Goal: Task Accomplishment & Management: Complete application form

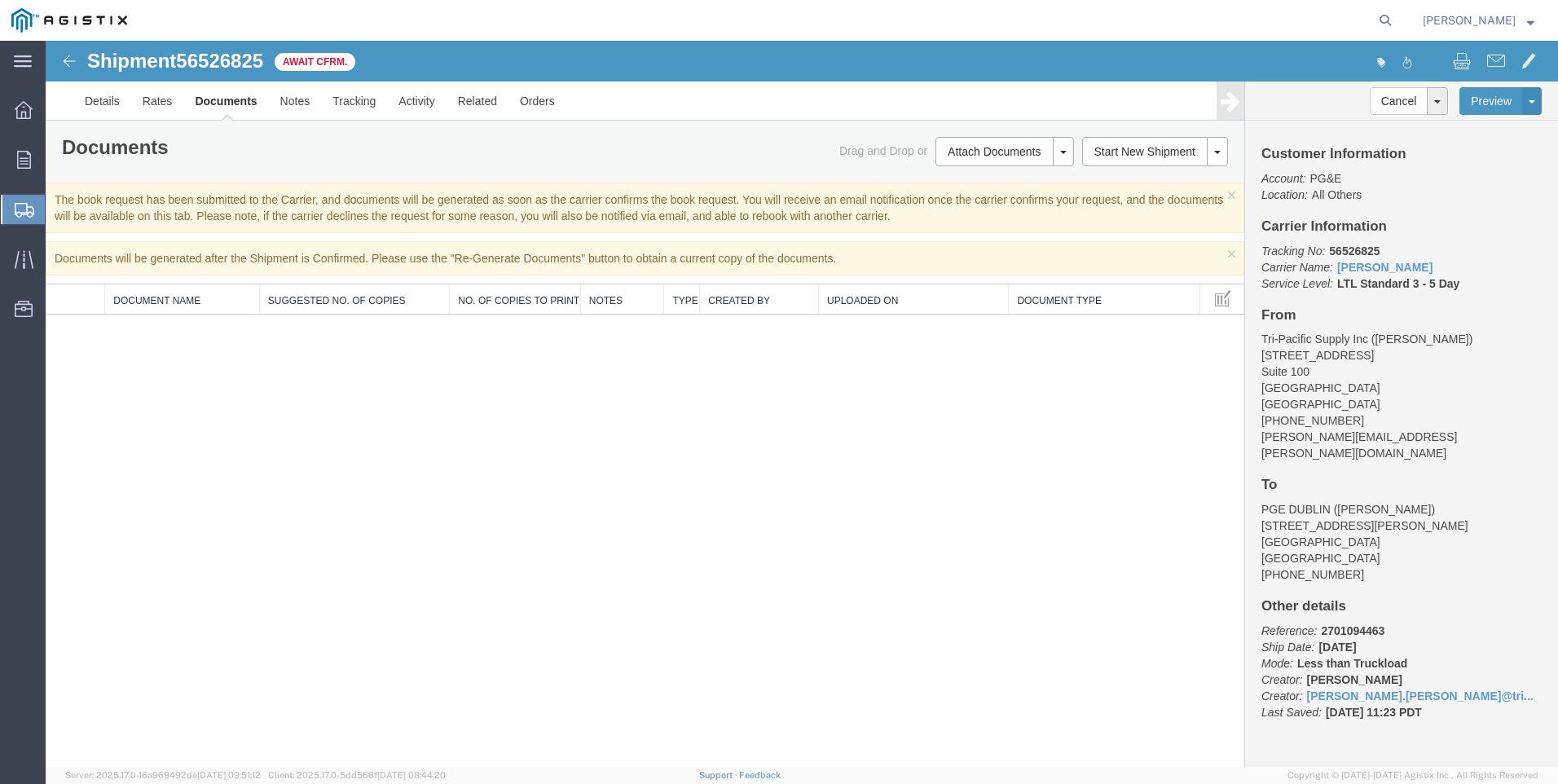
click at [0, 0] on span "Create Shipment" at bounding box center [0, 0] width 0 height 0
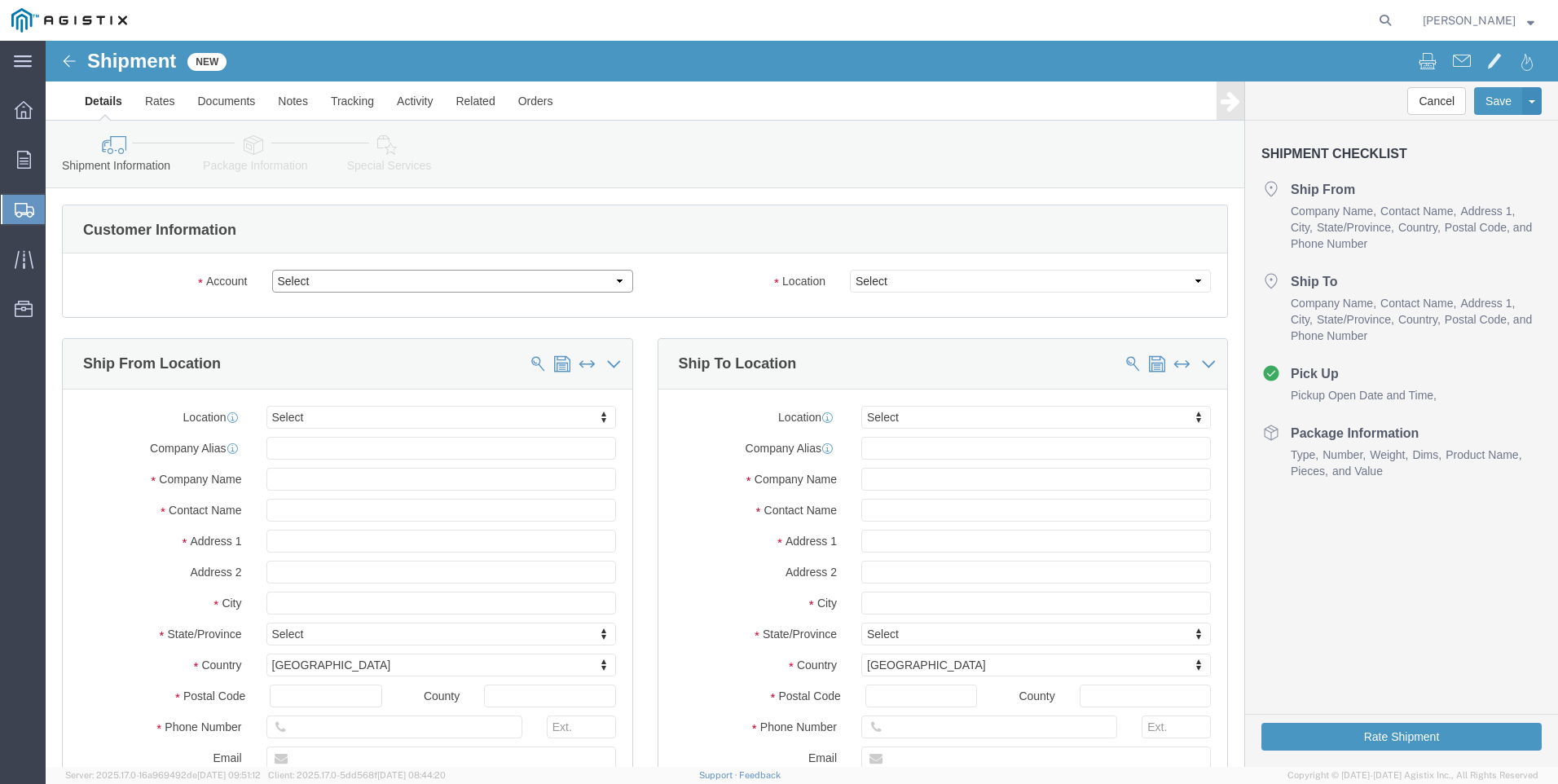
click select "Select PG&E Tri-Pacific Supply Inc"
select select "9596"
click select "Select PG&E Tri-Pacific Supply Inc"
select select "PURCHORD"
select select
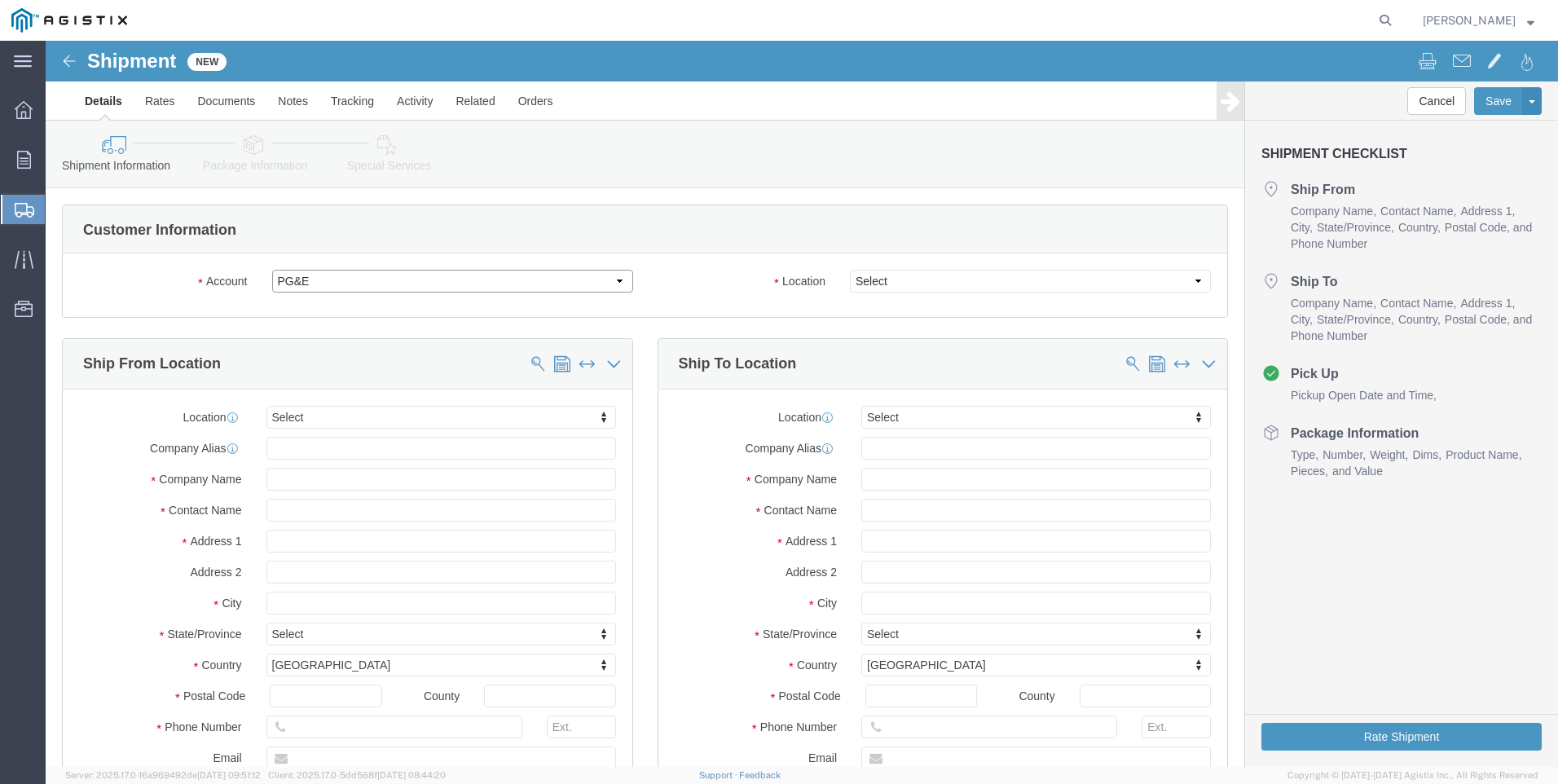
select select
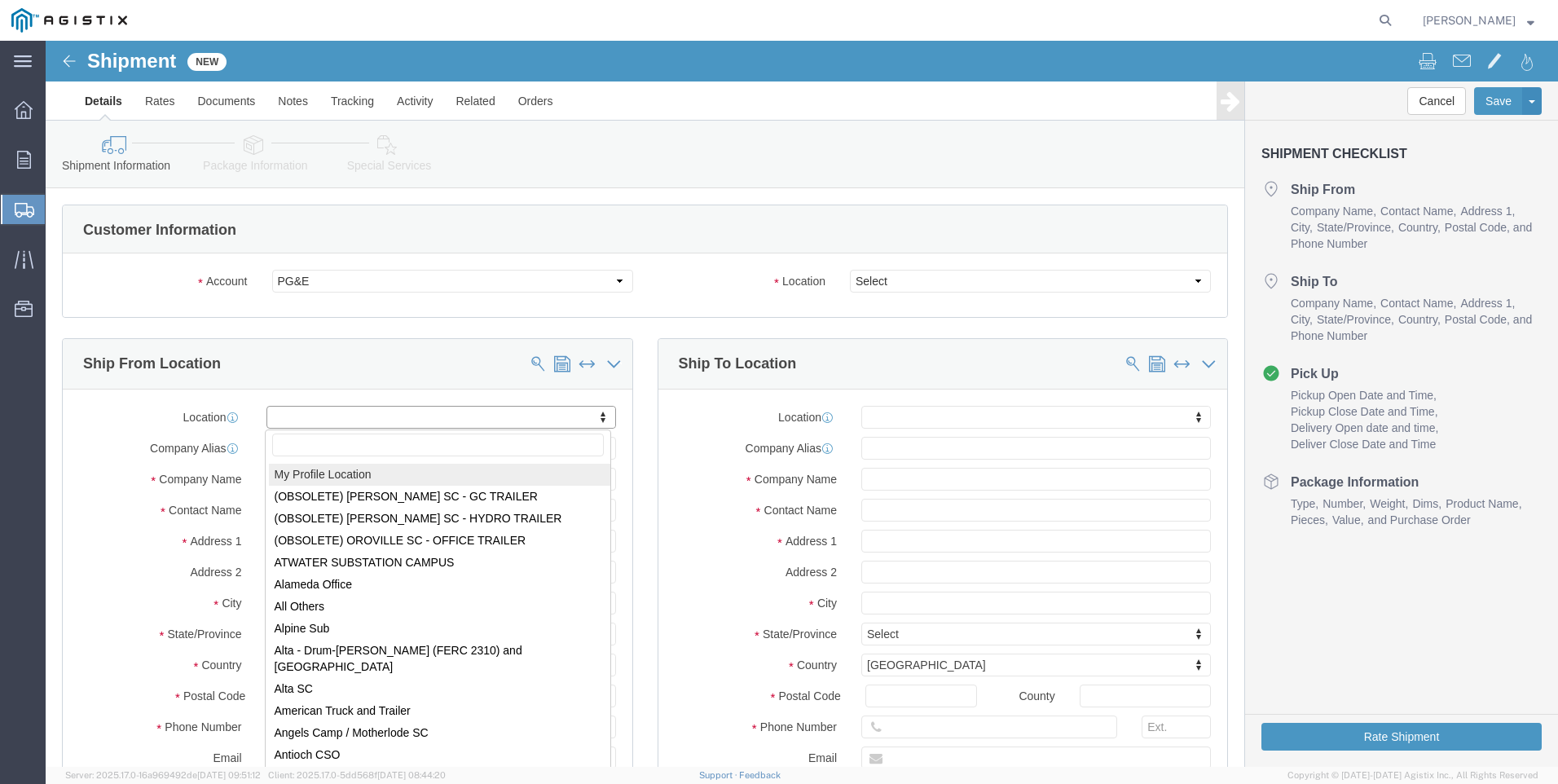
select select "MYPROFILE"
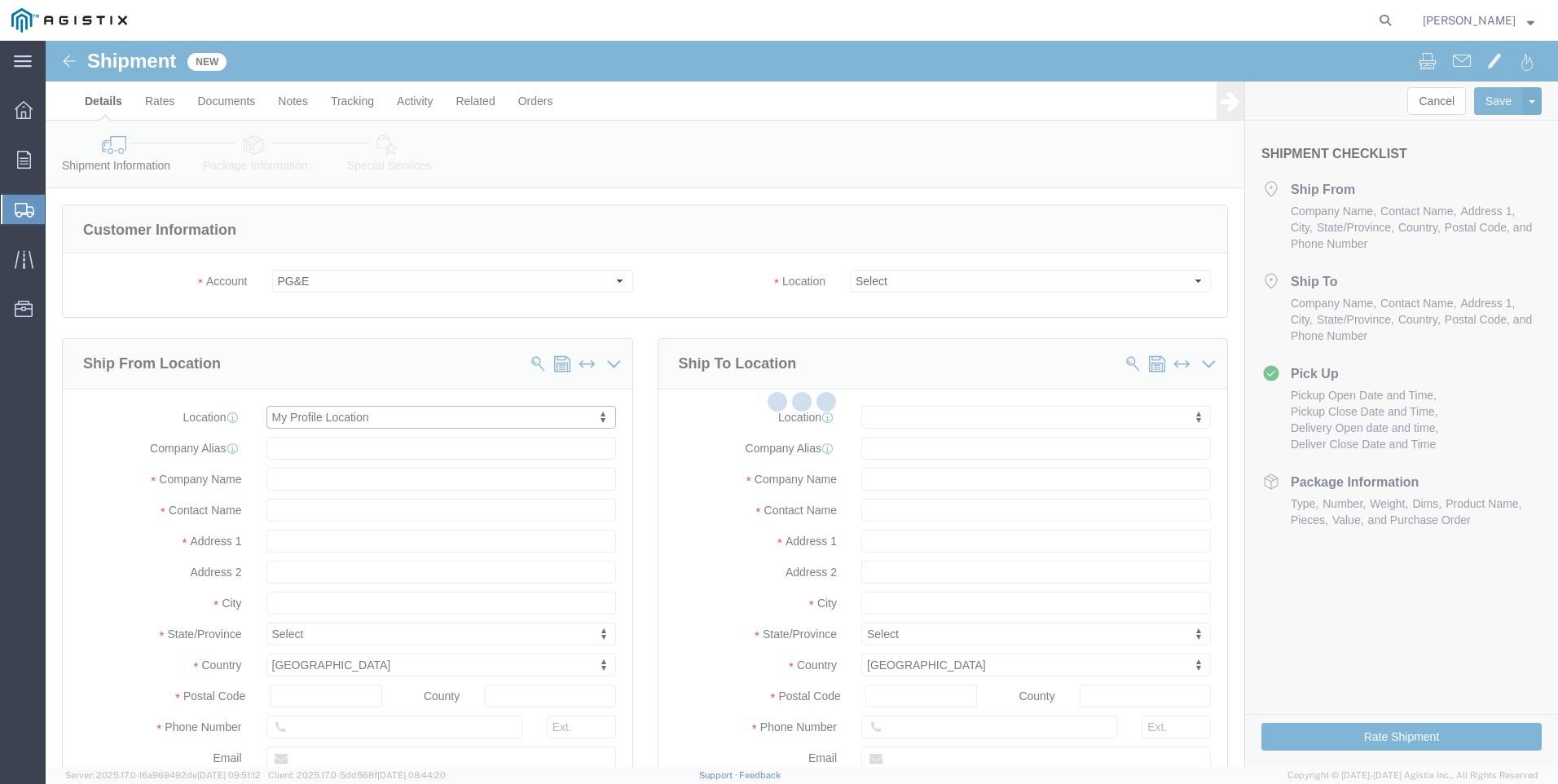
type input "[STREET_ADDRESS]"
type input "Suite 100"
type input "95677"
type input "[PHONE_NUMBER]"
type input "[PERSON_NAME][EMAIL_ADDRESS][PERSON_NAME][DOMAIN_NAME]"
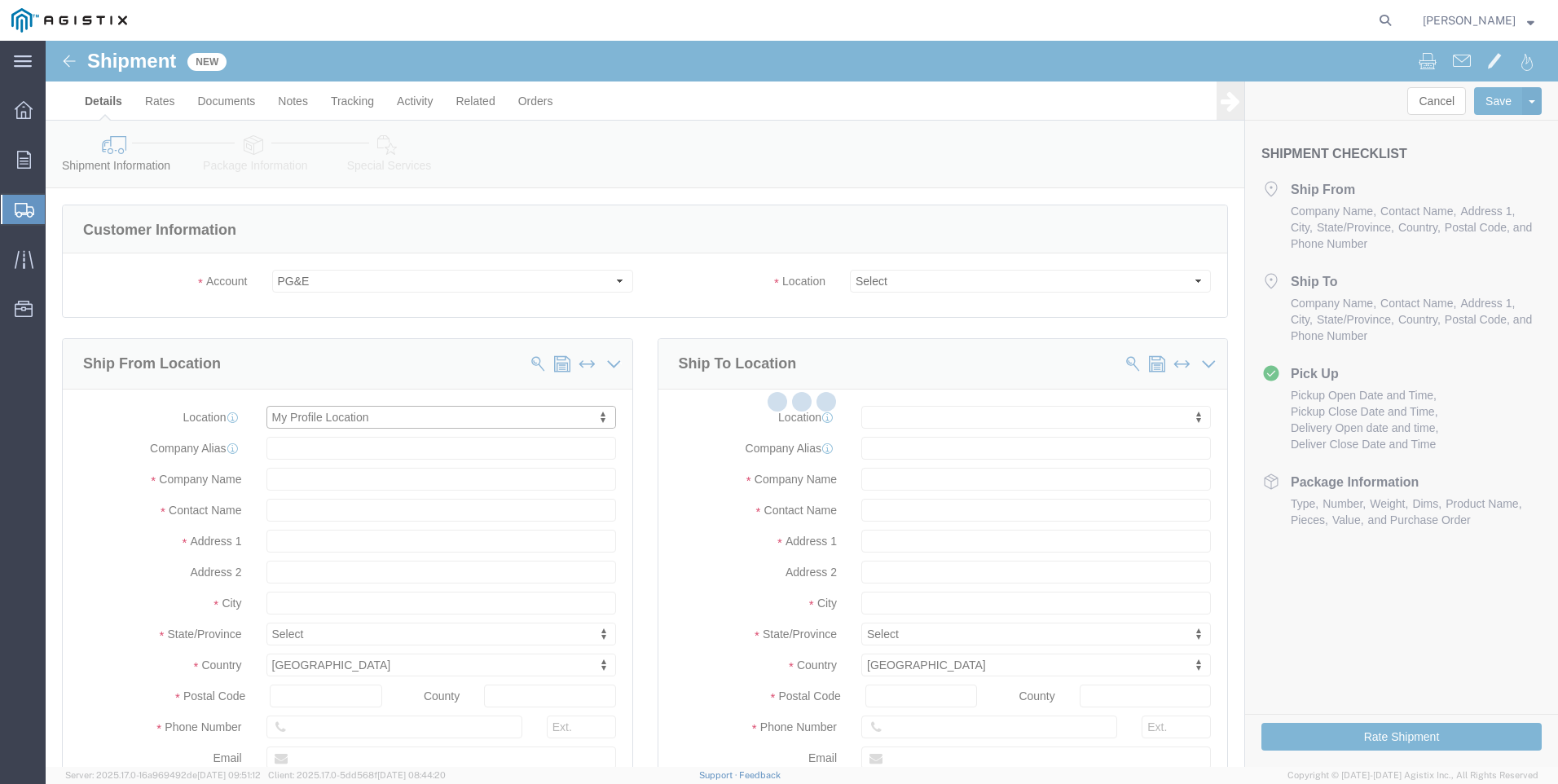
checkbox input "true"
type input "Tri-Pacific Supply Inc"
type input "[PERSON_NAME]"
type input "ROCKLIN"
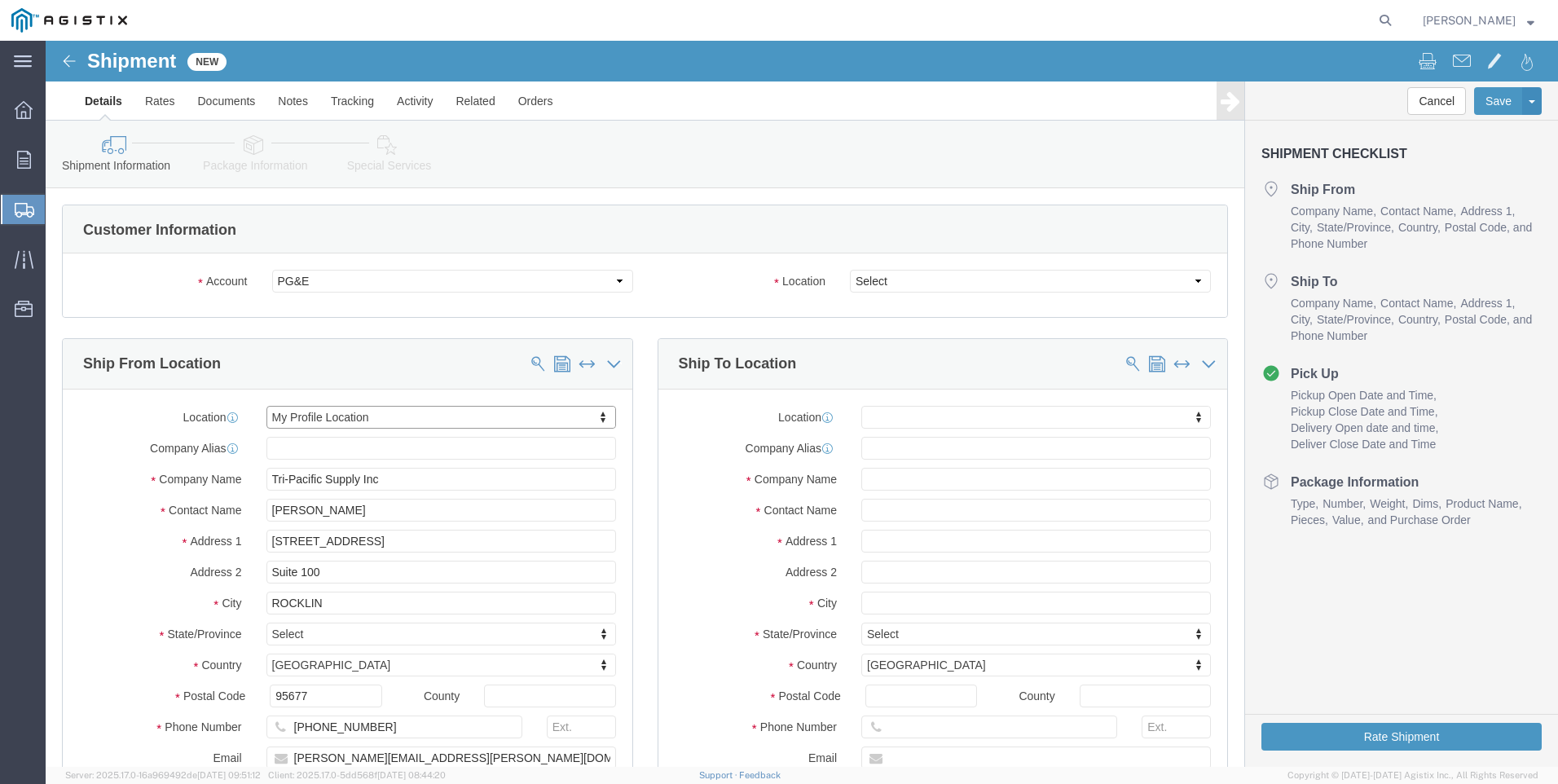
select select "CA"
click select "Select All Others [GEOGRAPHIC_DATA] [GEOGRAPHIC_DATA] [GEOGRAPHIC_DATA] [GEOGRA…"
select select "19745"
click select "Select All Others [GEOGRAPHIC_DATA] [GEOGRAPHIC_DATA] [GEOGRAPHIC_DATA] [GEOGRA…"
click span
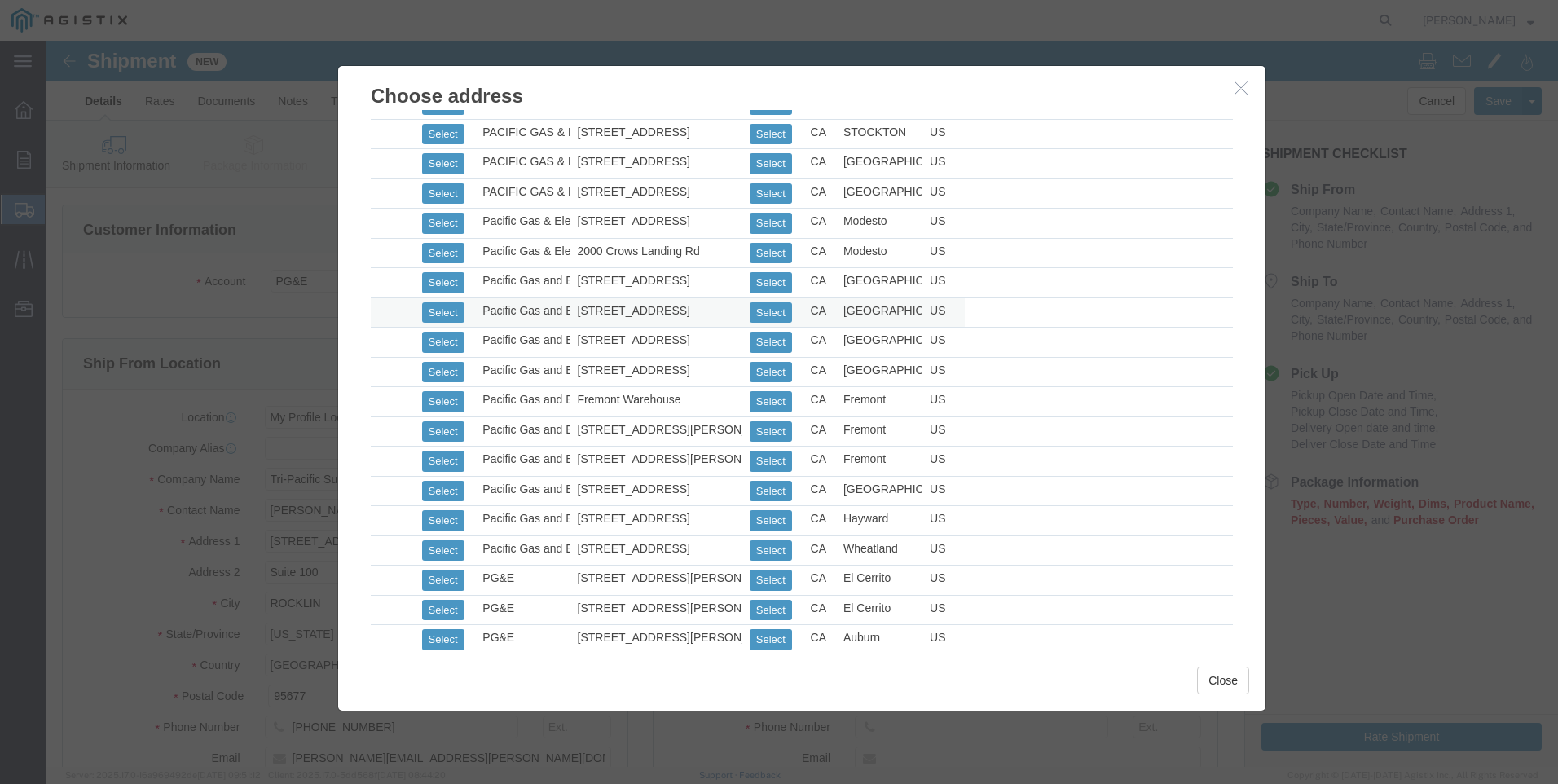
scroll to position [733, 0]
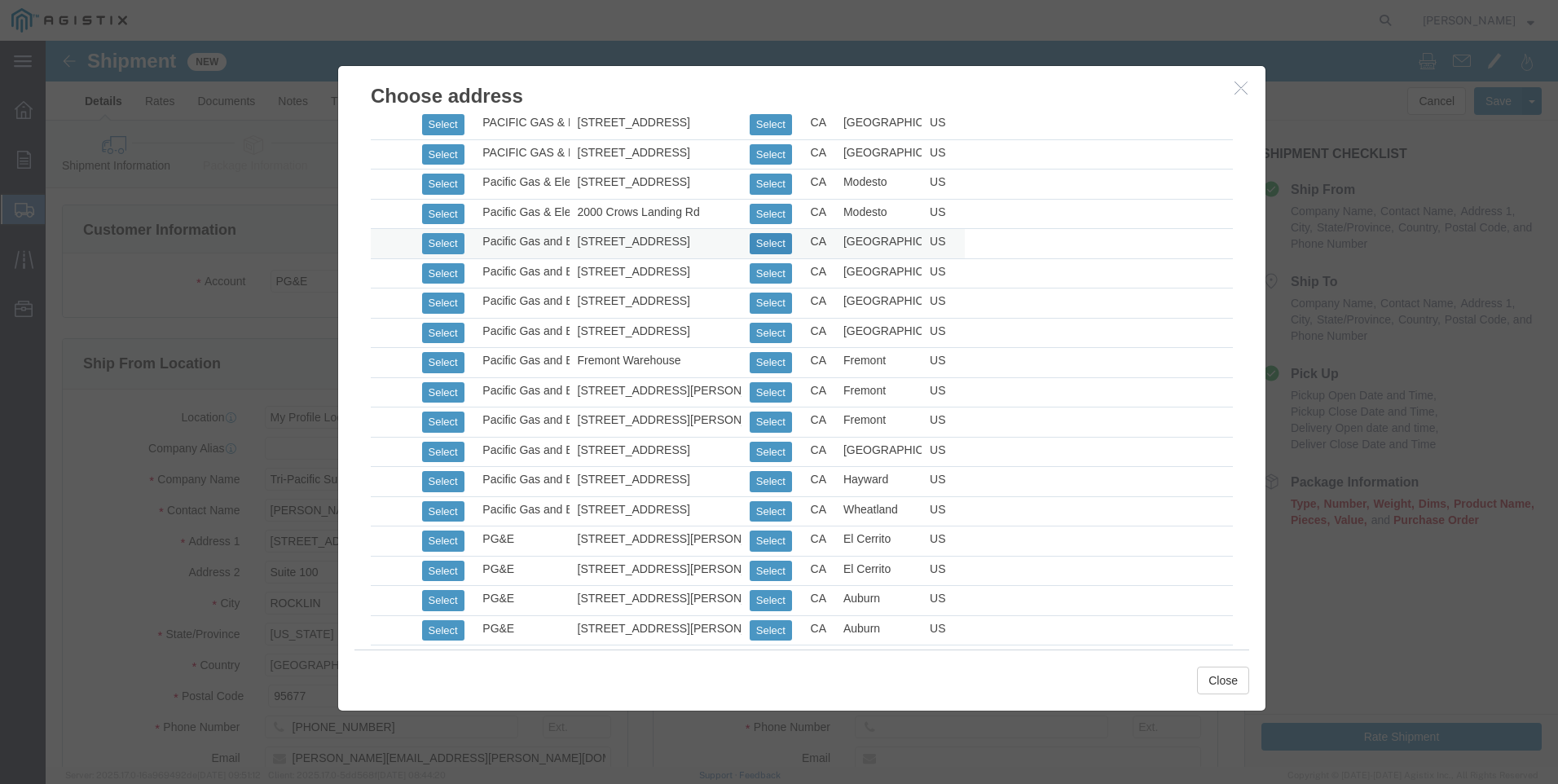
click button "Select"
select select
type input "[STREET_ADDRESS]"
type input "93725"
type input "[PHONE_NUMBER]"
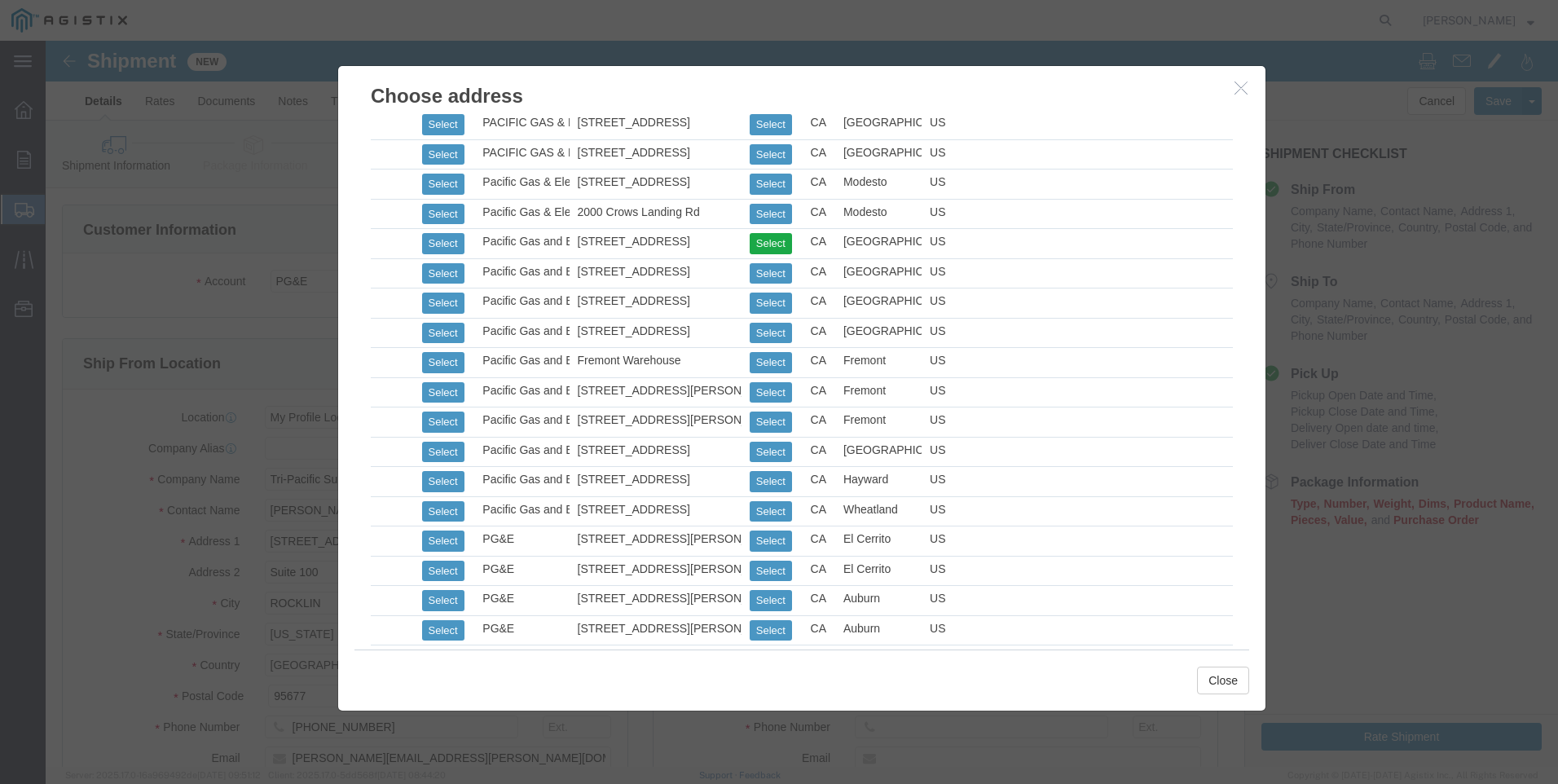
type input "Pacific Gas and Electirc"
type input "Fresno Warehouse"
type input "[GEOGRAPHIC_DATA]"
select select "CA"
click button "Close"
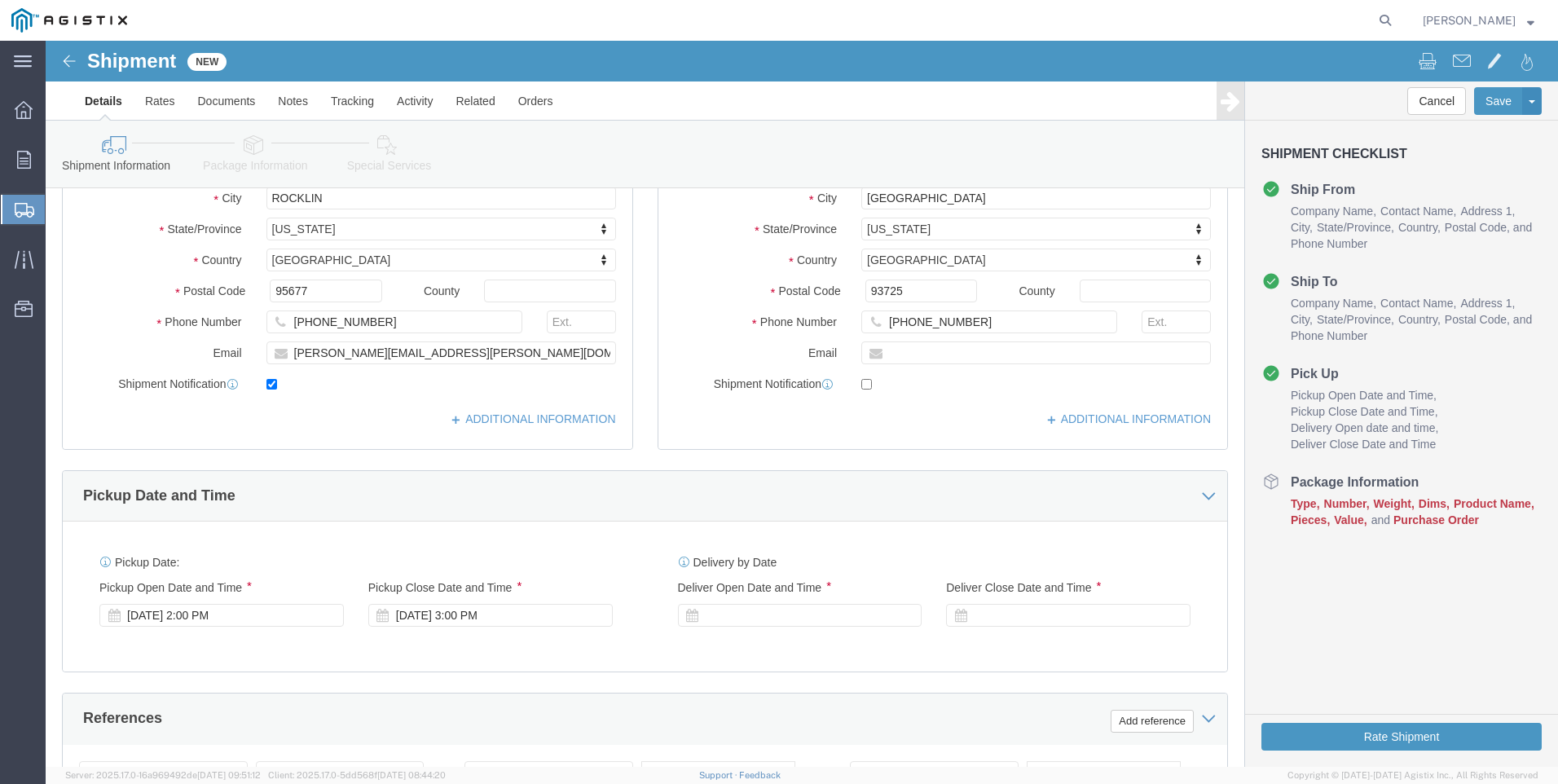
scroll to position [408, 0]
click div "[DATE] 3:00 PM"
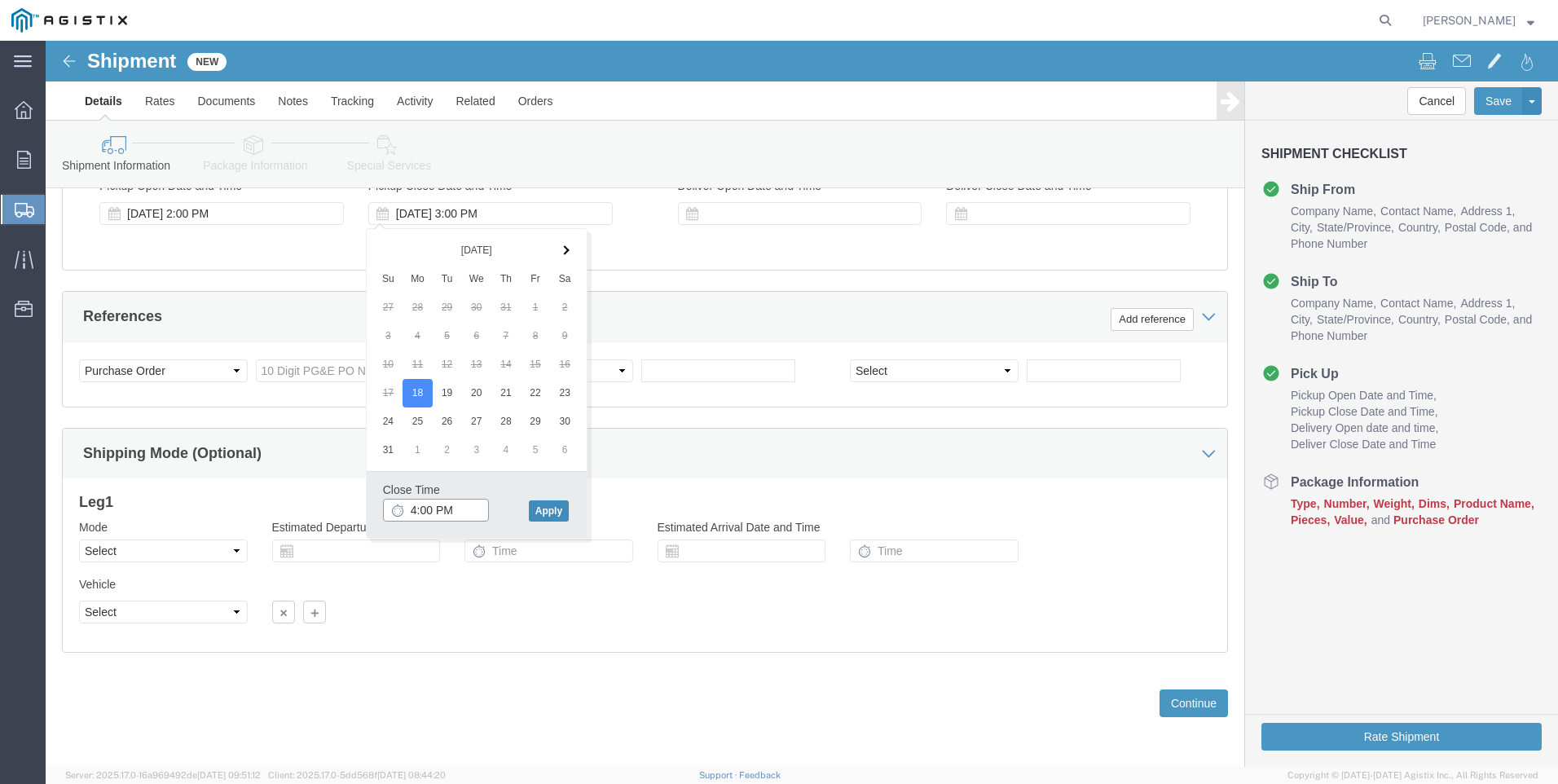
type input "4:00 PM"
click button "Apply"
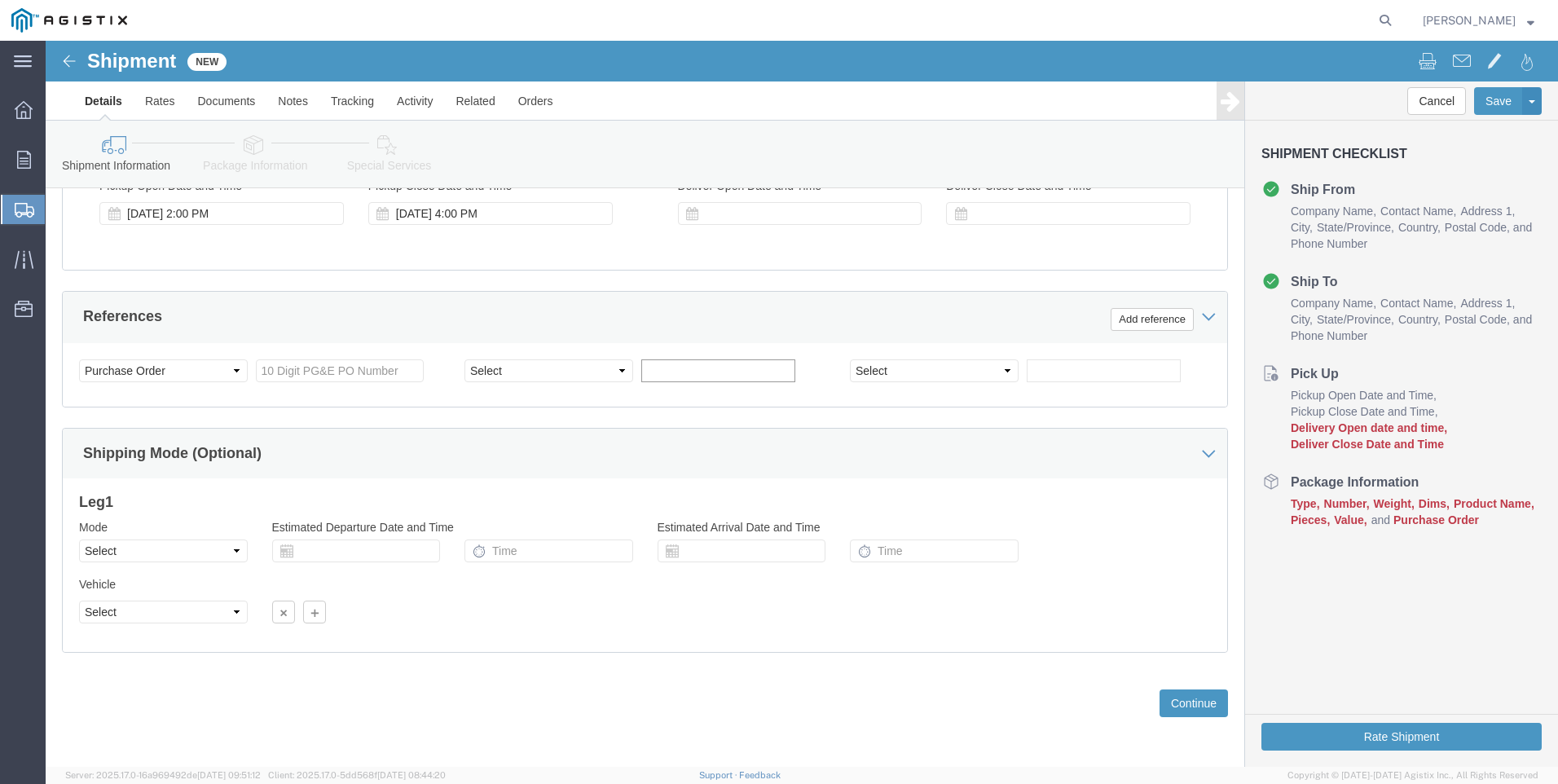
click input "text"
type input "3501415715"
click select "Select Account Type Activity ID Airline Appointment Number ASN Batch Request # …"
select select "SALEORDR"
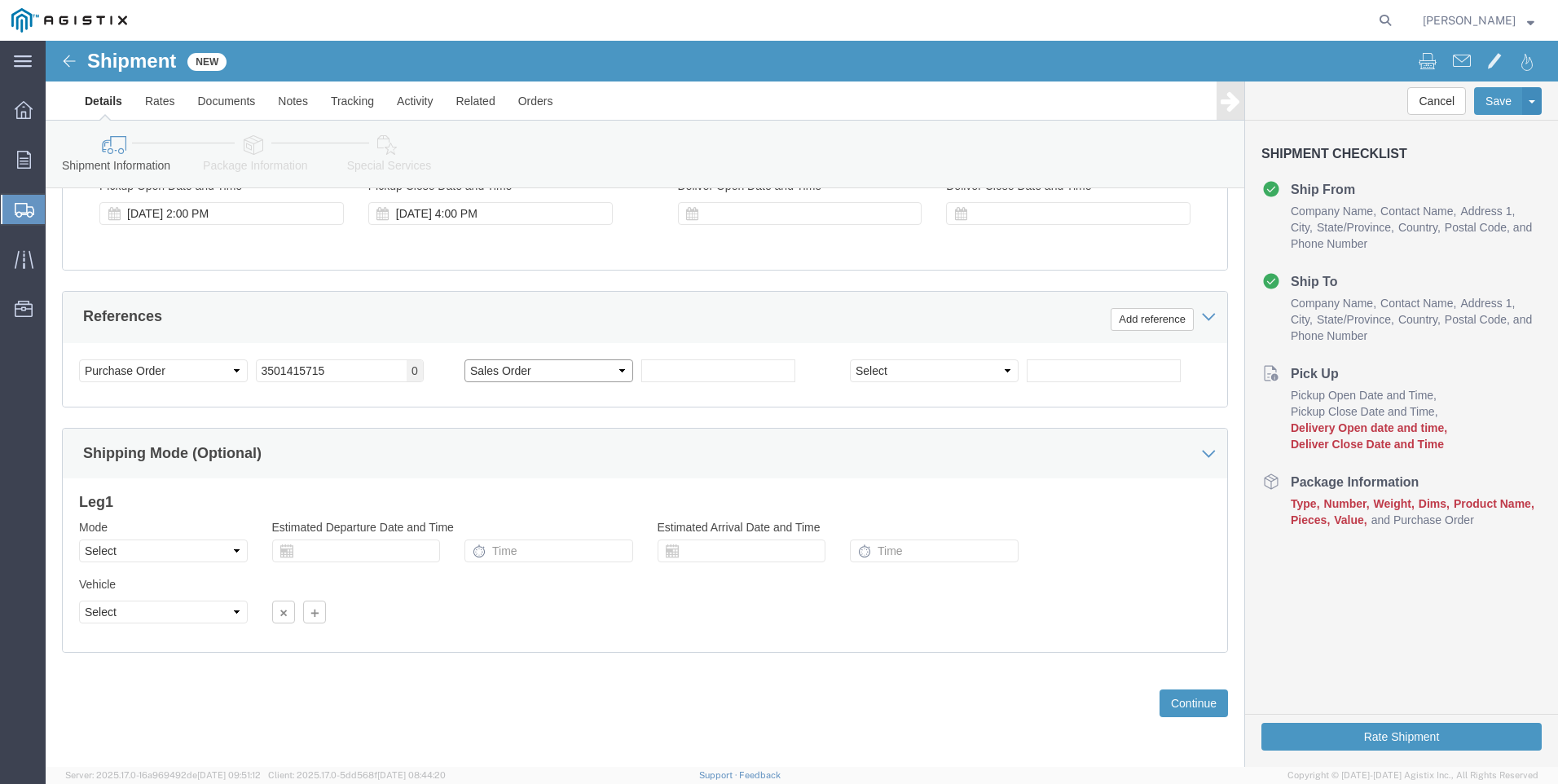
click select "Select Account Type Activity ID Airline Appointment Number ASN Batch Request # …"
click input "text"
type input "0054502"
click button "Continue"
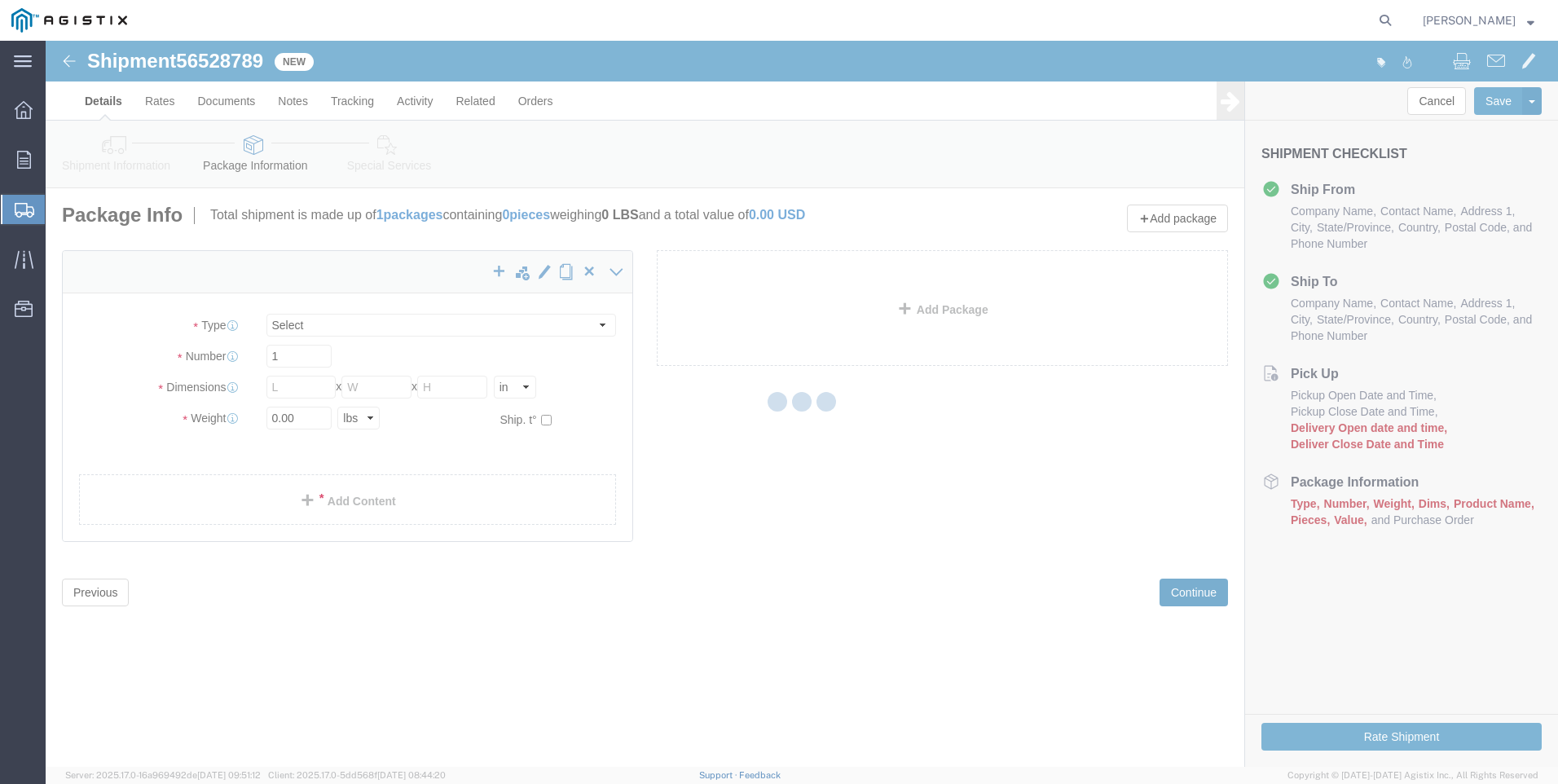
select select "CBOX"
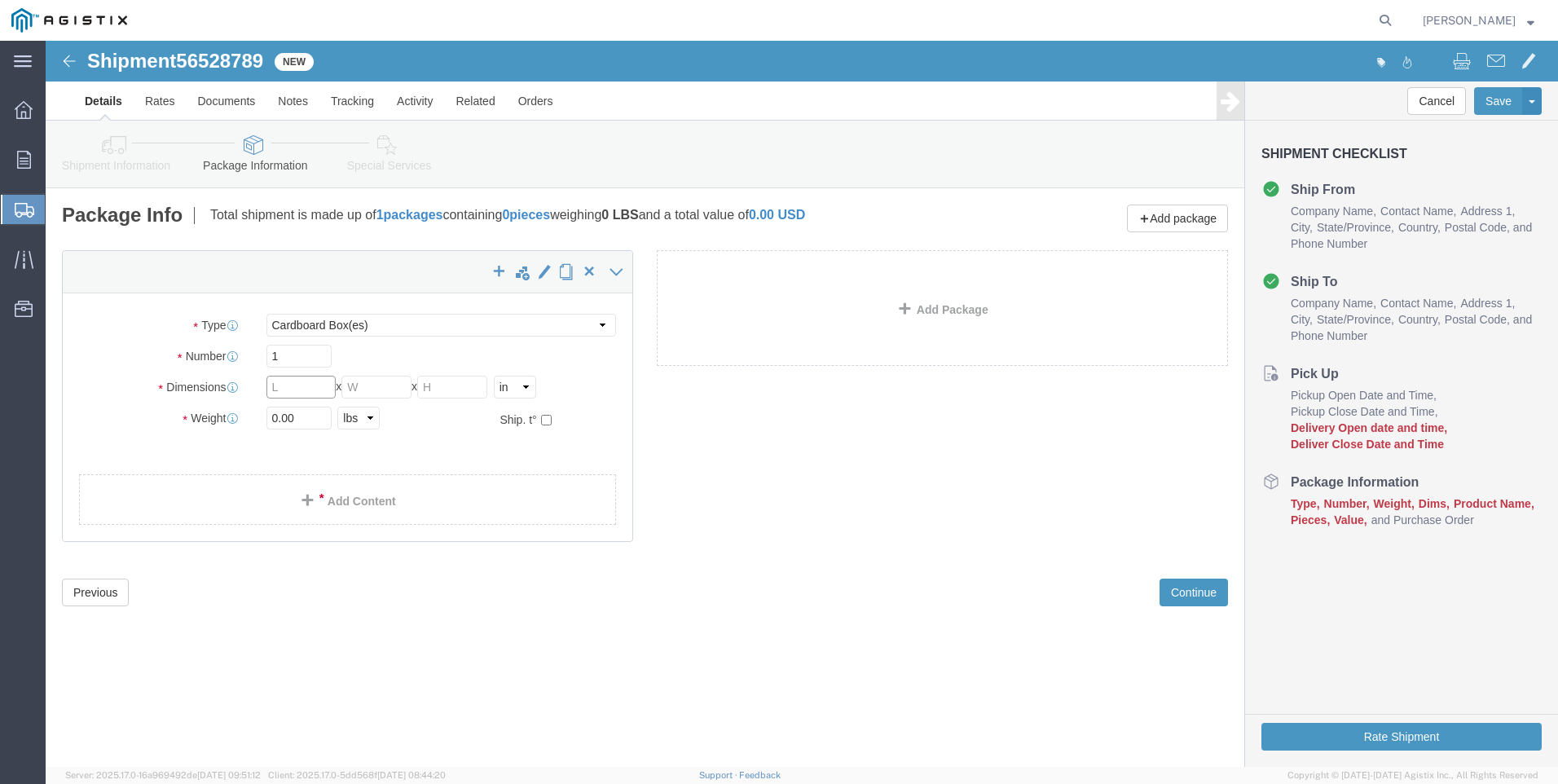
click input "text"
type input "13"
type input "12"
type input "53"
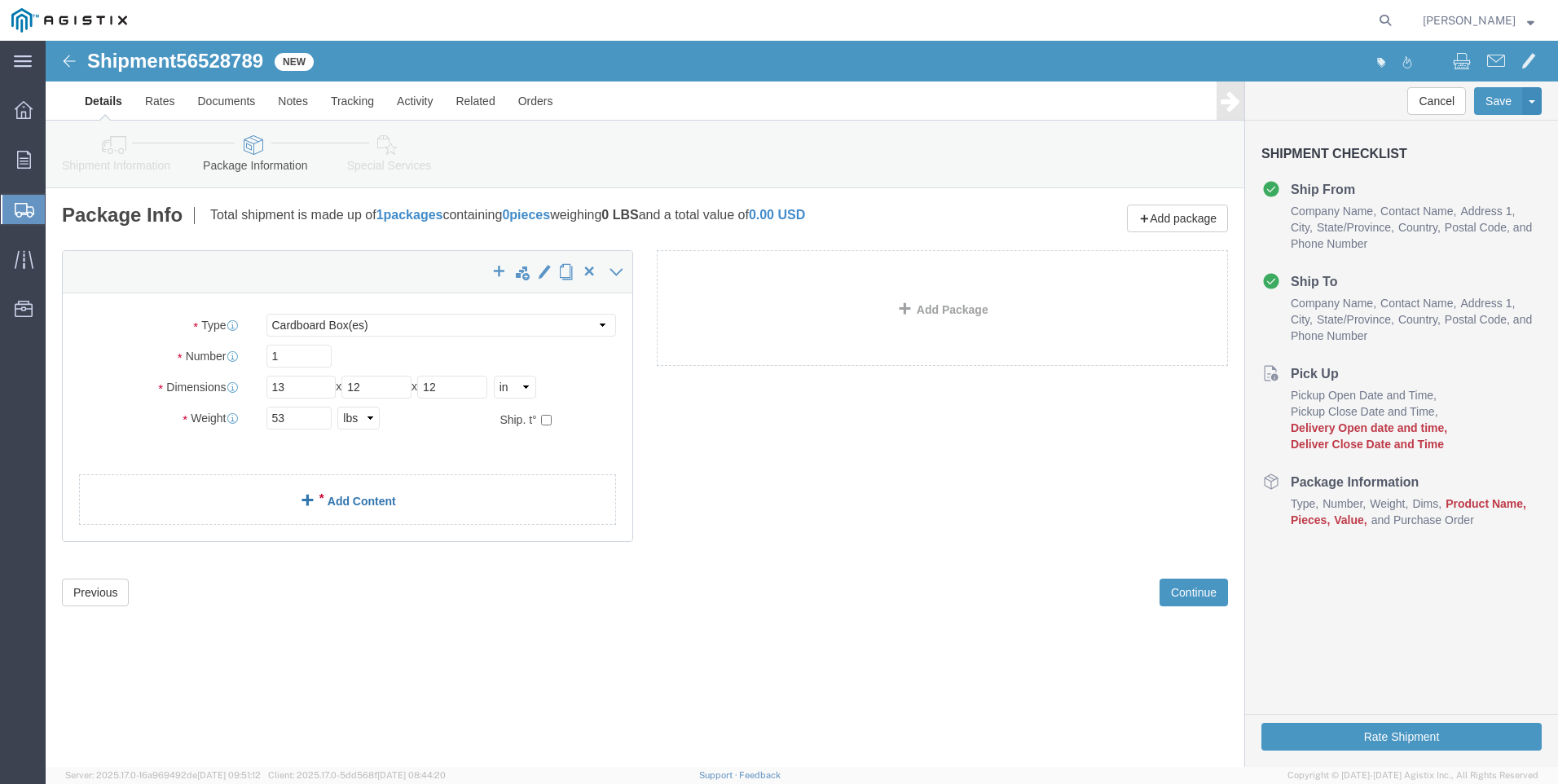
click link "Add Content"
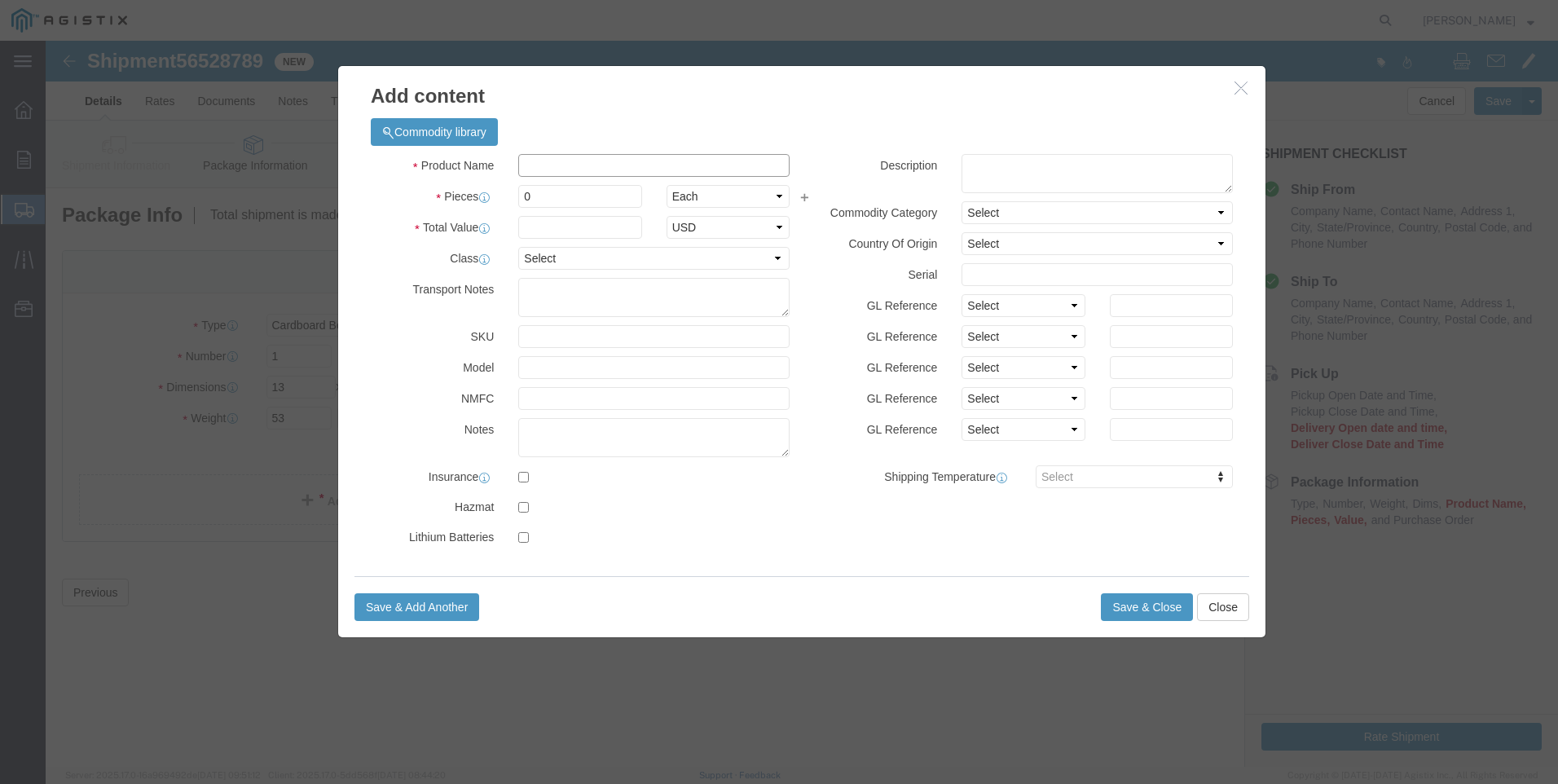
click input "text"
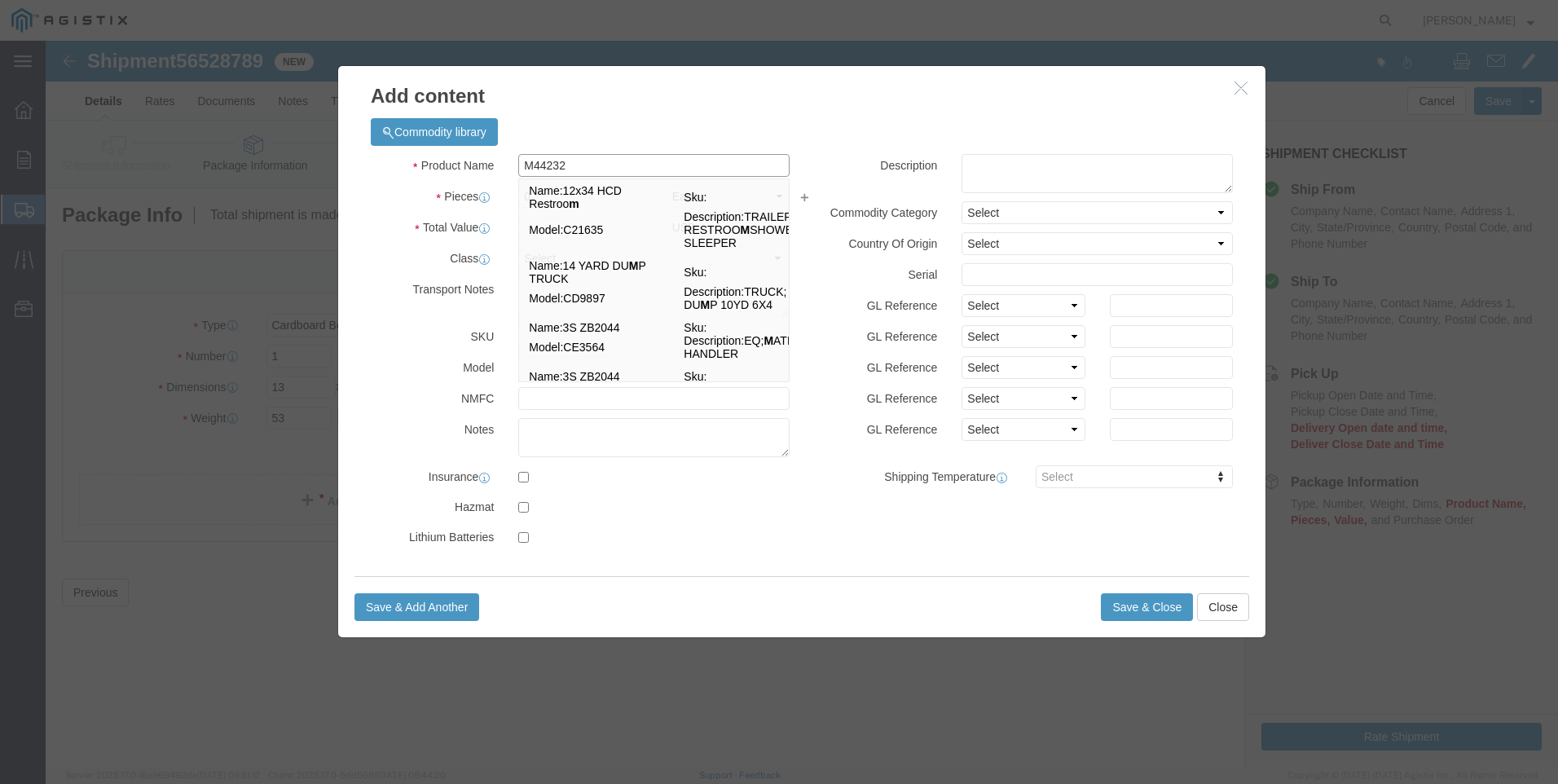
type input "M442320"
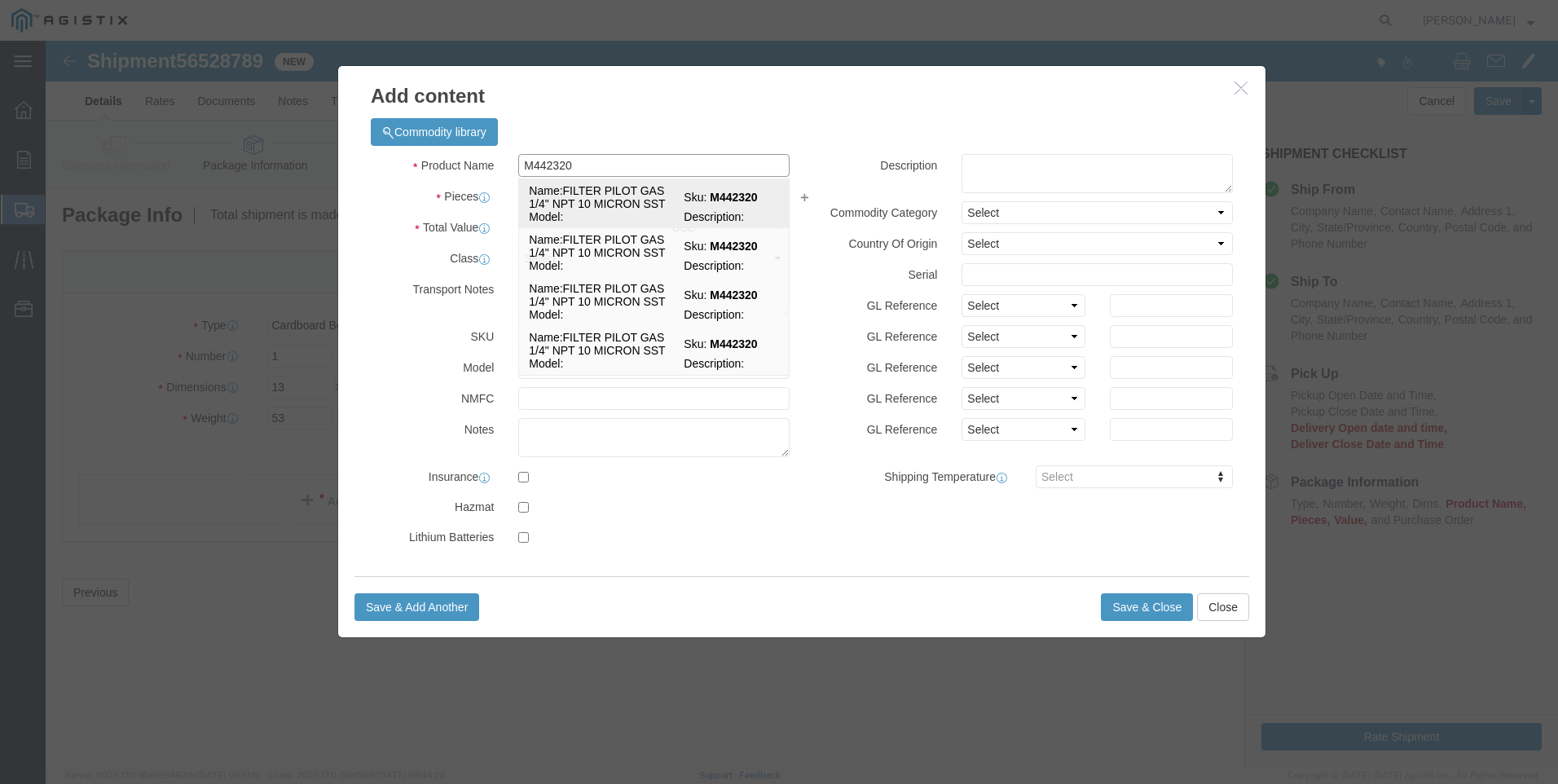
click td "Model:"
select select
select select "USD"
type input "FILTER PILOT GAS 1/4" NPT 10 MICRON SST"
type input "M442320"
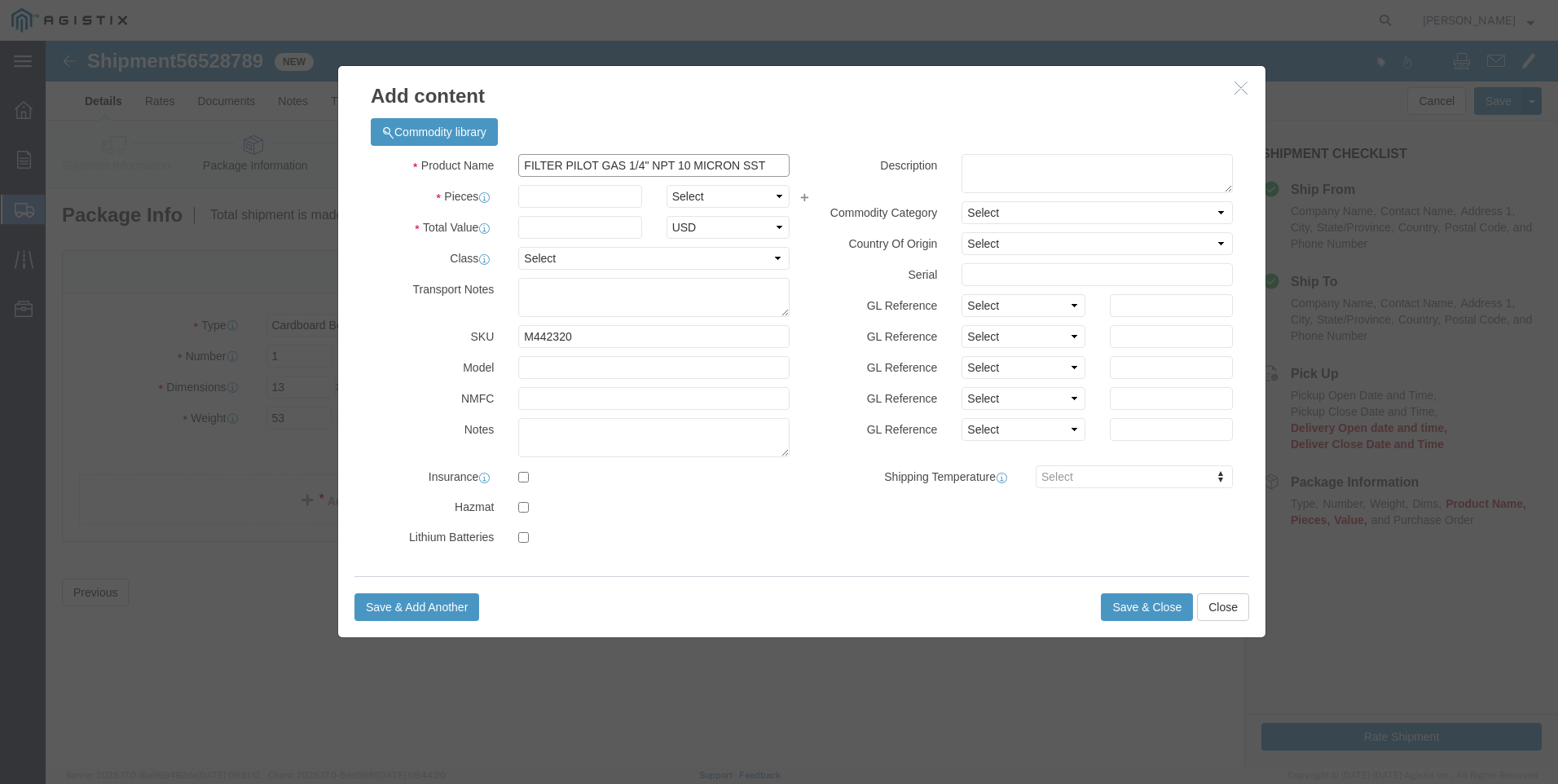
drag, startPoint x: 732, startPoint y: 127, endPoint x: -3, endPoint y: 149, distance: 735.3
click html "Shipment 56528789 New Details Rates Documents Notes Tracking Activity Related O…"
type input "FILTER PILOT GAS 1/4" NPT 10 MICRON SST"
click textarea
paste textarea "FILTER PILOT GAS 1/4" NPT 10 MICRON SST"
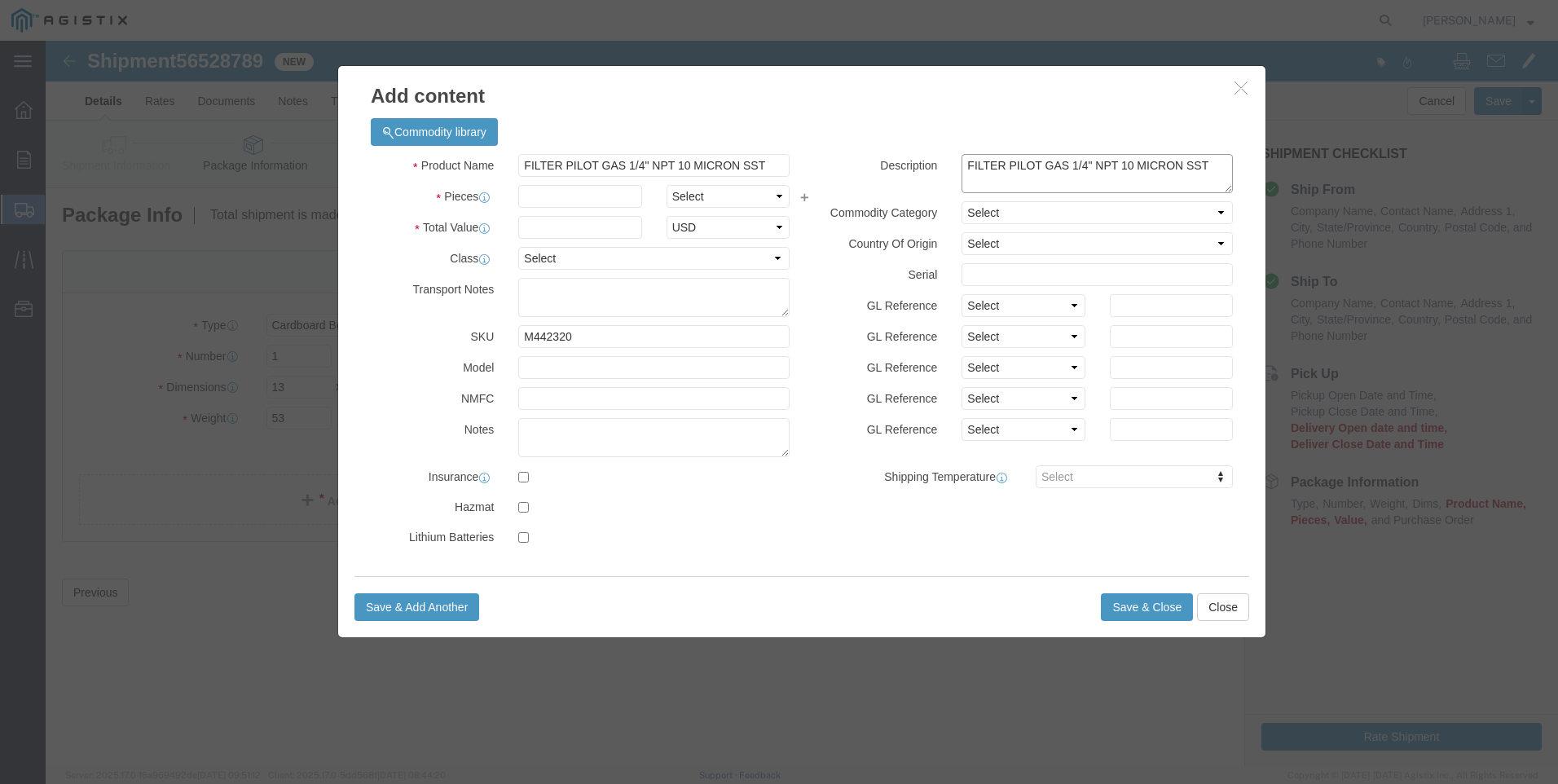
type textarea "FILTER PILOT GAS 1/4" NPT 10 MICRON SST"
drag, startPoint x: 730, startPoint y: 126, endPoint x: 133, endPoint y: 124, distance: 597.0
click div "Add content Commodity library Product Name FILTER PILOT GAS 1/4" NPT 10 MICRON …"
type input "M442320 / TYPE 30S"
click input "text"
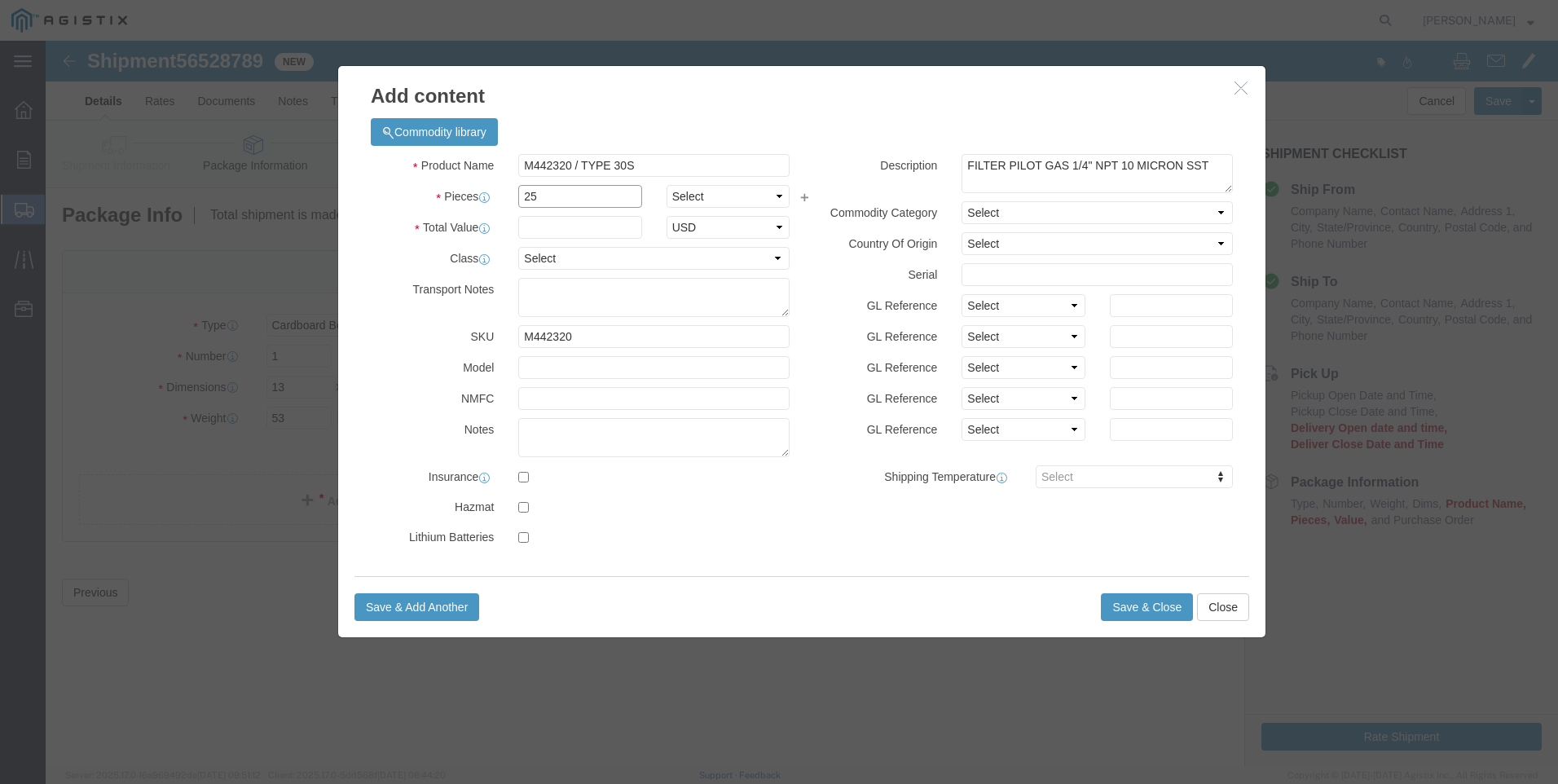
type input "25"
click input "text"
type input "9639"
click button "Save & Close"
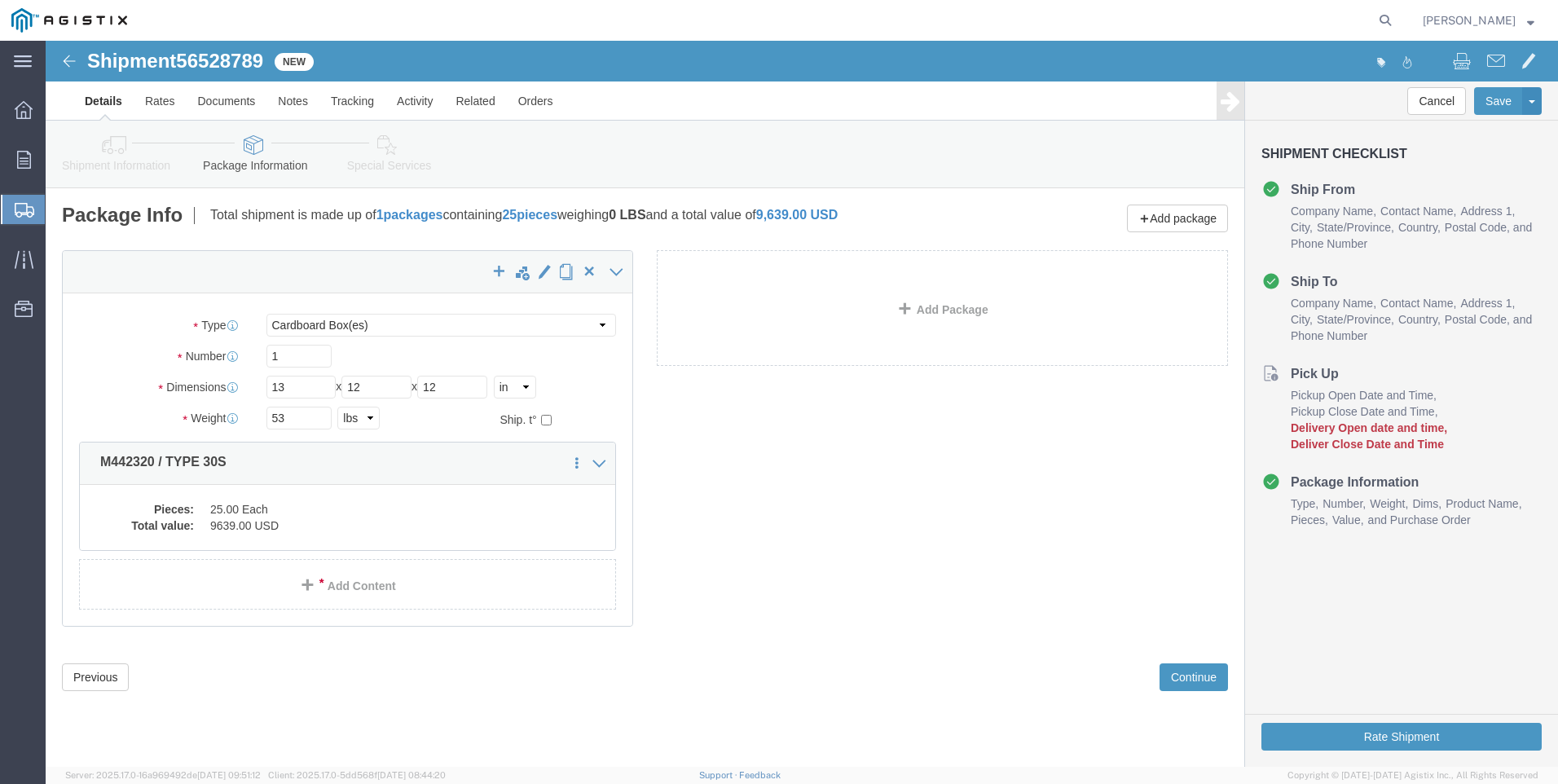
click link "Details"
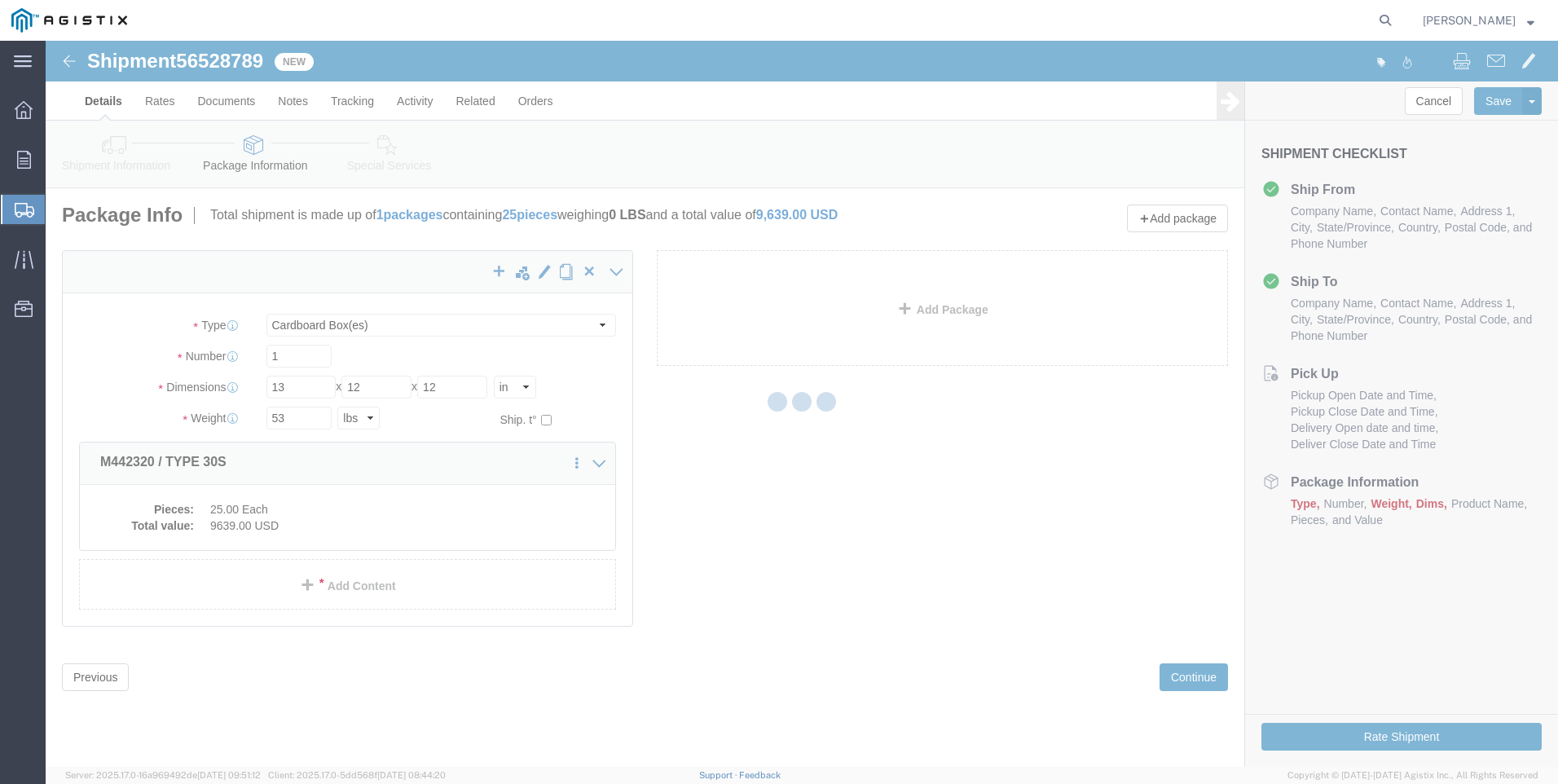
select select "21360"
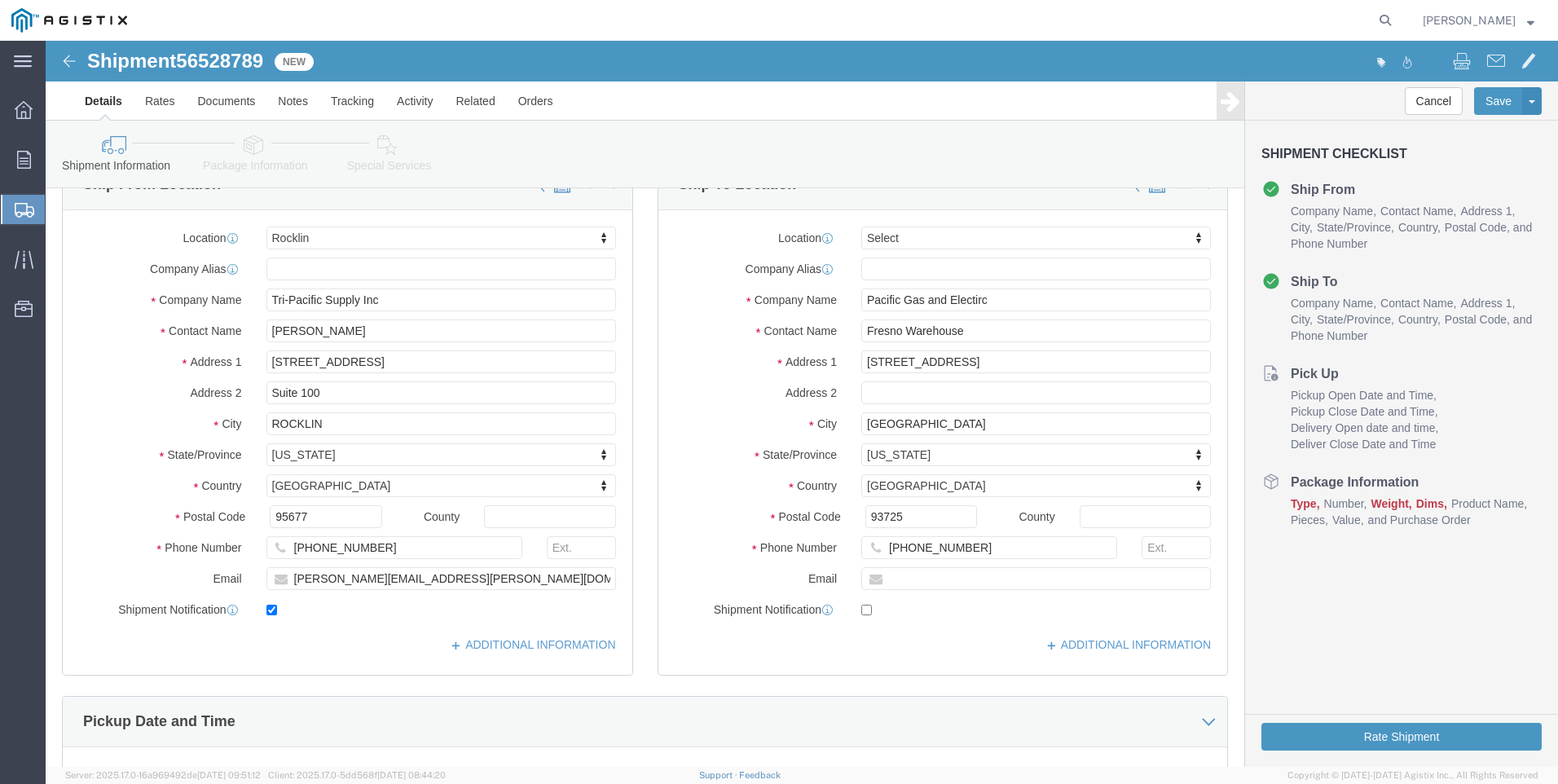
scroll to position [408, 0]
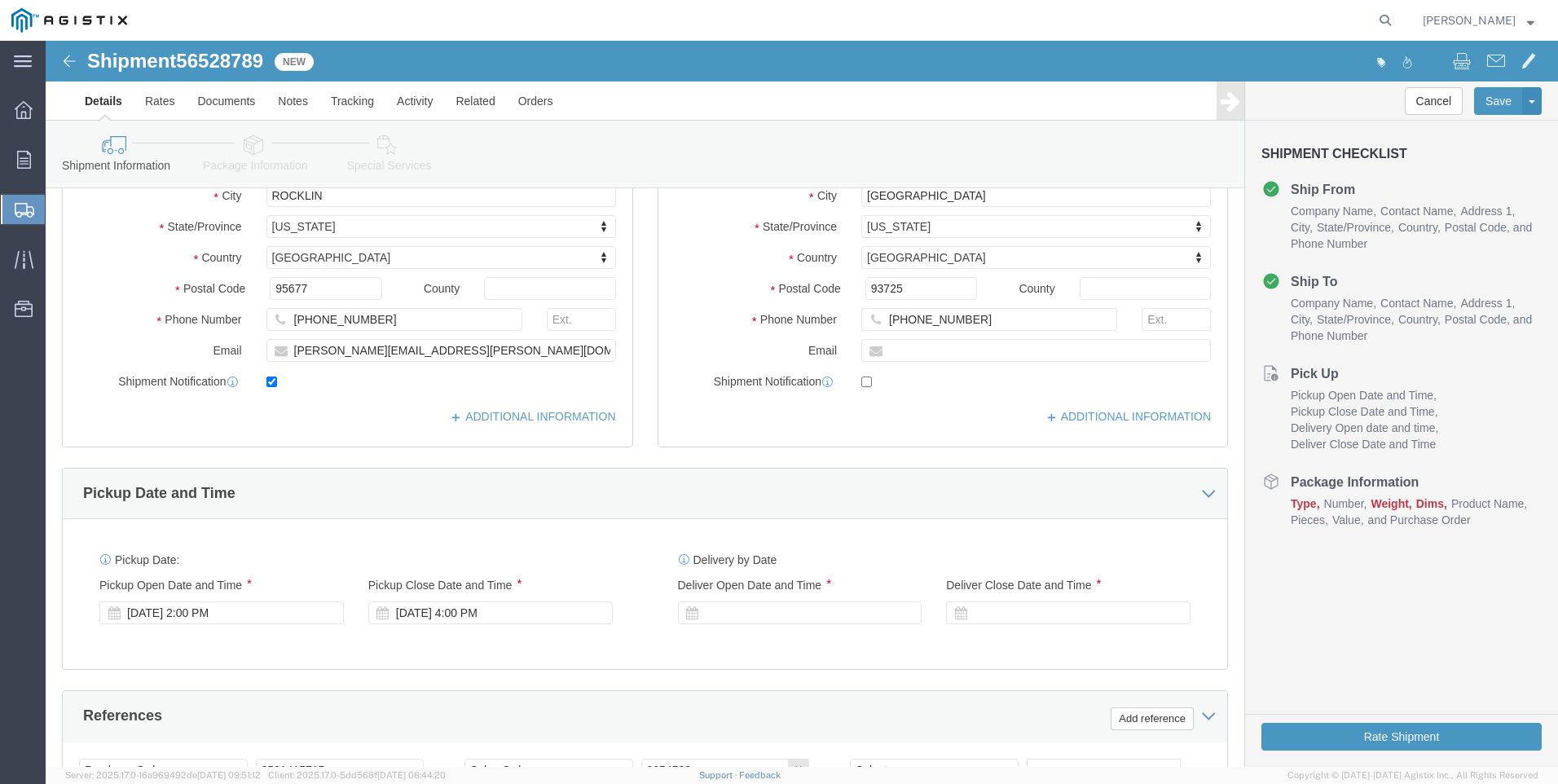
click div
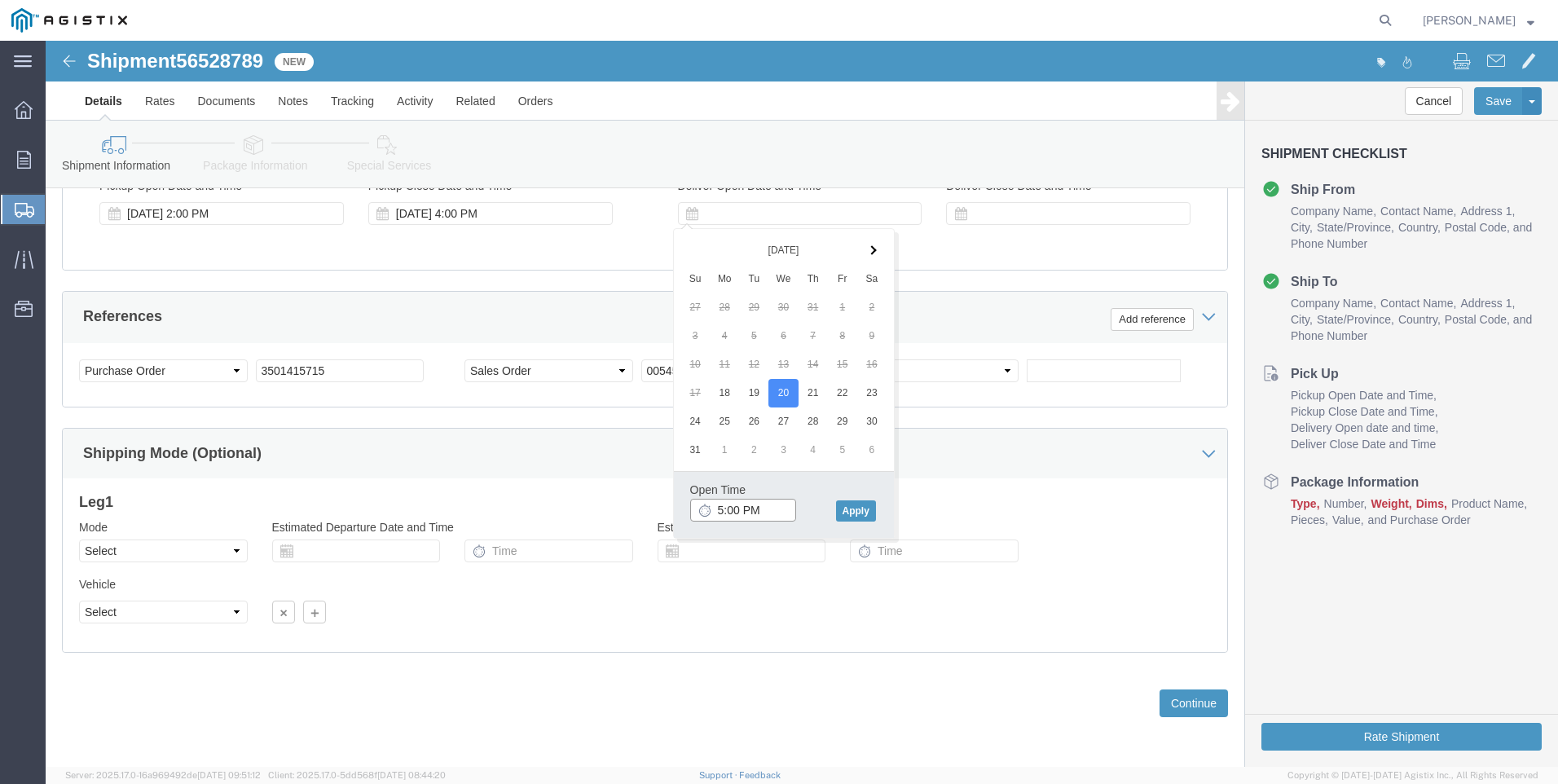
click input "5:00 PM"
click input "7:00 PM"
type input "7:00 AM"
click button "Apply"
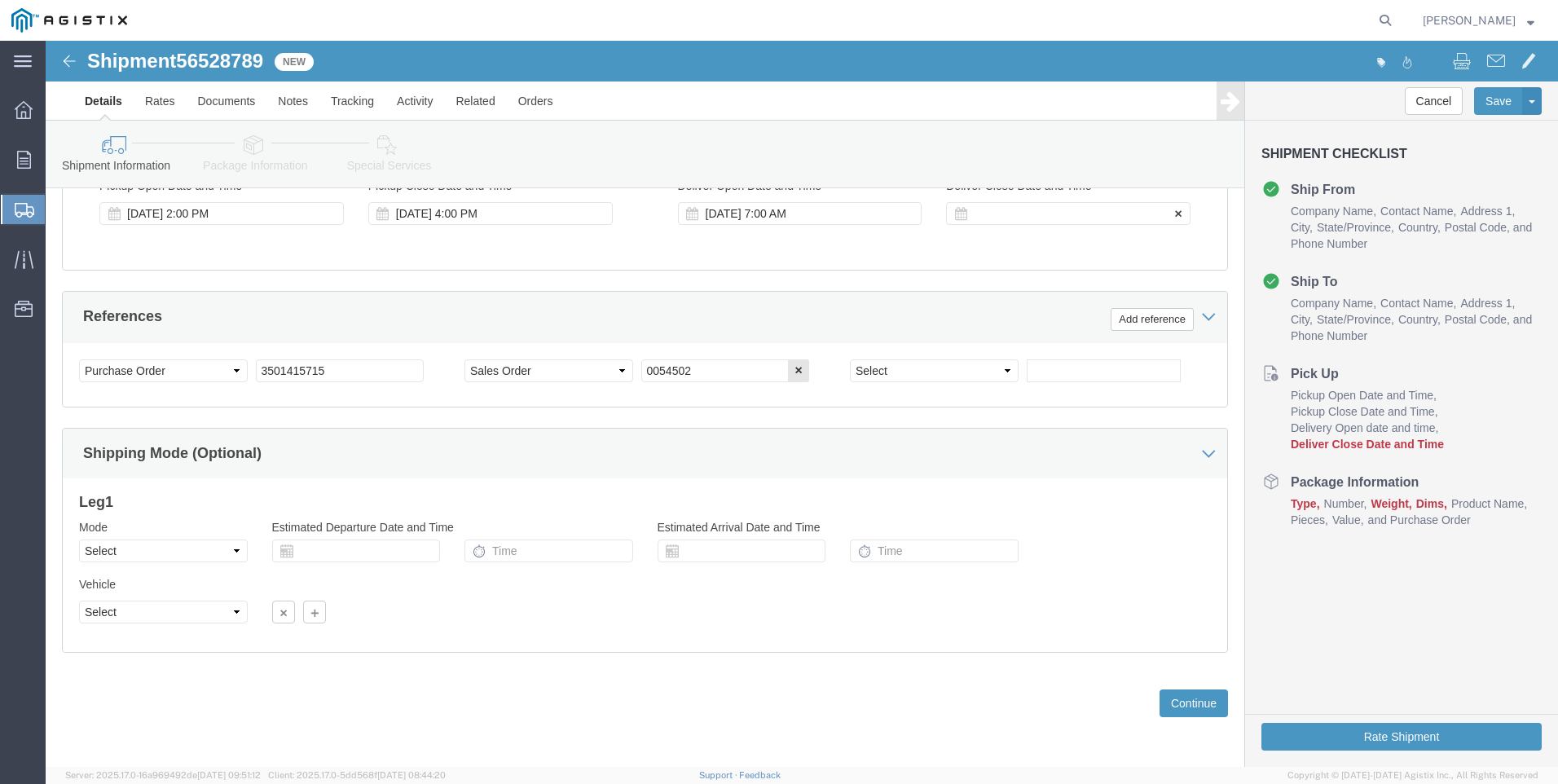
click div
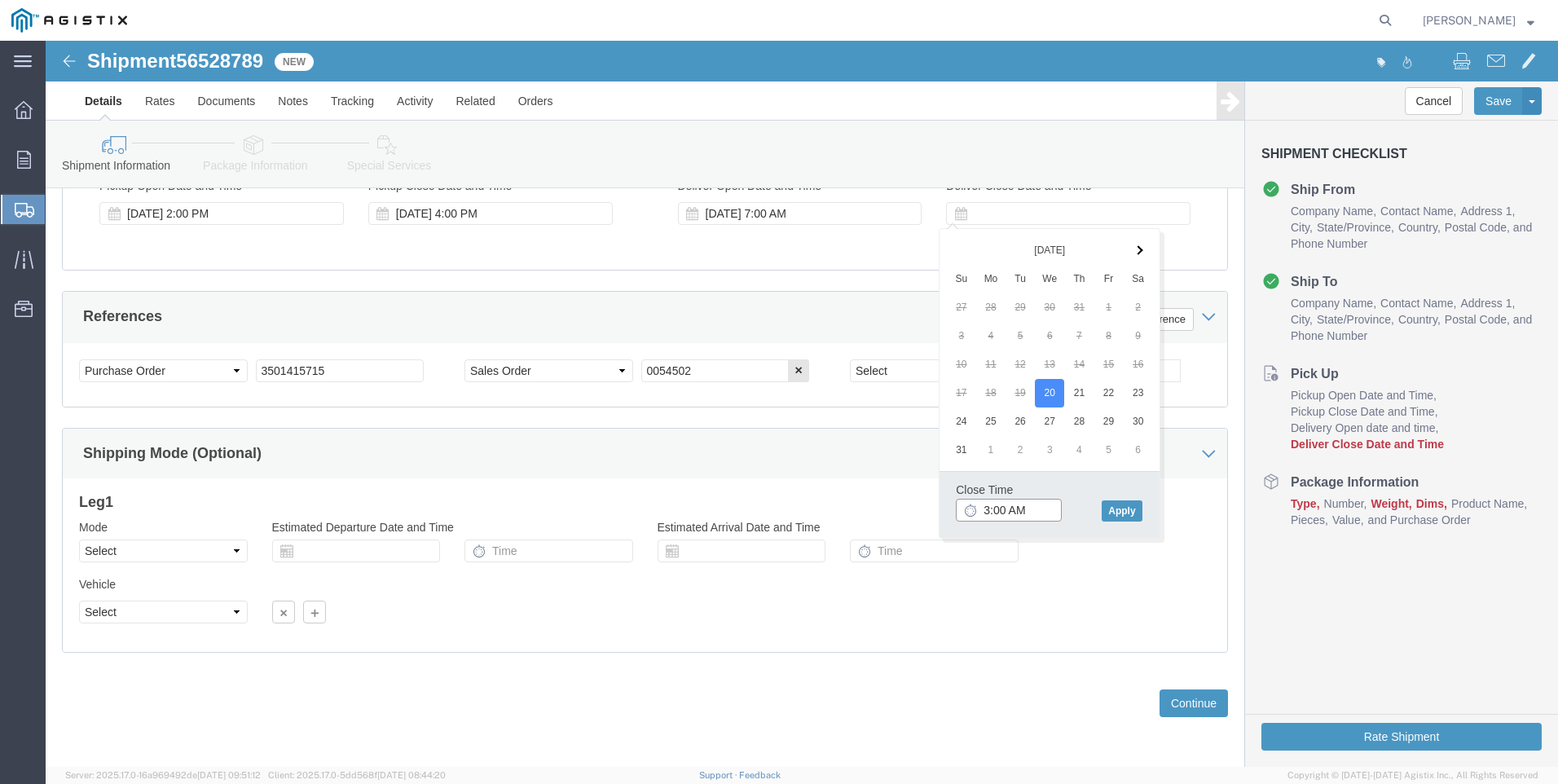
click input "3:00 AM"
type input "3:00 PM"
click button "Apply"
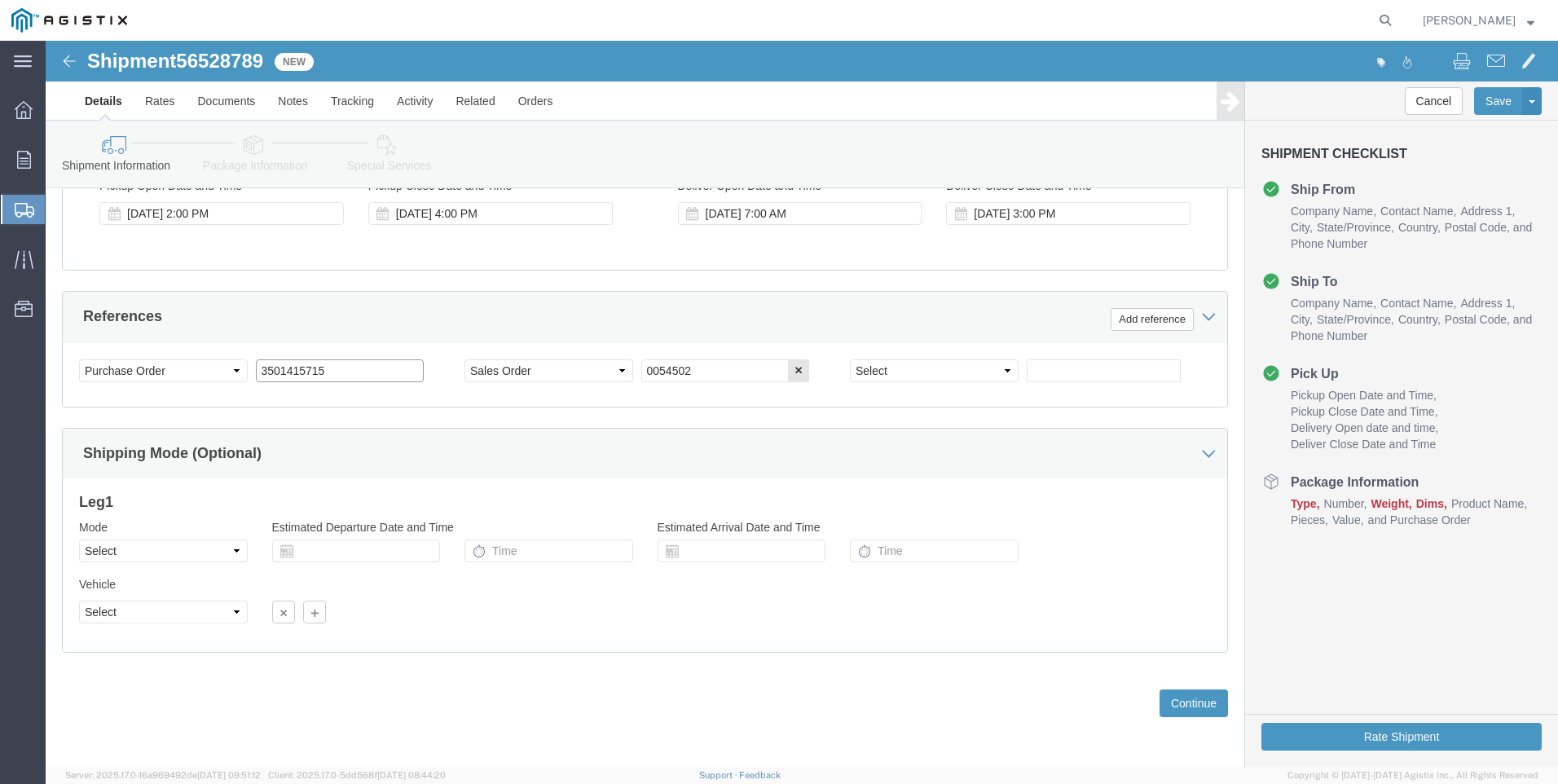
click input "3501415715"
click button "Continue"
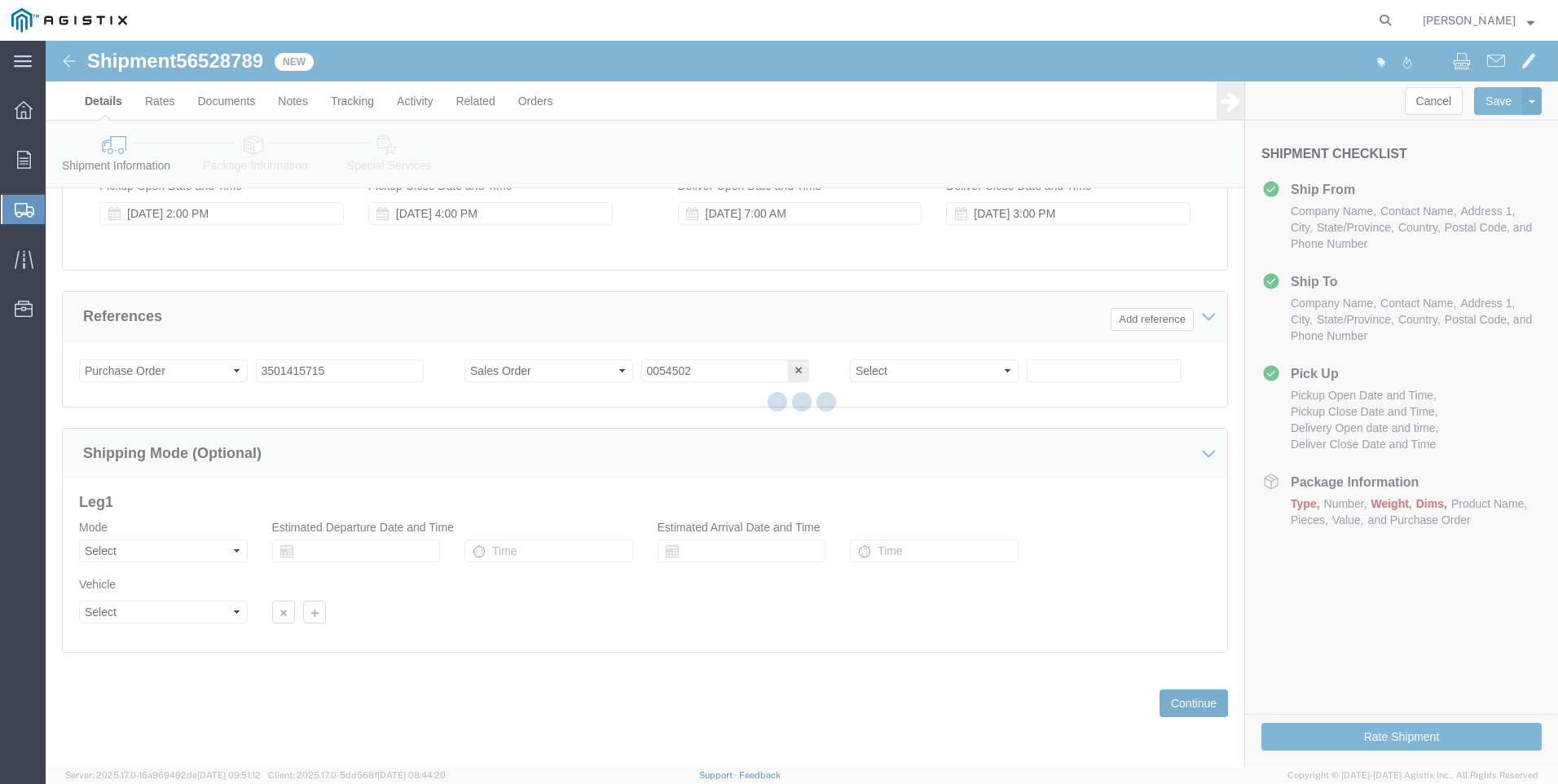
scroll to position [0, 0]
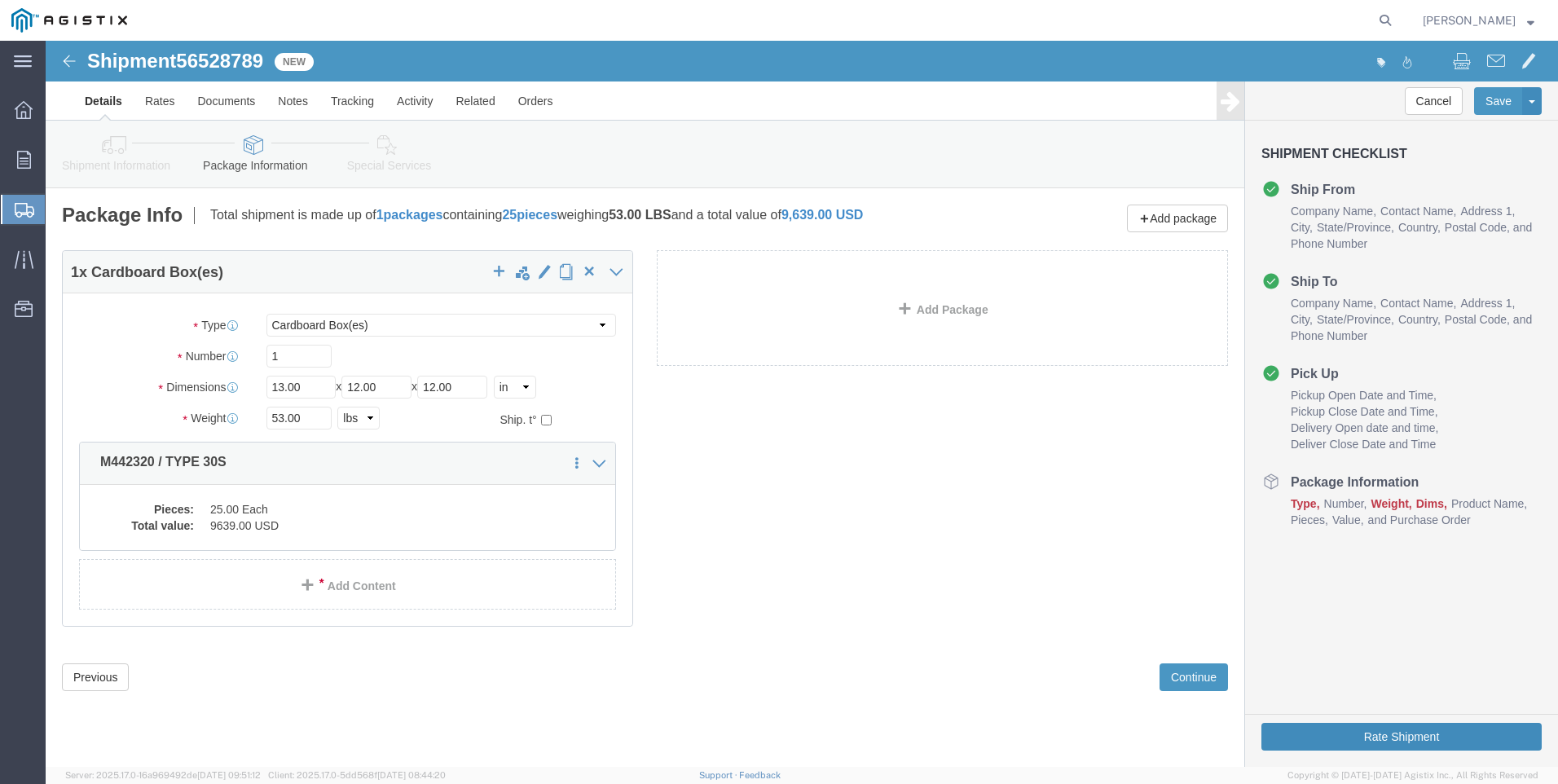
click button "Rate Shipment"
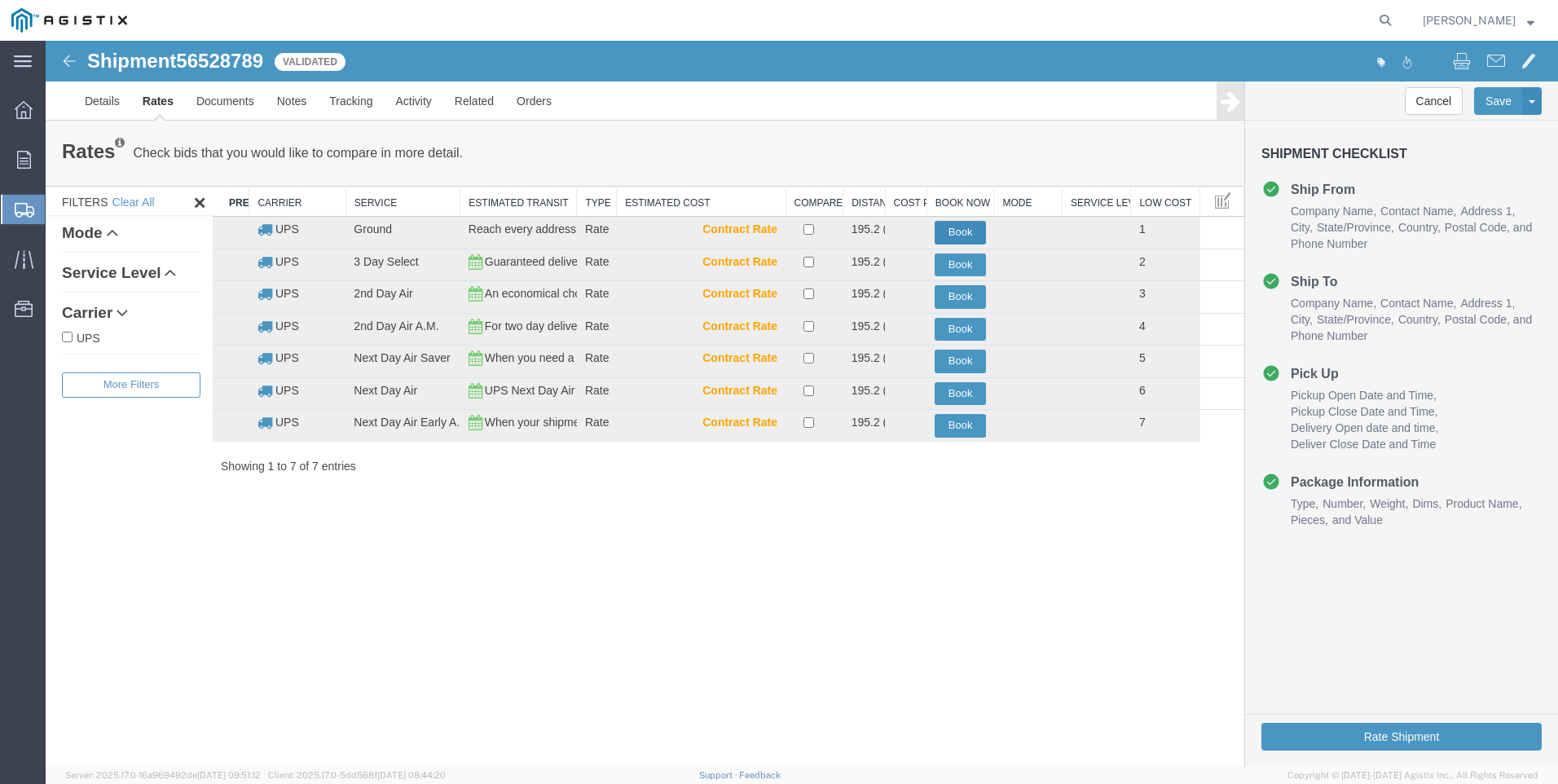
click at [947, 232] on button "Book" at bounding box center [960, 232] width 51 height 23
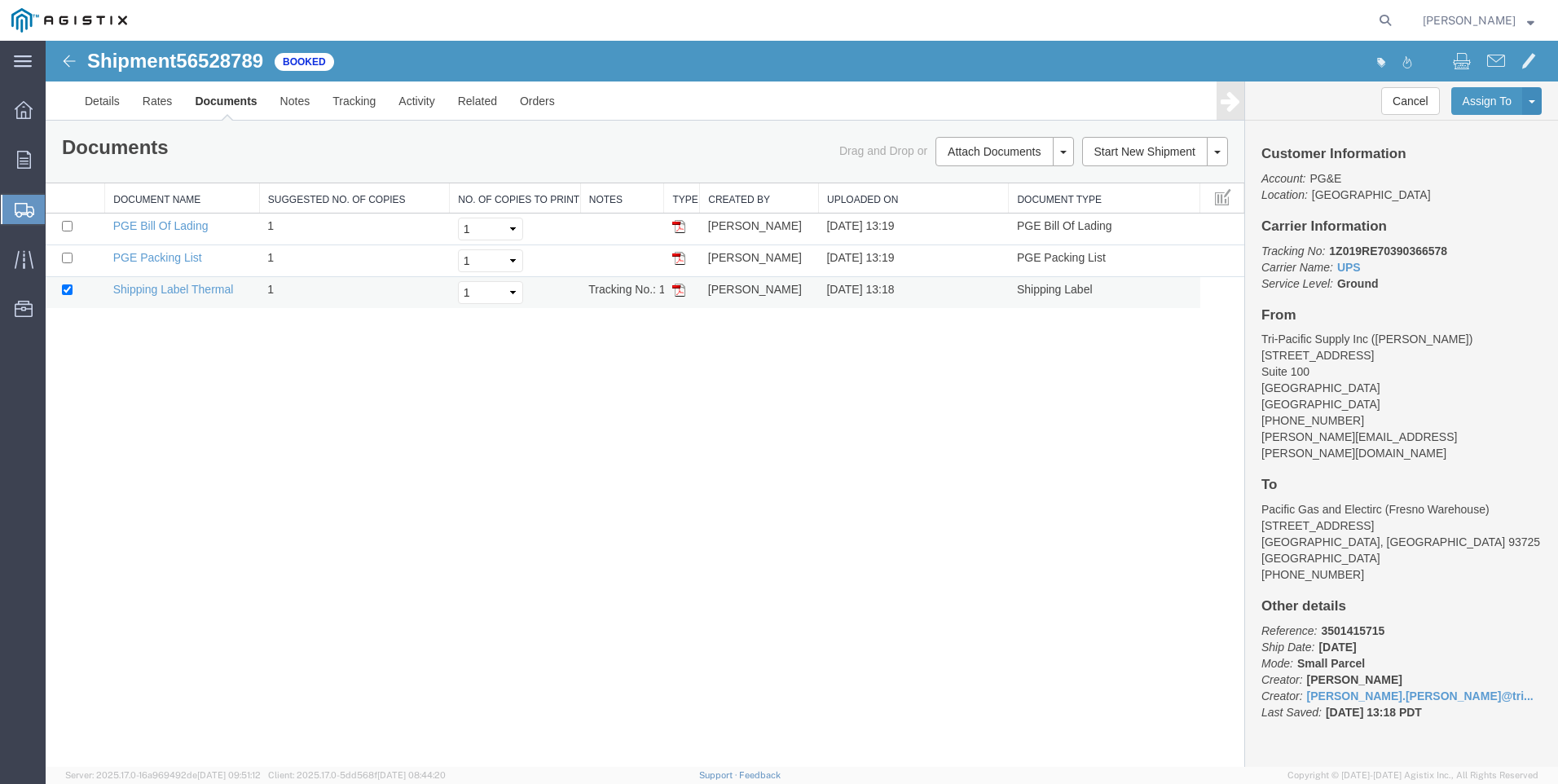
click at [679, 294] on img at bounding box center [678, 289] width 13 height 13
click at [0, 0] on span "Create Shipment" at bounding box center [0, 0] width 0 height 0
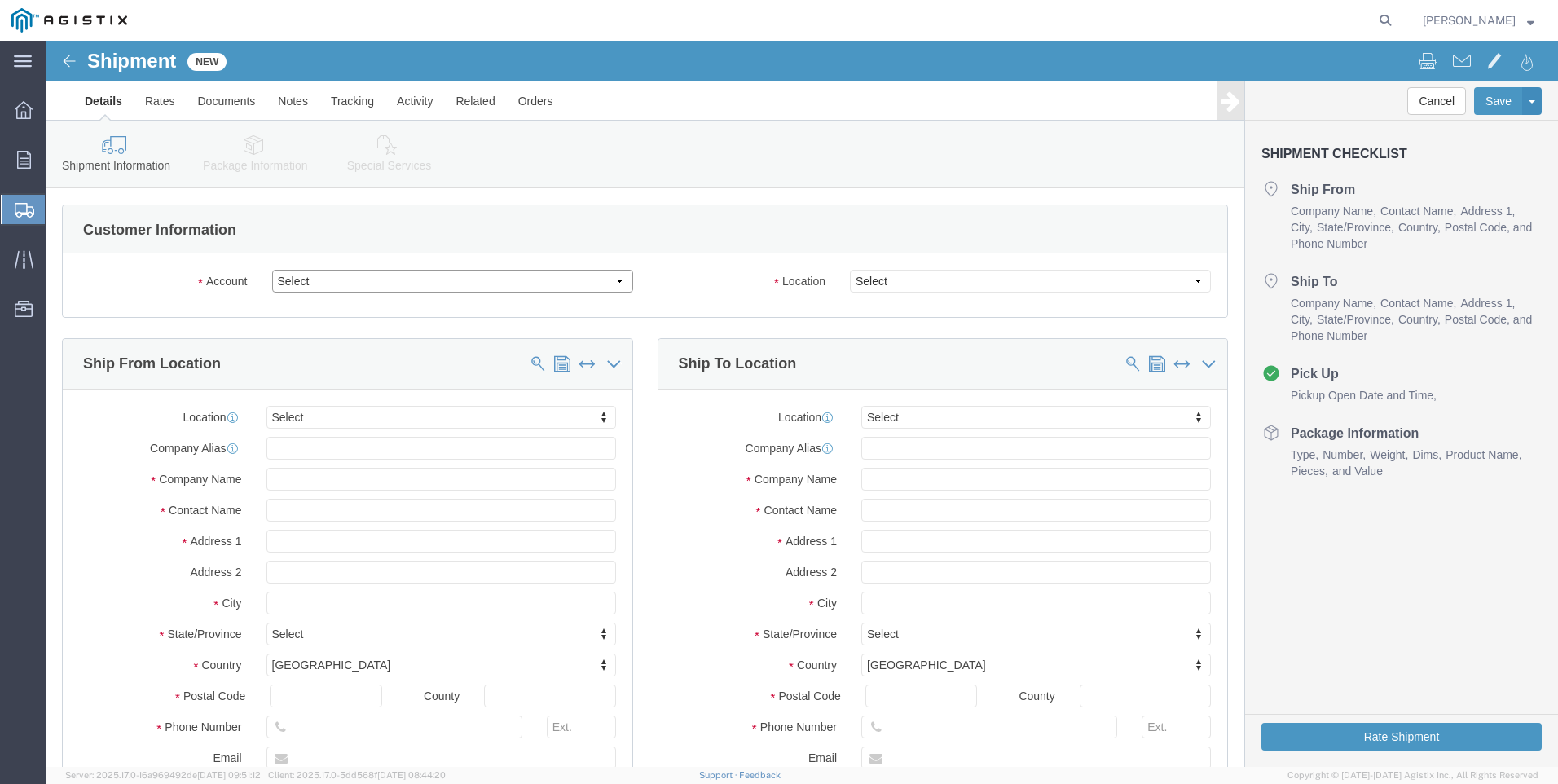
click select "Select PG&E Tri-Pacific Supply Inc"
select select "9596"
click select "Select PG&E Tri-Pacific Supply Inc"
select select "PURCHORD"
select select
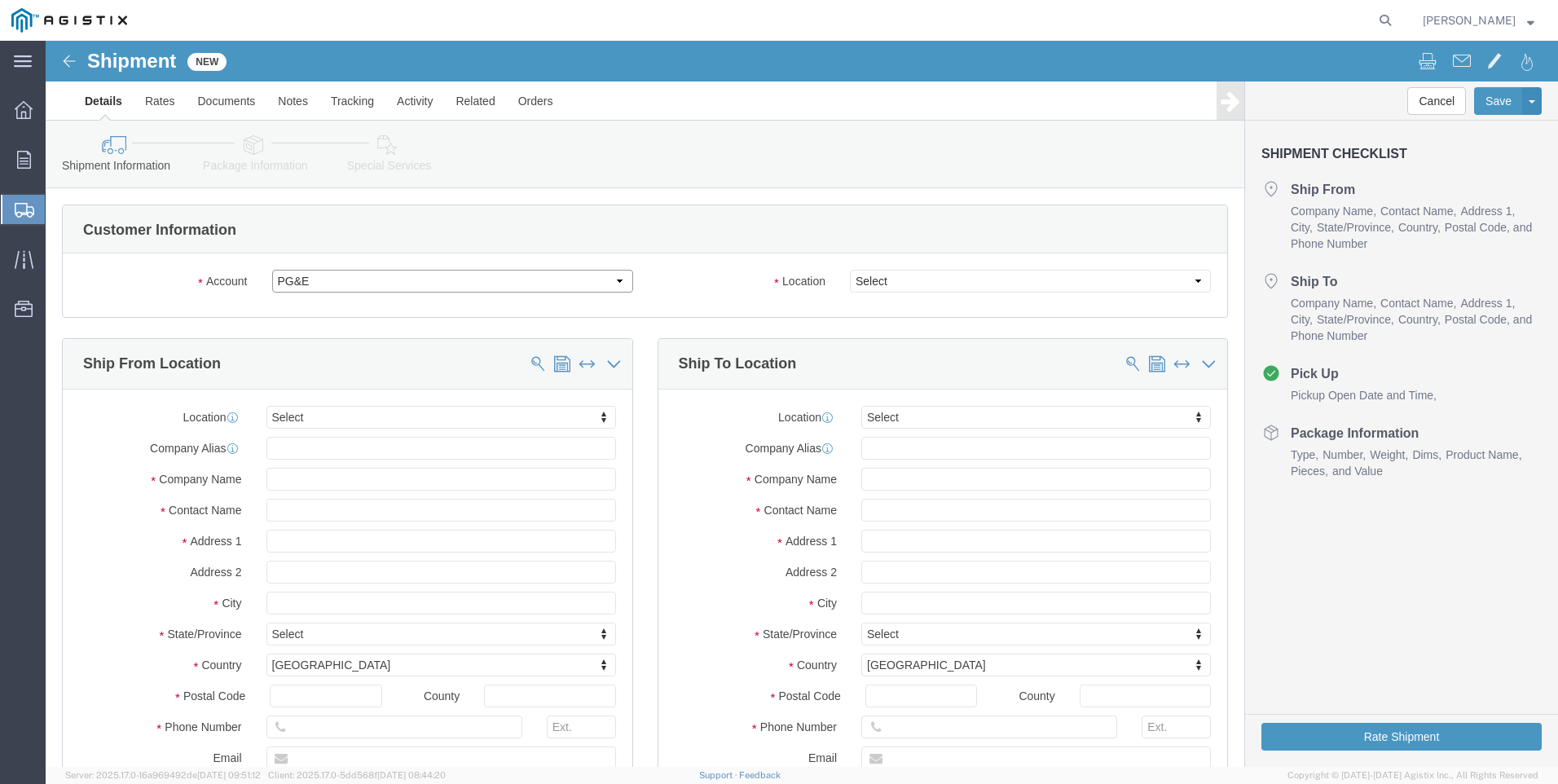
select select
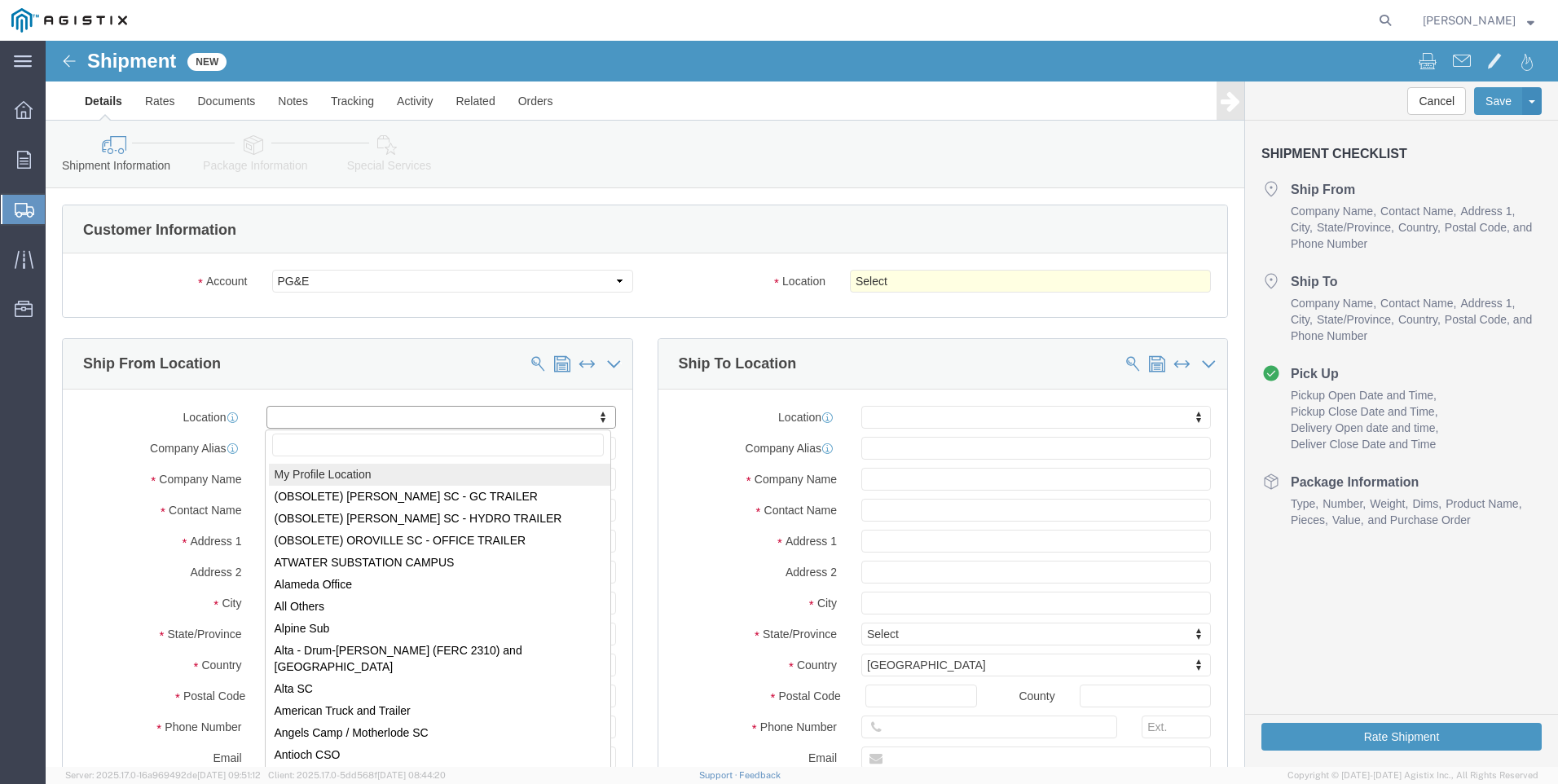
select select "MYPROFILE"
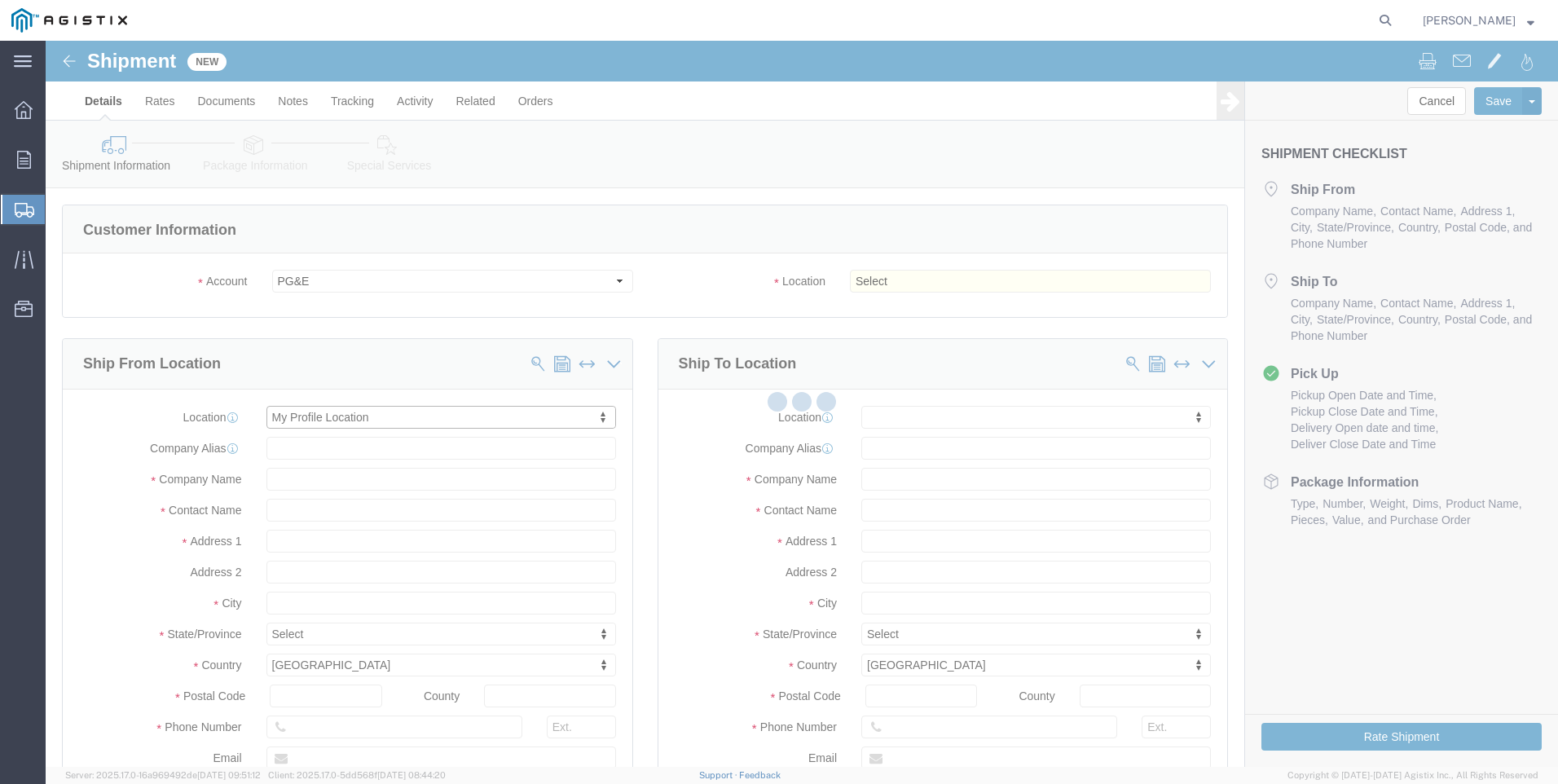
type input "[STREET_ADDRESS]"
type input "Suite 100"
type input "95677"
type input "[PHONE_NUMBER]"
type input "[PERSON_NAME][EMAIL_ADDRESS][PERSON_NAME][DOMAIN_NAME]"
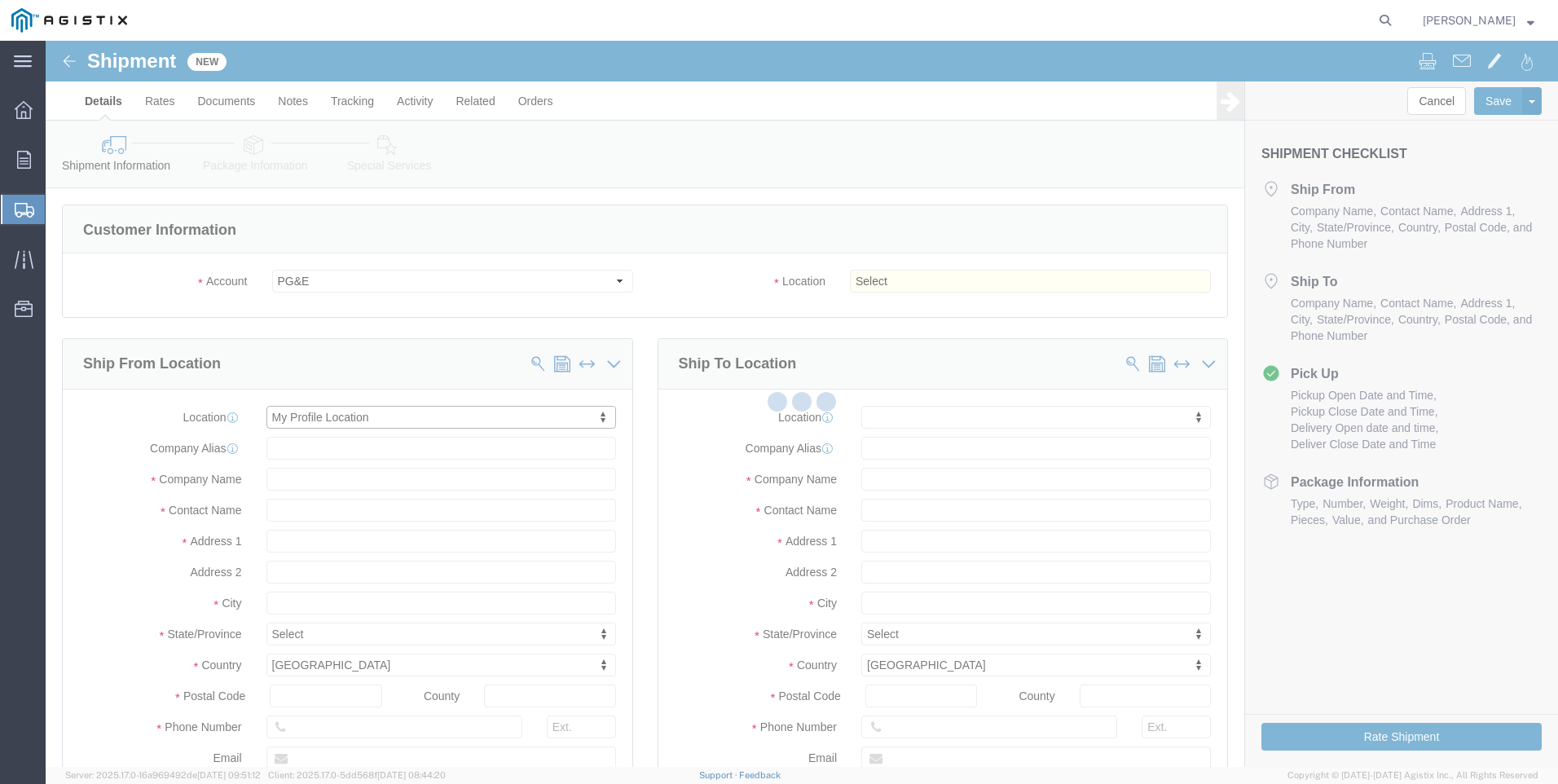
checkbox input "true"
type input "Tri-Pacific Supply Inc"
type input "[PERSON_NAME]"
type input "ROCKLIN"
select select "CA"
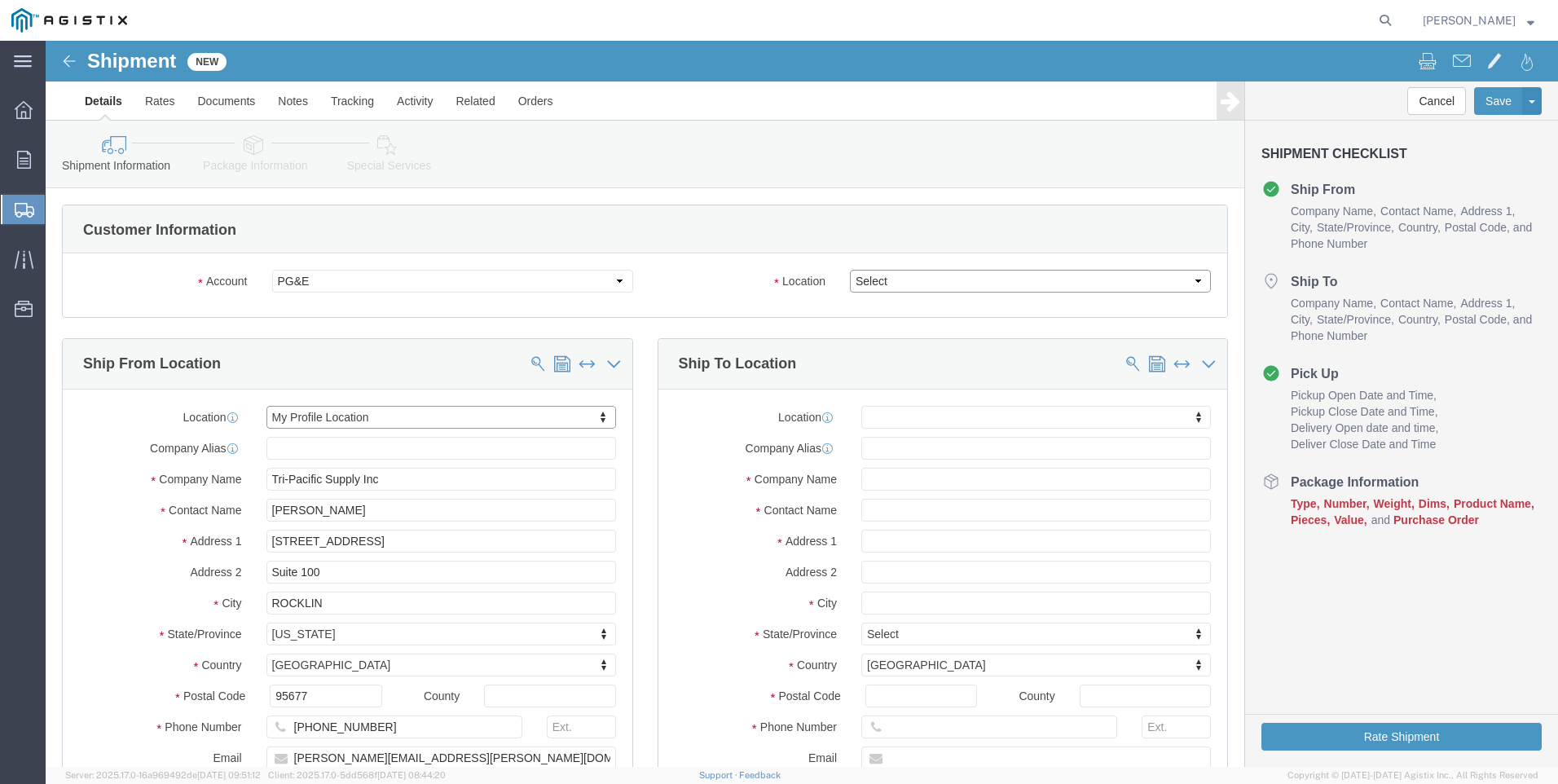
click select "Select All Others [GEOGRAPHIC_DATA] [GEOGRAPHIC_DATA] [GEOGRAPHIC_DATA] [GEOGRA…"
select select "19745"
click select "Select All Others [GEOGRAPHIC_DATA] [GEOGRAPHIC_DATA] [GEOGRAPHIC_DATA] [GEOGRA…"
click span
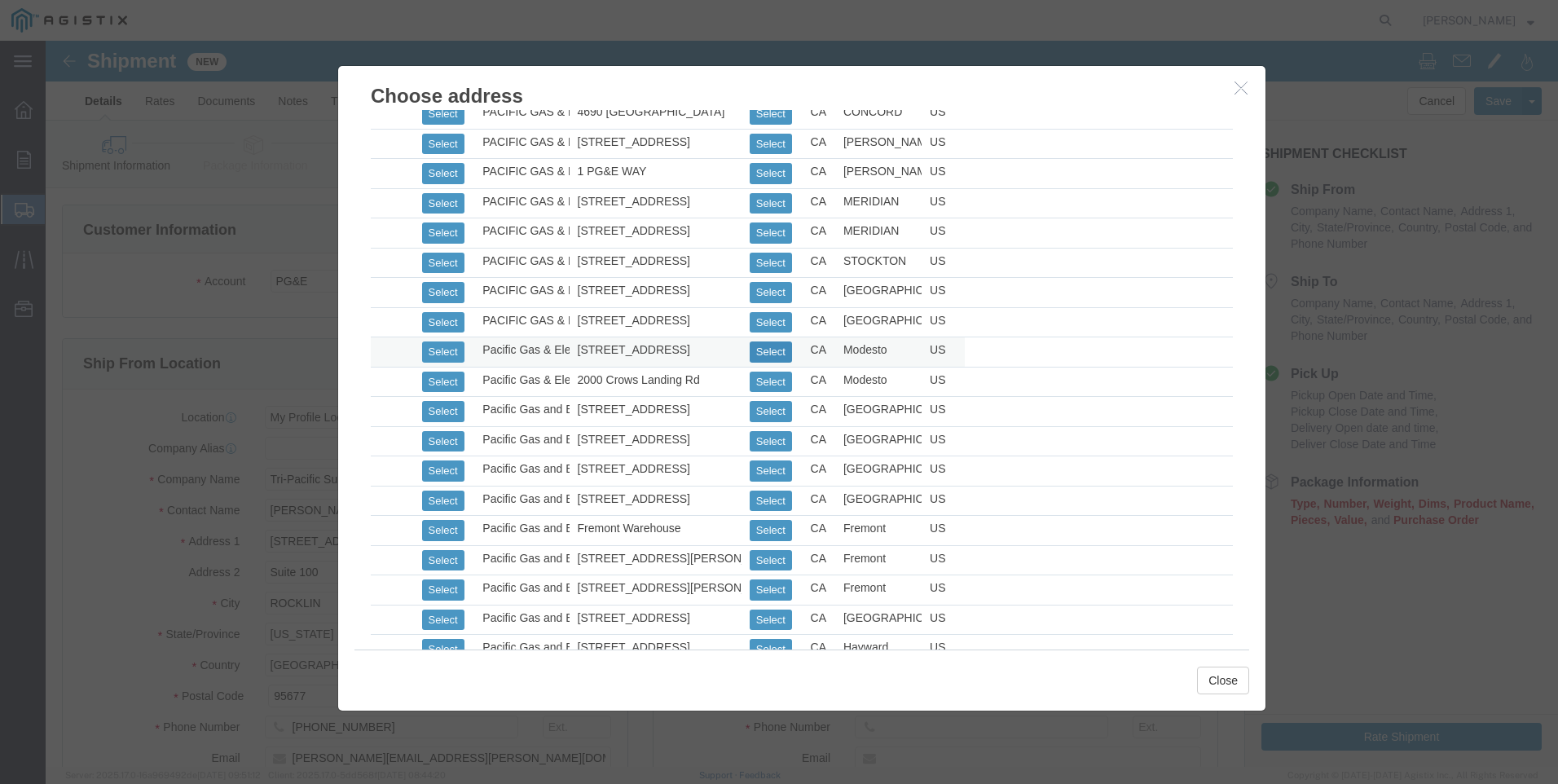
scroll to position [571, 0]
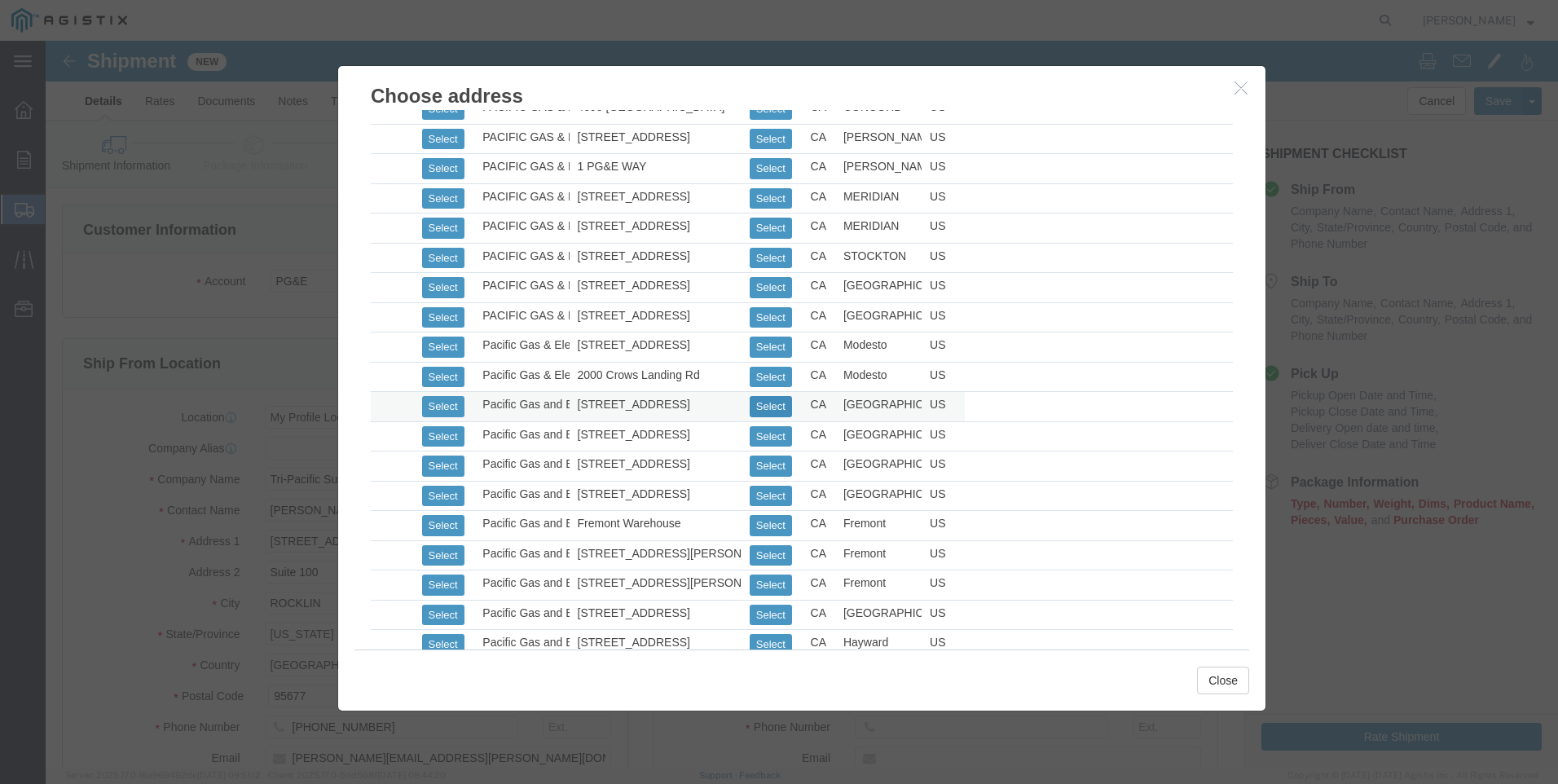
click button "Select"
select select
type input "[STREET_ADDRESS]"
type input "93725"
type input "[PHONE_NUMBER]"
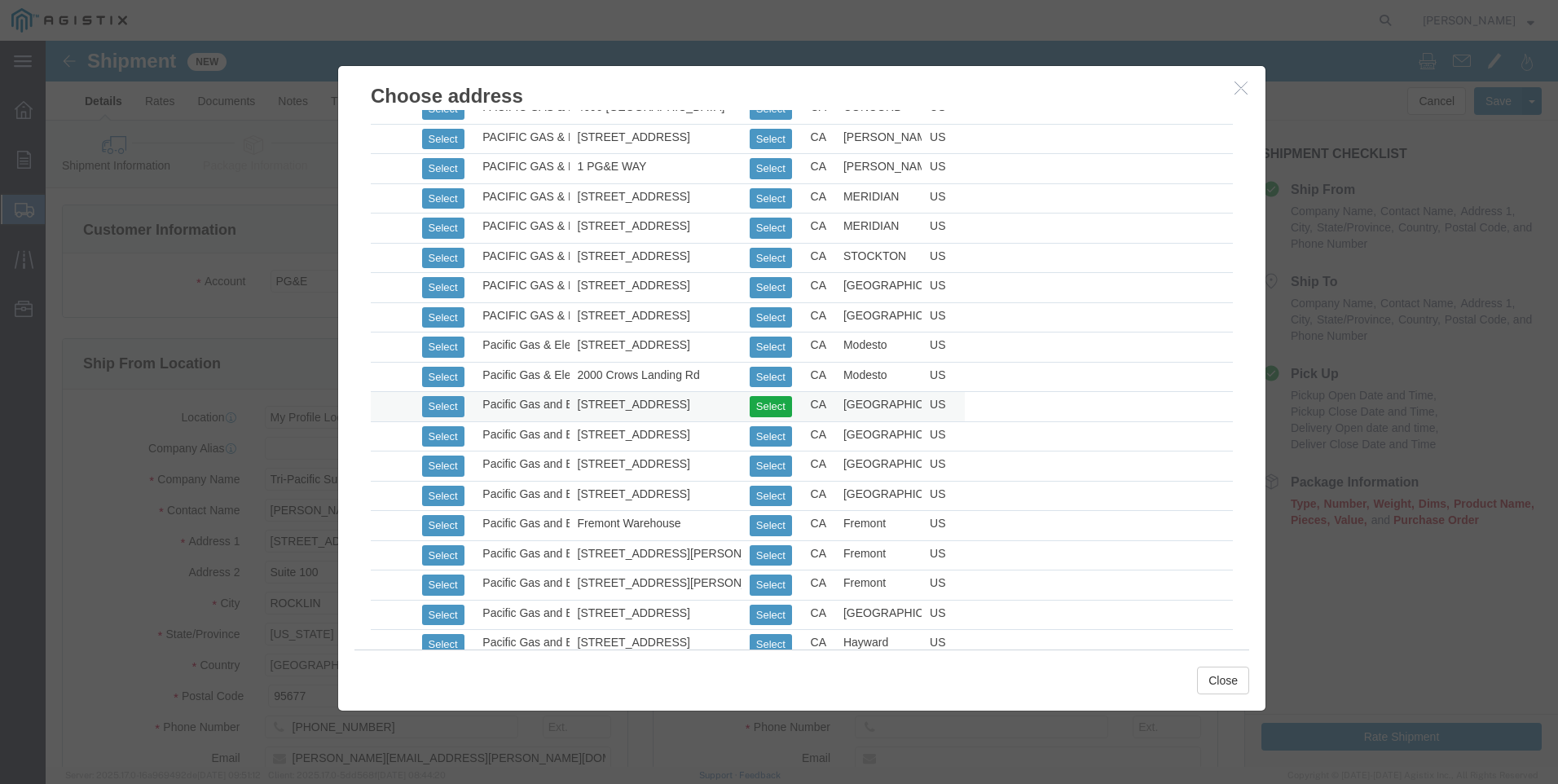
type input "Pacific Gas and Electirc"
type input "Fresno Warehouse"
type input "[GEOGRAPHIC_DATA]"
select select "CA"
click button "Close"
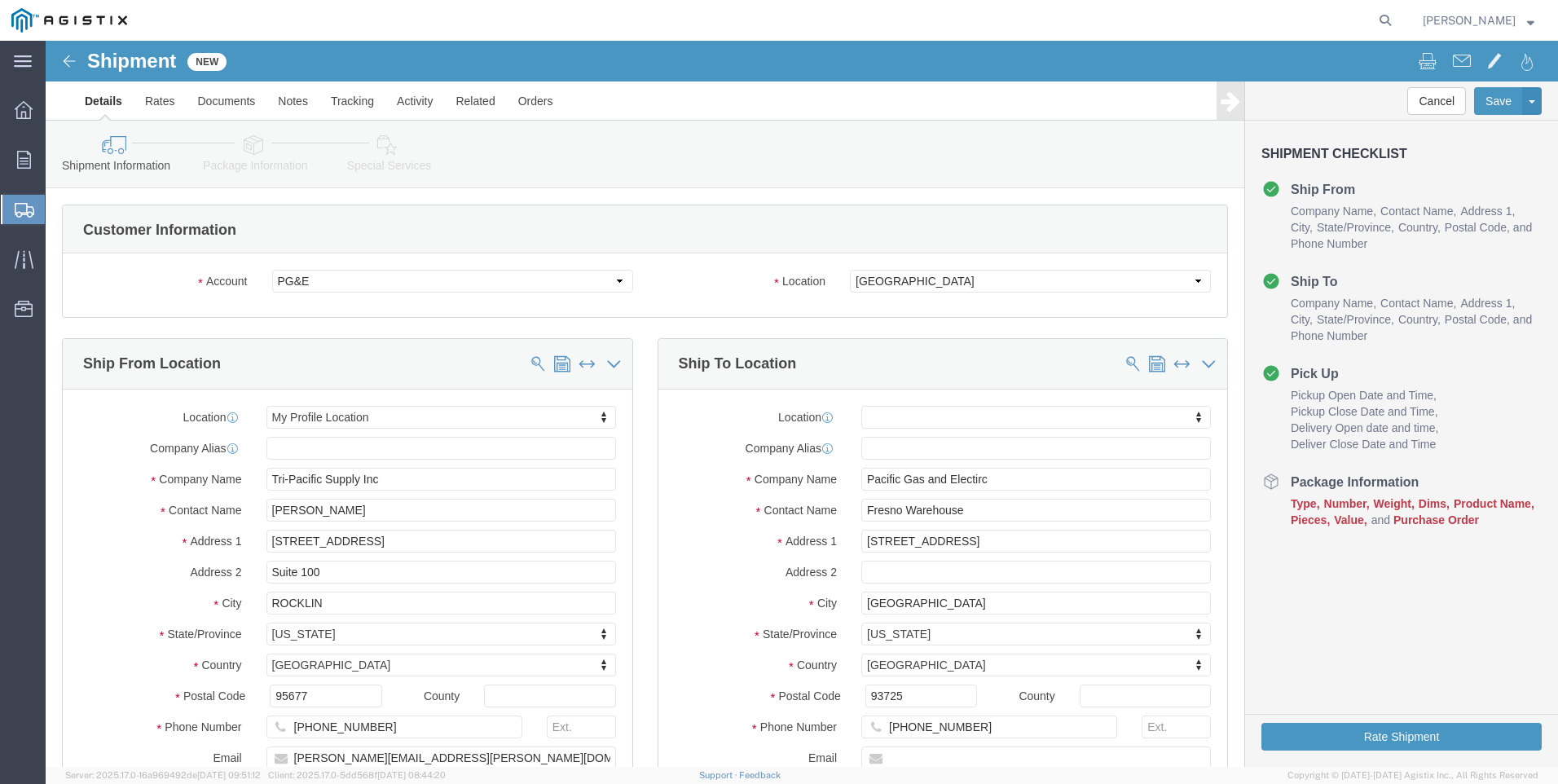
scroll to position [326, 0]
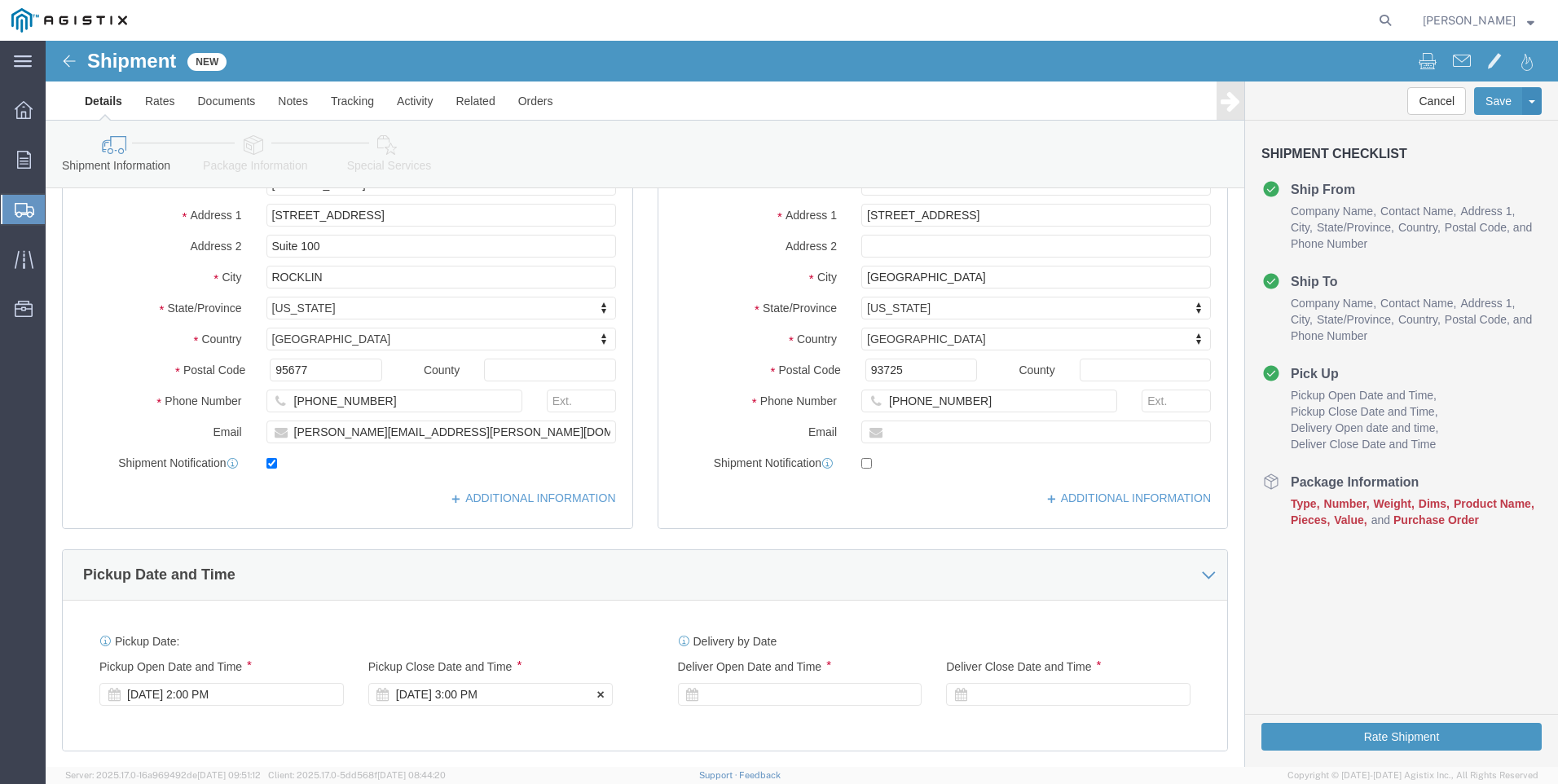
click div "[DATE] 3:00 PM"
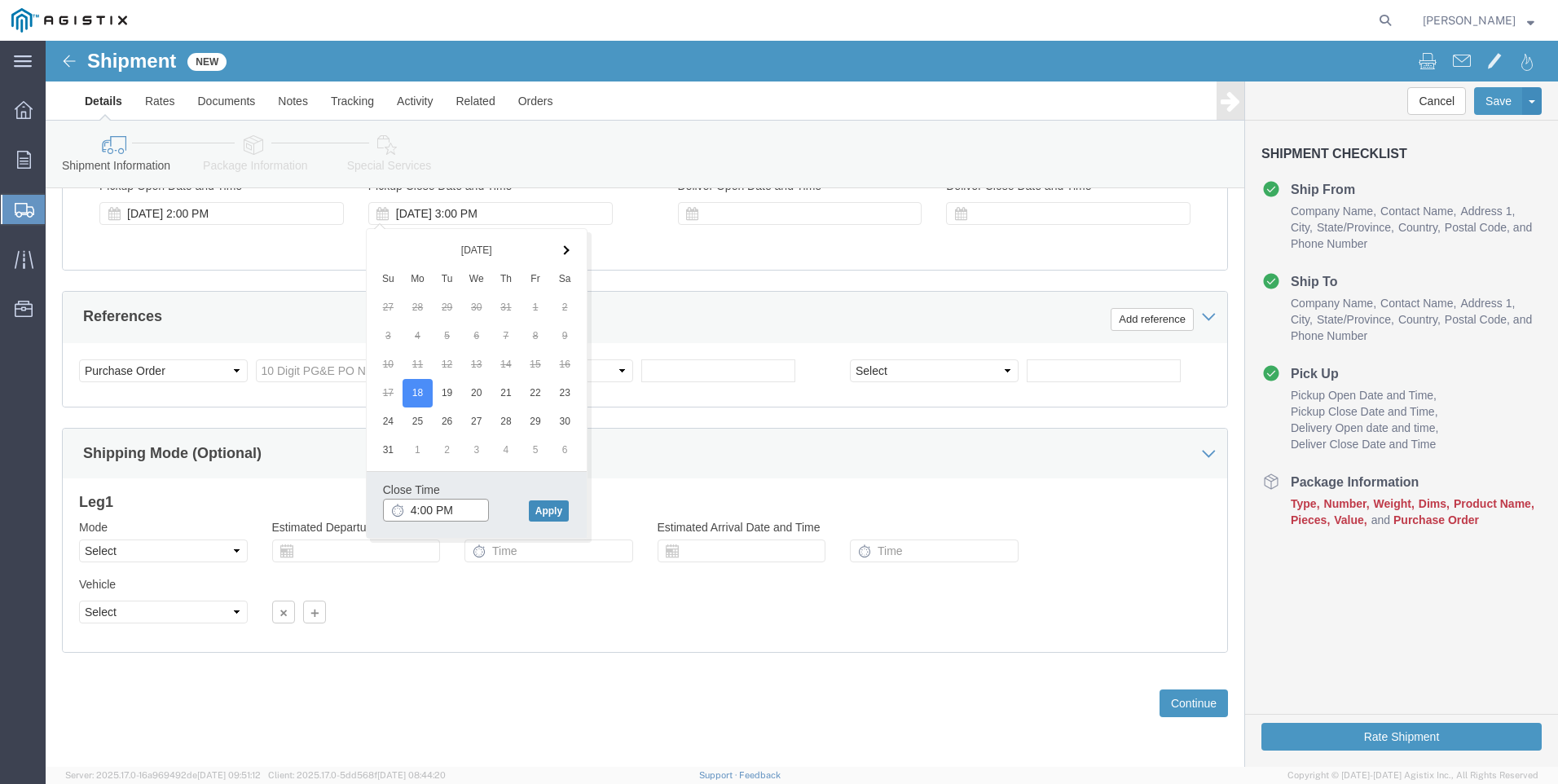
type input "4:00 PM"
drag, startPoint x: 516, startPoint y: 475, endPoint x: 552, endPoint y: 413, distance: 71.7
click button "Apply"
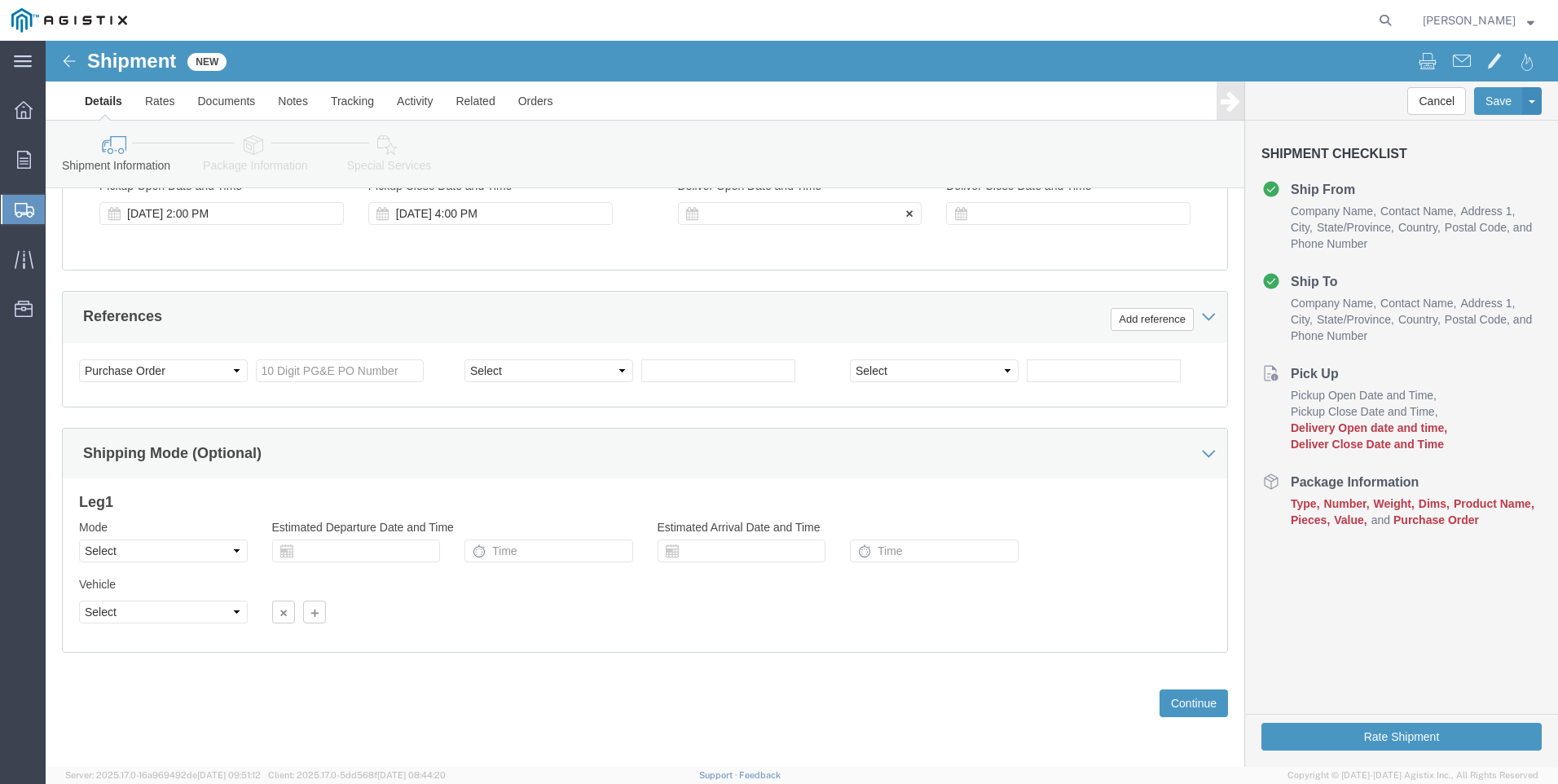
click div
click input "5:00 PM"
click input "7:00 PM"
type input "7:00 AM"
click button "Apply"
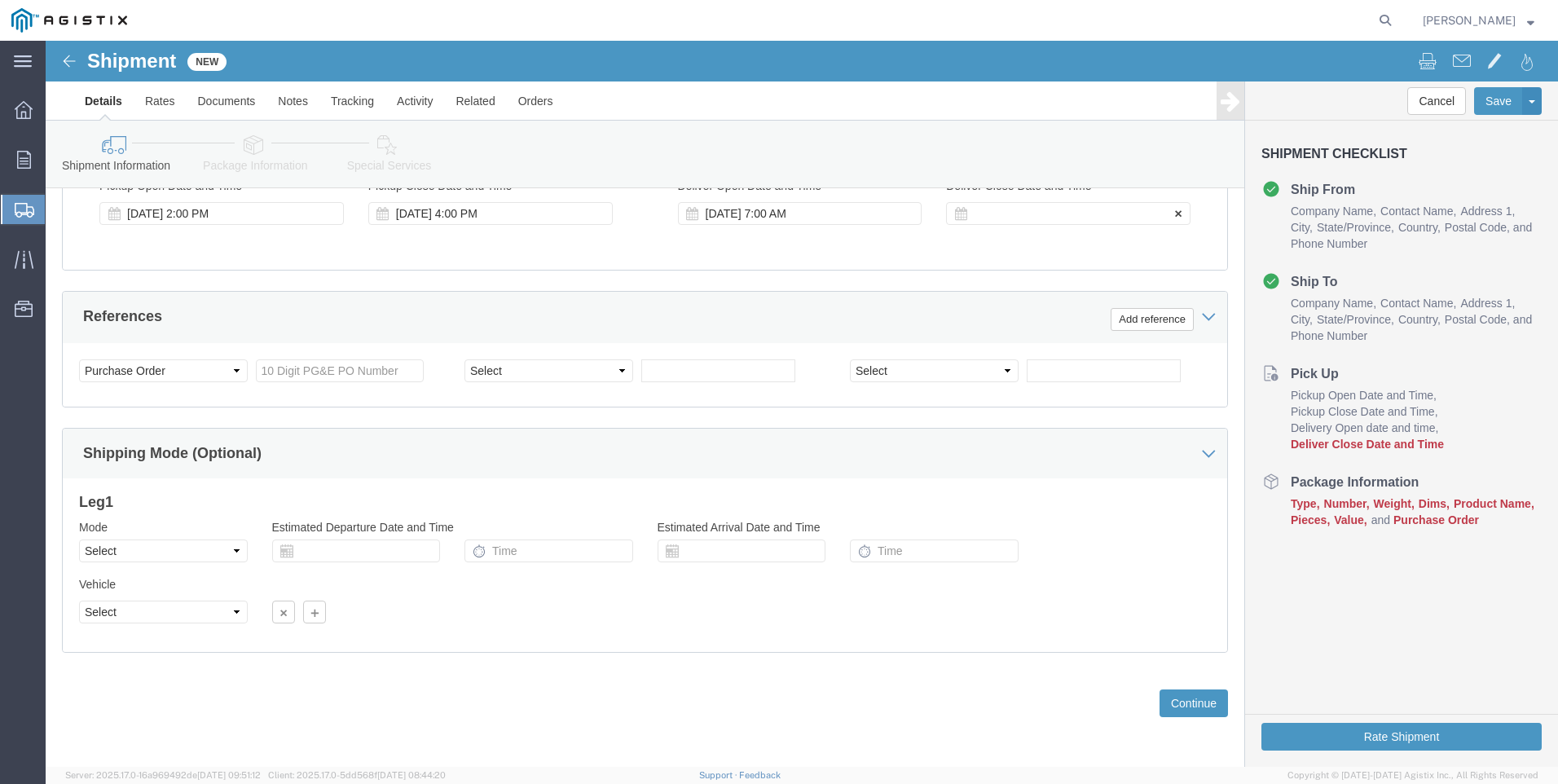
click div
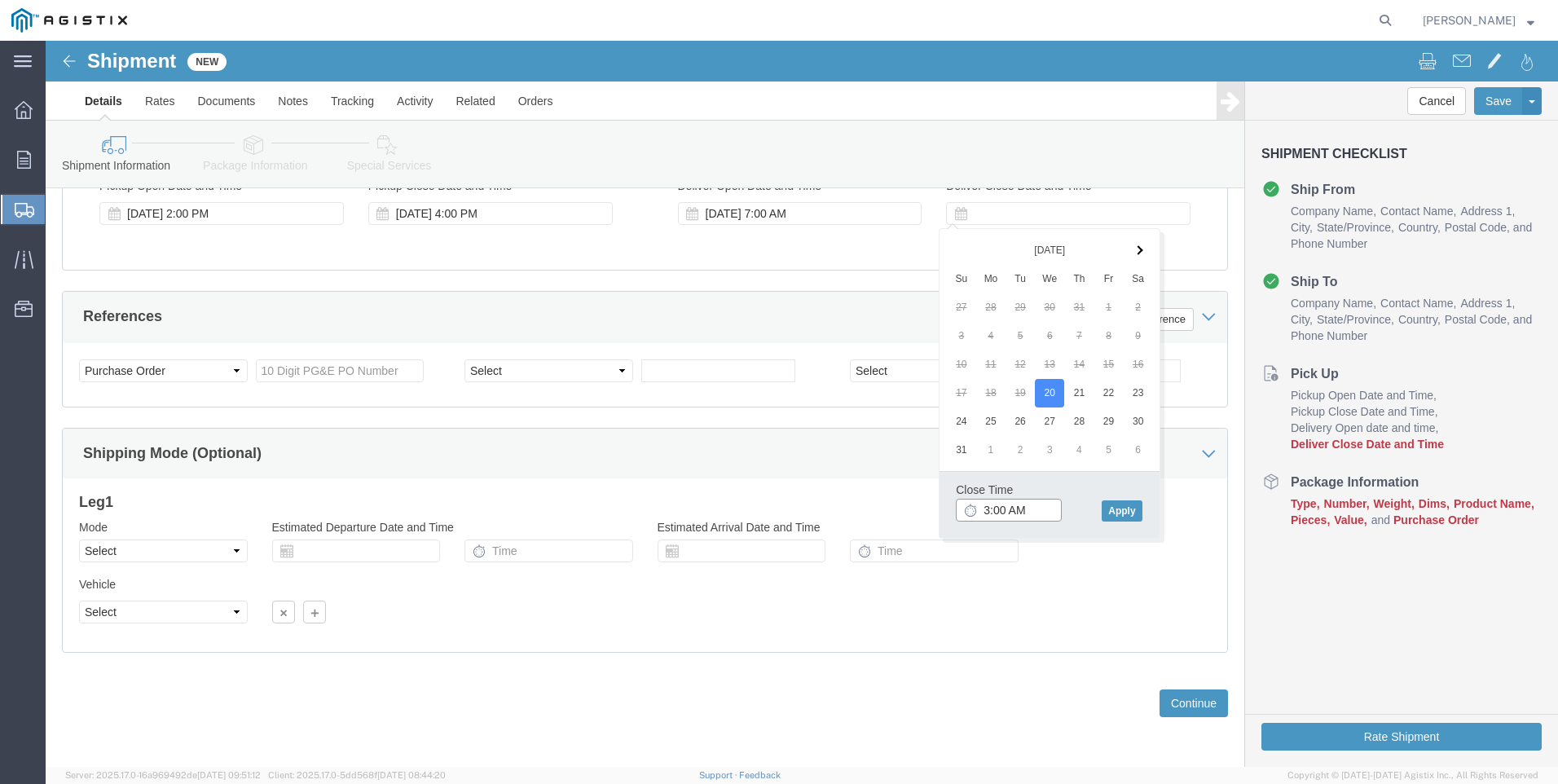
click input "3:00 AM"
type input "3:00 PM"
drag, startPoint x: 339, startPoint y: 333, endPoint x: 347, endPoint y: 322, distance: 13.6
click input "text"
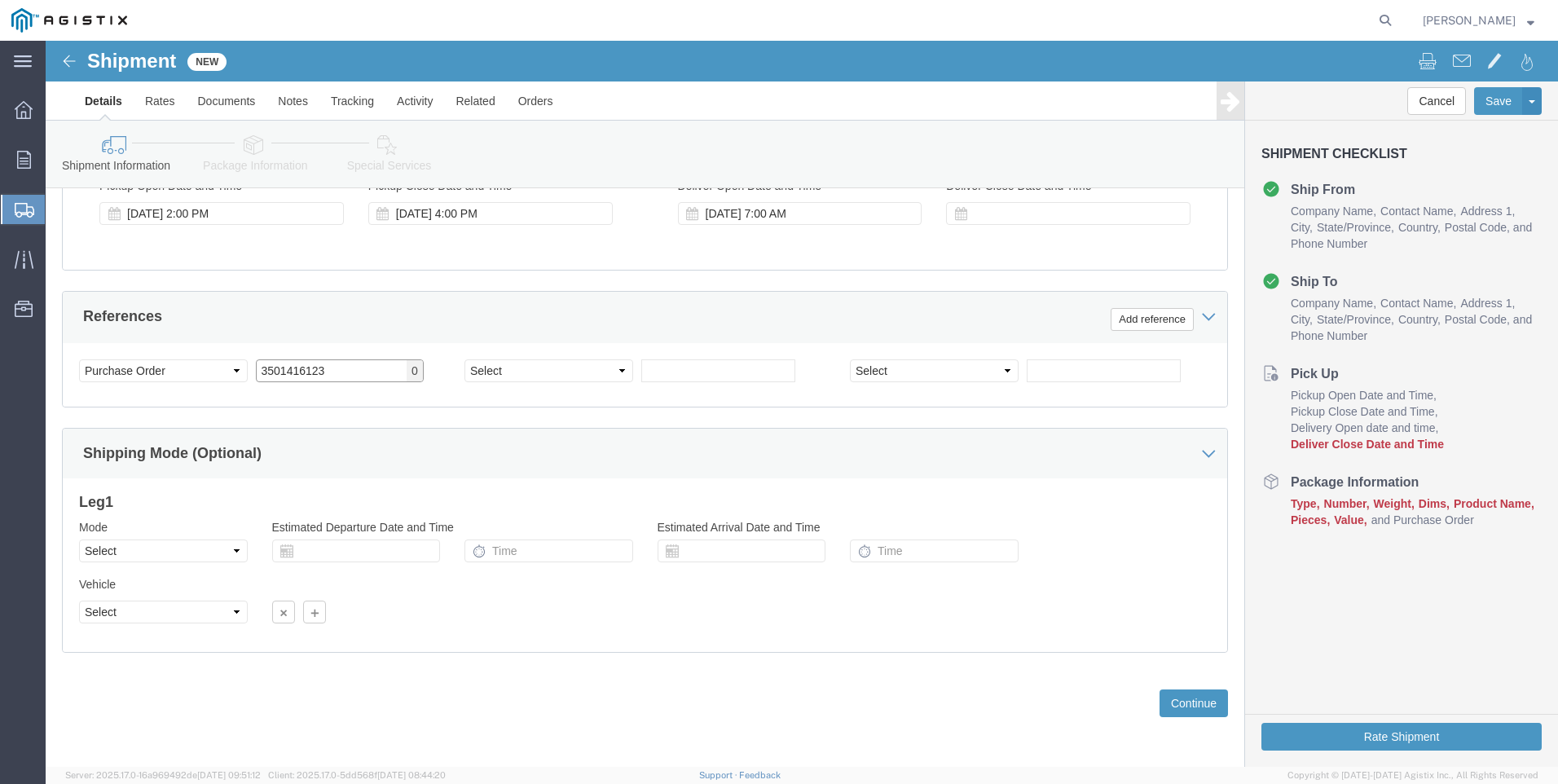
type input "3501416123"
click select "Select Account Type Activity ID Airline Appointment Number ASN Batch Request # …"
select select "SALEORDR"
click select "Select Account Type Activity ID Airline Appointment Number ASN Batch Request # …"
click input "text"
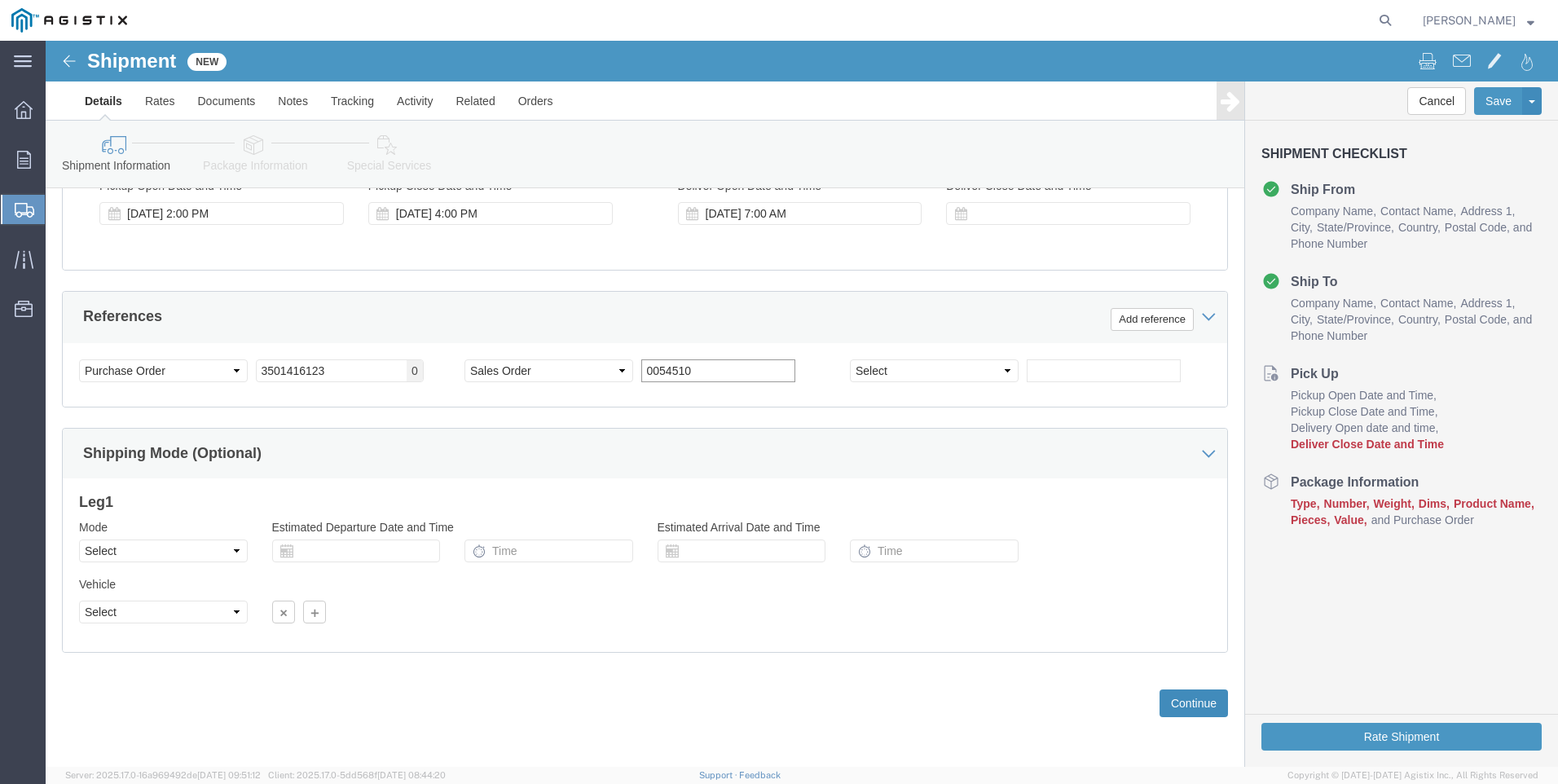
type input "0054510"
click button "Continue"
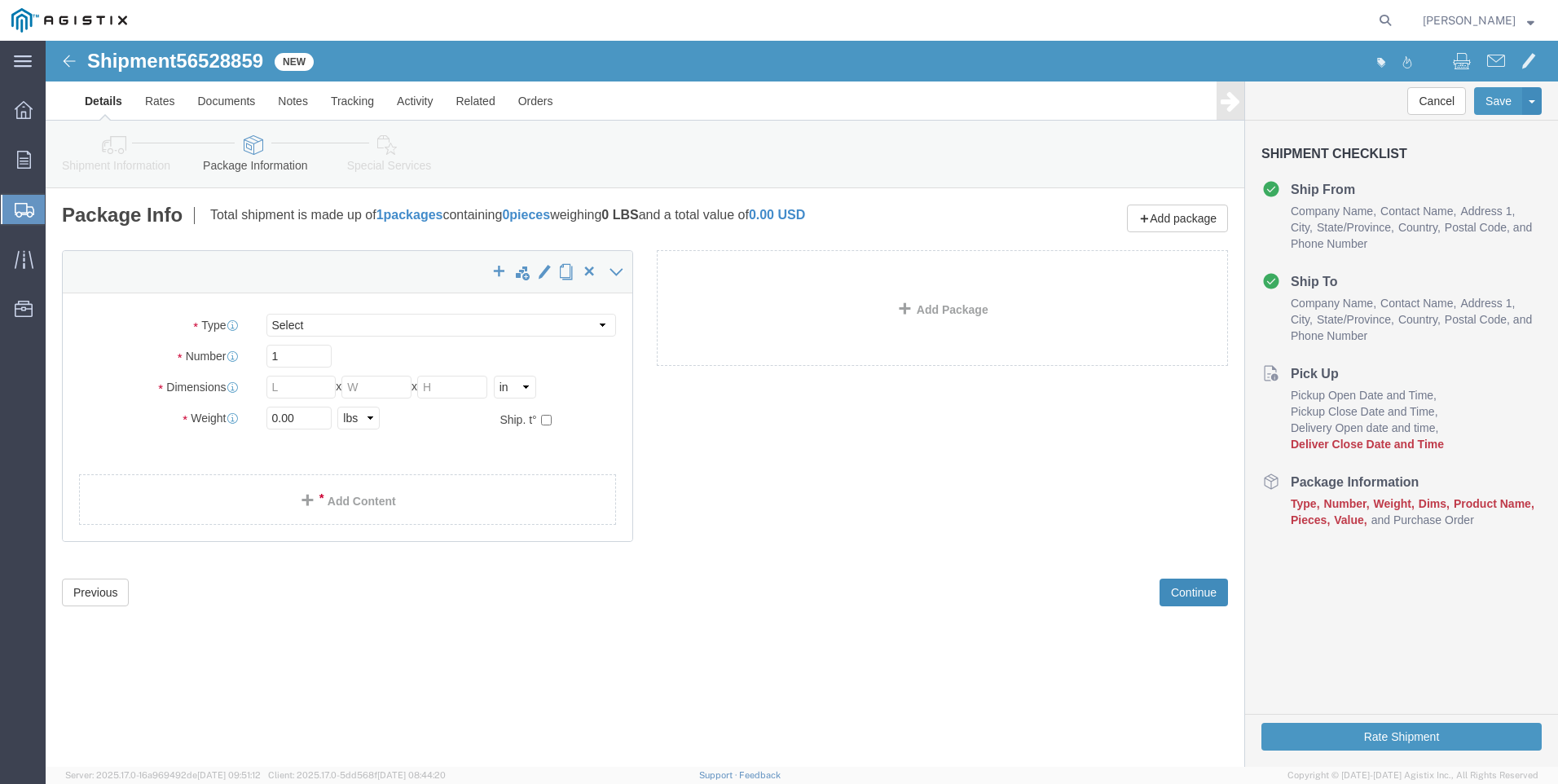
select select "CBOX"
click input "text"
type input "16"
type input "12"
type input "8"
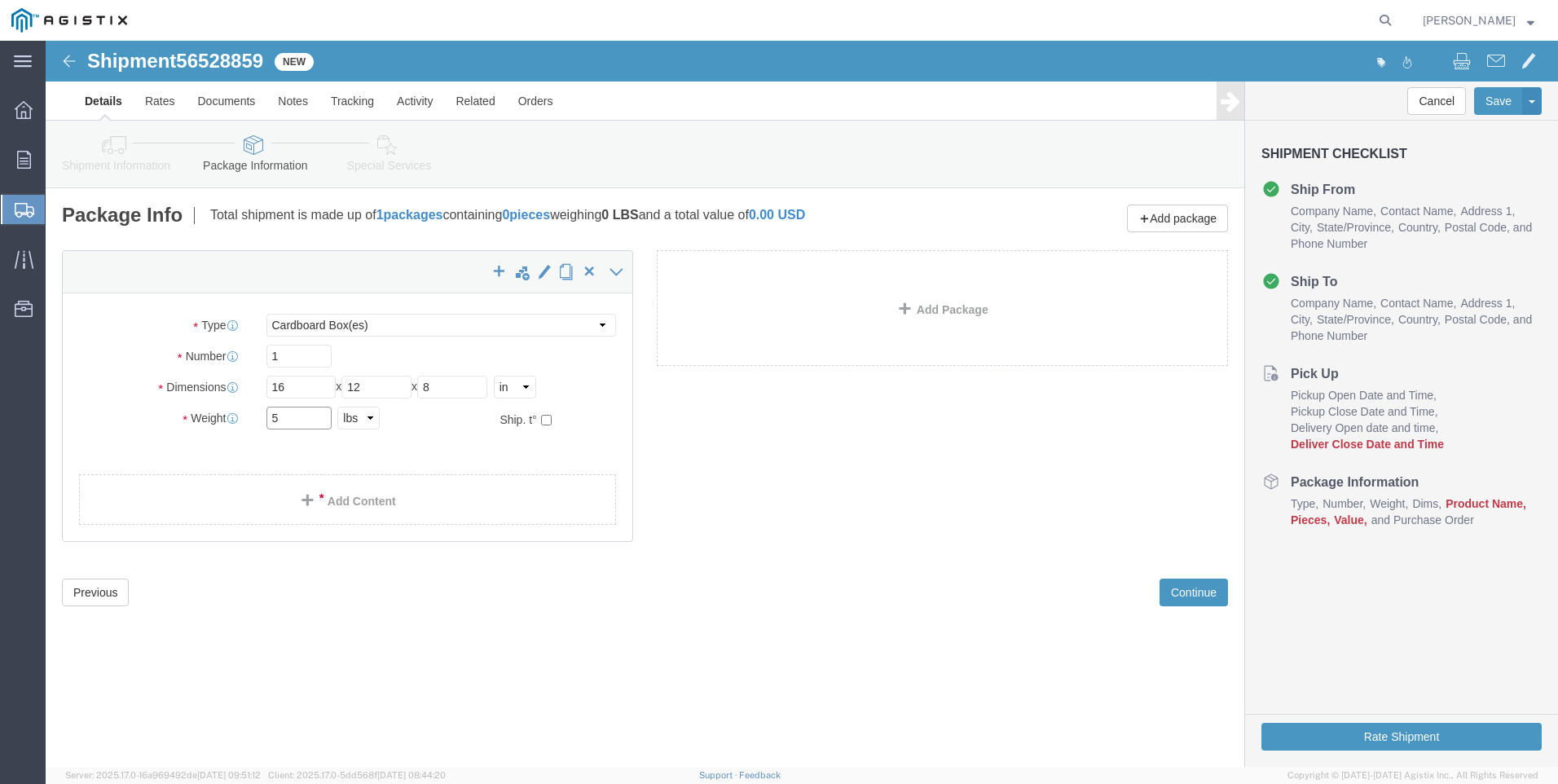
type input "5"
click div "x Package Type Select Bulk Bundle(s) Cardboard Box(es) Carton(s) Crate(s) Drum(…"
click link "Add Content"
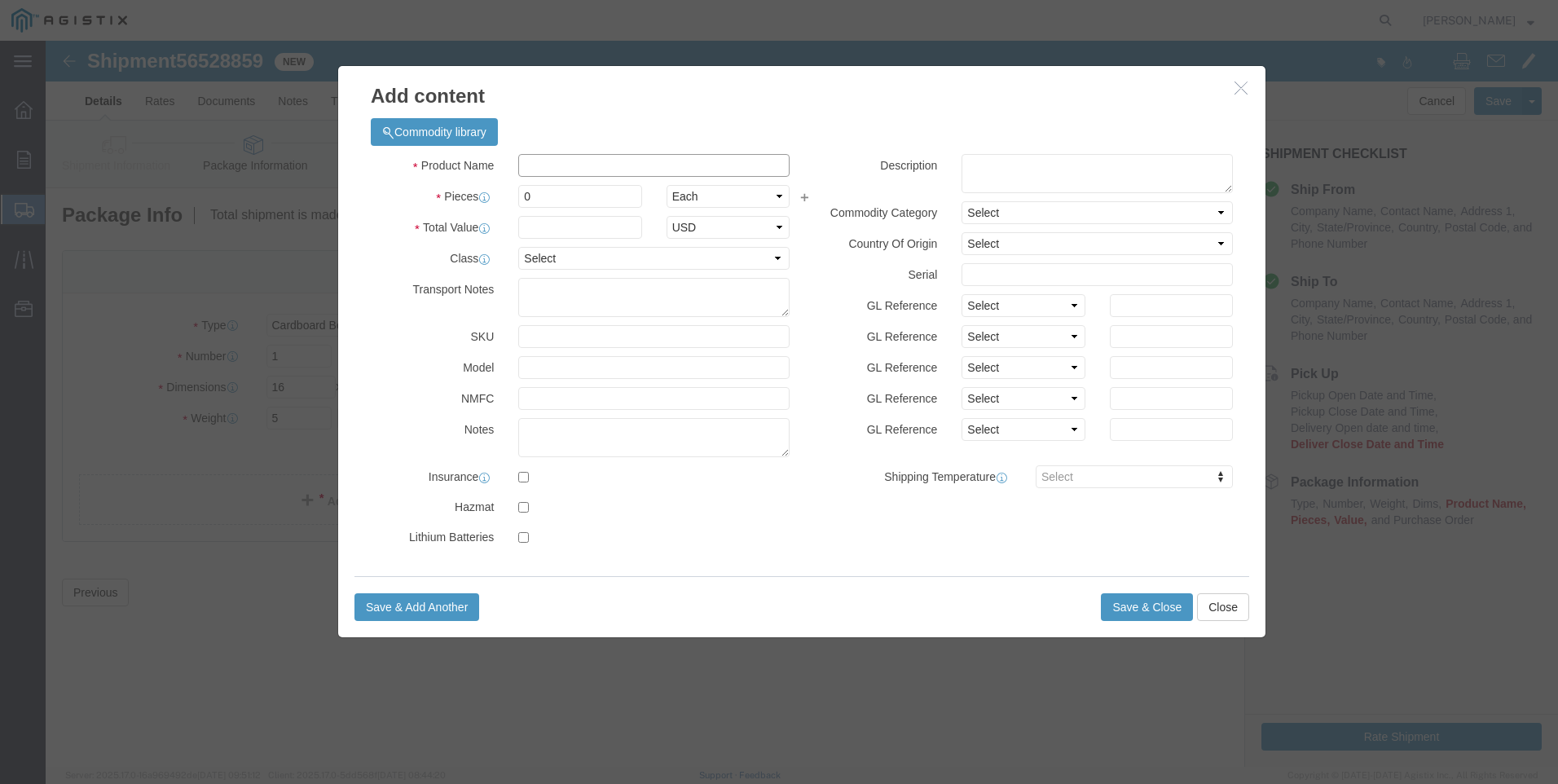
drag, startPoint x: 493, startPoint y: 128, endPoint x: 503, endPoint y: 118, distance: 14.1
click input "text"
type input "M650414"
click td "Name: FLOWGRID SLAM SHUT OPSO ASSEMBLY KIT 2""
select select
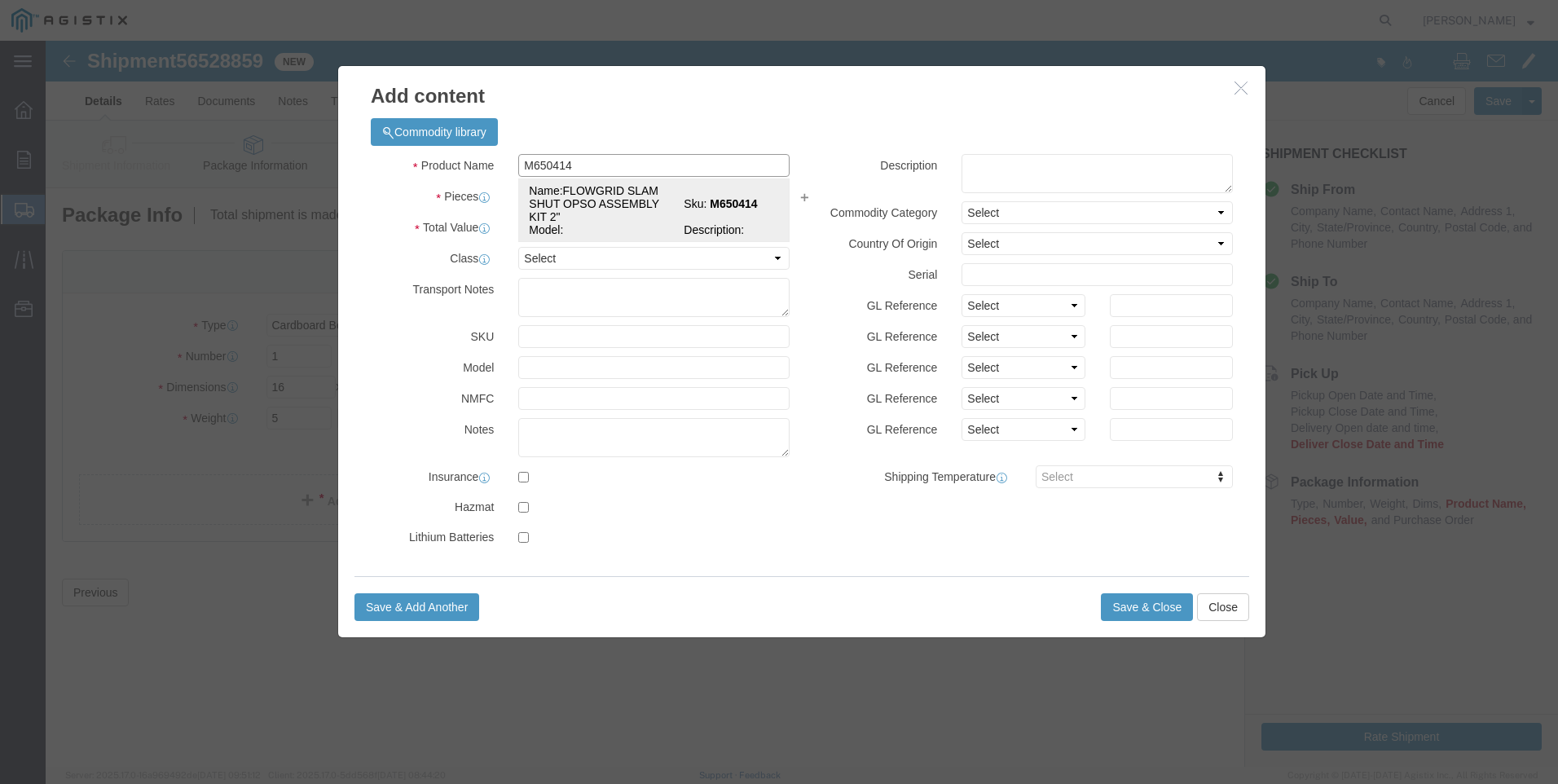
select select "USD"
type input "FLOWGRID SLAM SHUT OPSO ASSEMBLY KIT 2""
type input "M650414"
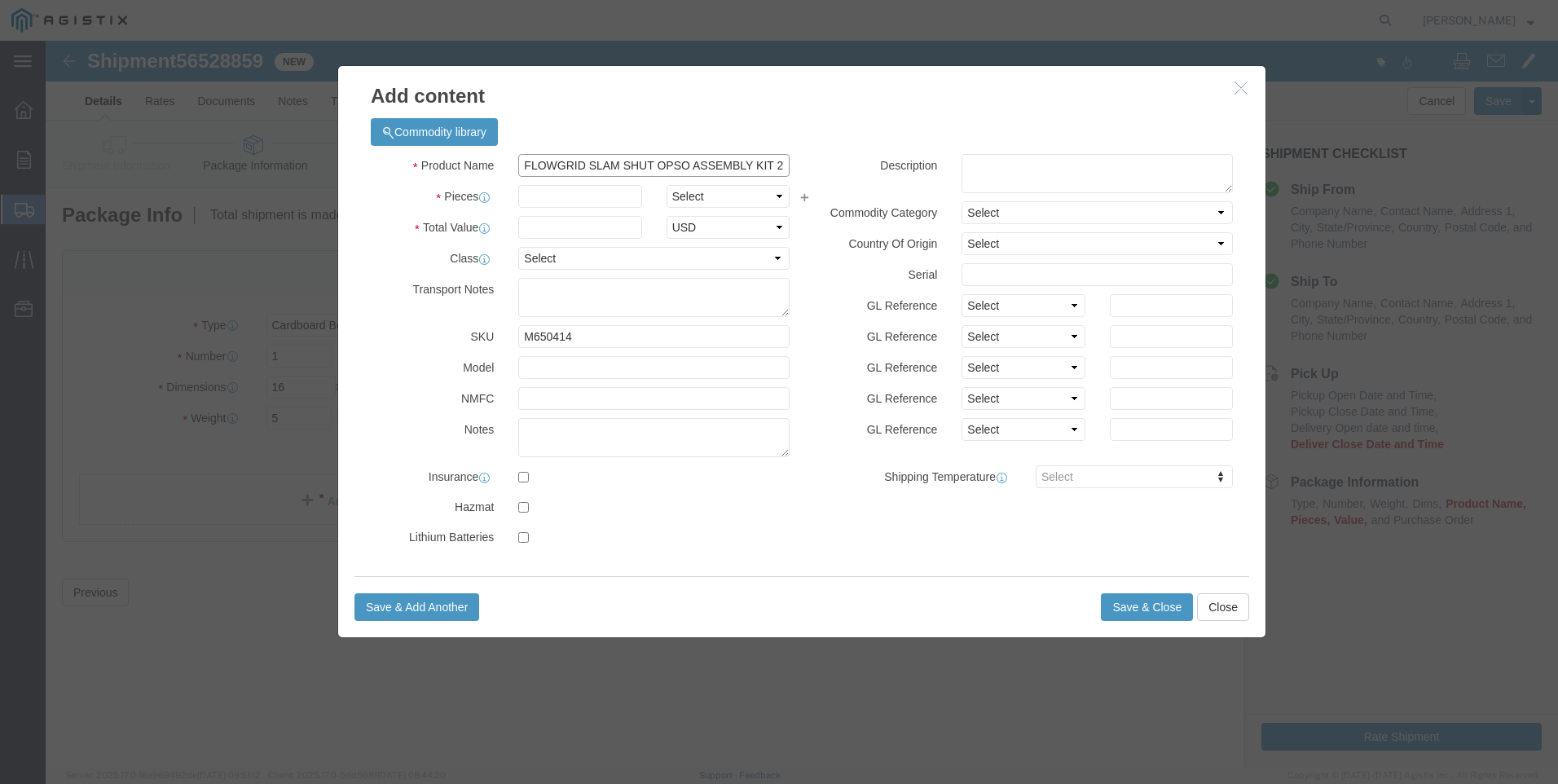
scroll to position [0, 3]
drag, startPoint x: 473, startPoint y: 123, endPoint x: 1194, endPoint y: 174, distance: 722.8
click div "Product Name FLOWGRID SLAM SHUT OPSO ASSEMBLY KIT 2" M650414 Pieces Select Bag …"
type input "FLOWGRID SLAM SHUT OPSO ASSEMBLY KIT 2""
click textarea
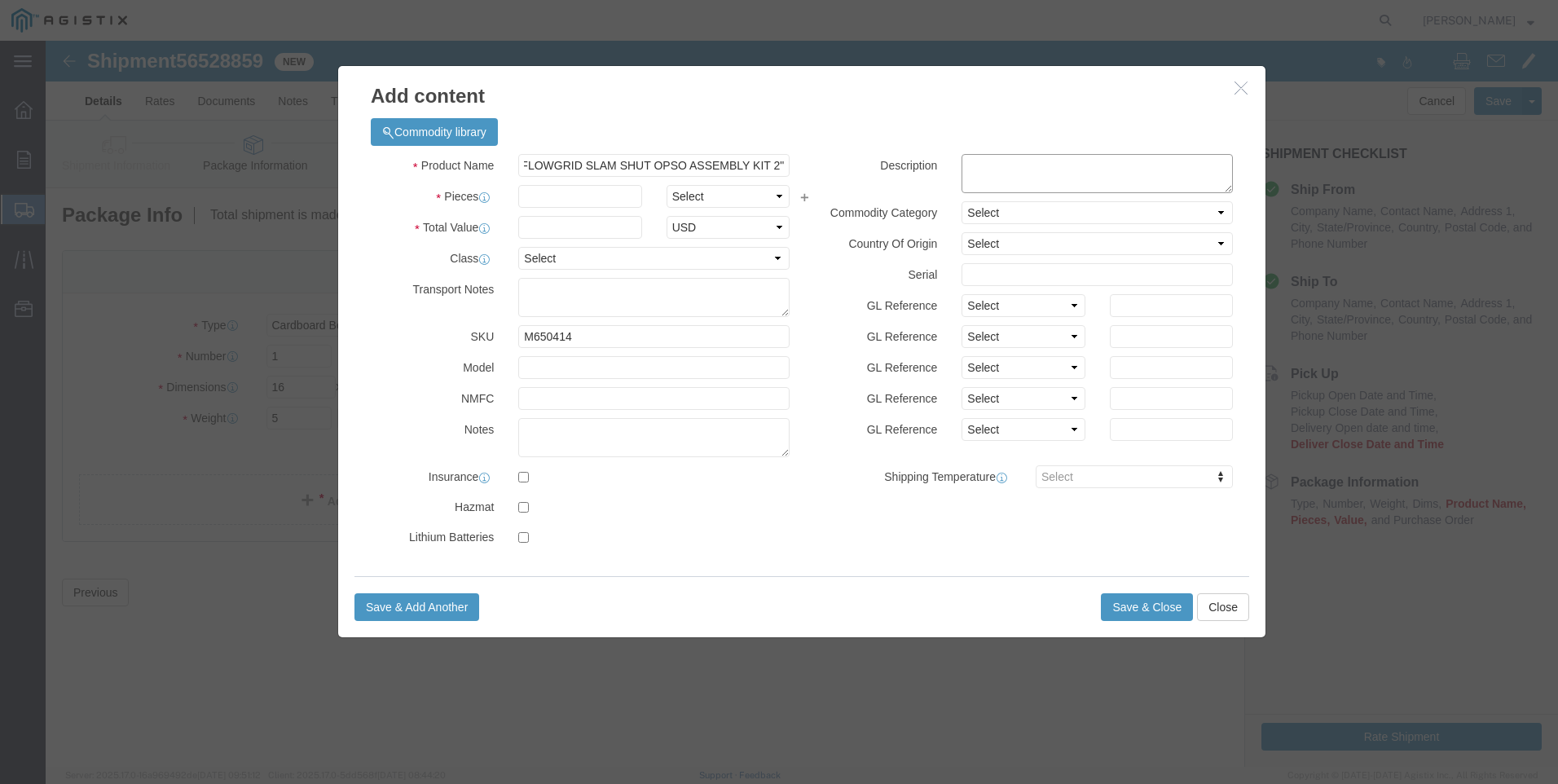
scroll to position [0, 0]
paste textarea "FLOWGRID SLAM SHUT OPSO ASSEMBLY KIT 2""
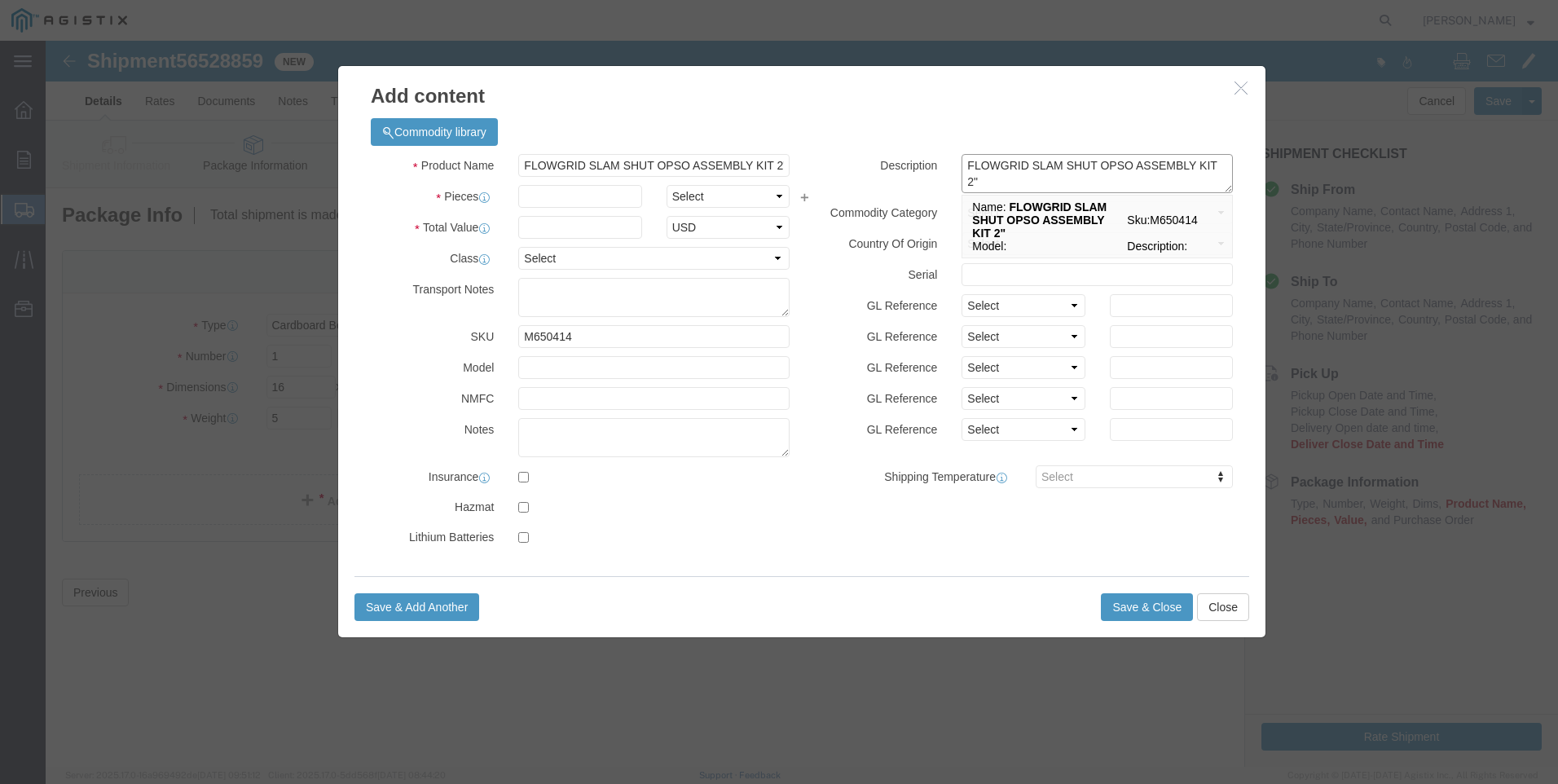
type textarea "FLOWGRID SLAM SHUT OPSO ASSEMBLY KIT 2""
drag, startPoint x: 473, startPoint y: 123, endPoint x: 1252, endPoint y: 198, distance: 782.6
click div "Add content Commodity library Product Name FLOWGRID SLAM SHUT OPSO ASSEMBLY KIT…"
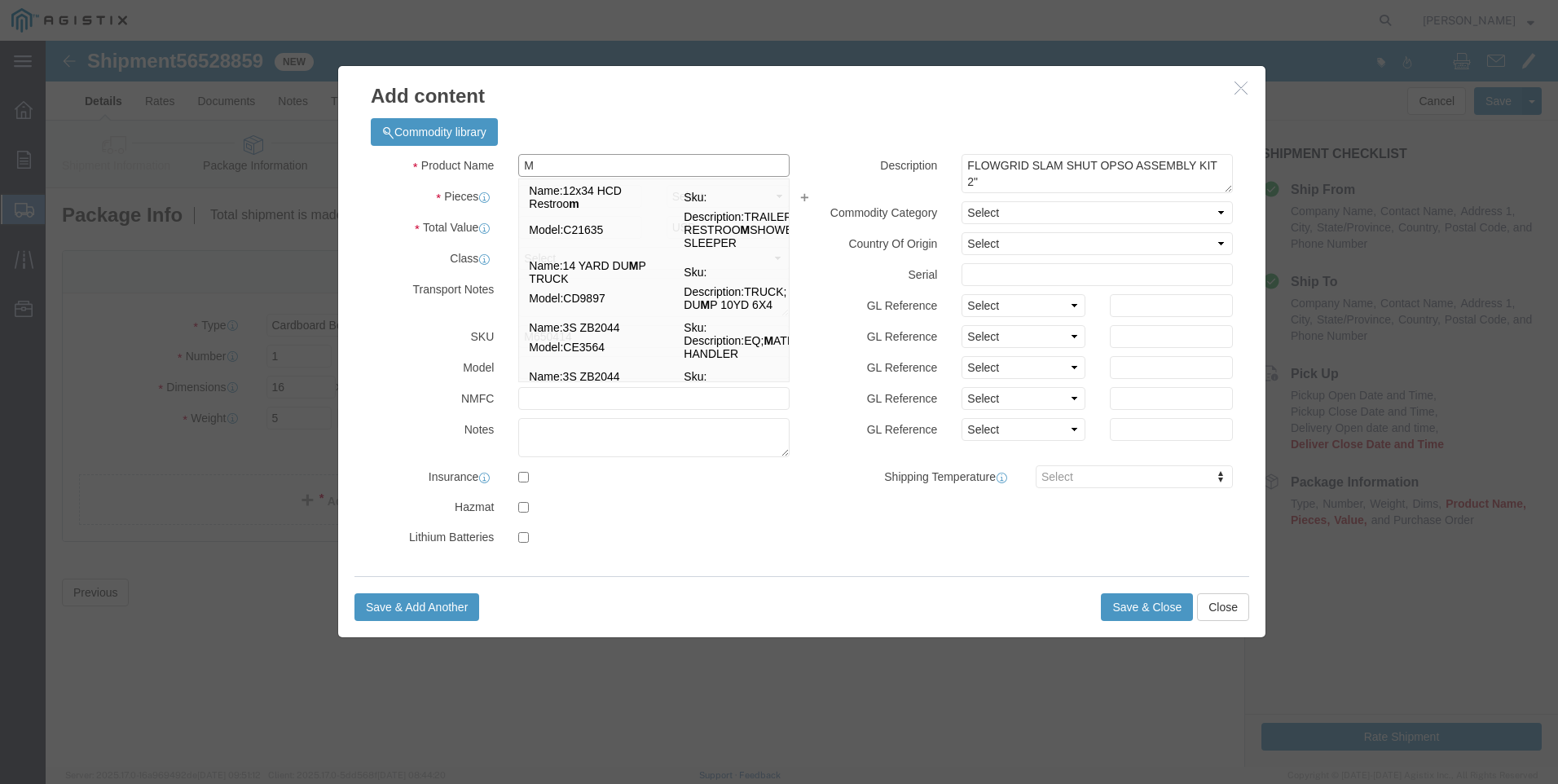
scroll to position [0, 0]
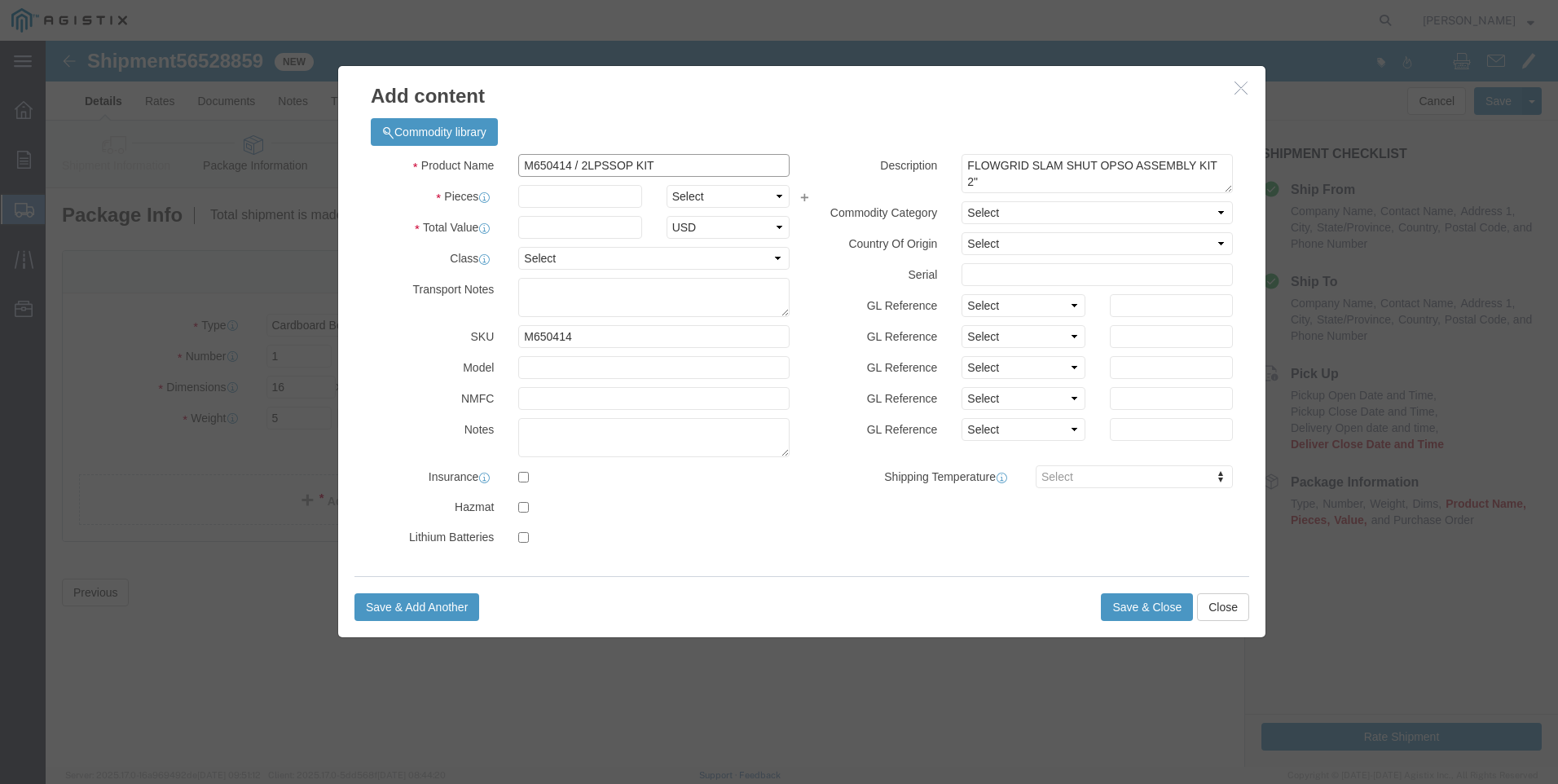
type input "M650414 / 2LPSSOP KIT"
click input "text"
type input "7"
click input "text"
type input "7446"
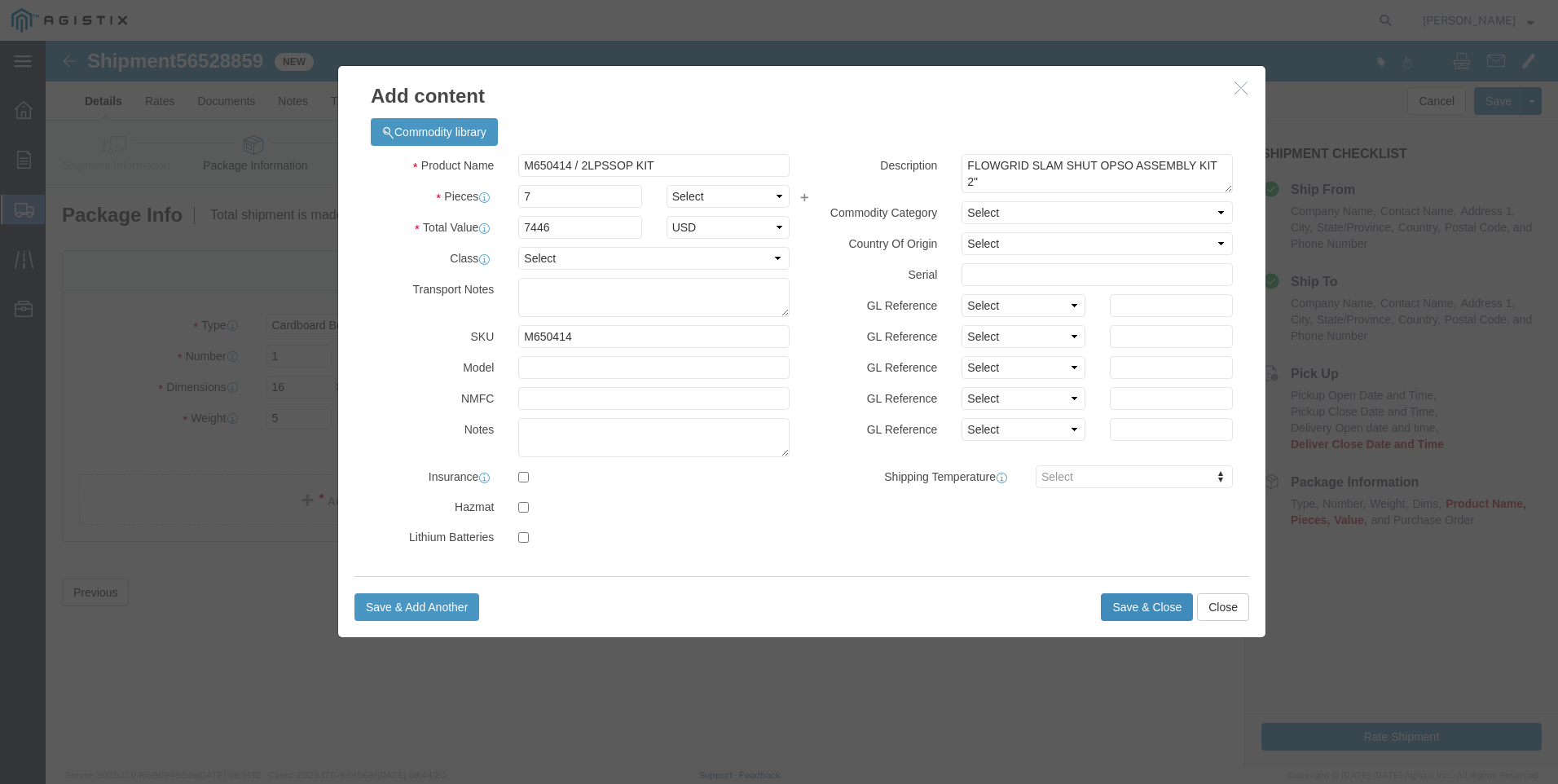
click button "Save & Close"
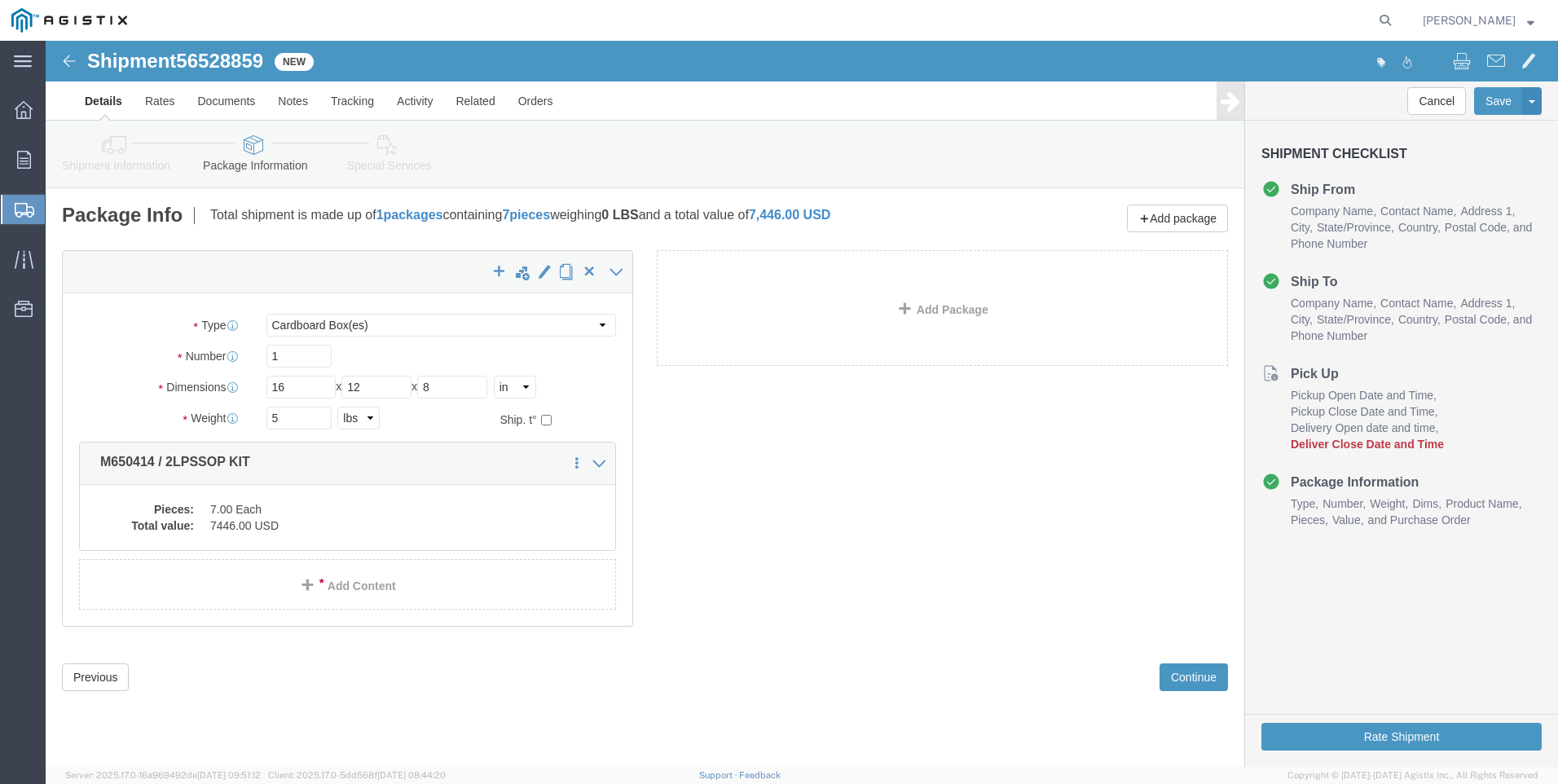
click link "Details"
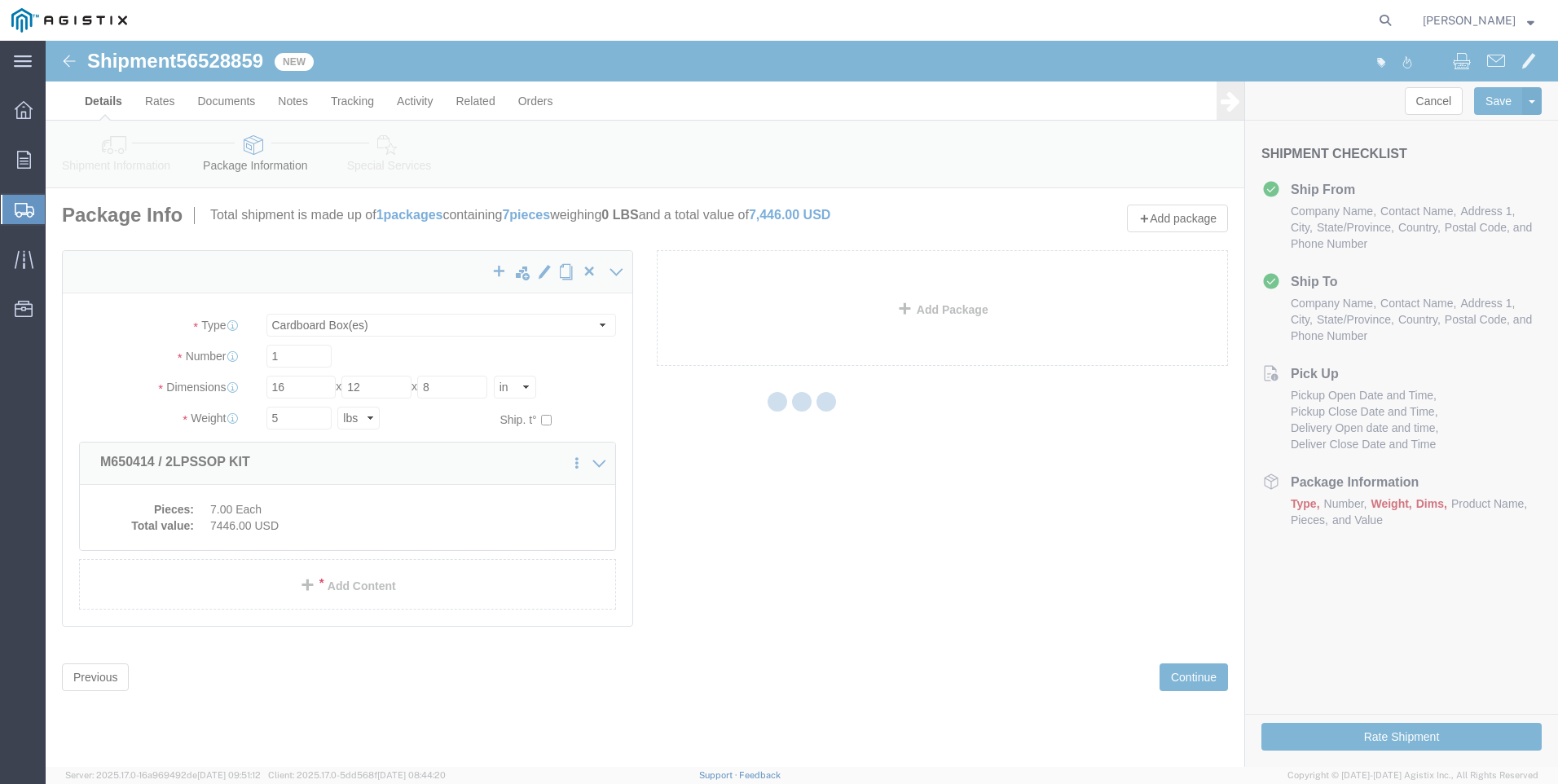
select select "21360"
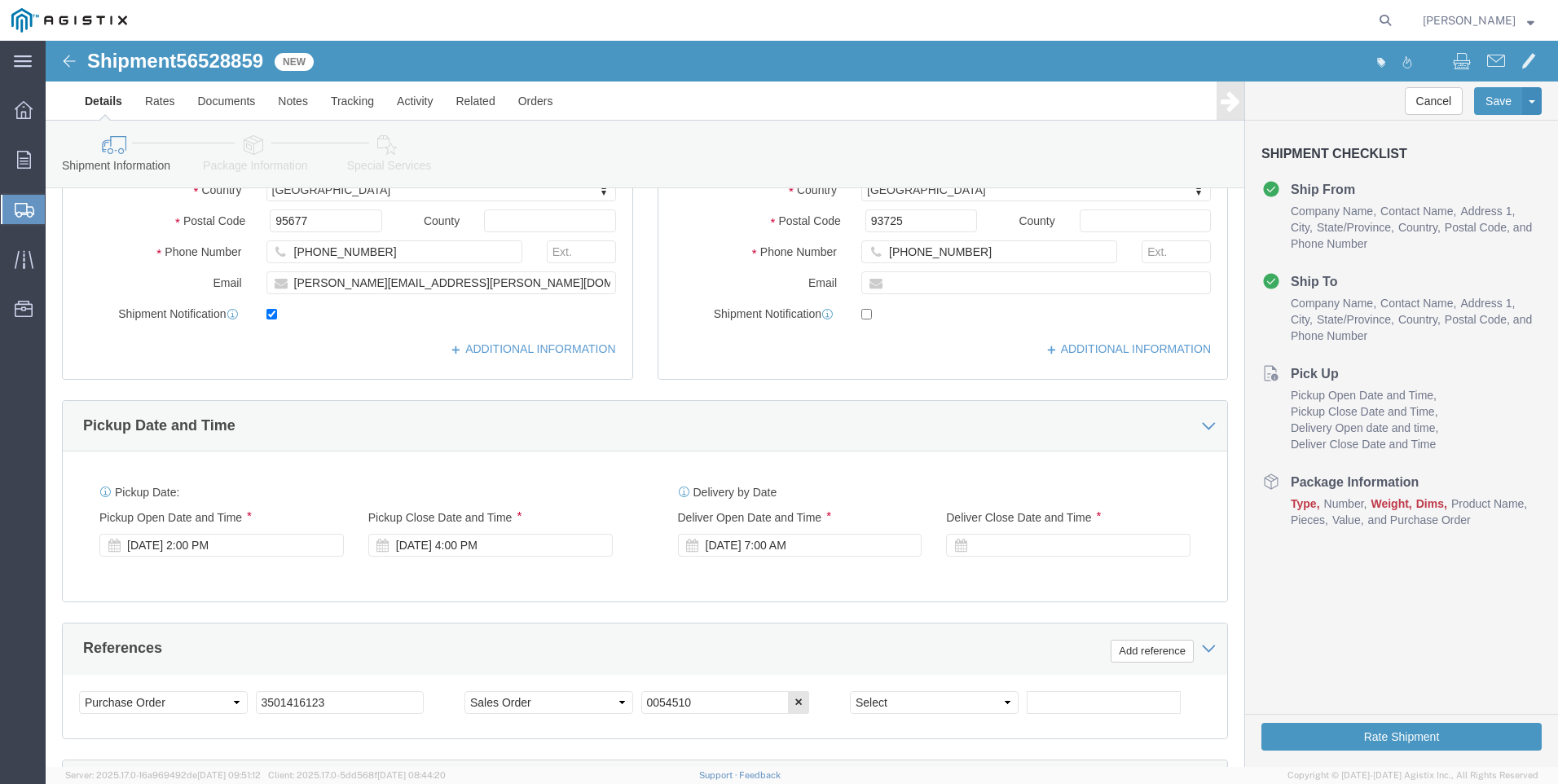
scroll to position [489, 0]
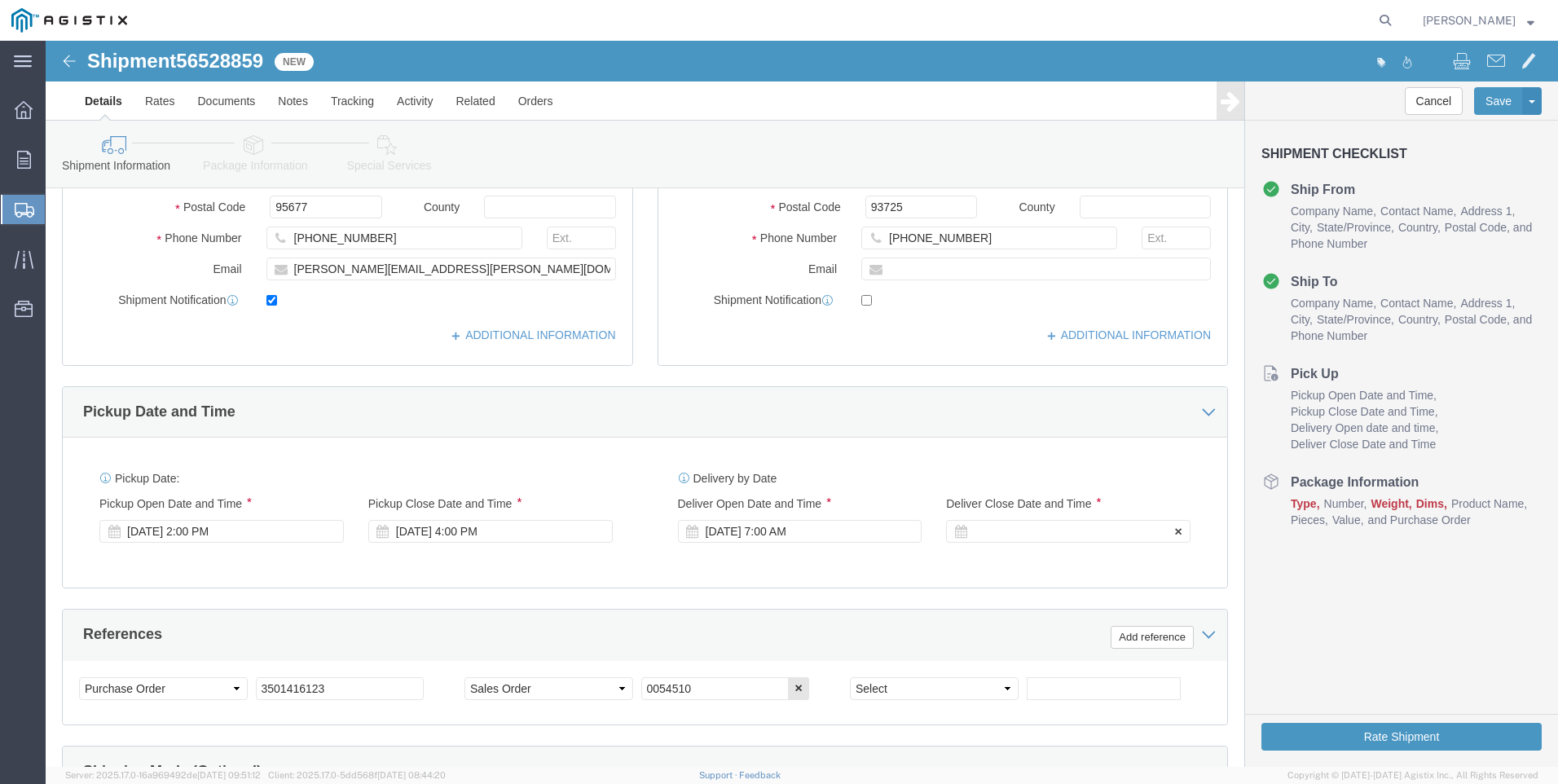
click div
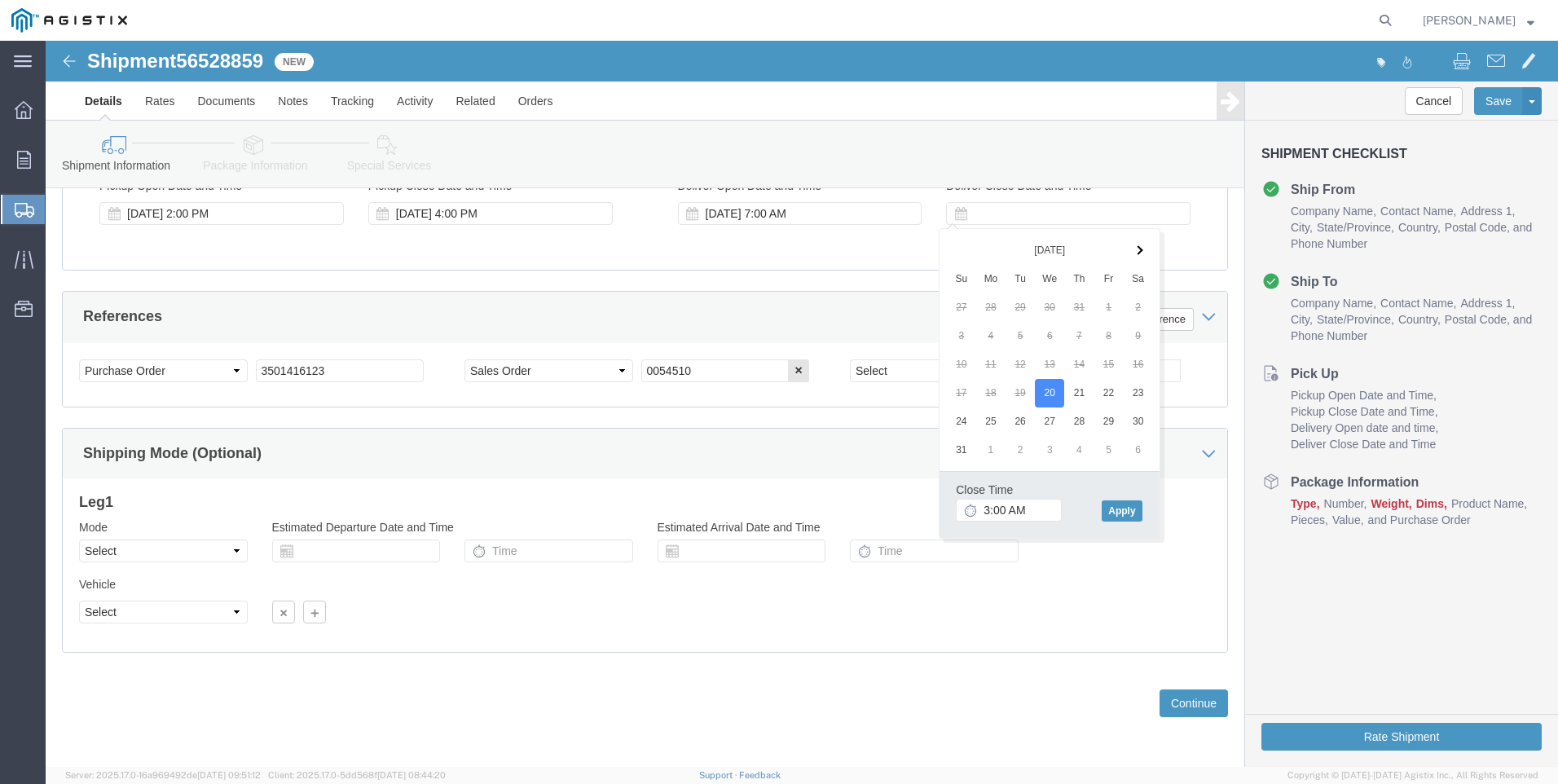
click div "Close Time 3:00 AM [DATE] 8:00 AM - [DATE] 8:00 AM Cancel Apply"
click input "3:00 AM"
type input "3:00 PM"
click button "Apply"
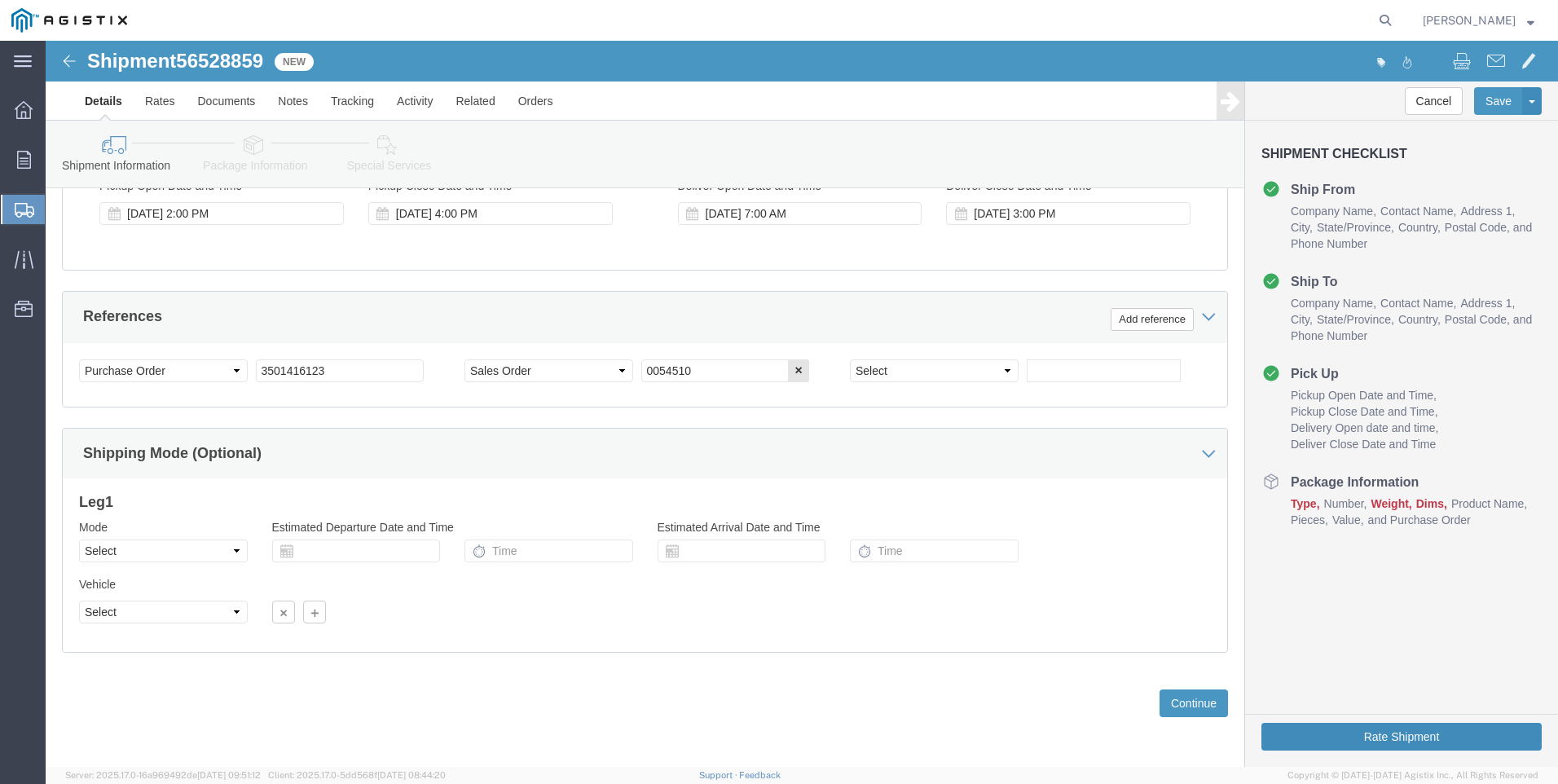
click button "Rate Shipment"
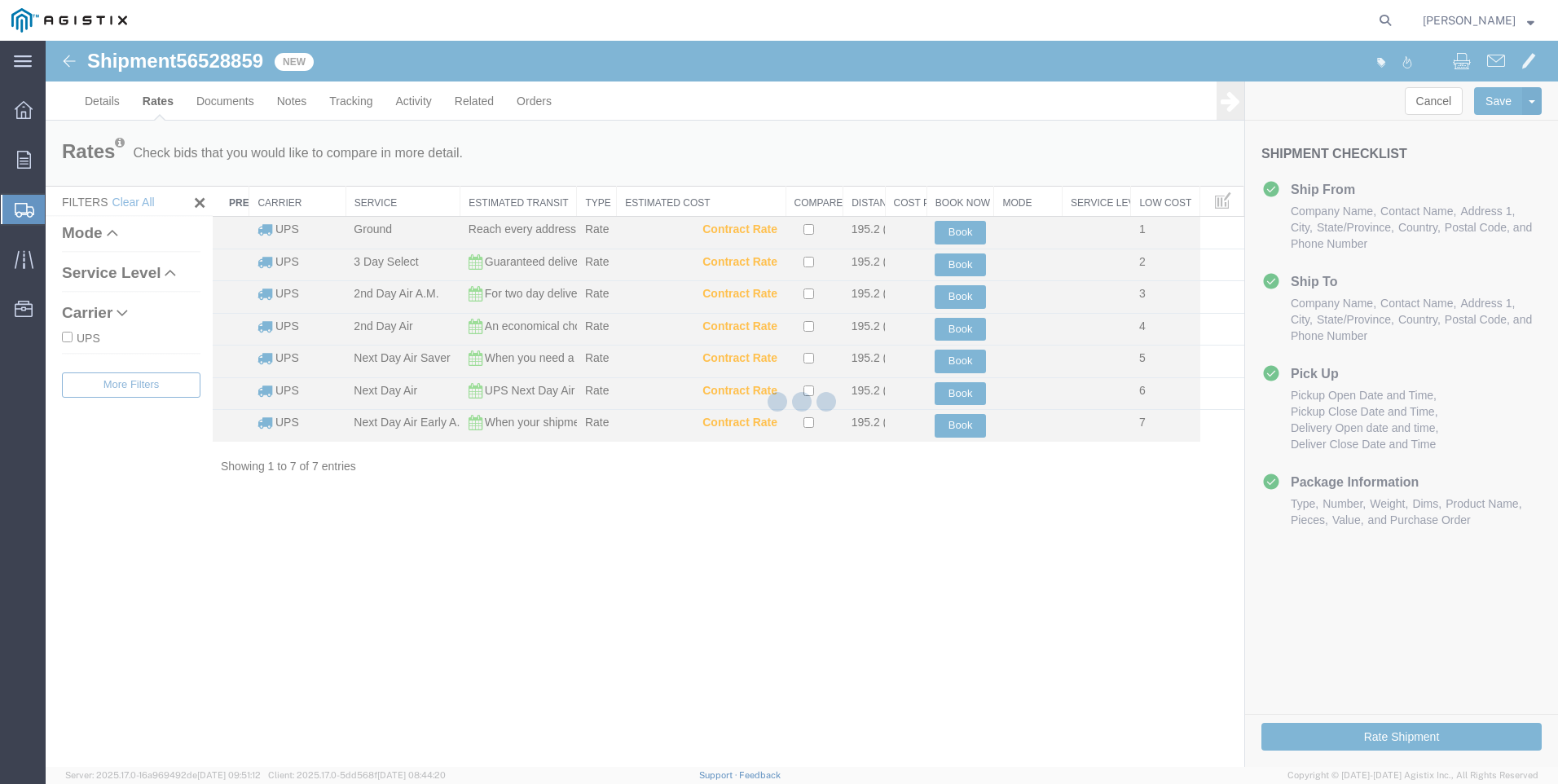
scroll to position [0, 0]
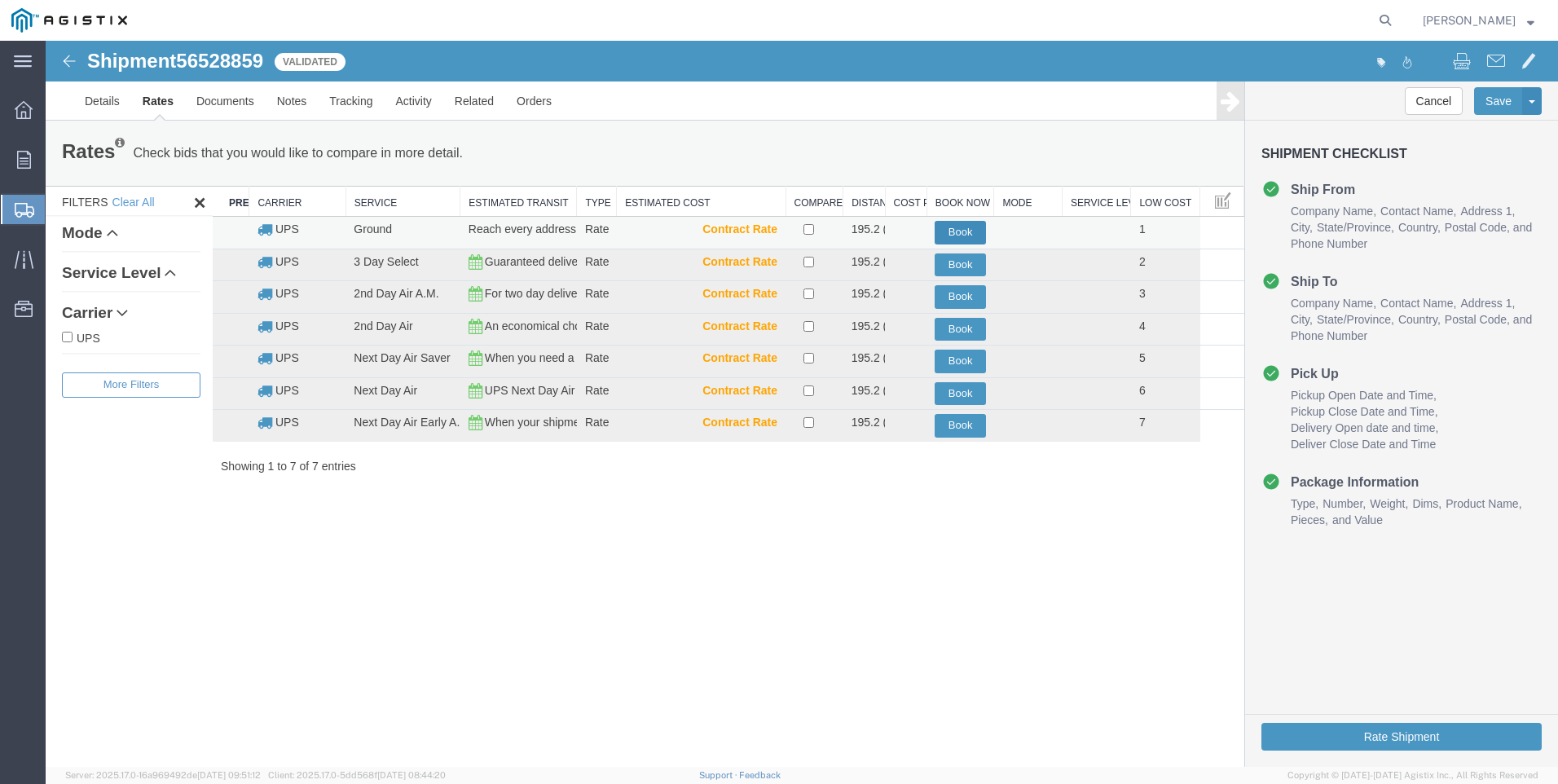
click at [962, 229] on button "Book" at bounding box center [960, 232] width 51 height 23
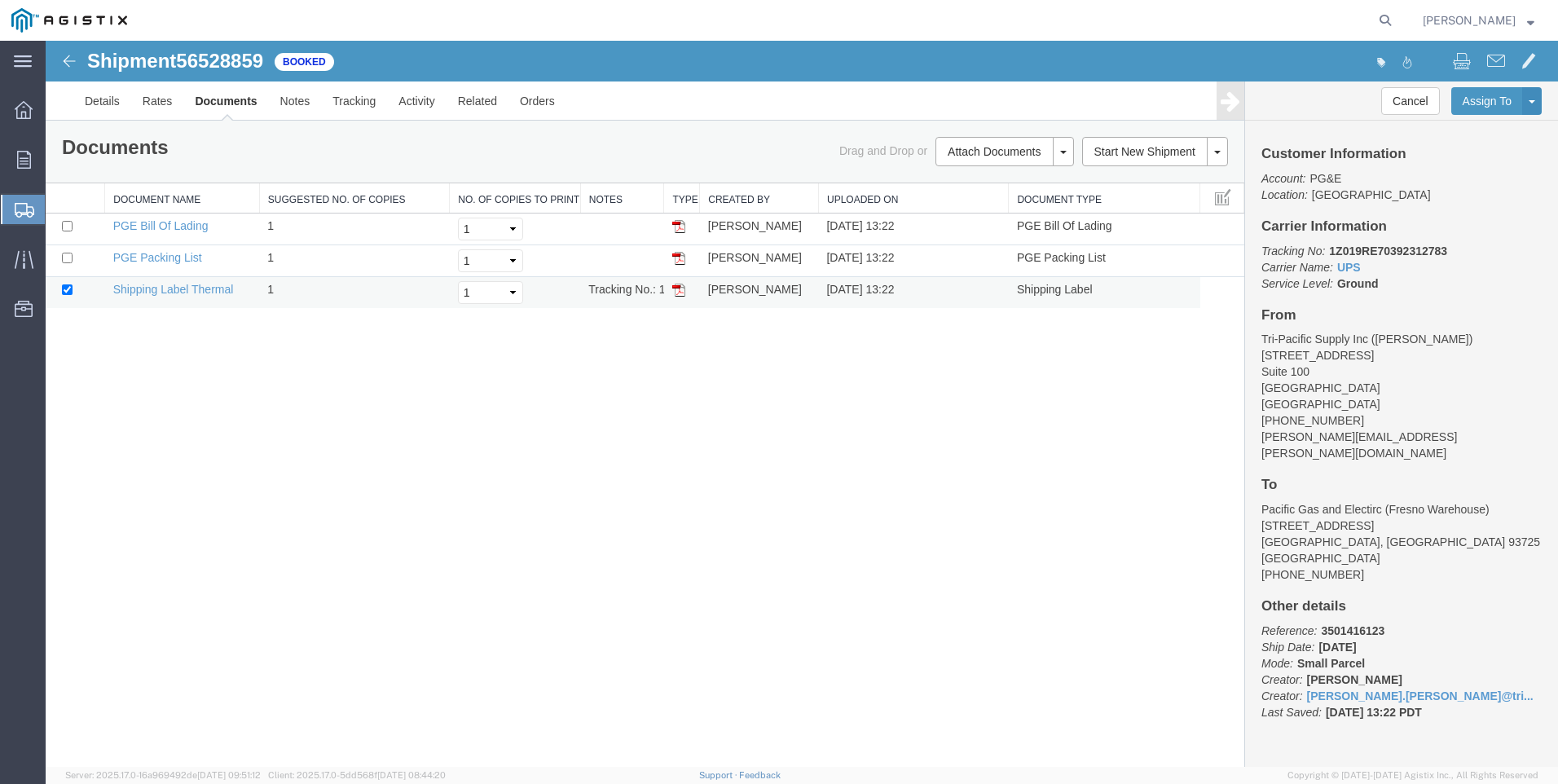
click at [679, 286] on img at bounding box center [678, 289] width 13 height 13
click at [0, 0] on span "Create Shipment" at bounding box center [0, 0] width 0 height 0
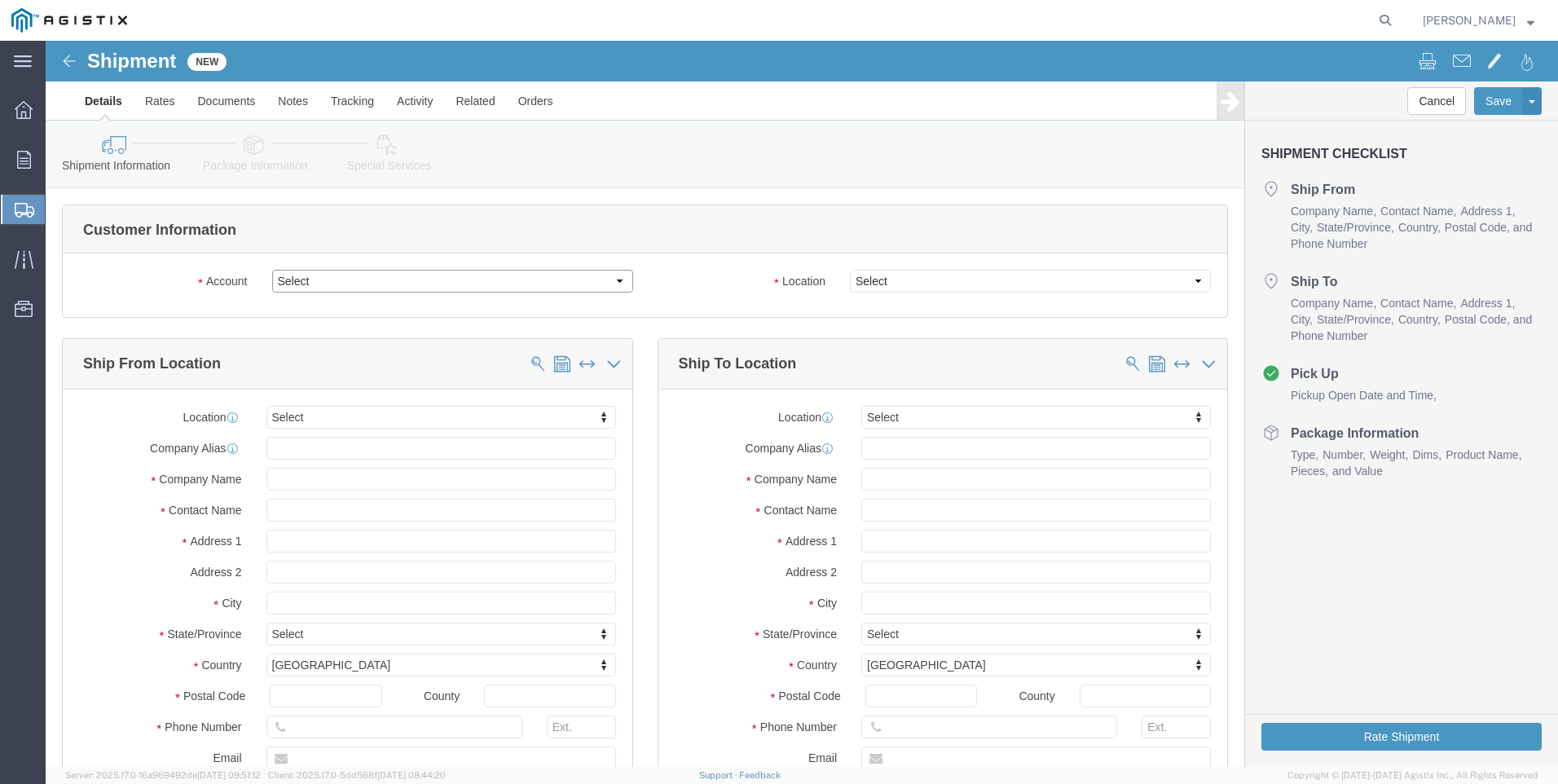
click select "Select PG&E Tri-Pacific Supply Inc"
select select "9596"
click select "Select PG&E Tri-Pacific Supply Inc"
select select "PURCHORD"
select select
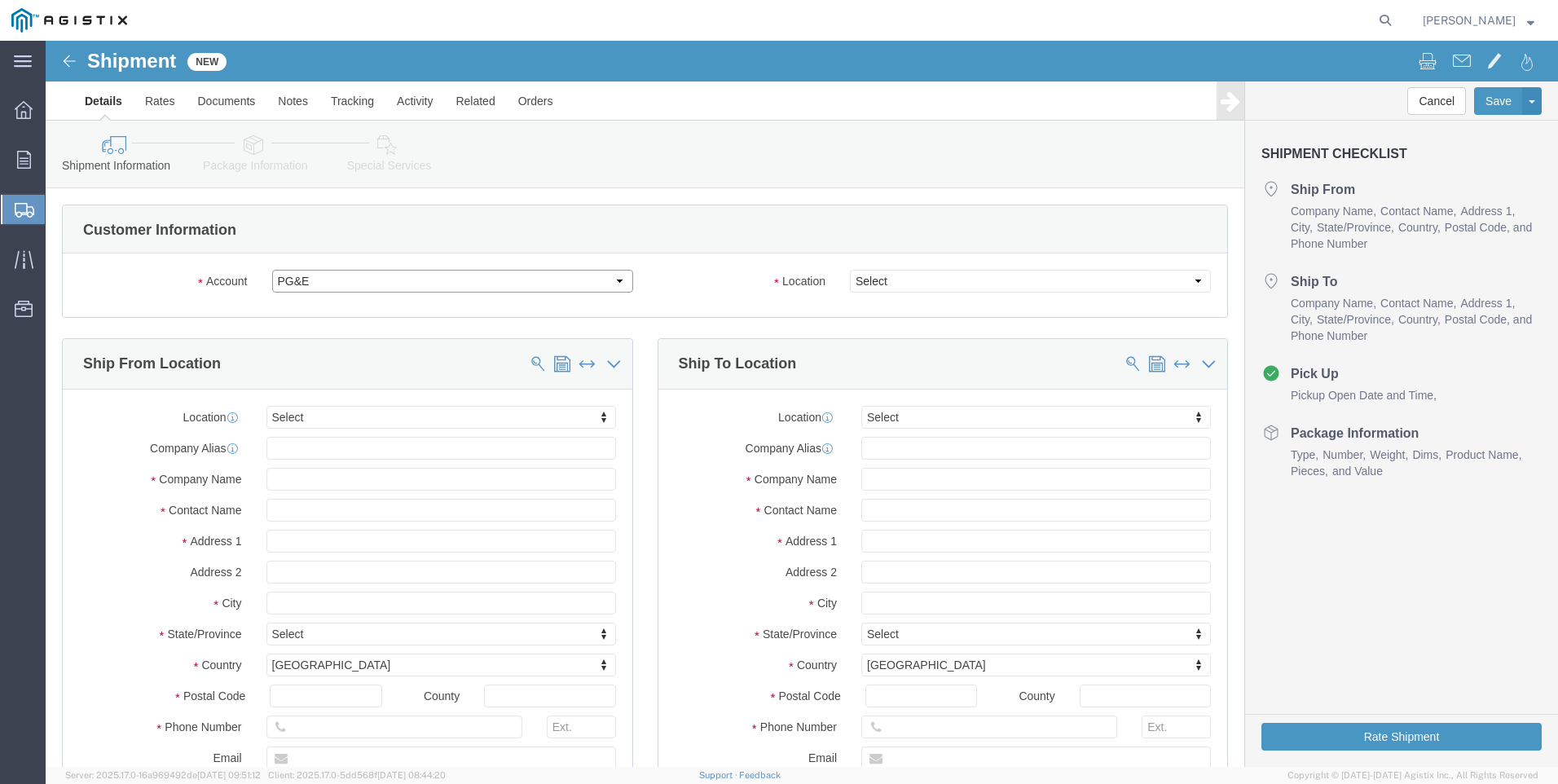
select select
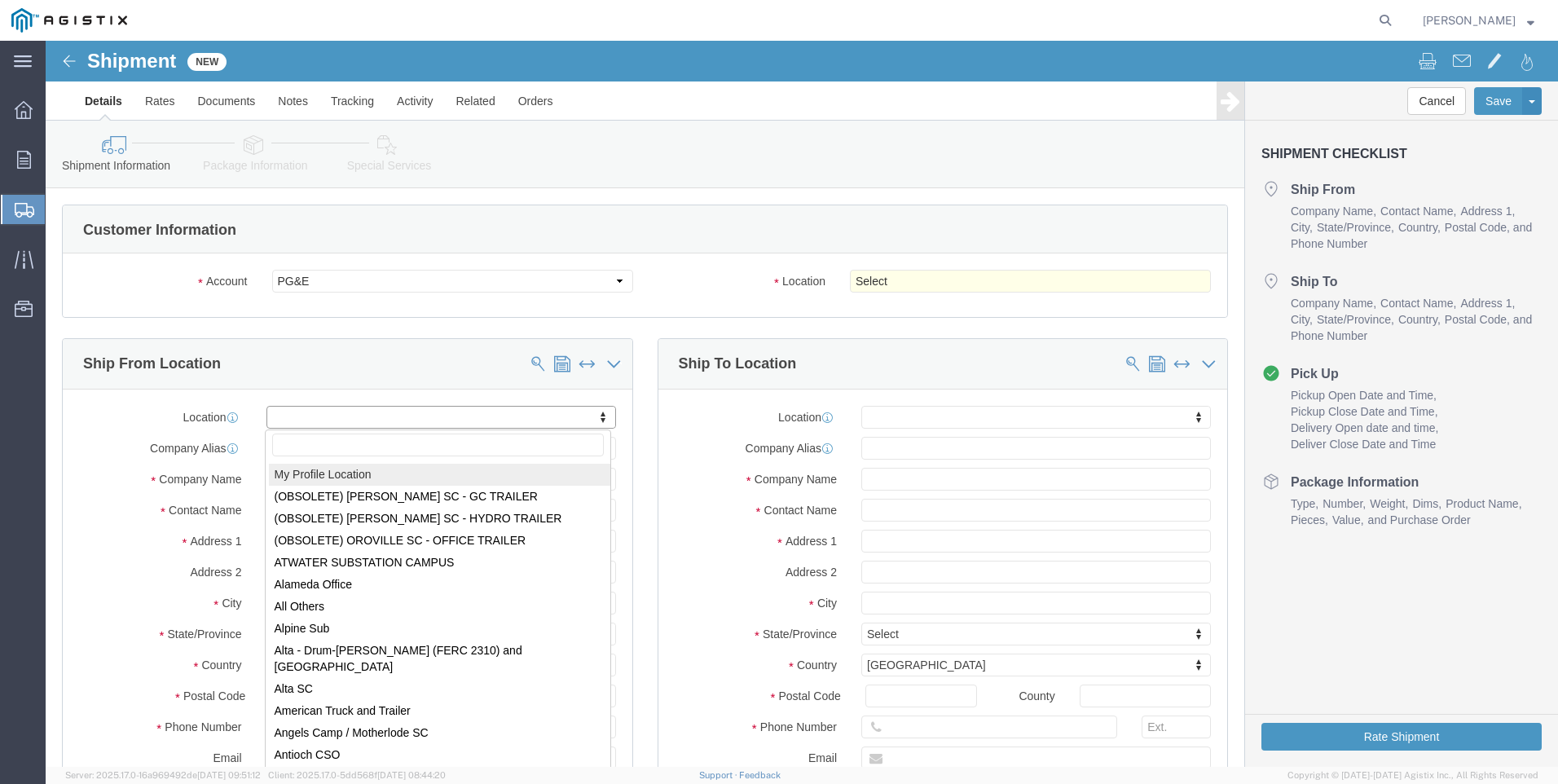
select select "MYPROFILE"
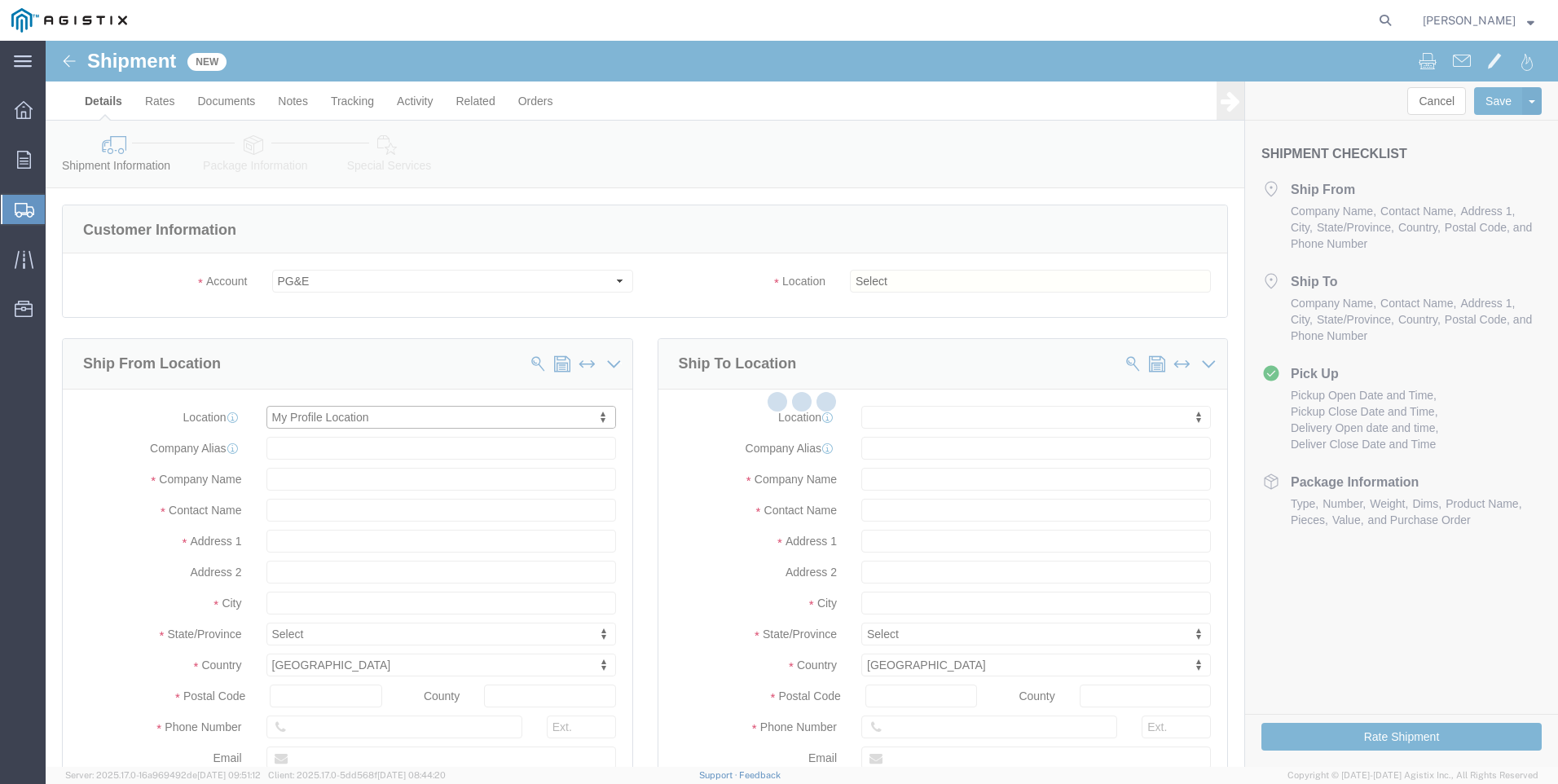
type input "[STREET_ADDRESS]"
type input "Suite 100"
type input "95677"
type input "[PHONE_NUMBER]"
type input "[PERSON_NAME][EMAIL_ADDRESS][PERSON_NAME][DOMAIN_NAME]"
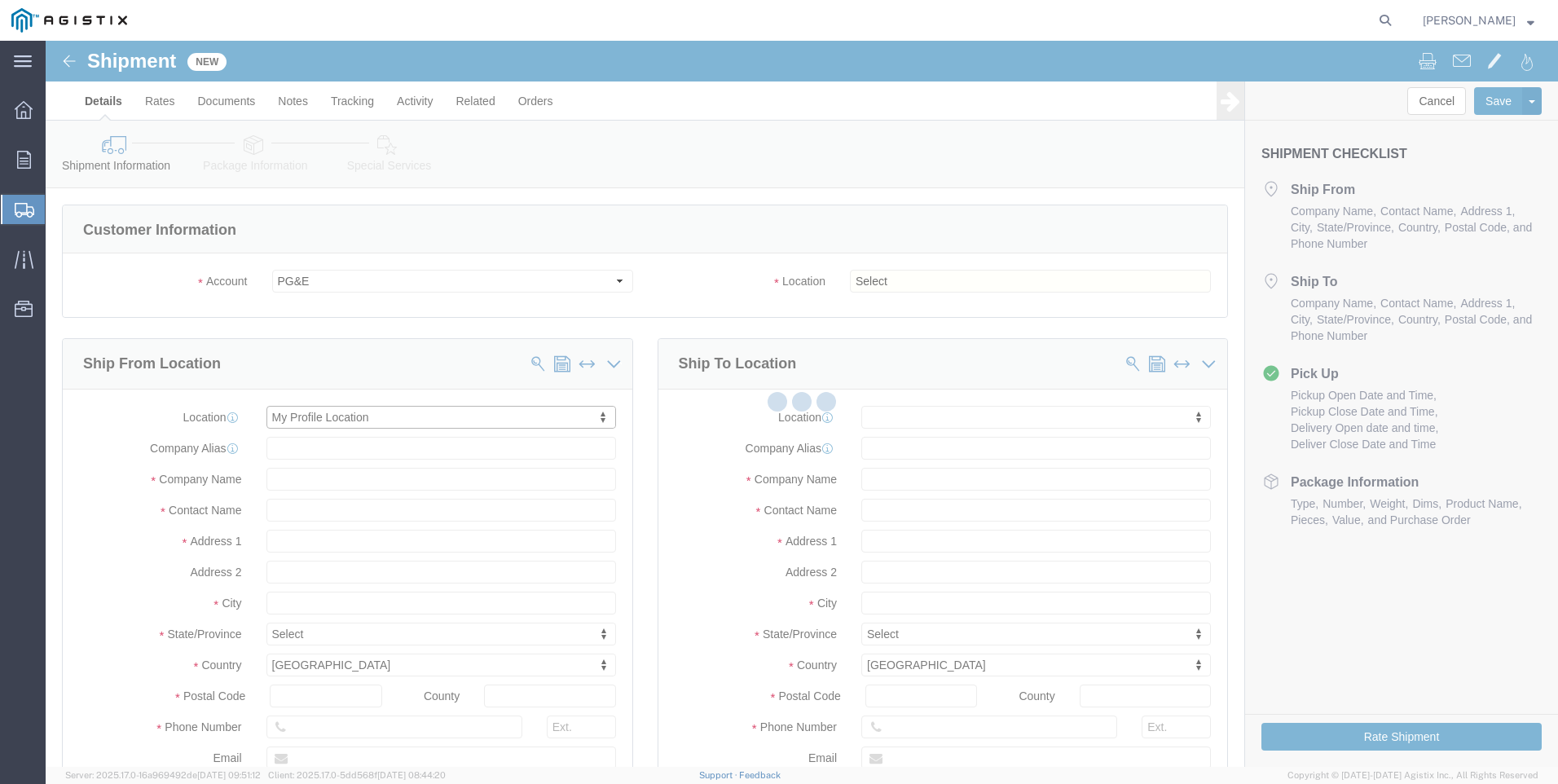
checkbox input "true"
type input "Tri-Pacific Supply Inc"
type input "[PERSON_NAME]"
type input "ROCKLIN"
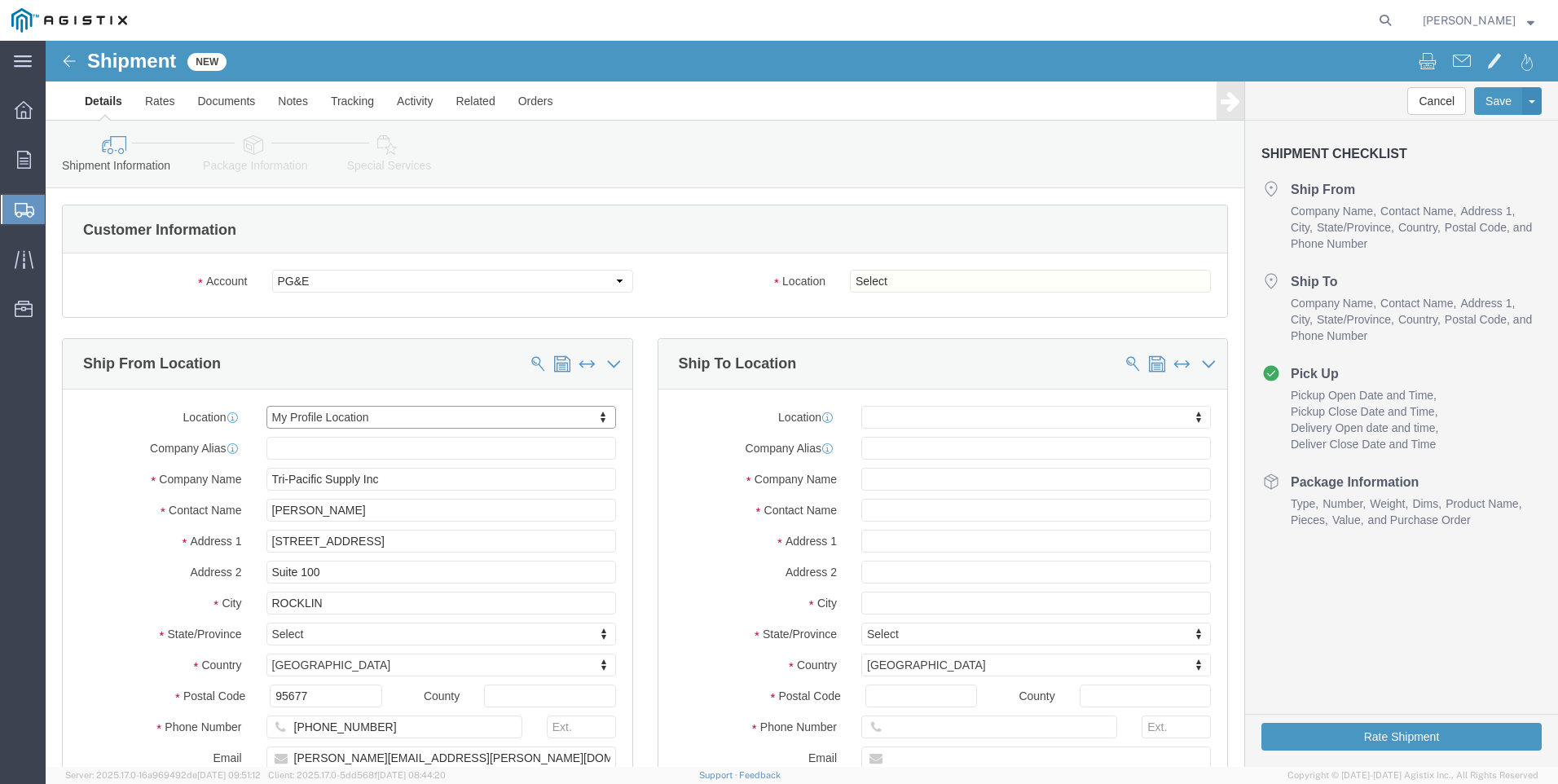
select select "CA"
click select "Select All Others [GEOGRAPHIC_DATA] [GEOGRAPHIC_DATA] [GEOGRAPHIC_DATA] [GEOGRA…"
select select "19996"
click select "Select All Others [GEOGRAPHIC_DATA] [GEOGRAPHIC_DATA] [GEOGRAPHIC_DATA] [GEOGRA…"
click span
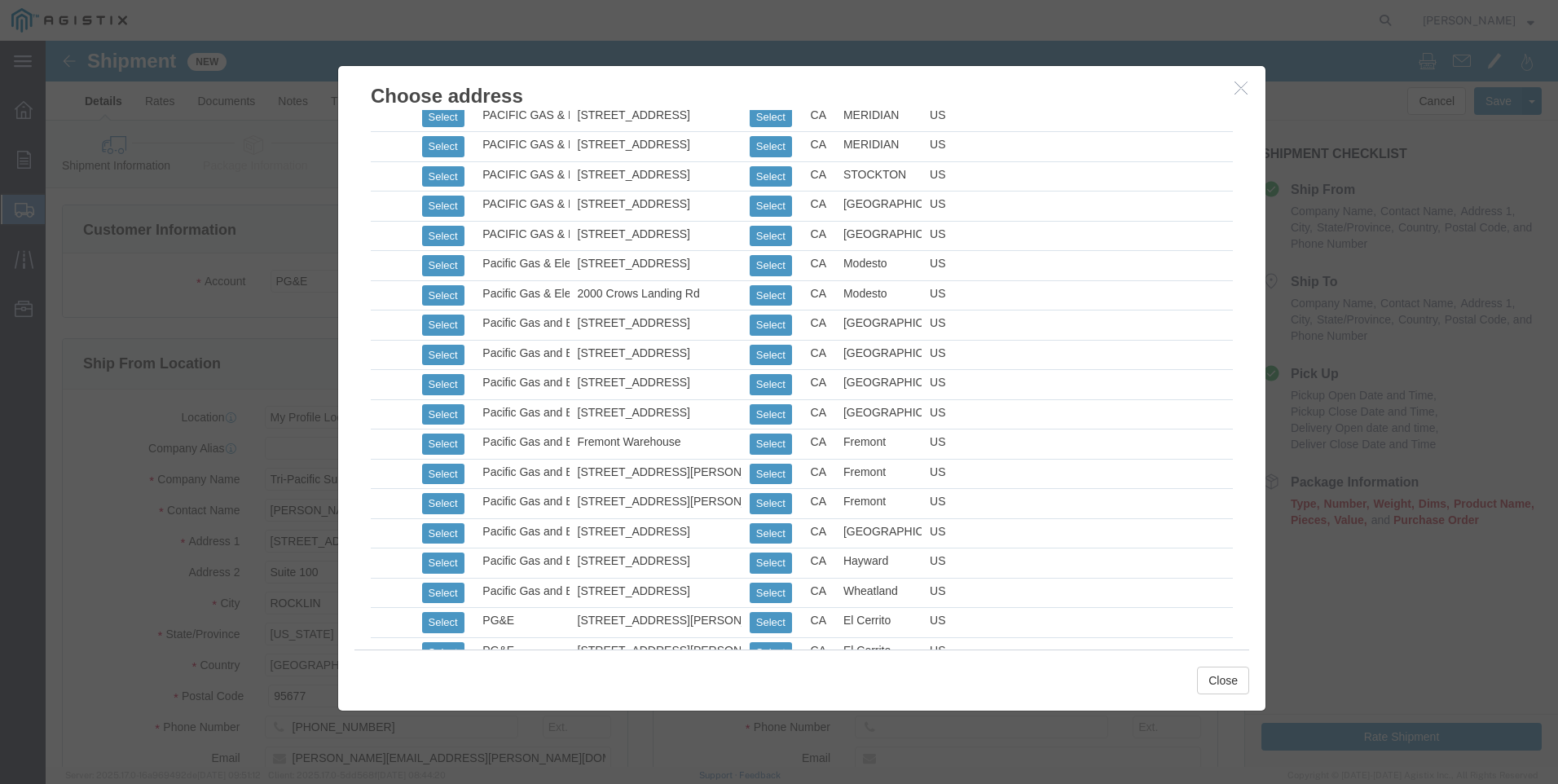
scroll to position [896, 0]
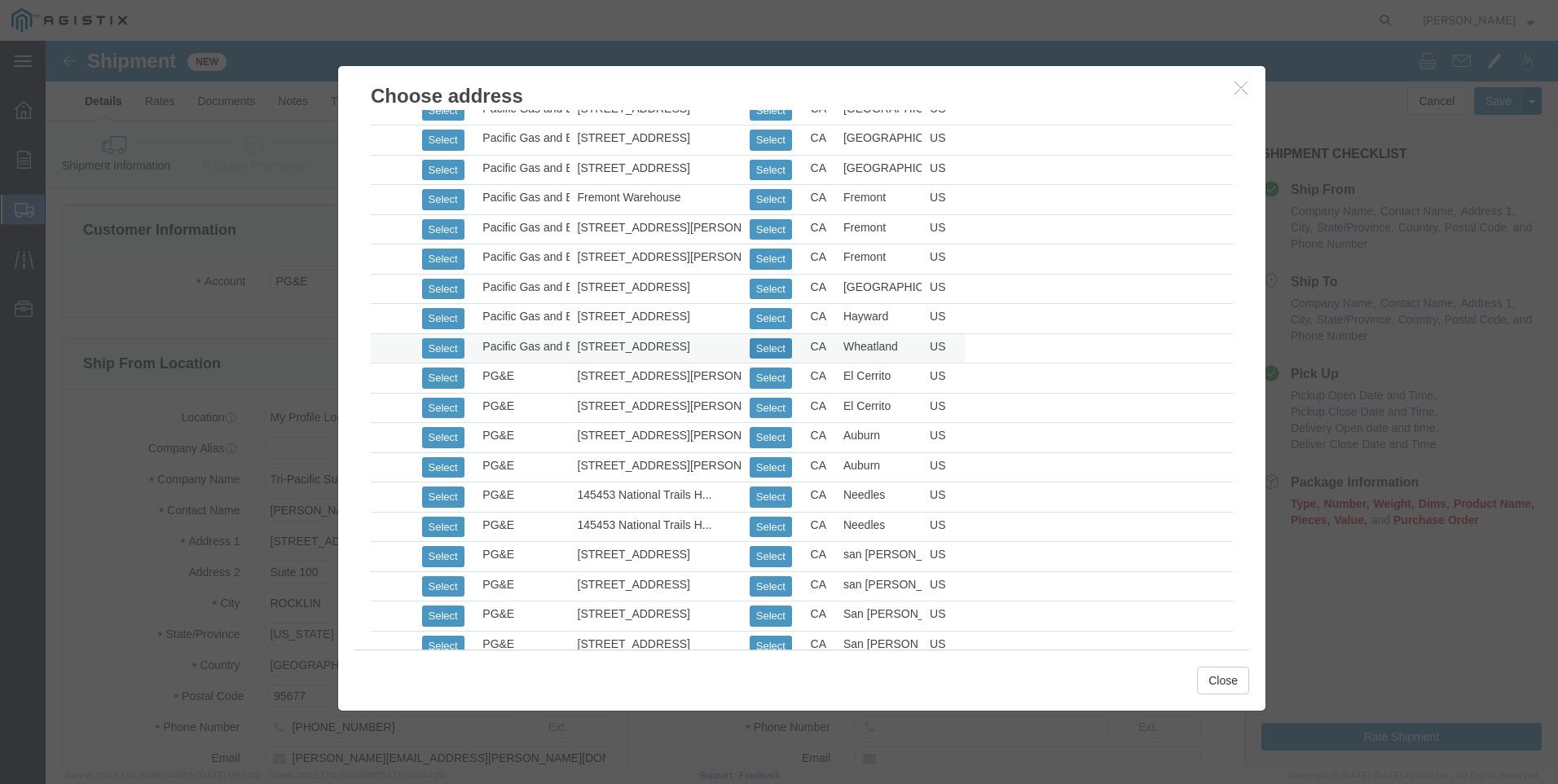
click button "Select"
select select
type input "[STREET_ADDRESS]"
type input "95692"
type input "[PHONE_NUMBER]"
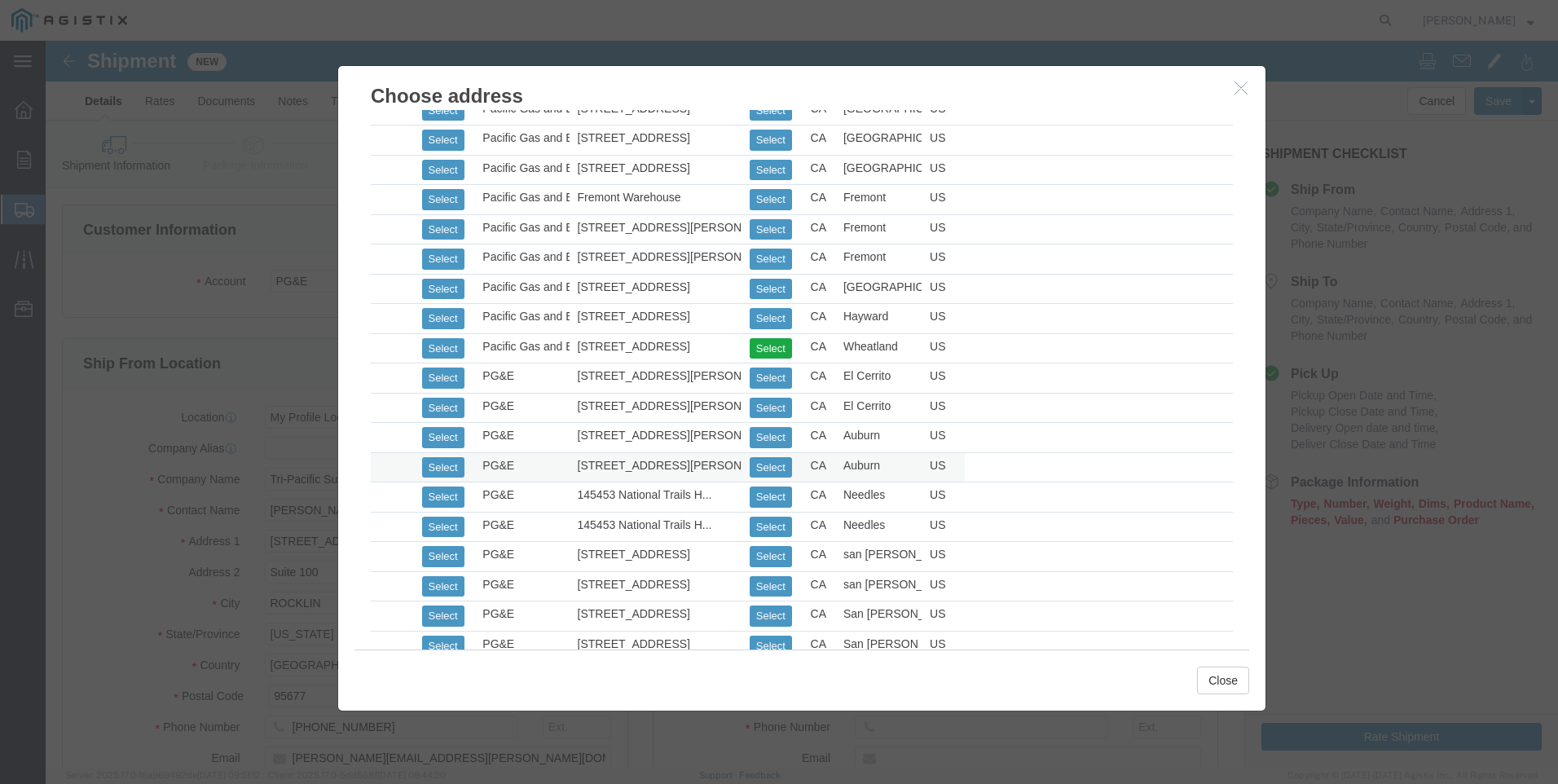
type input "Pacific Gas and Electric"
type input "Wheatland Warehouse"
type input "Wheatland"
select select "CA"
click button "Close"
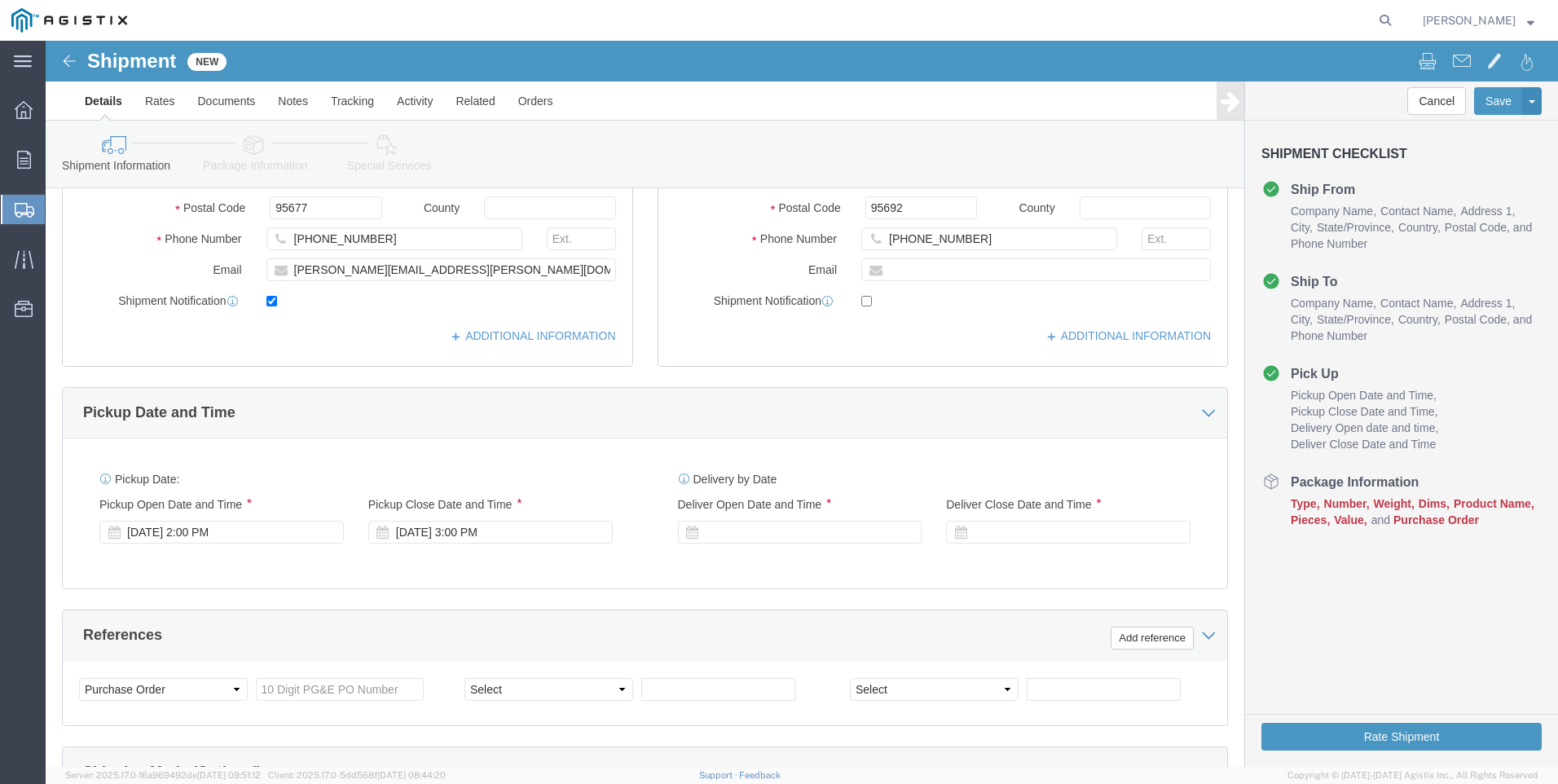
scroll to position [489, 0]
click div "[DATE] 3:00 PM"
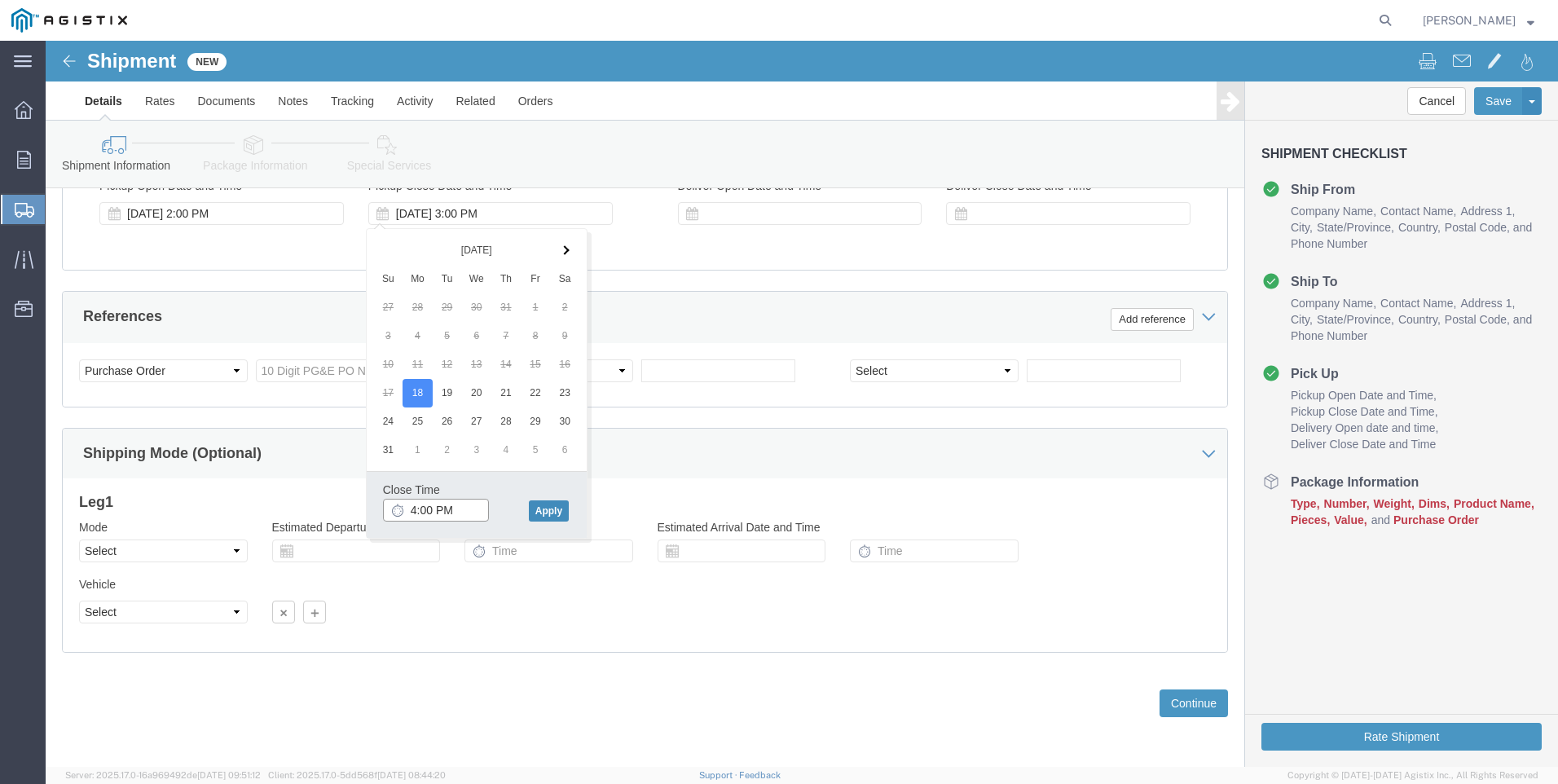
type input "4:00 PM"
drag, startPoint x: 498, startPoint y: 465, endPoint x: 589, endPoint y: 380, distance: 124.5
click div "Close Time 4:00 PM [DATE] 3:00 PM - [DATE] 3:00 PM Cancel Apply"
drag, startPoint x: 497, startPoint y: 473, endPoint x: 564, endPoint y: 426, distance: 81.8
click button "Apply"
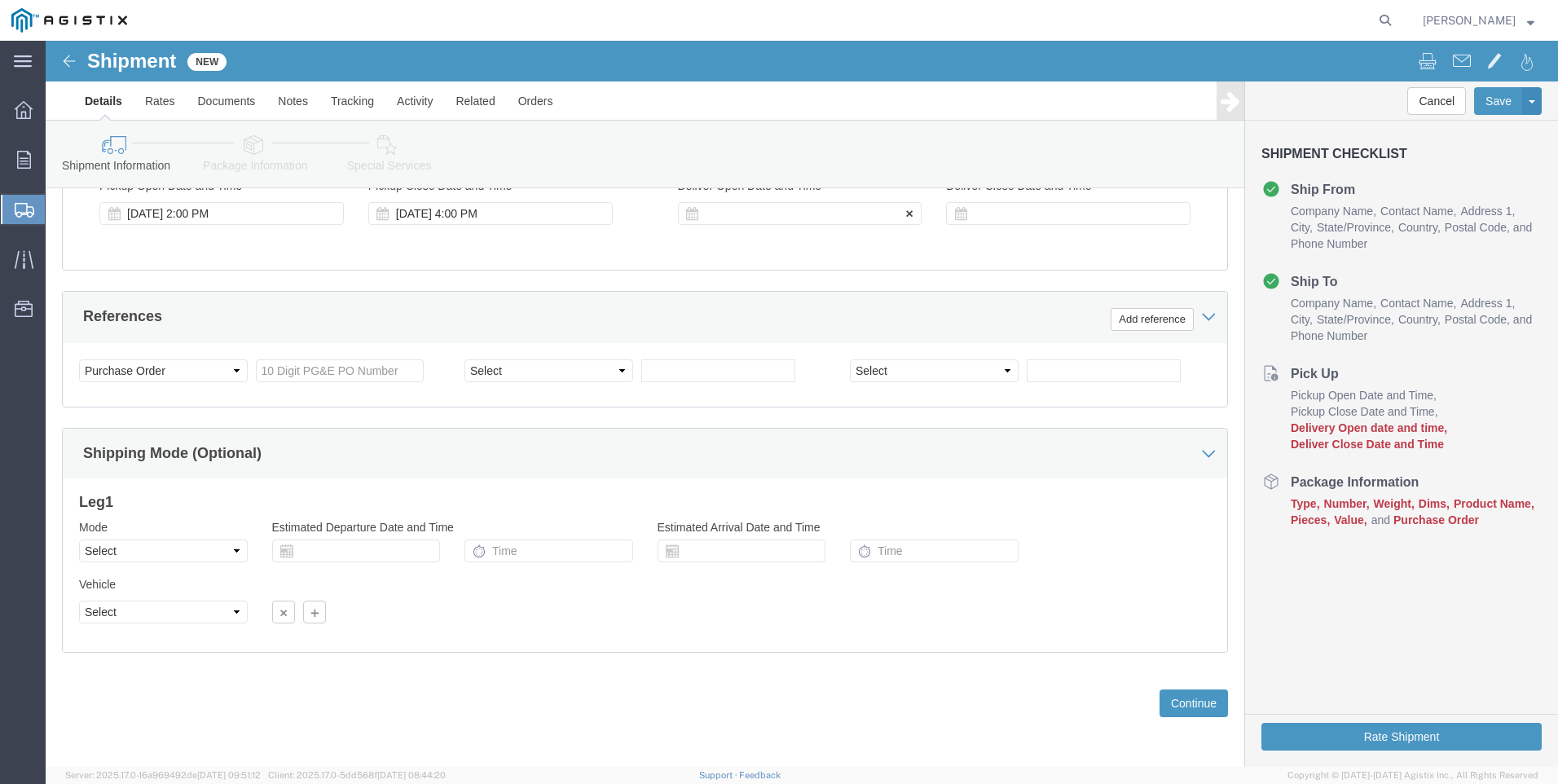
drag, startPoint x: 735, startPoint y: 166, endPoint x: 749, endPoint y: 170, distance: 14.6
click div
drag, startPoint x: 677, startPoint y: 470, endPoint x: 678, endPoint y: 484, distance: 14.0
click input "5:00 PM"
click input "7:00 PM"
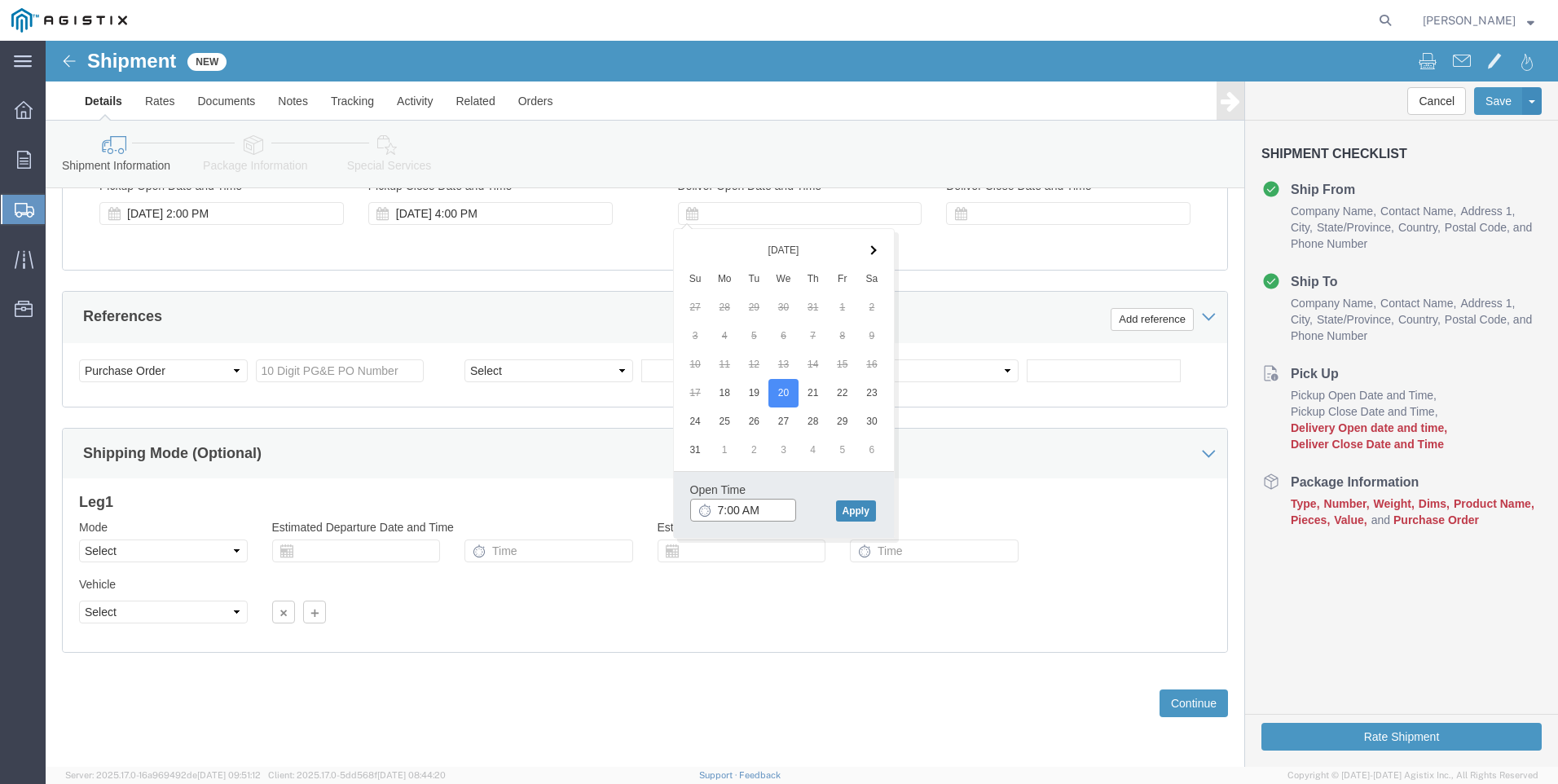
type input "7:00 AM"
click button "Apply"
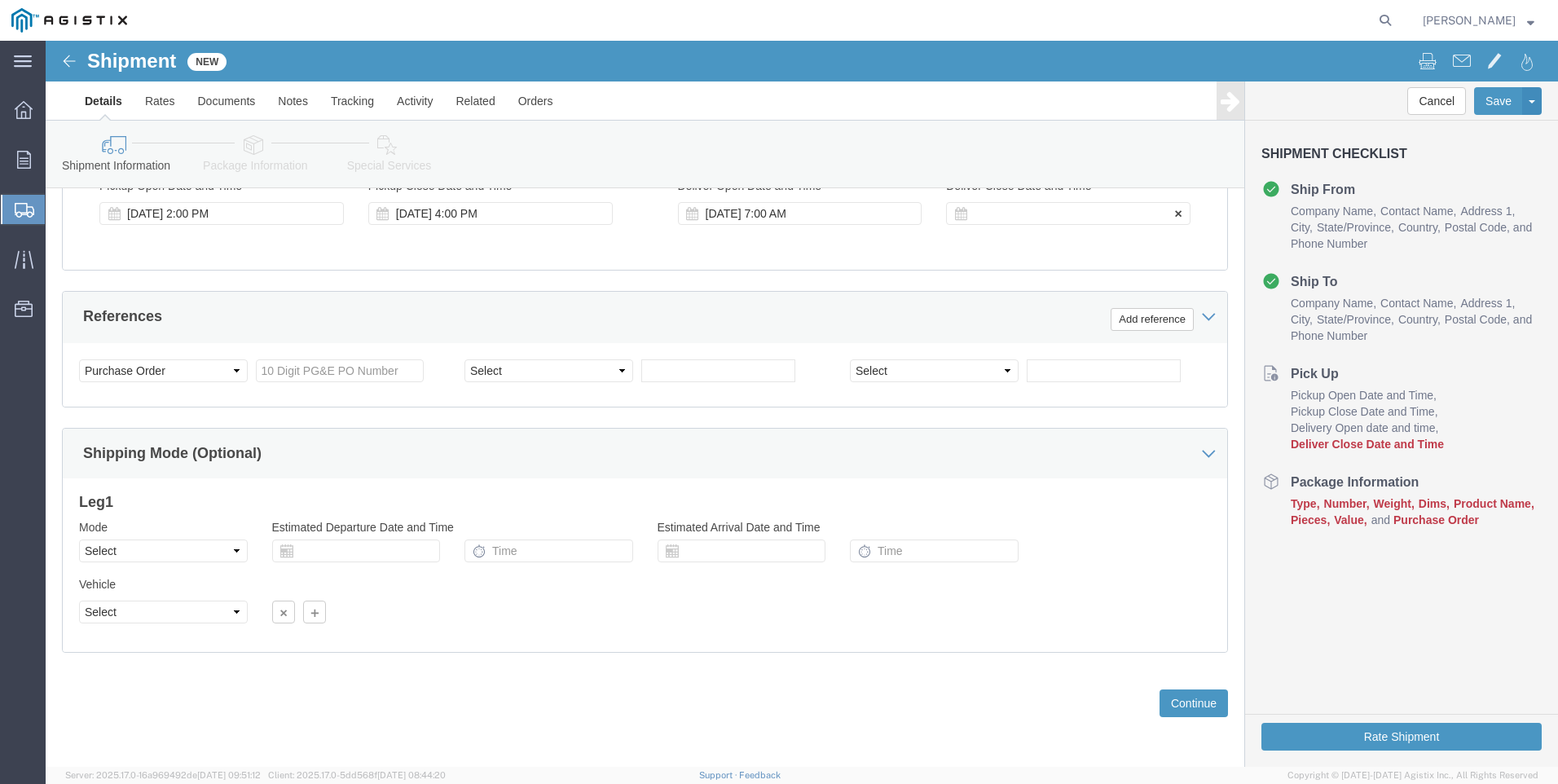
click div
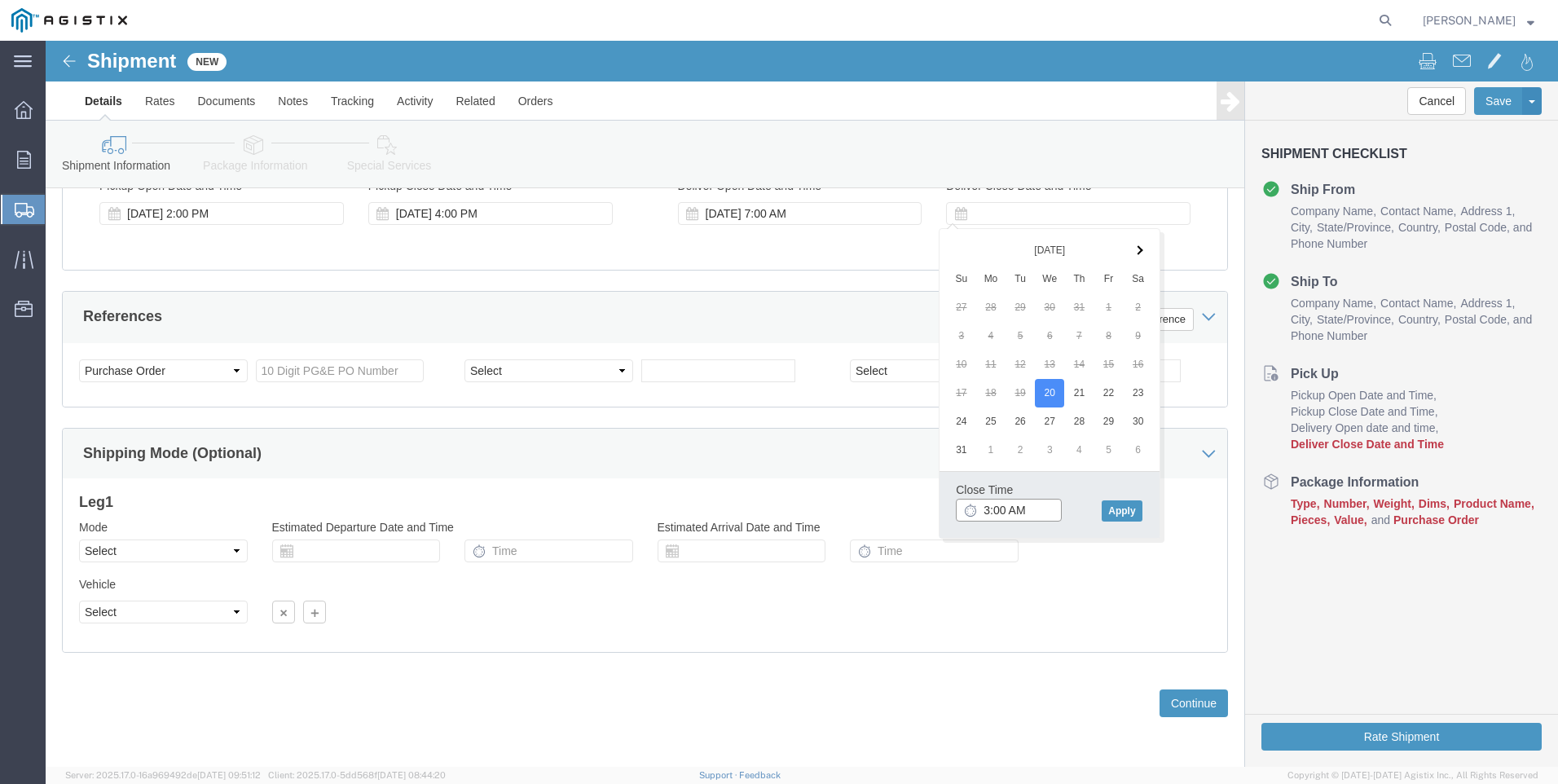
click input "3:00 AM"
type input "3:00 PM"
click button "Apply"
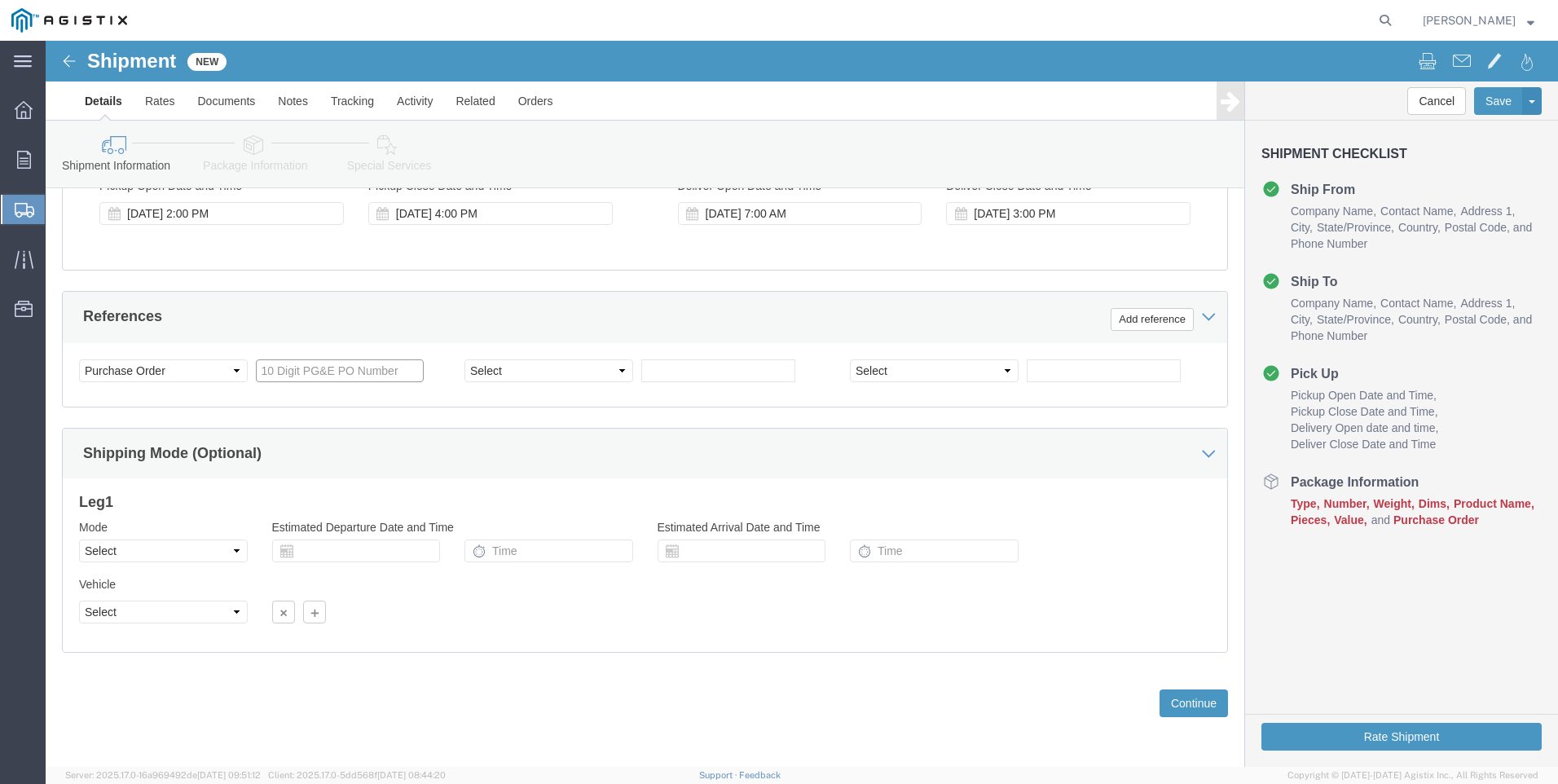
click input "text"
type input "3501415386"
click select "Select Account Type Activity ID Airline Appointment Number ASN Batch Request # …"
select select "SALEORDR"
click select "Select Account Type Activity ID Airline Appointment Number ASN Batch Request # …"
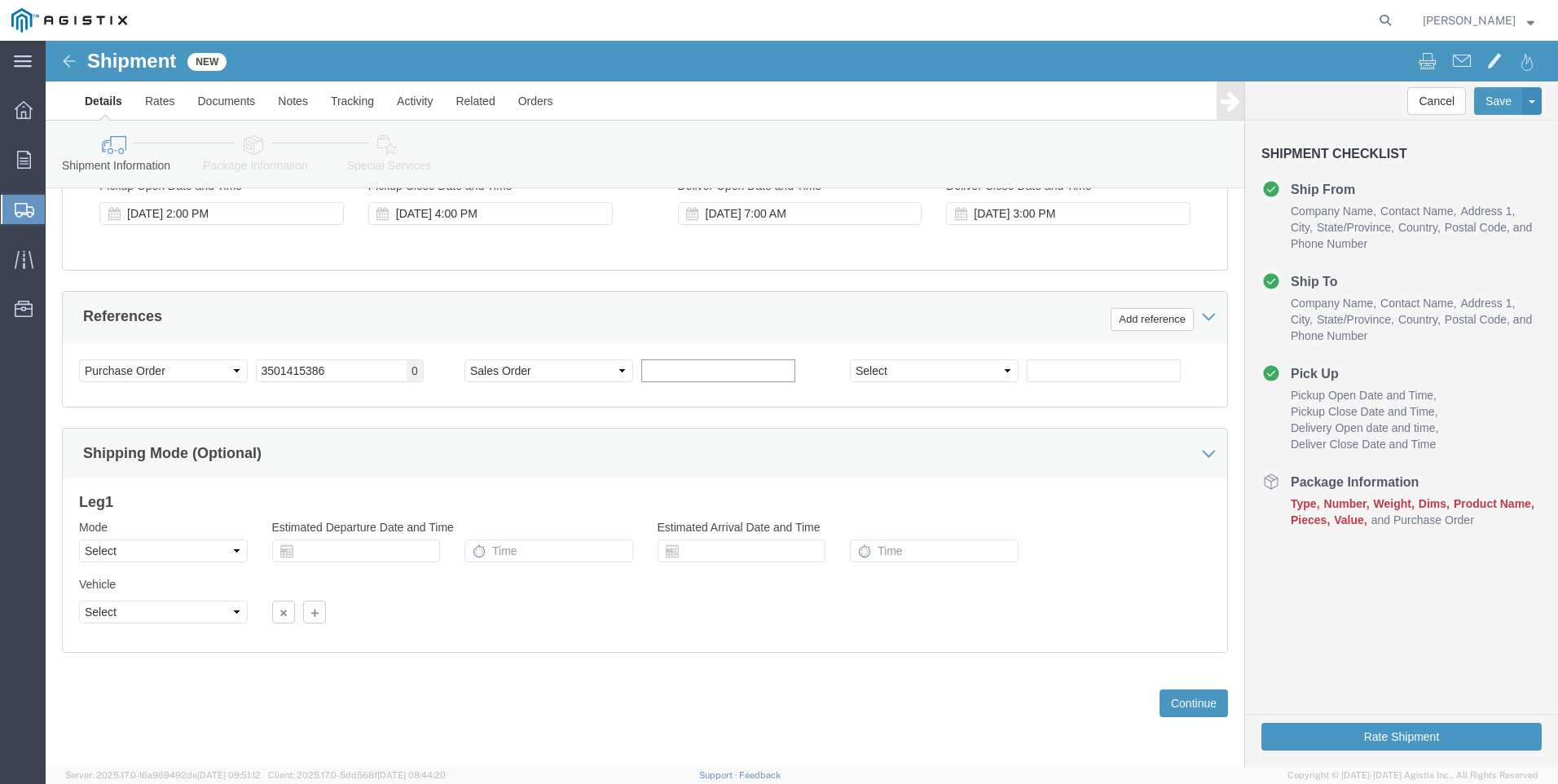
click input "text"
type input "54418"
drag, startPoint x: 1142, startPoint y: 669, endPoint x: 1099, endPoint y: 641, distance: 51.3
click button "Continue"
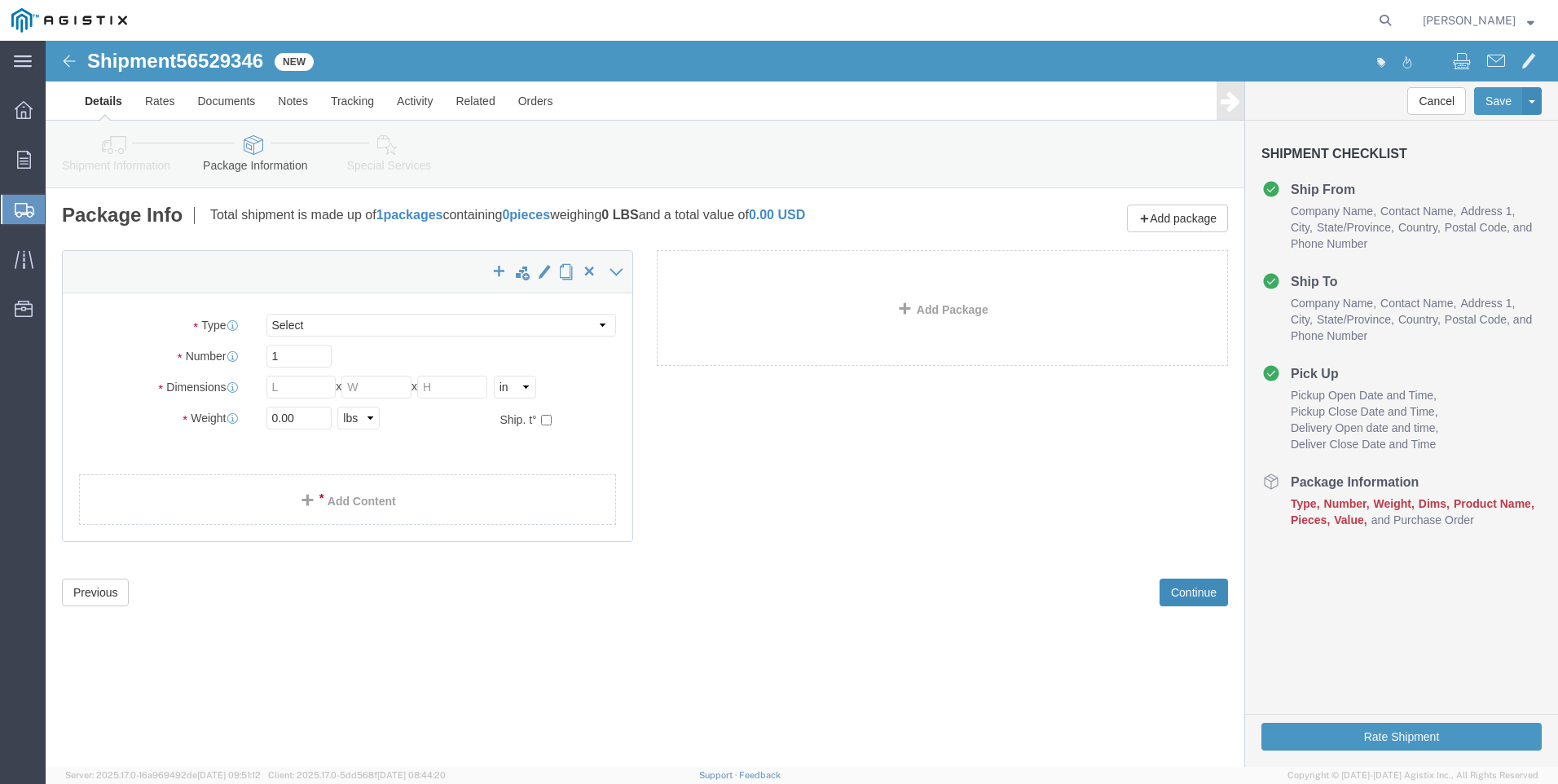
select select "CBOX"
click input "text"
type input "9"
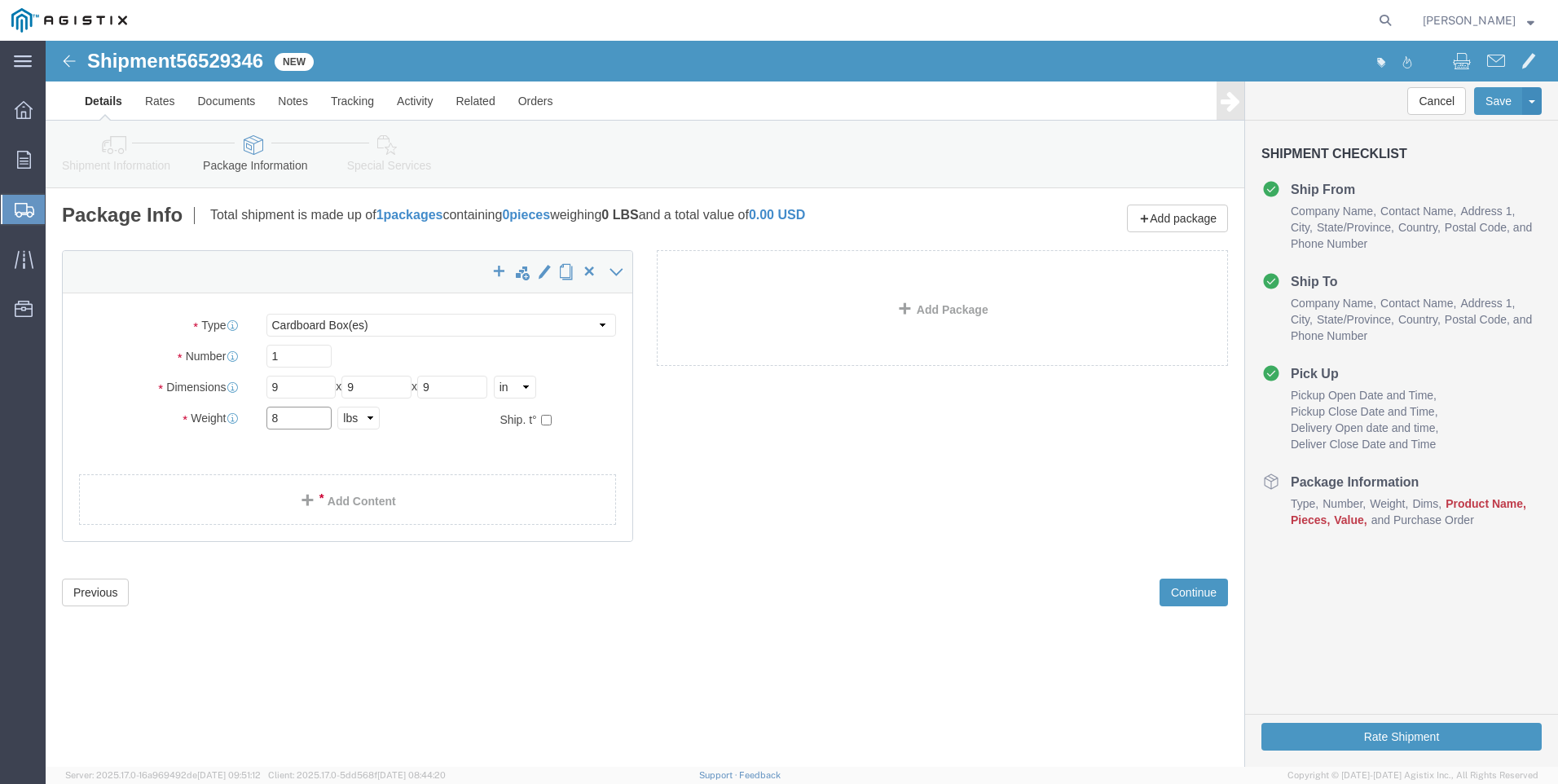
type input "8"
click div "x Package Type Select Bulk Bundle(s) Cardboard Box(es) Carton(s) Crate(s) Drum(…"
click link "Add Content"
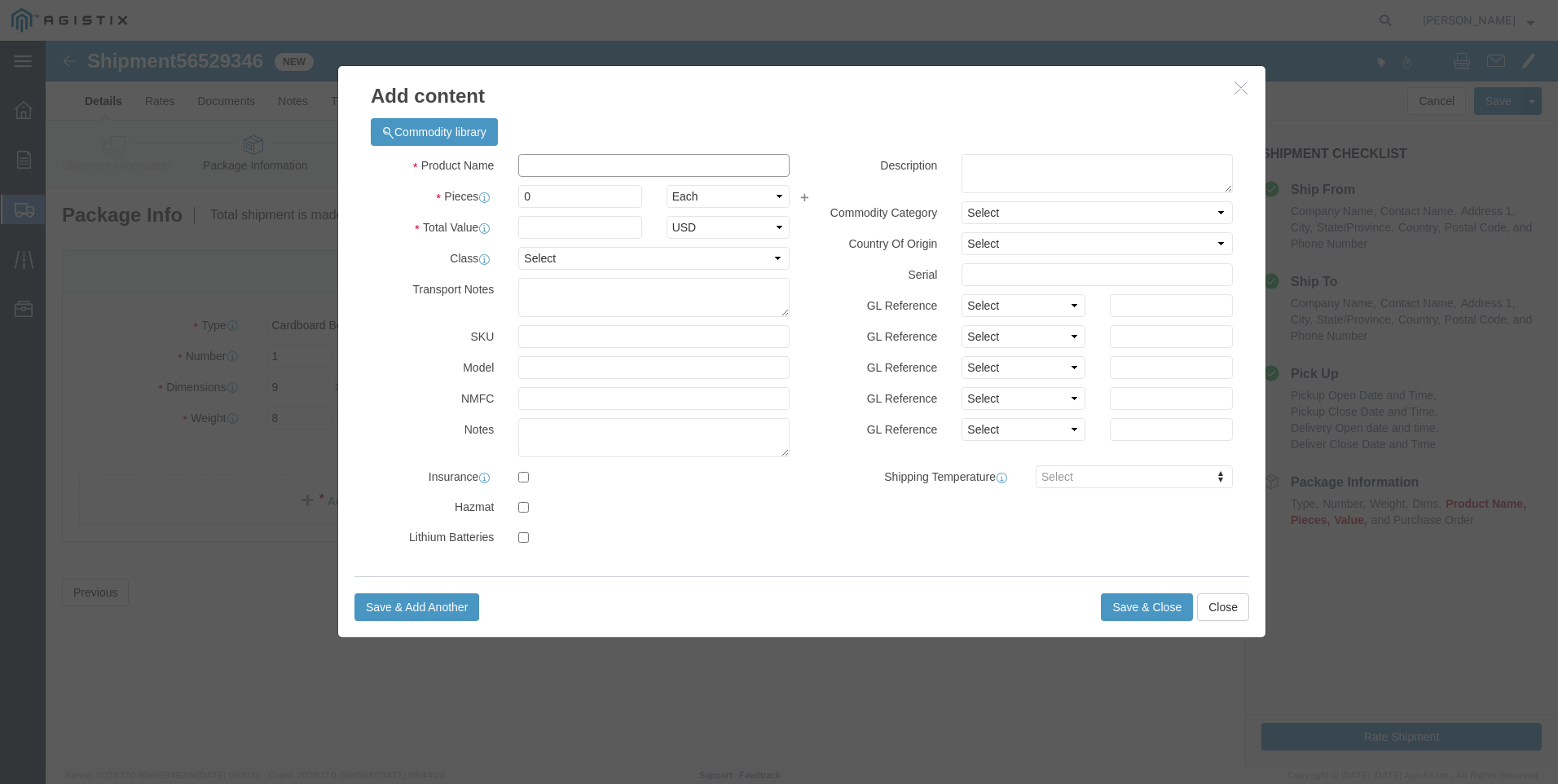
click input "text"
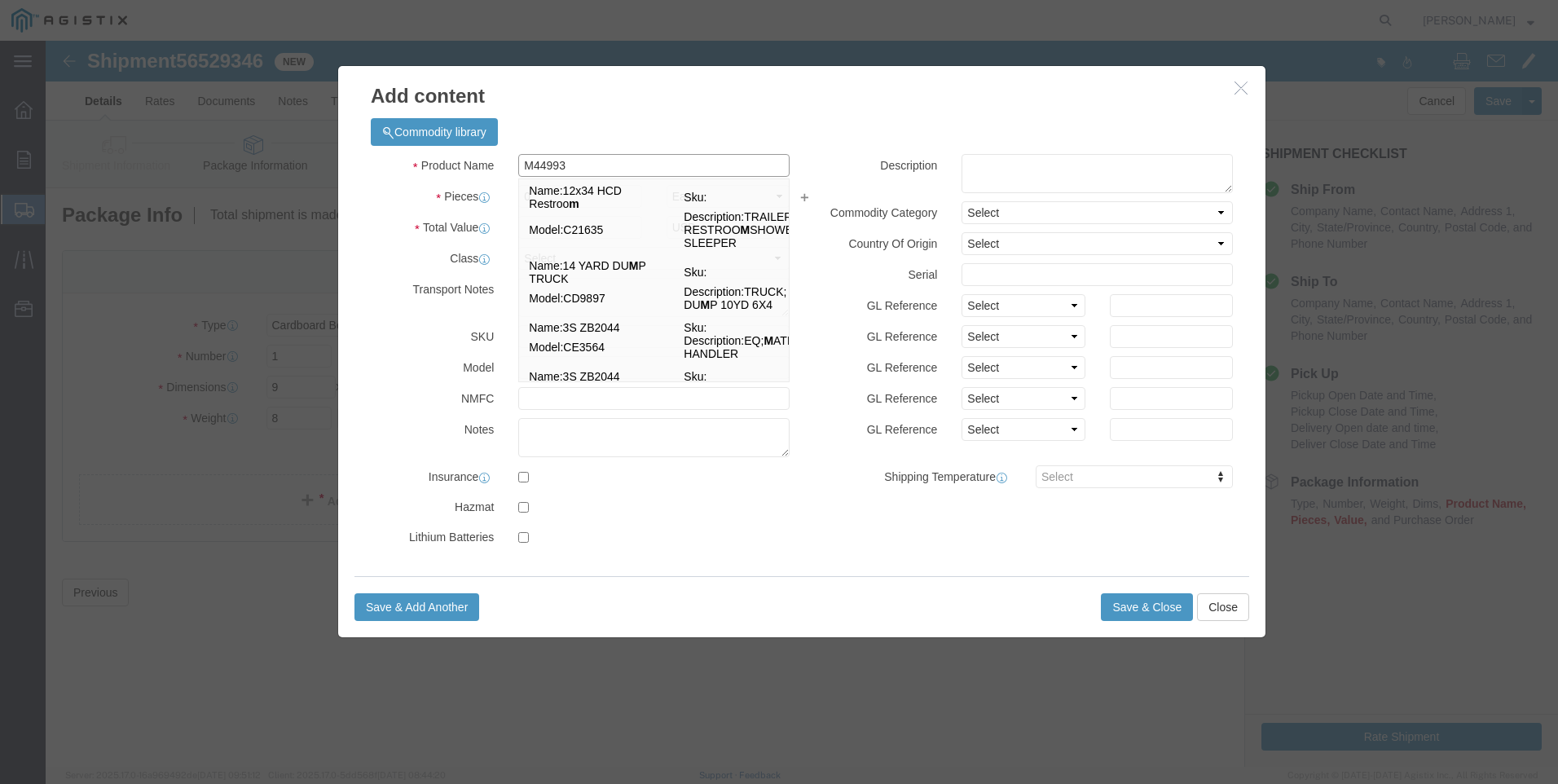
type input "M449936"
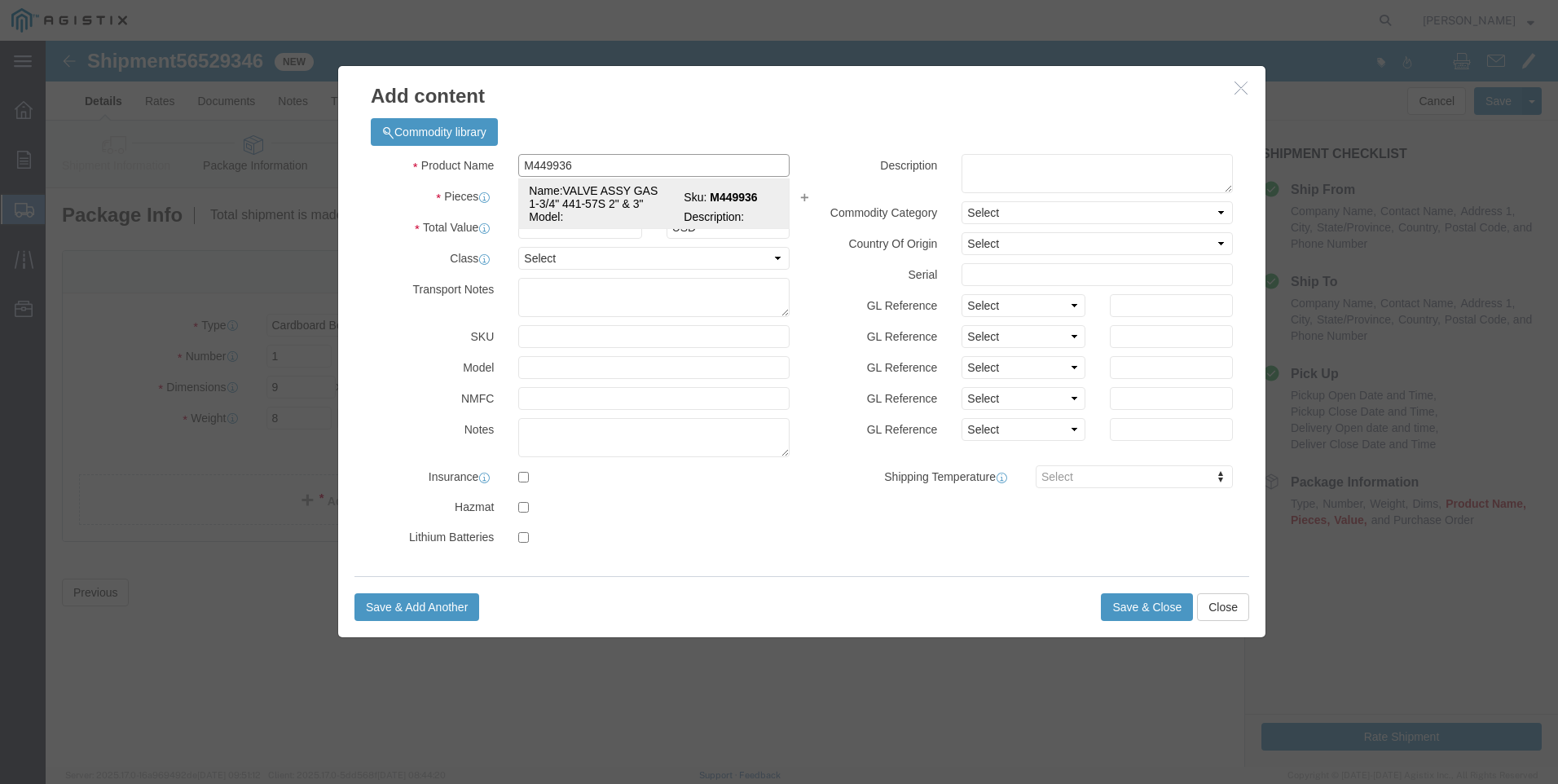
click td "Name: VALVE ASSY GAS 1-3/4" 441-57S 2" & 3""
select select
select select "USD"
type input "VALVE ASSY GAS 1-3/4" 441-57S 2" & 3""
type input "M449936"
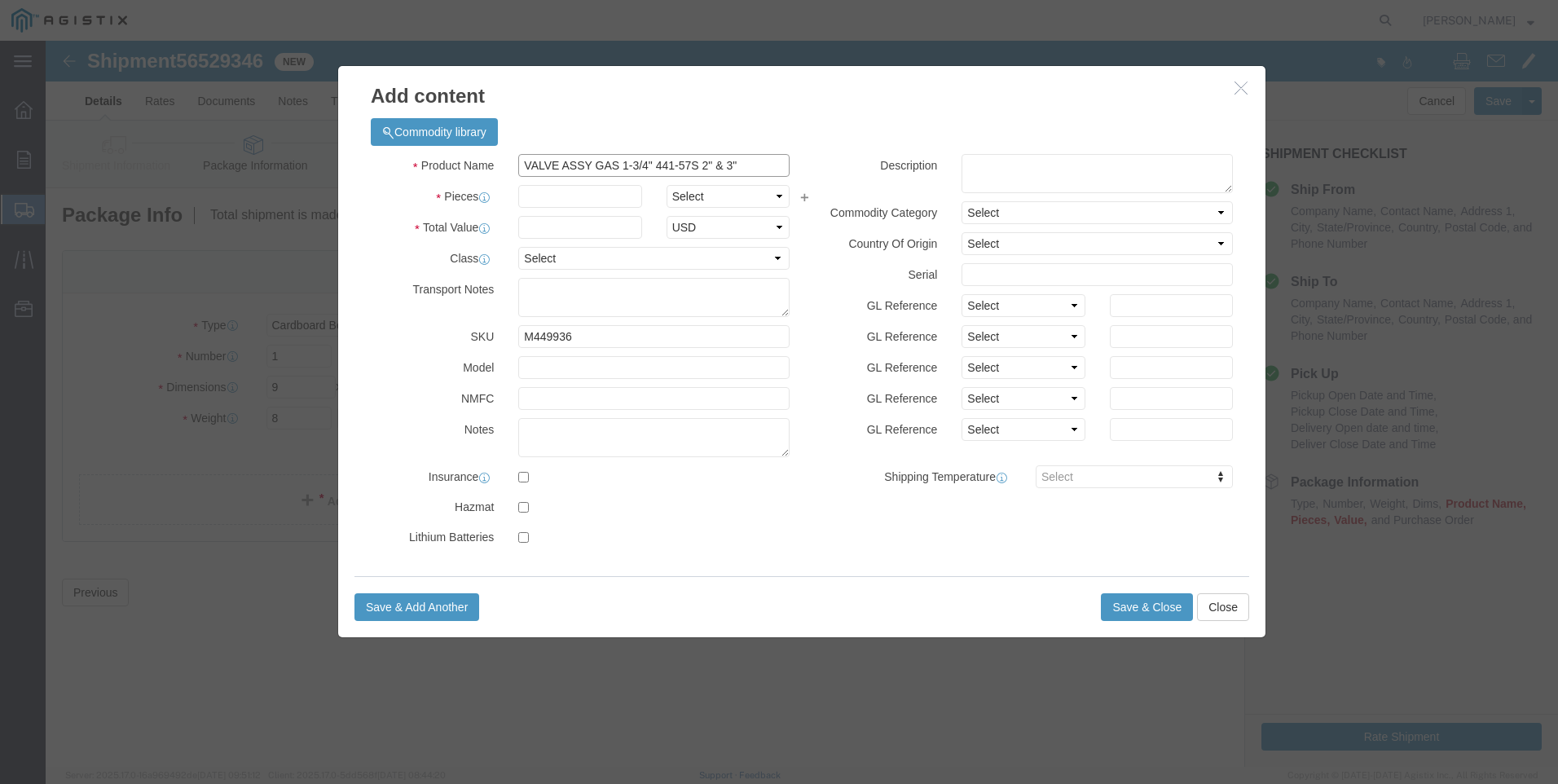
drag, startPoint x: 718, startPoint y: 121, endPoint x: 23, endPoint y: 82, distance: 696.1
click div "Add content Commodity library Product Name VALVE ASSY GAS 1-3/4" 441-57S 2" & 3…"
type input "VALVE ASSY GAS 1-3/4" 441-57S 2" & 3""
click textarea
paste textarea "VALVE ASSY GAS 1-3/4" 441-57S 2" & 3""
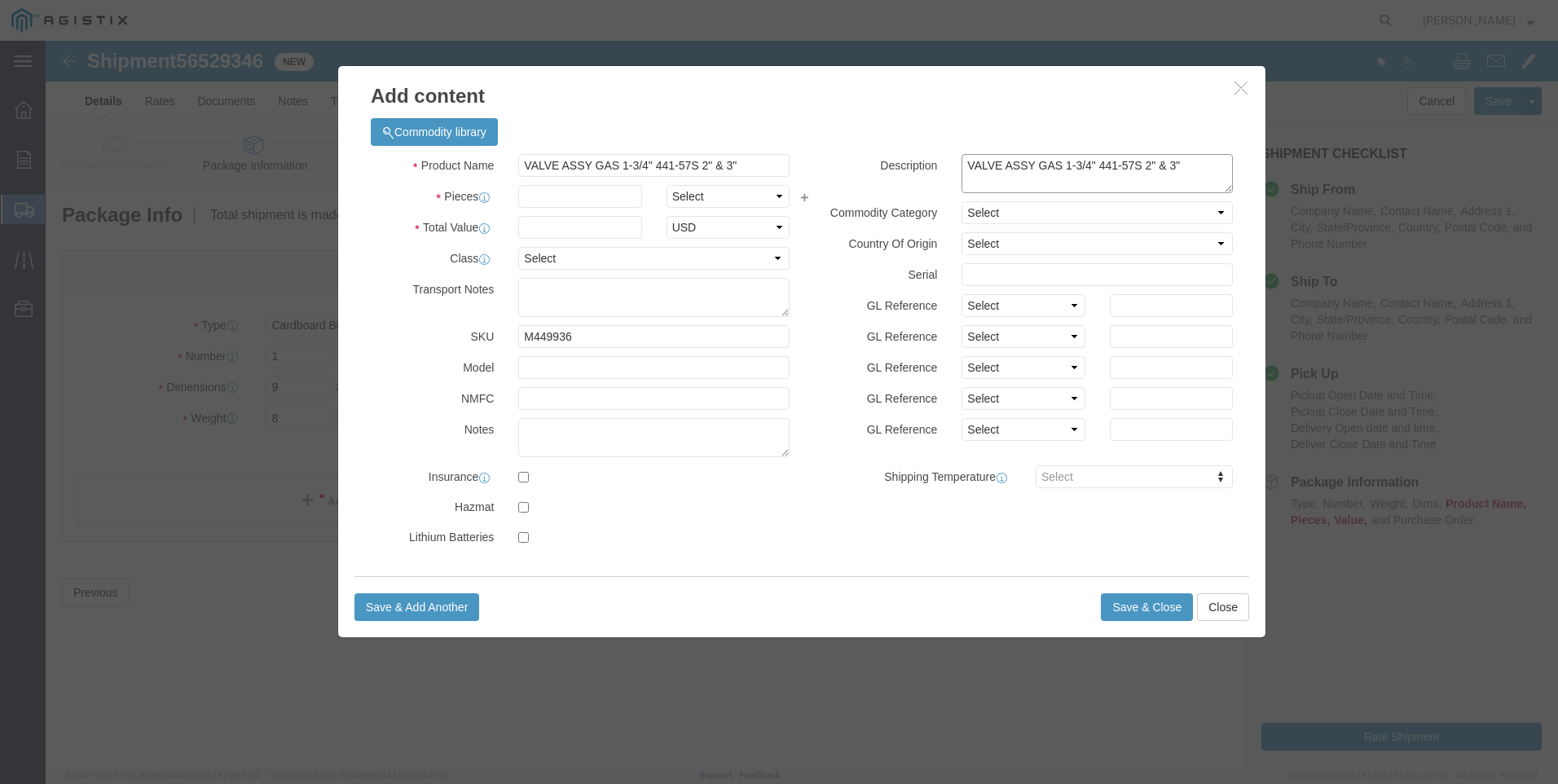
type textarea "VALVE ASSY GAS 1-3/4" 441-57S 2" & 3""
drag, startPoint x: 744, startPoint y: 123, endPoint x: 284, endPoint y: 111, distance: 460.2
click div "Add content Commodity library Product Name VALVE ASSY GAS 1-3/4" 441-57S 2" & 3…"
click div "Product Name VALVE ASSY GAS 1-3/4" 441-57S 2" & 3" M449936 Pieces Select Bag Ba…"
drag, startPoint x: 423, startPoint y: 109, endPoint x: 229, endPoint y: 106, distance: 194.0
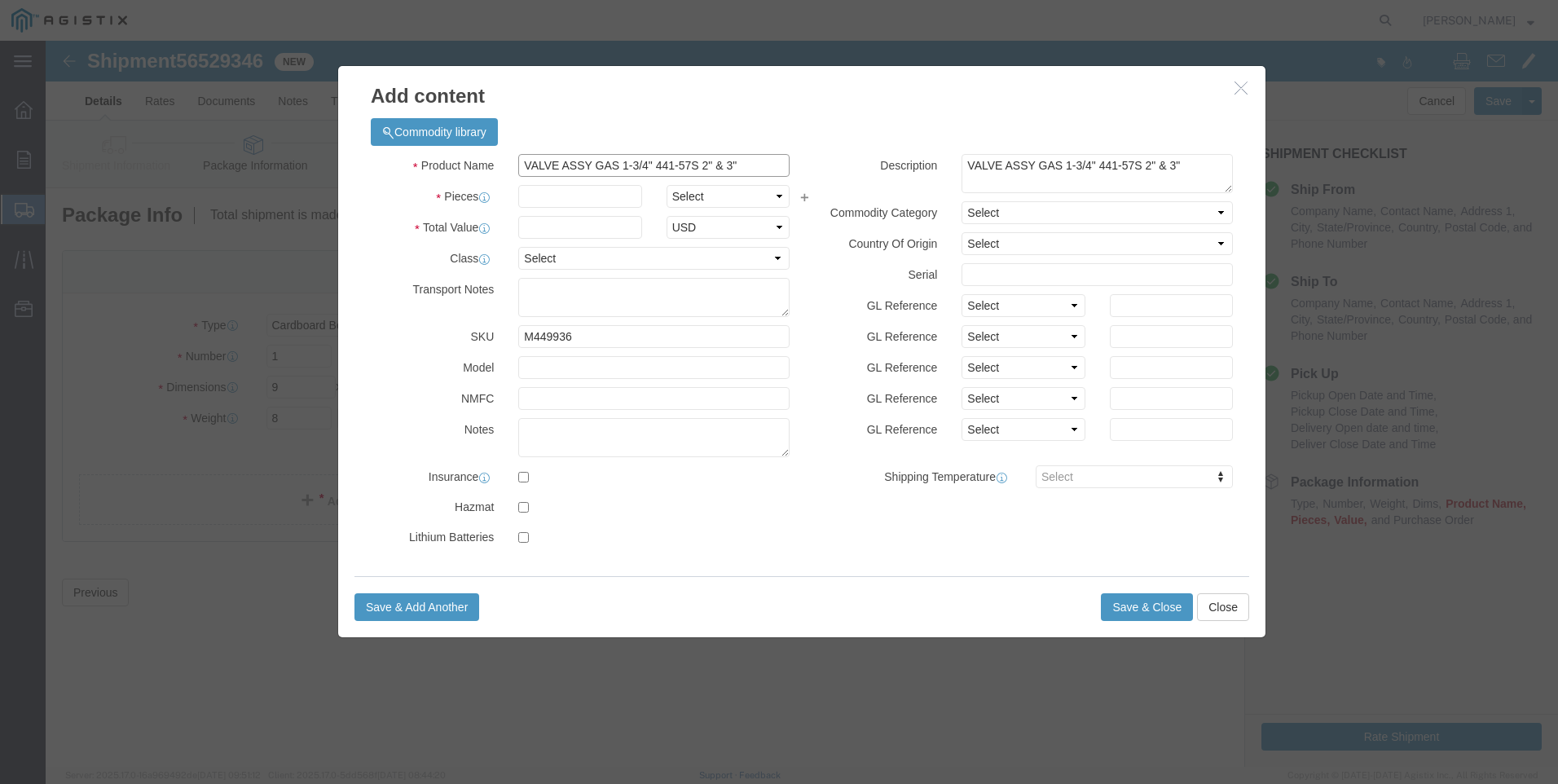
click div "Add content Commodity library Product Name VALVE ASSY GAS 1-3/4" 441-57S 2" & 3…"
type input "M449936 / M449936"
click input "text"
type input "6"
click input "text"
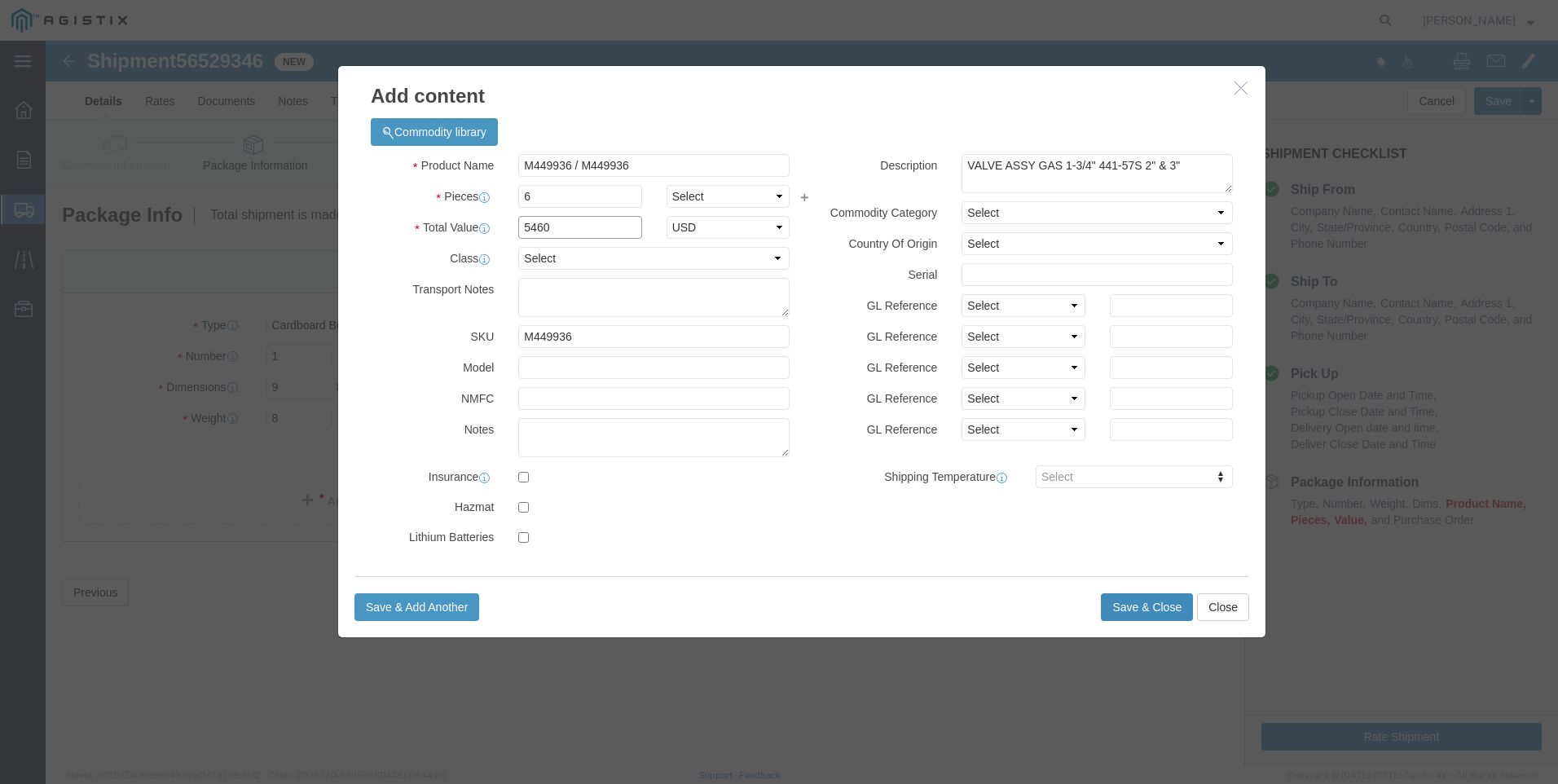
type input "5460"
click button "Save & Close"
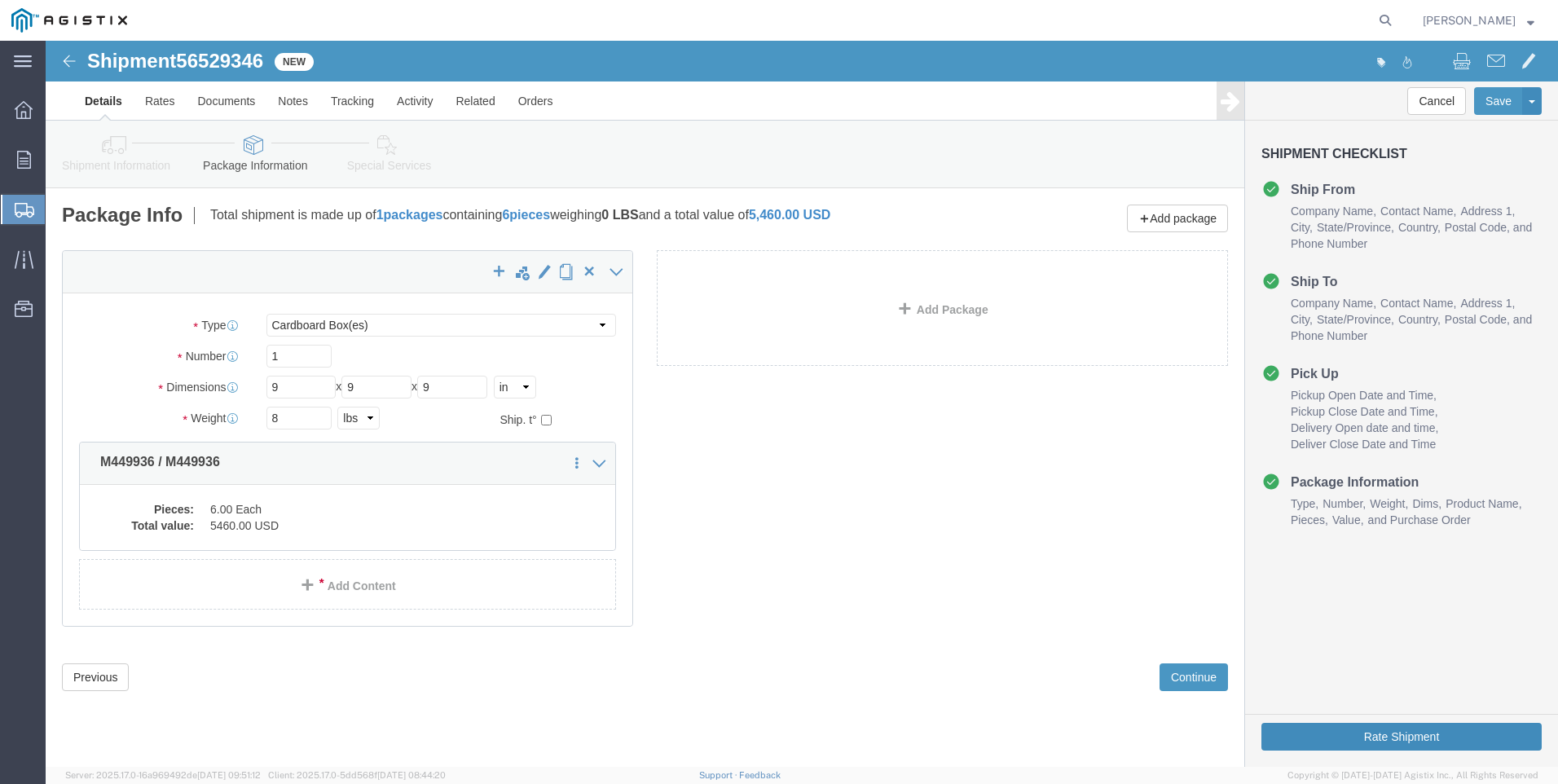
click button "Rate Shipment"
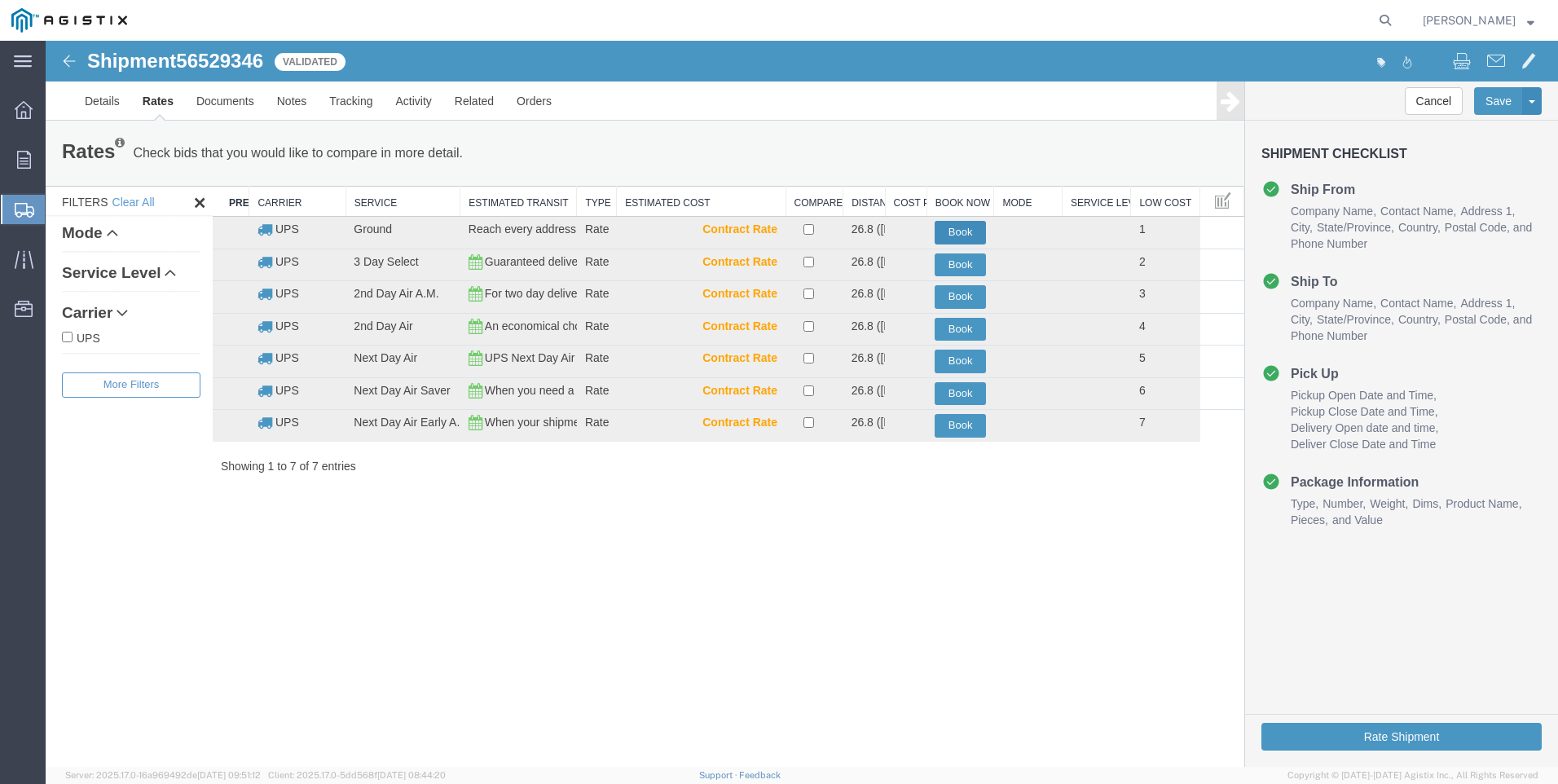
click at [953, 231] on button "Book" at bounding box center [960, 232] width 51 height 23
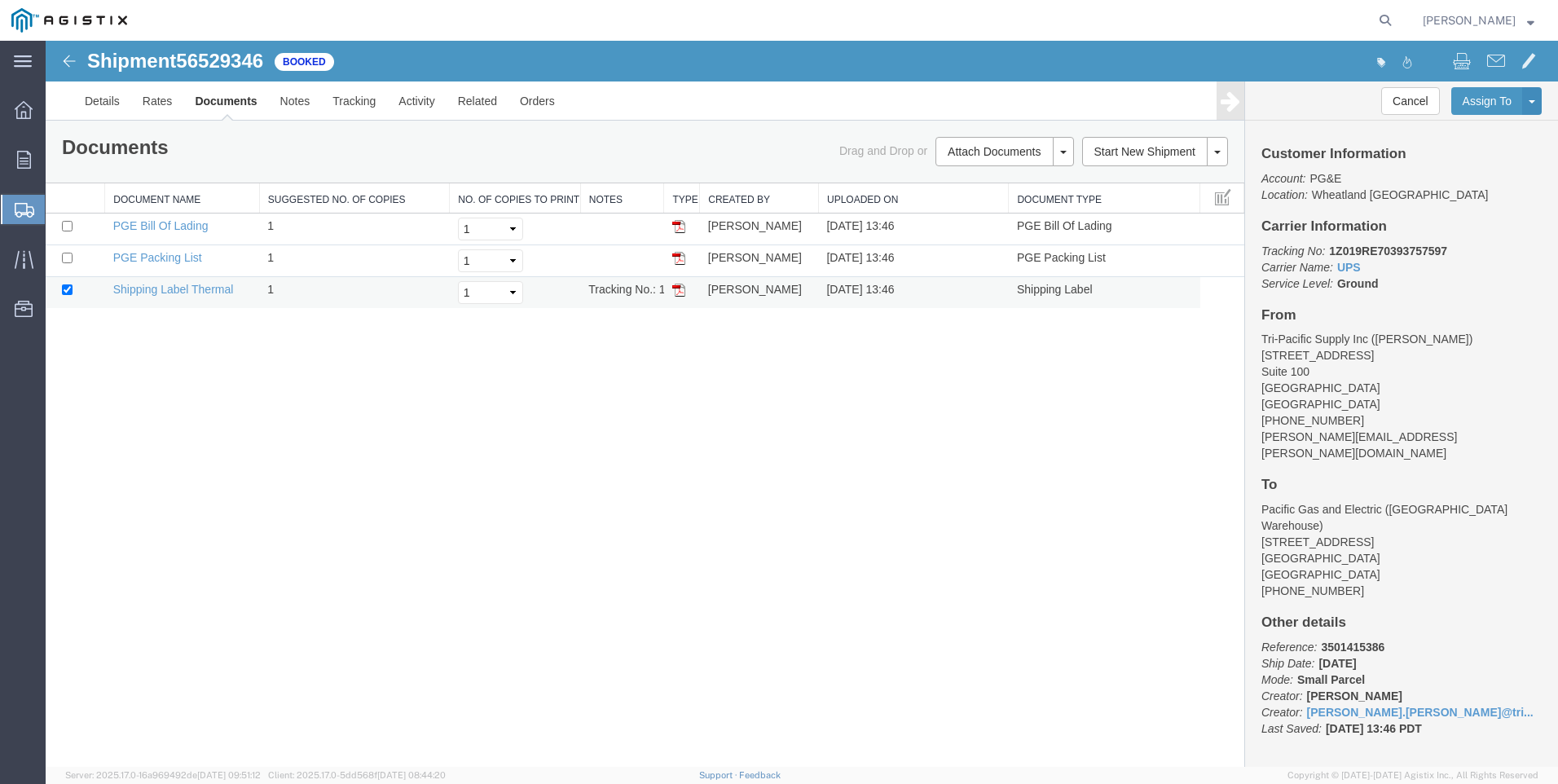
click at [677, 285] on img at bounding box center [678, 289] width 13 height 13
click at [0, 0] on span "Create Shipment" at bounding box center [0, 0] width 0 height 0
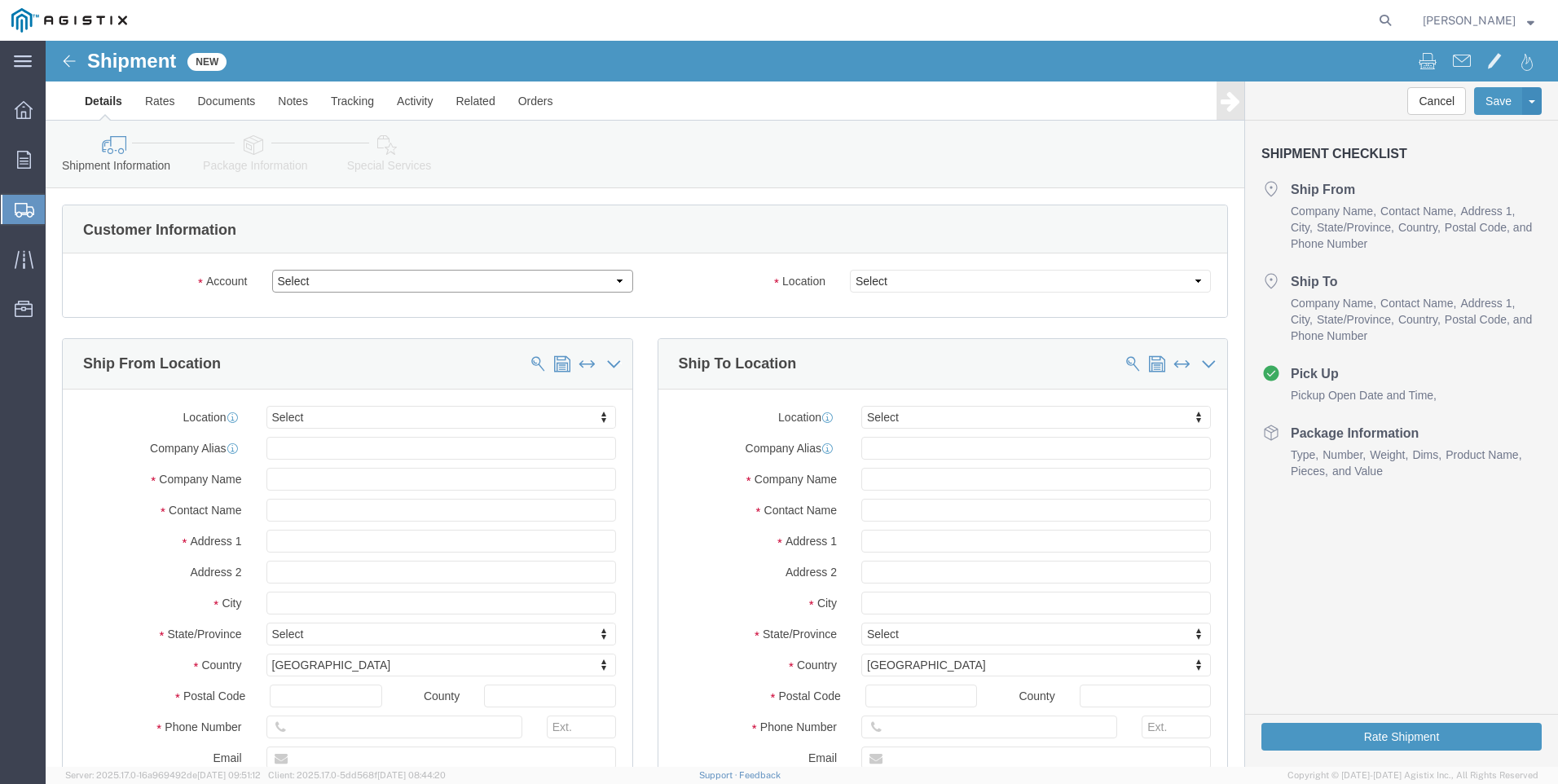
click select "Select PG&E Tri-Pacific Supply Inc"
select select "9596"
click select "Select PG&E Tri-Pacific Supply Inc"
select select "PURCHORD"
select select
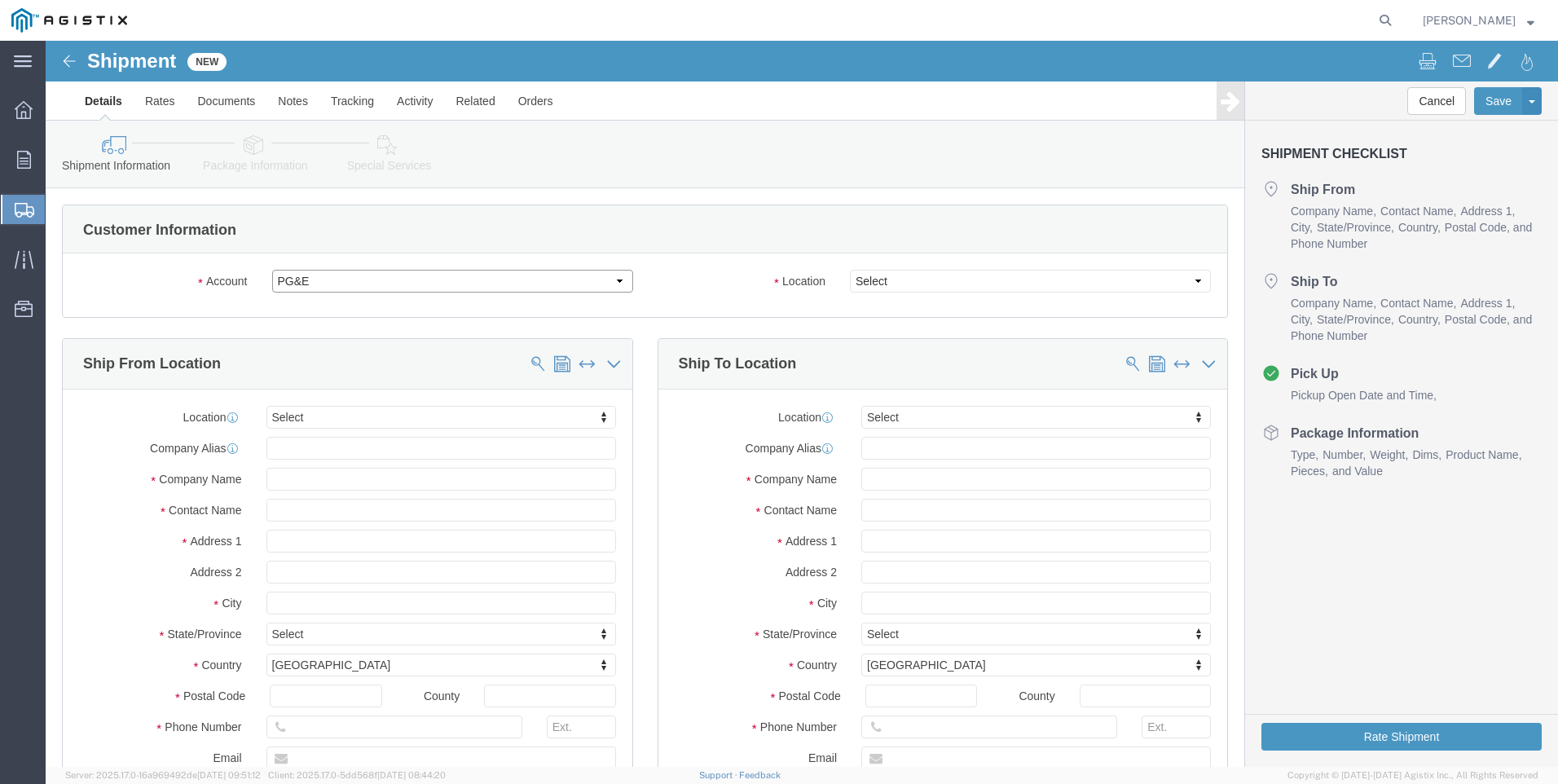
select select
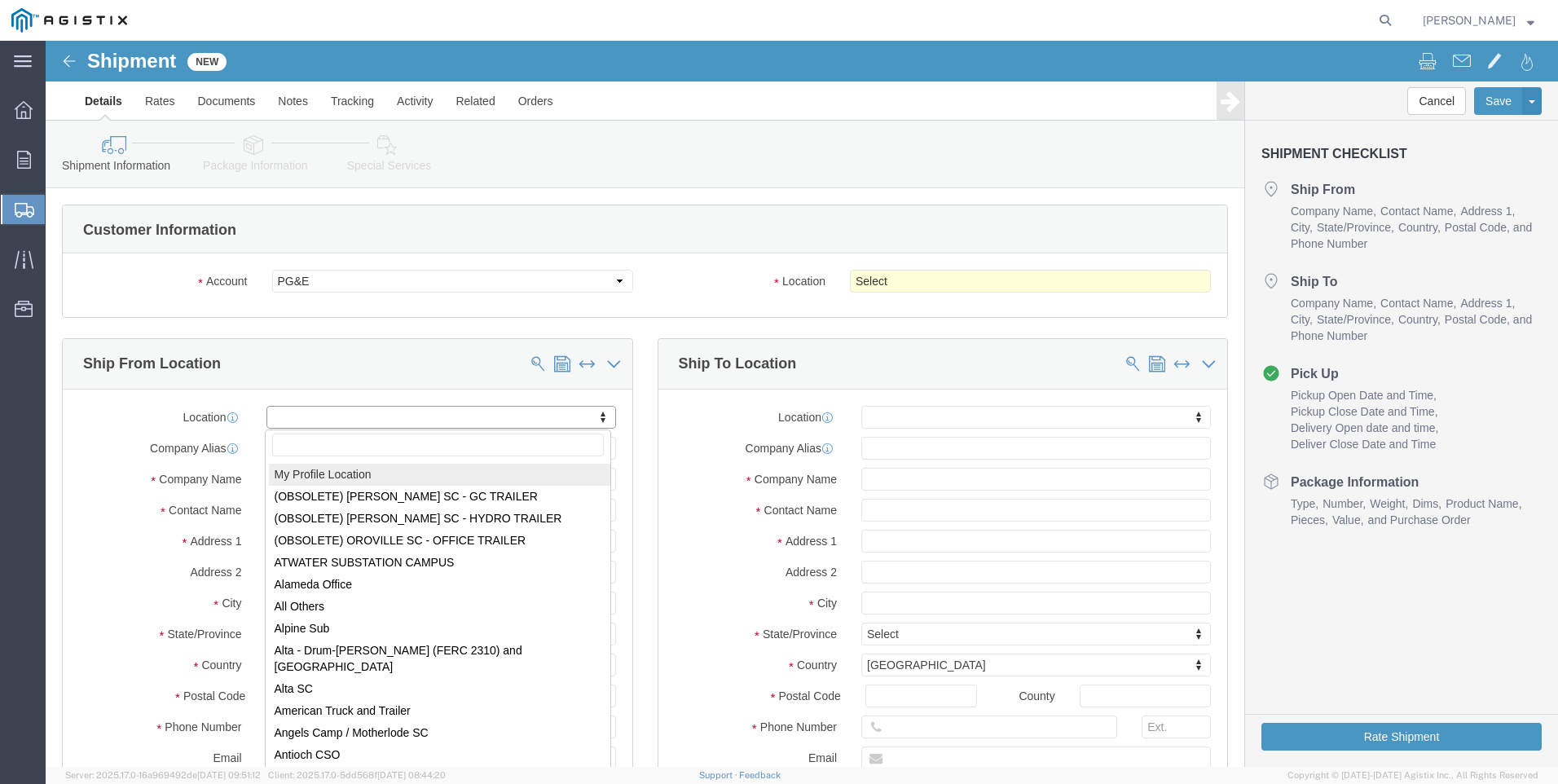
drag, startPoint x: 478, startPoint y: 439, endPoint x: 826, endPoint y: 265, distance: 389.1
select select "MYPROFILE"
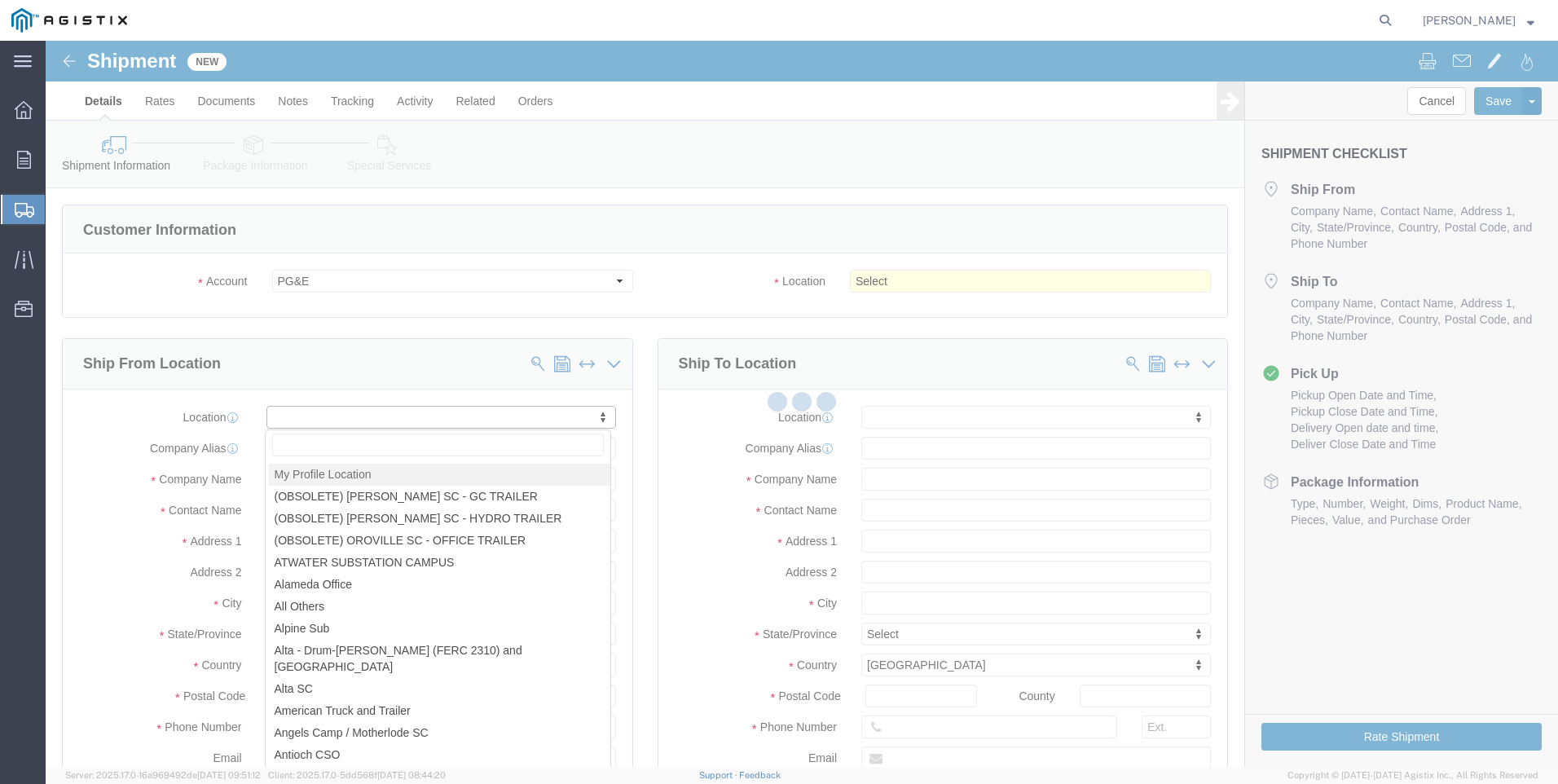
type input "[STREET_ADDRESS]"
type input "Suite 100"
type input "95677"
type input "[PHONE_NUMBER]"
type input "[PERSON_NAME][EMAIL_ADDRESS][PERSON_NAME][DOMAIN_NAME]"
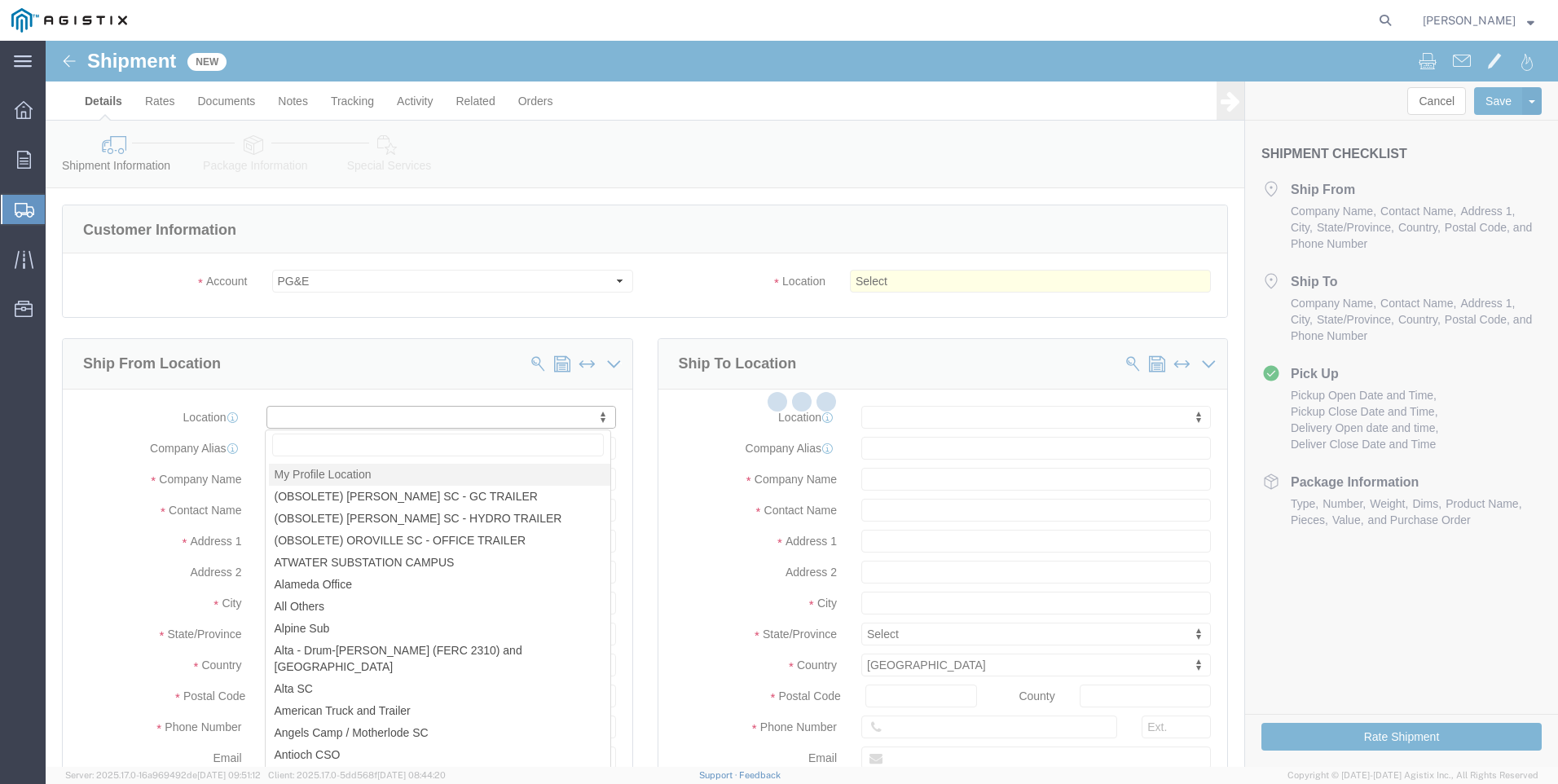
checkbox input "true"
type input "Tri-Pacific Supply Inc"
type input "[PERSON_NAME]"
type input "ROCKLIN"
select select "CA"
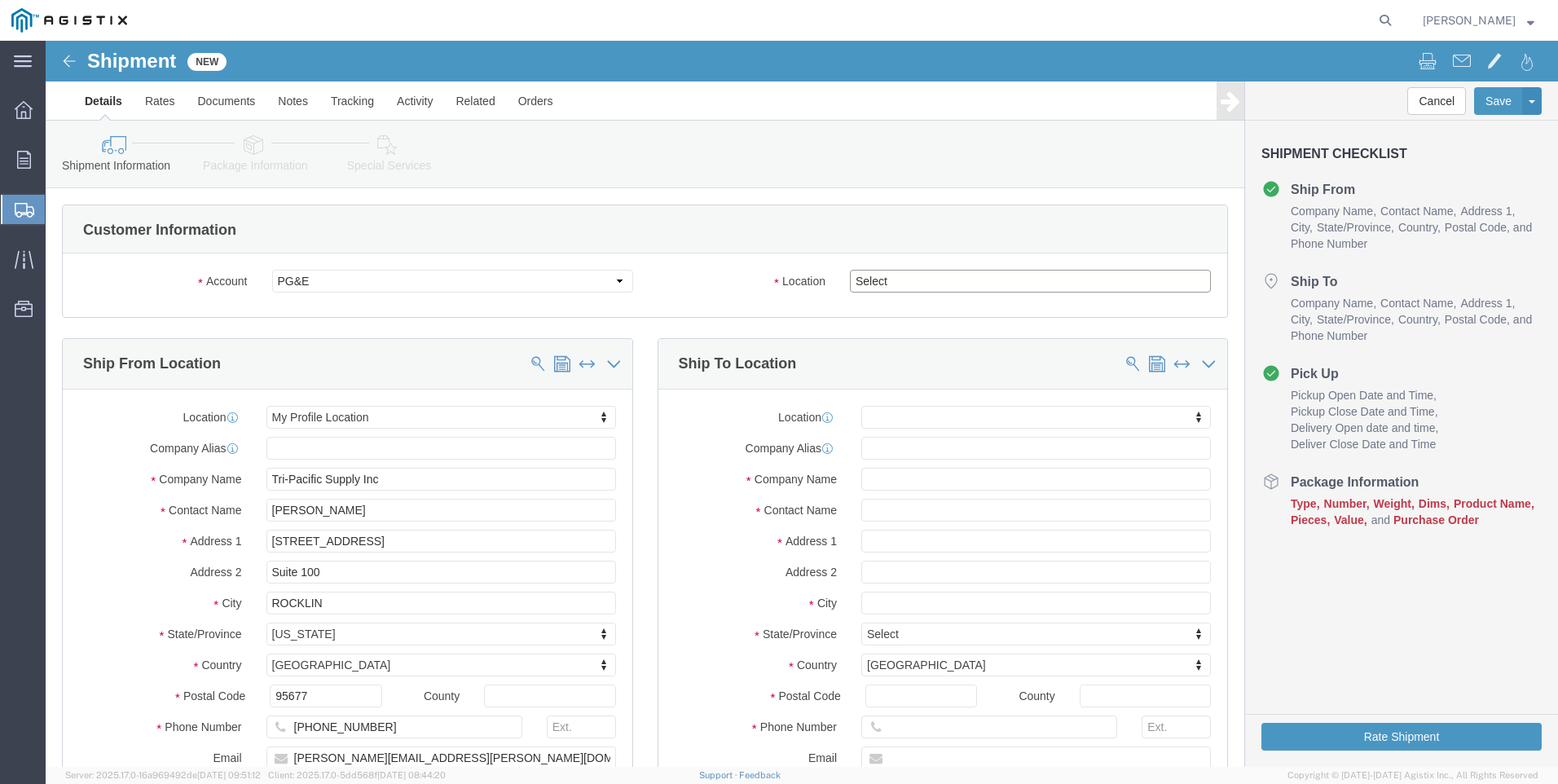
click select "Select All Others [GEOGRAPHIC_DATA] [GEOGRAPHIC_DATA] [GEOGRAPHIC_DATA] [GEOGRA…"
select select "19996"
click select "Select All Others [GEOGRAPHIC_DATA] [GEOGRAPHIC_DATA] [GEOGRAPHIC_DATA] [GEOGRA…"
click span
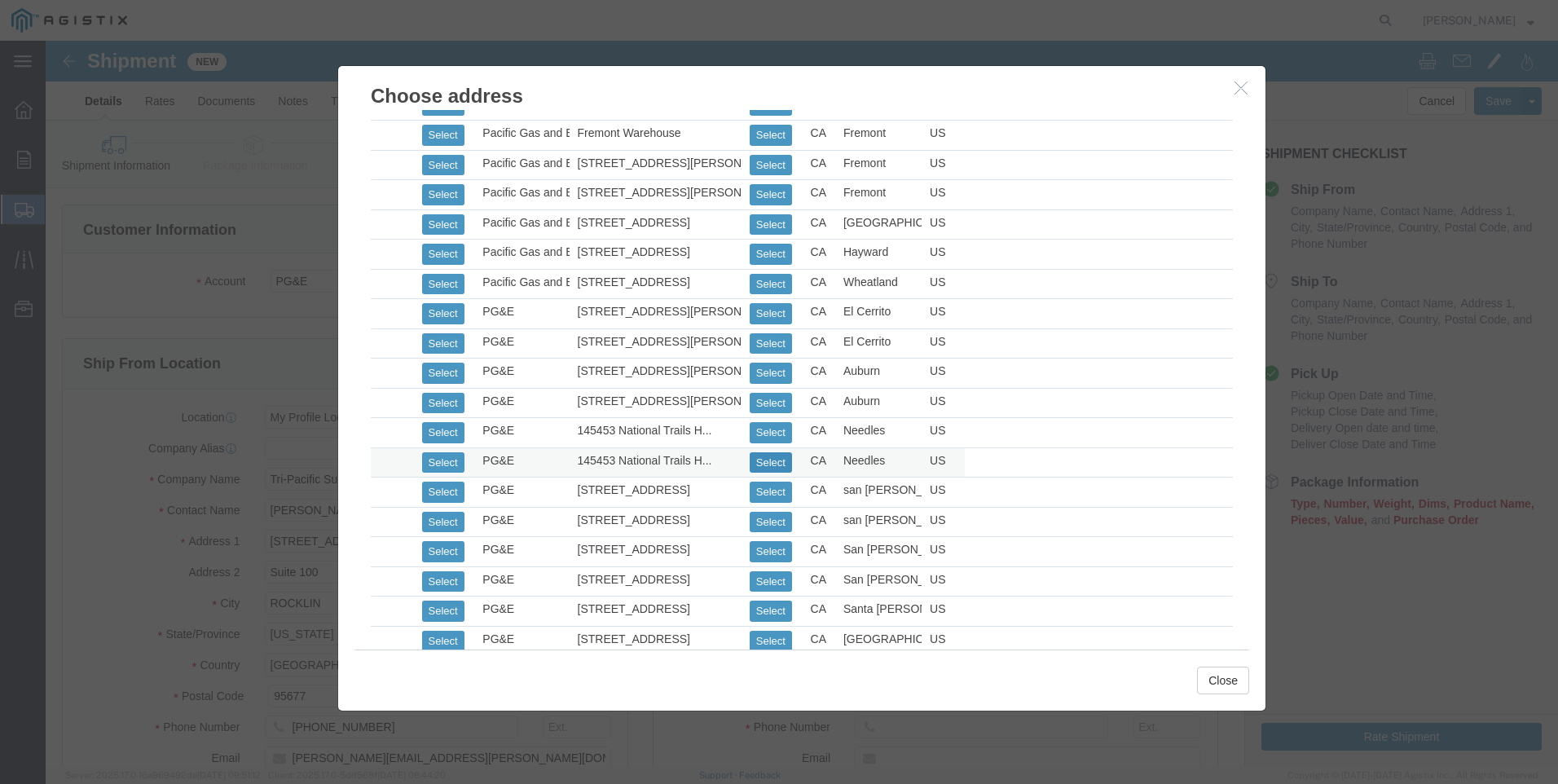
scroll to position [977, 0]
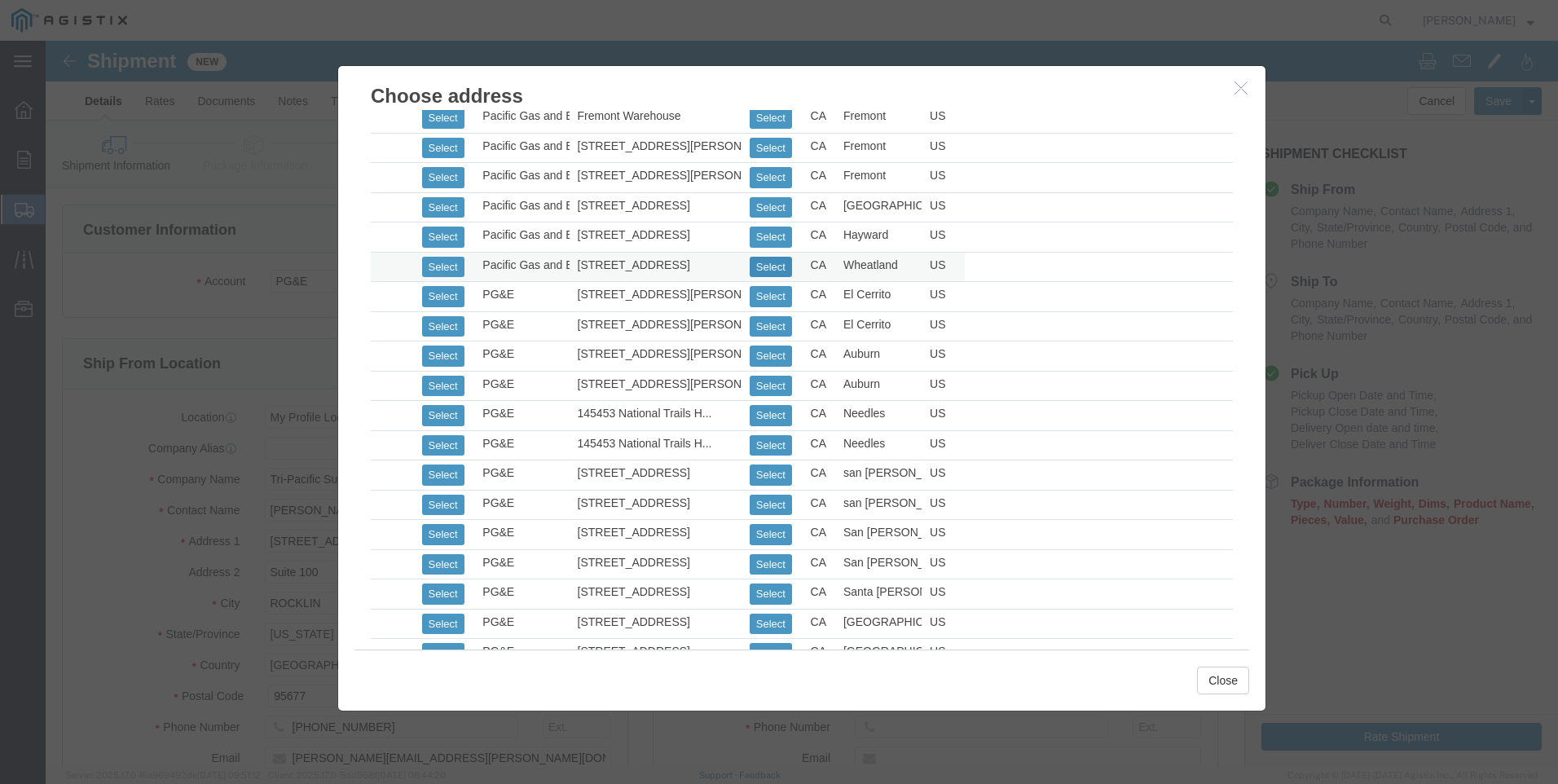
drag, startPoint x: 714, startPoint y: 224, endPoint x: 732, endPoint y: 243, distance: 26.2
click button "Select"
select select
type input "[STREET_ADDRESS]"
type input "95692"
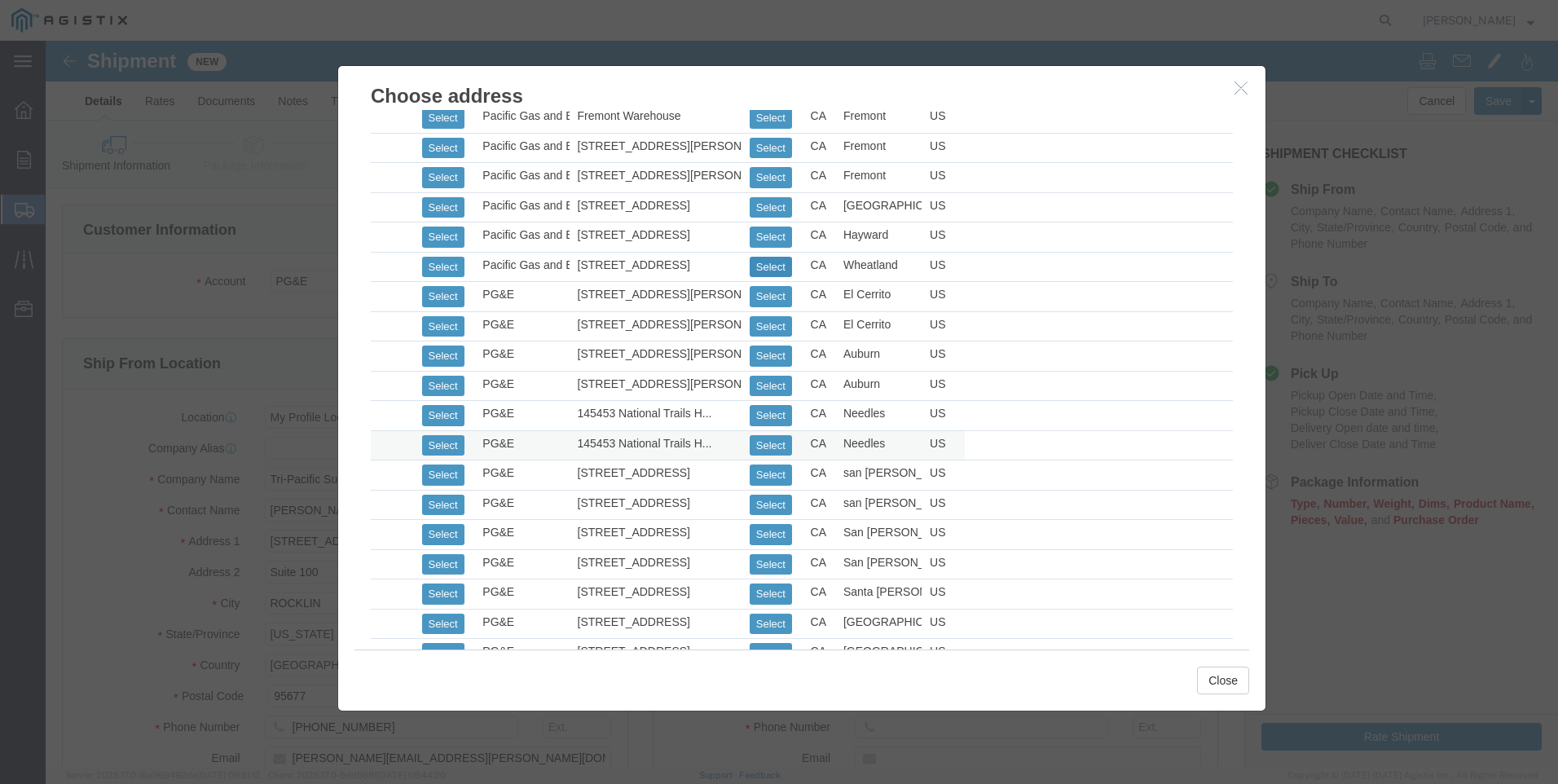
type input "[PHONE_NUMBER]"
type input "Pacific Gas and Electric"
type input "Wheatland Warehouse"
type input "Wheatland"
select select "CA"
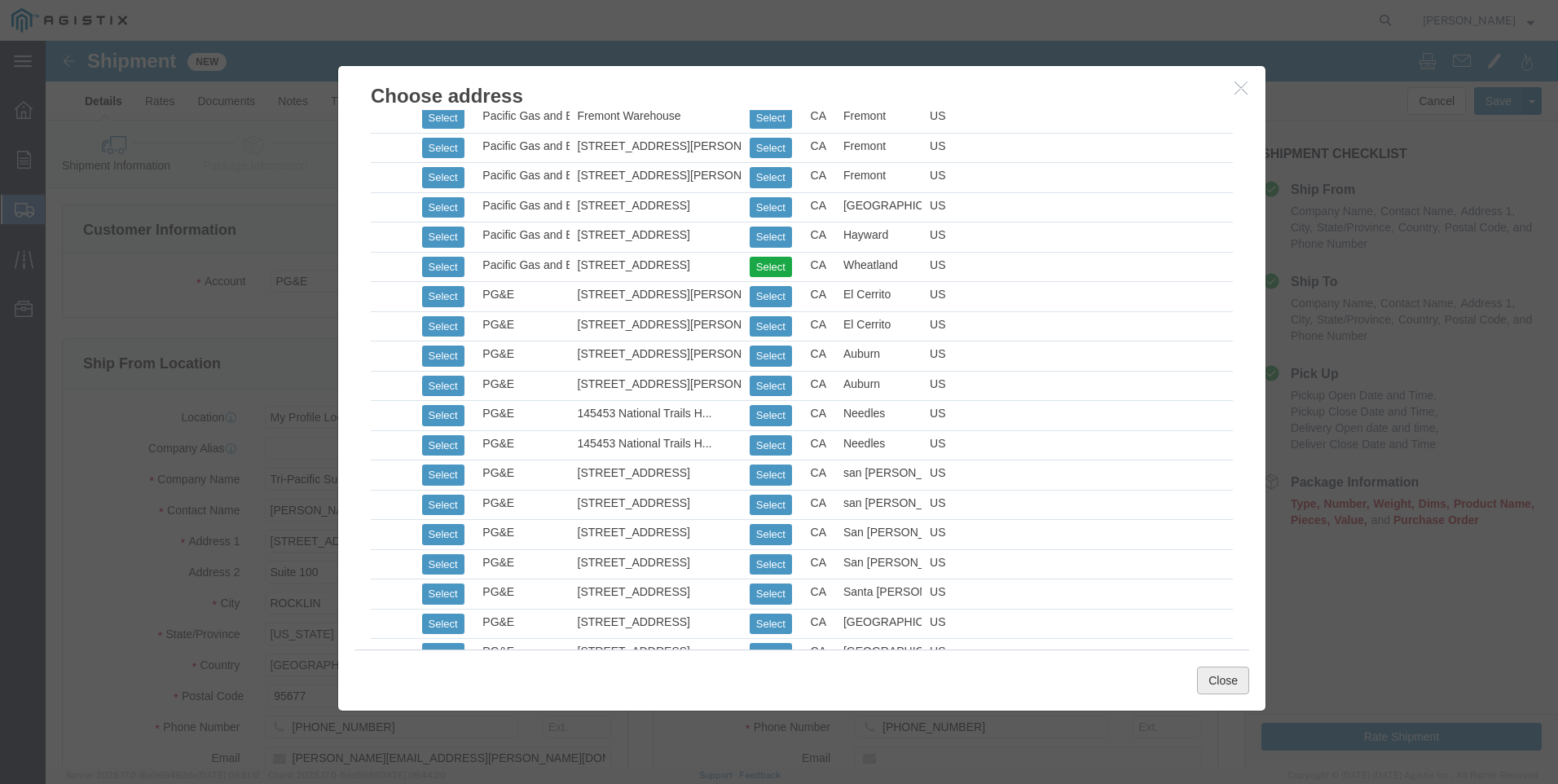
click button "Close"
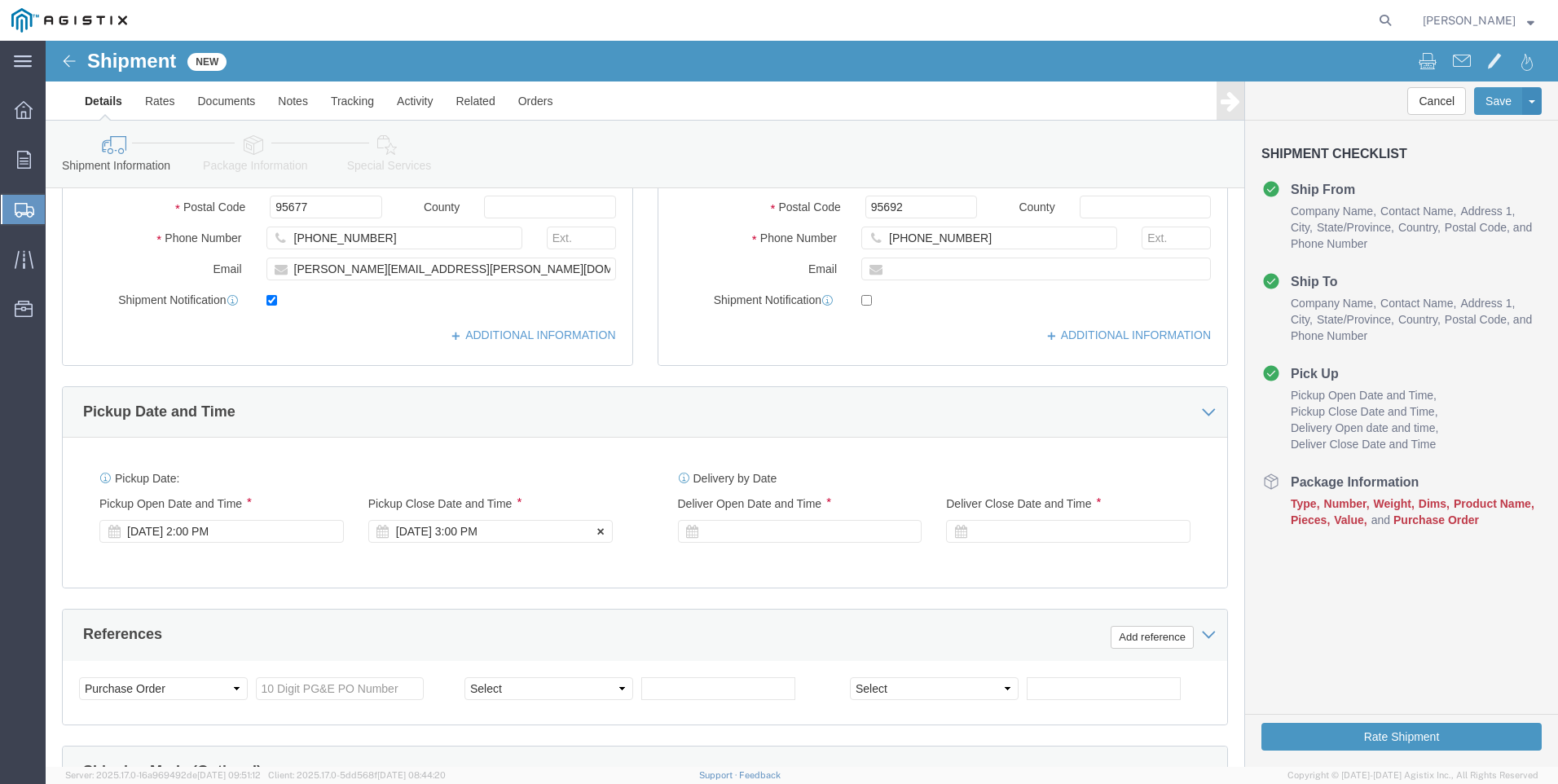
click div "[DATE] 3:00 PM"
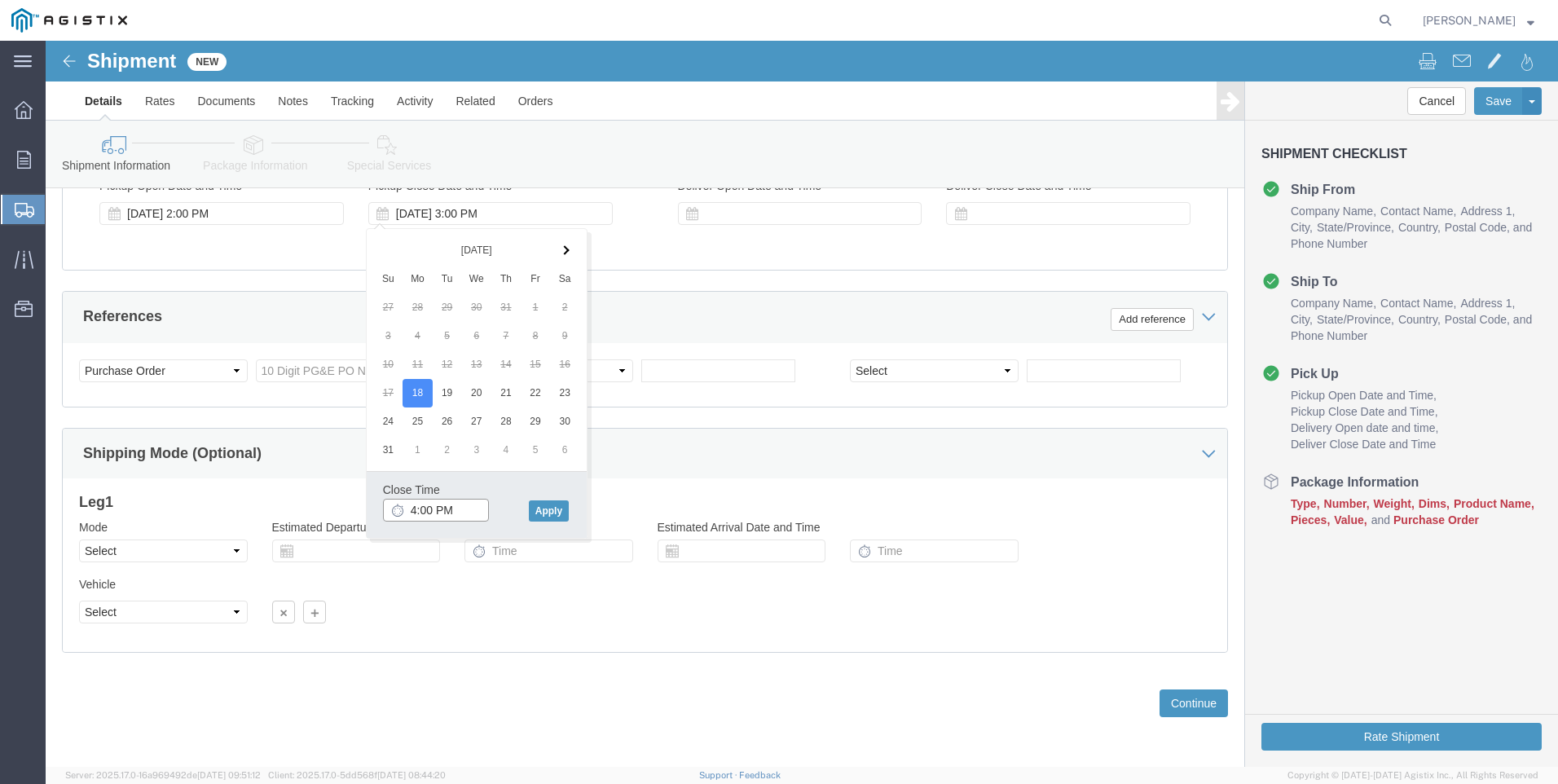
type input "4:00 PM"
click div "Close Time 4:00 PM [DATE] 3:00 PM - [DATE] 3:00 PM Cancel Apply"
click button "Apply"
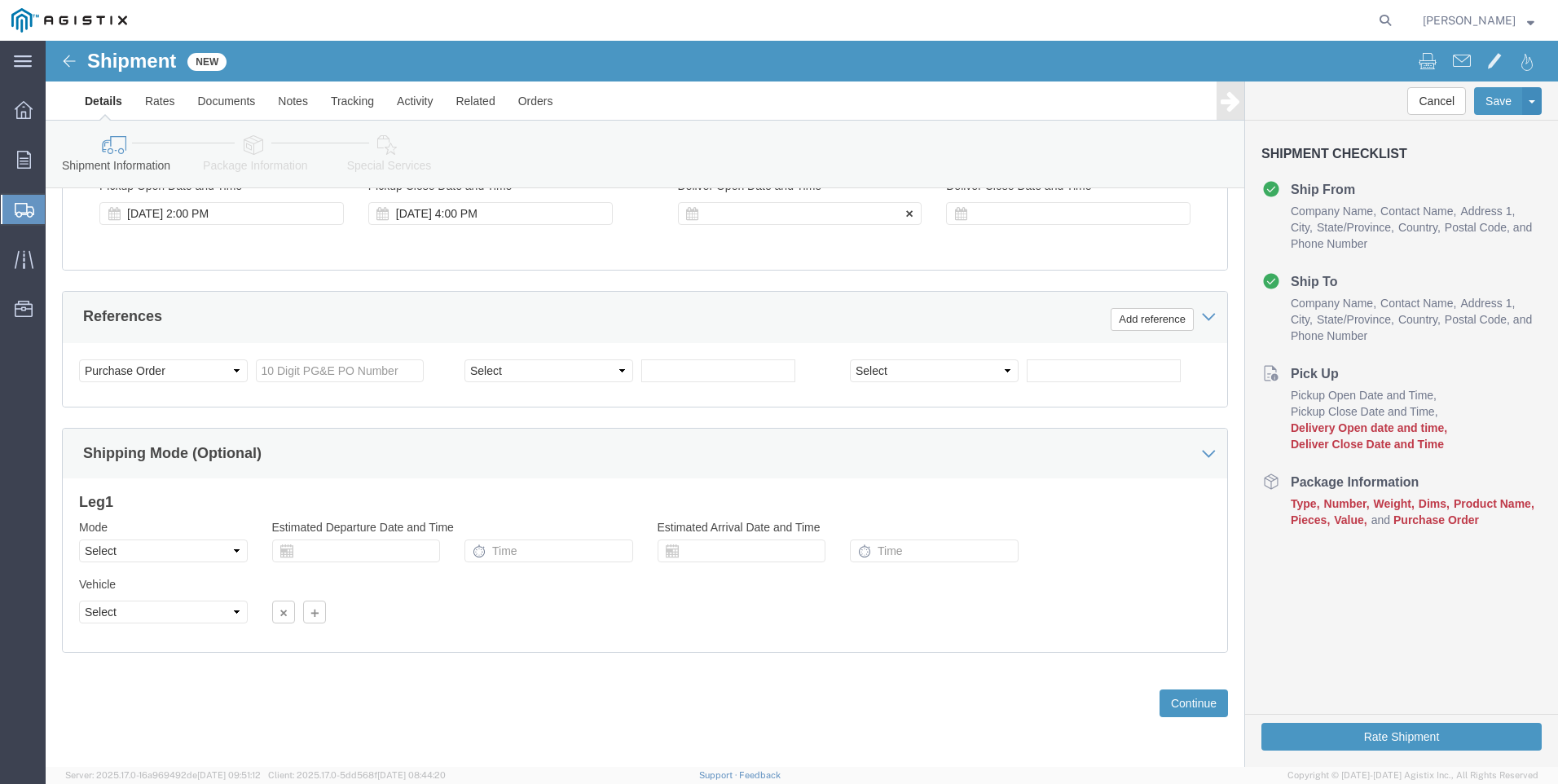
click div
click input "5:00 PM"
click div "Open Time 7:00 PM"
click input "7:00 PM"
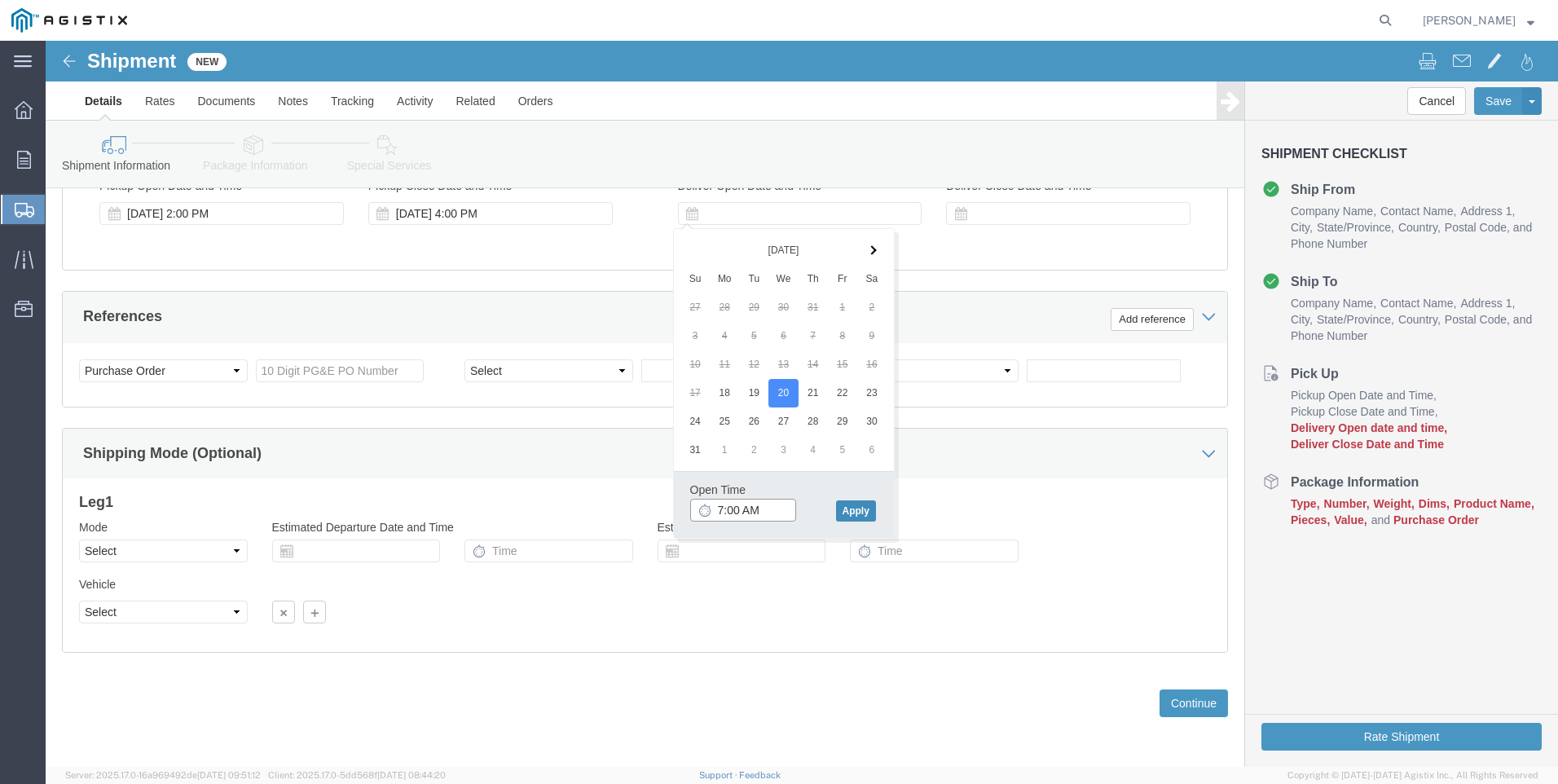
type input "7:00 AM"
click button "Apply"
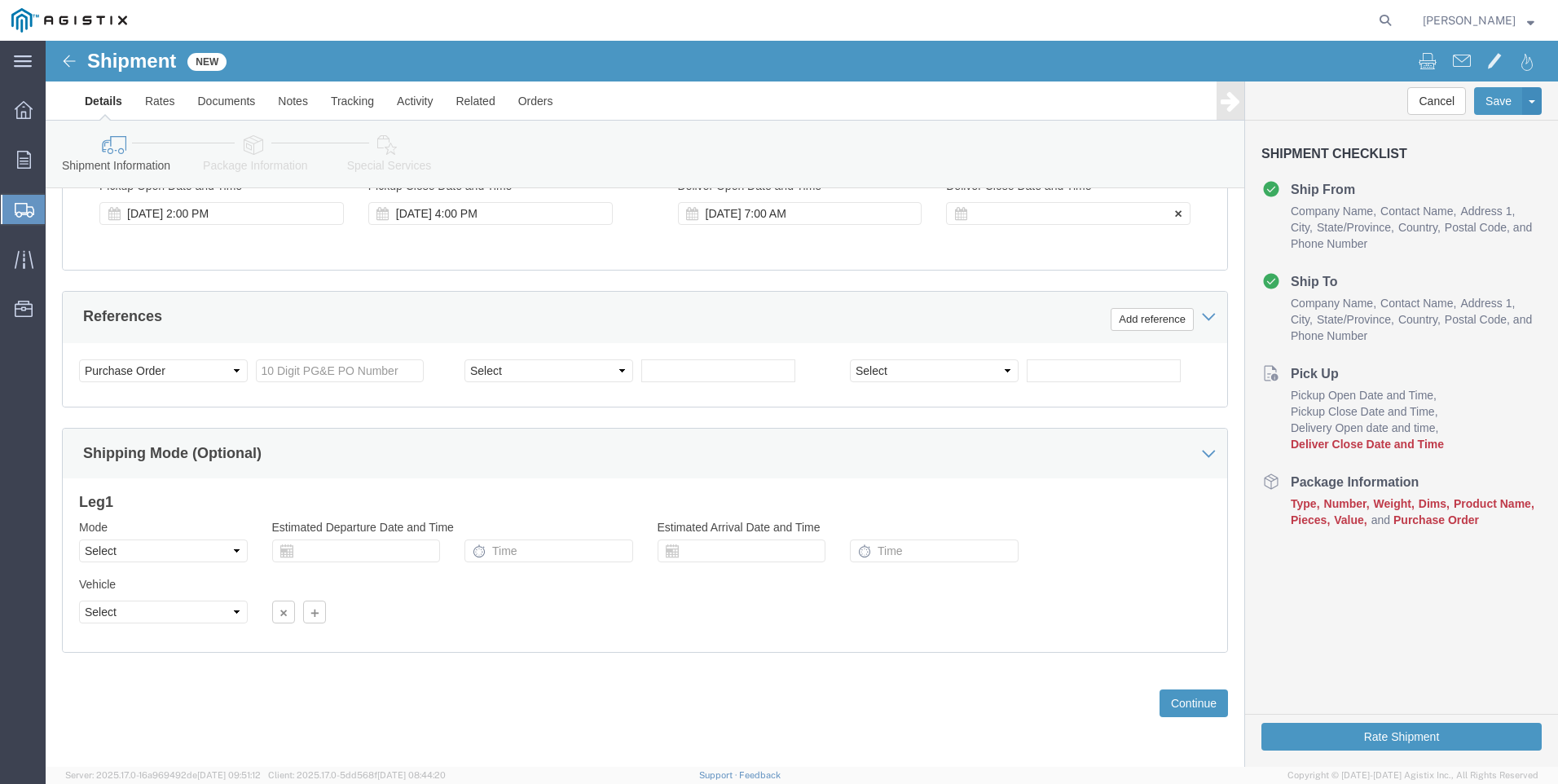
click div
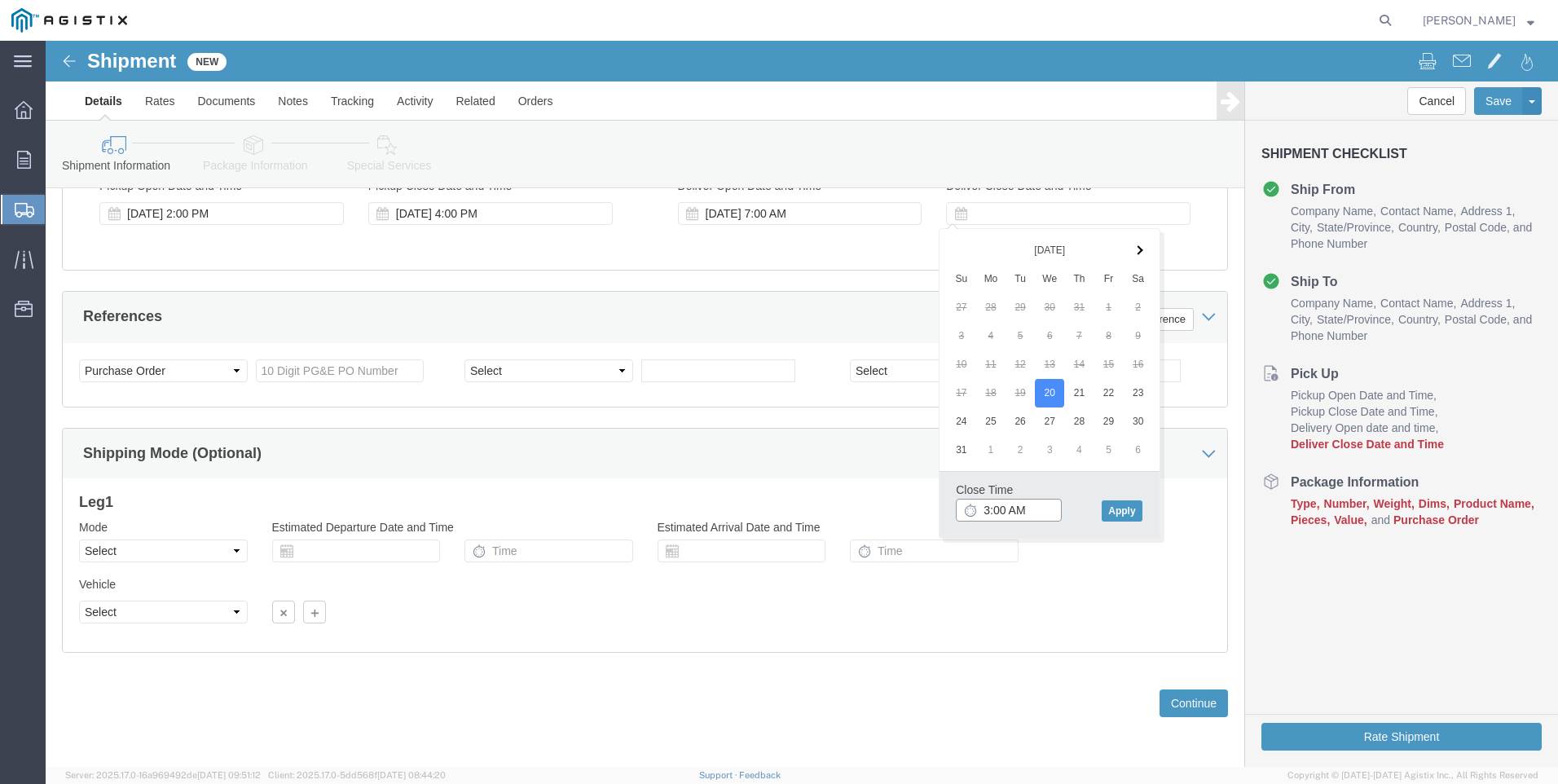
click input "3:00 AM"
type input "3:00 PM"
click button "Apply"
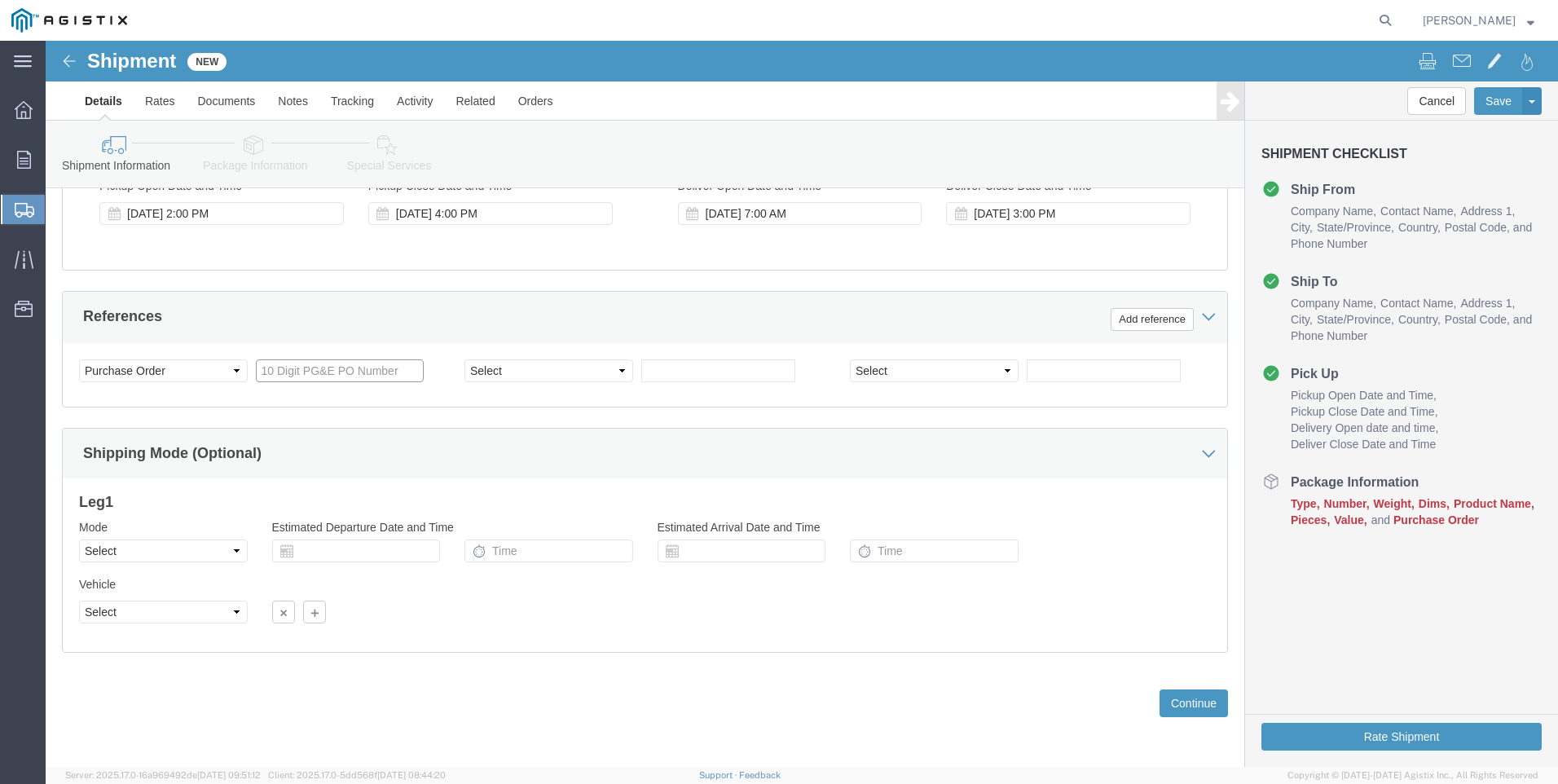
click input "text"
type input "3501416169"
click select "Select Account Type Activity ID Airline Appointment Number ASN Batch Request # …"
select select "SALEORDR"
click select "Select Account Type Activity ID Airline Appointment Number ASN Batch Request # …"
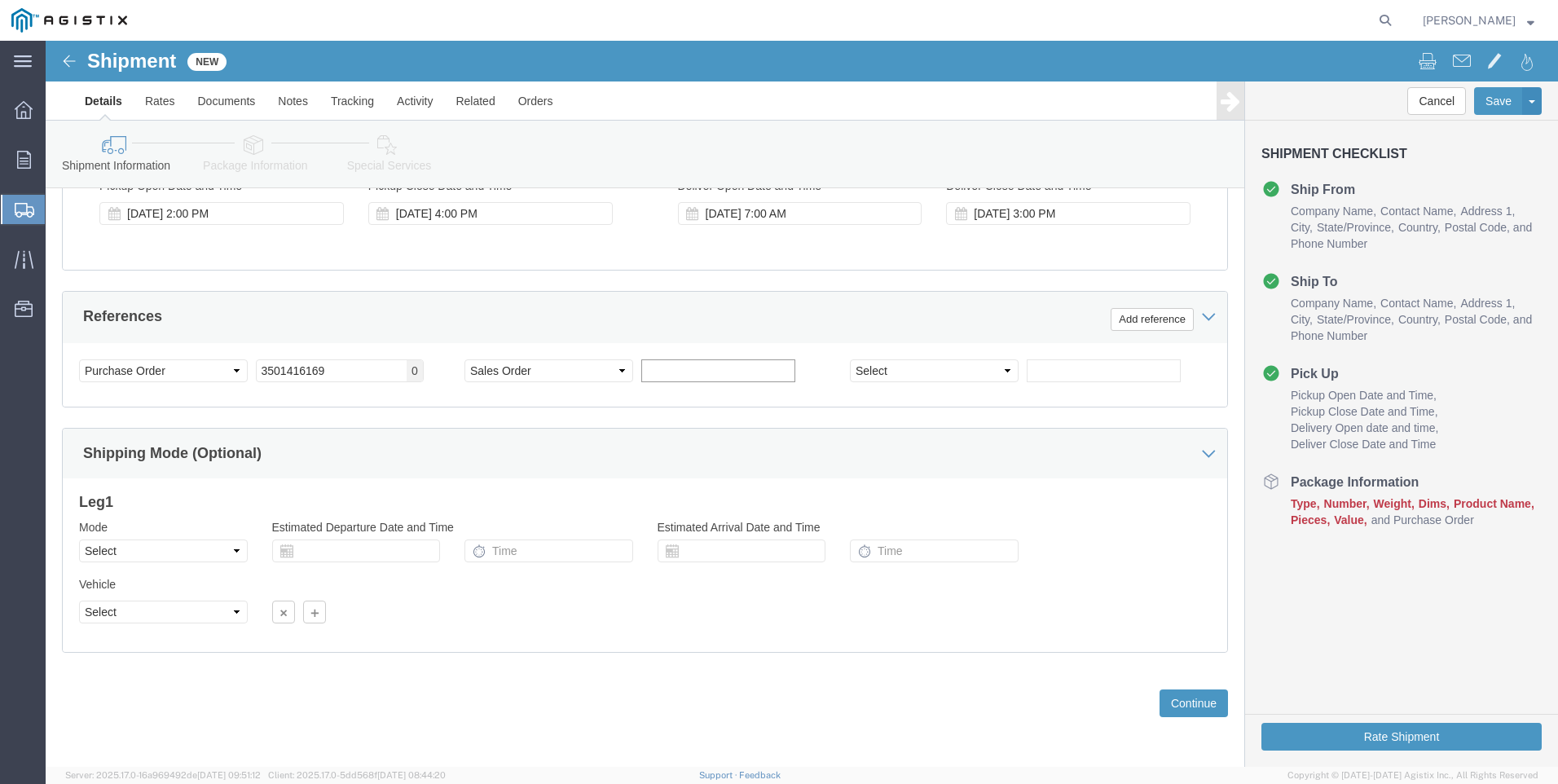
click input "text"
type input "0054512"
click button "Continue"
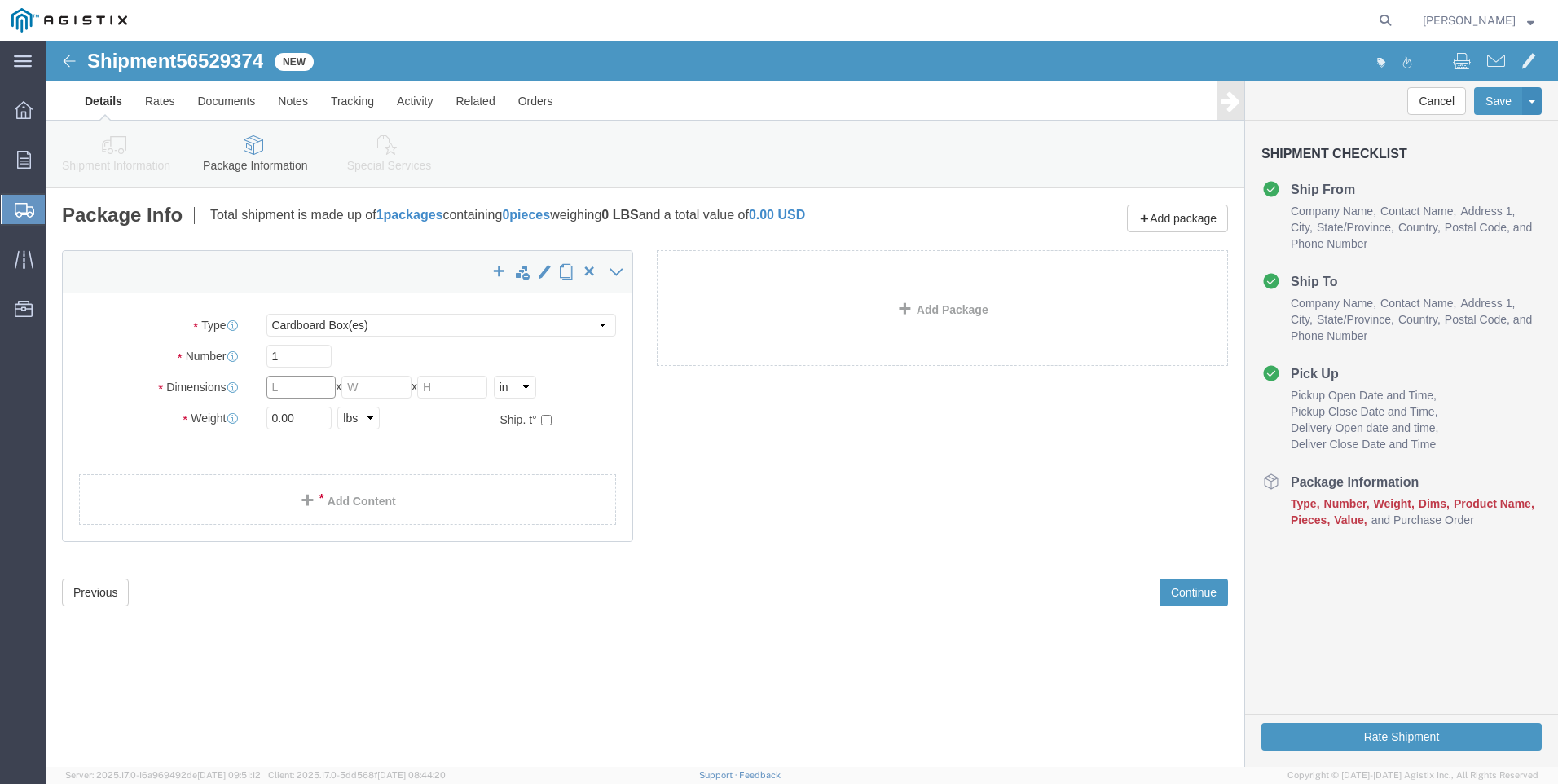
click input "text"
click select "Select Bulk Bundle(s) Cardboard Box(es) Carton(s) Crate(s) Drum(s) (Fiberboard)…"
select select "ENV"
click select "Select Bulk Bundle(s) Cardboard Box(es) Carton(s) Crate(s) Drum(s) (Fiberboard)…"
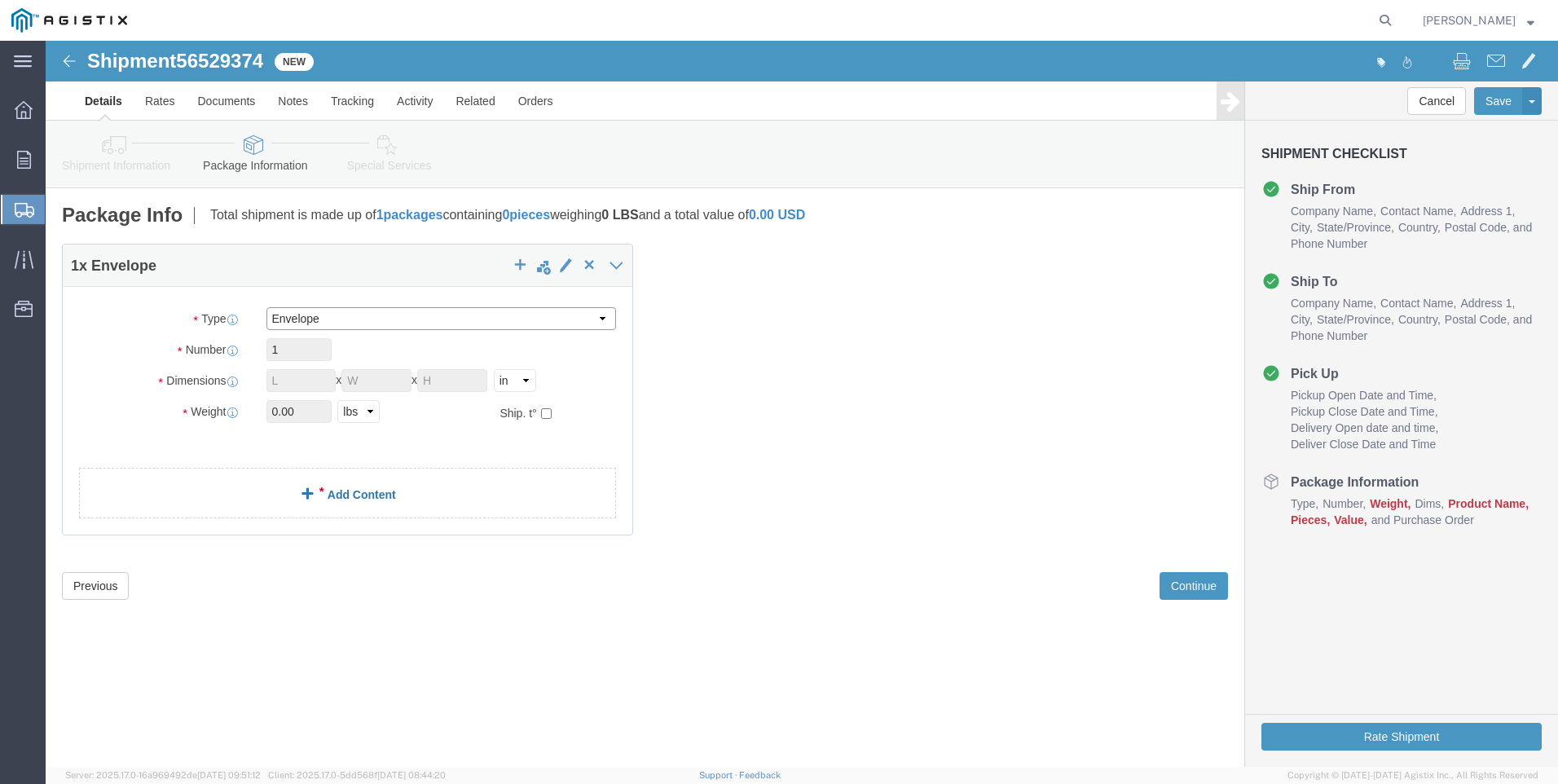
type input "9.50"
type input "12.50"
type input "0.25"
type input "1"
click select "Select Bulk Bundle(s) Cardboard Box(es) Carton(s) Crate(s) Drum(s) (Fiberboard)…"
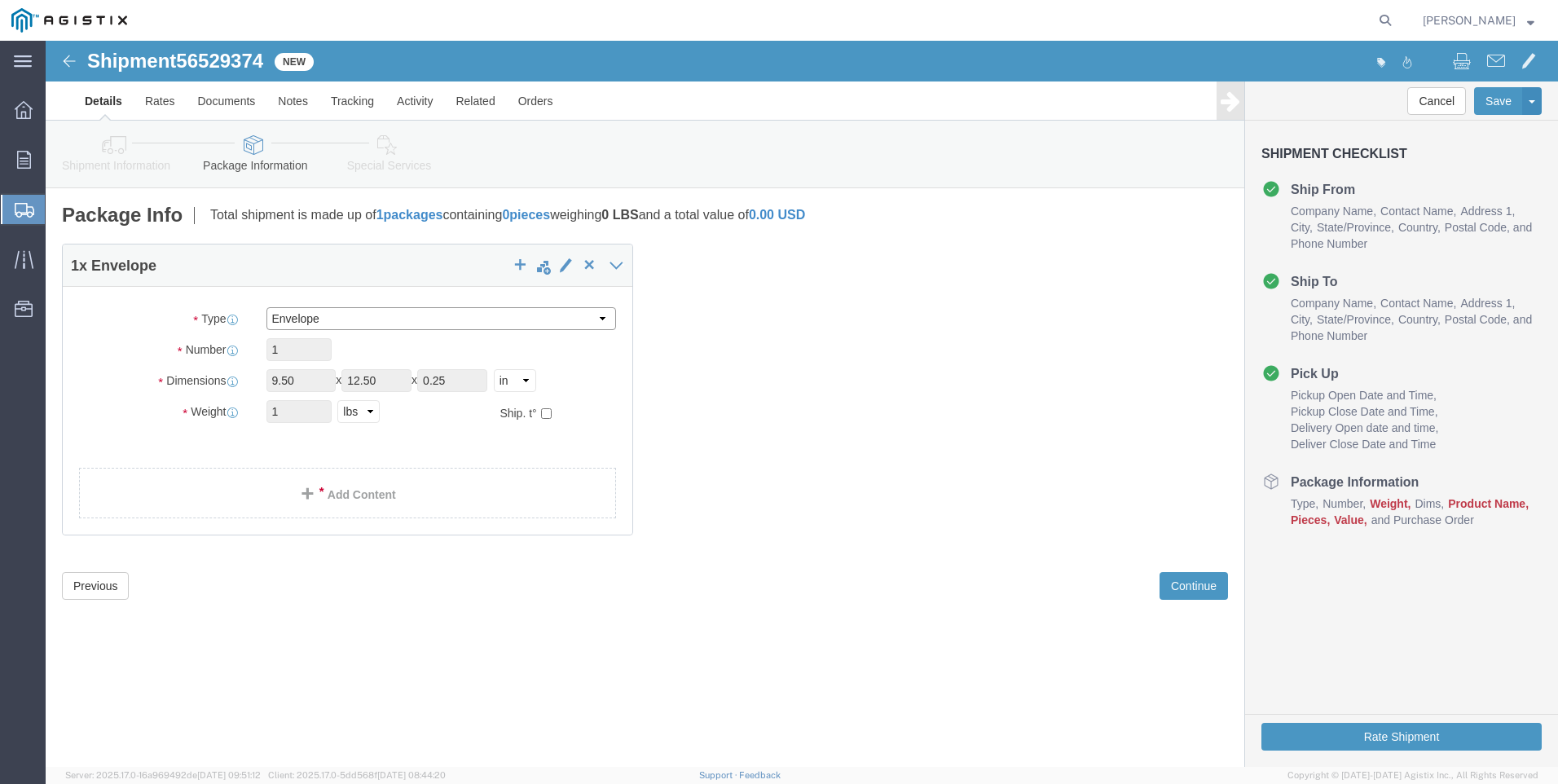
select select "YRPK"
click select "Select Bulk Bundle(s) Cardboard Box(es) Carton(s) Crate(s) Drum(s) (Fiberboard)…"
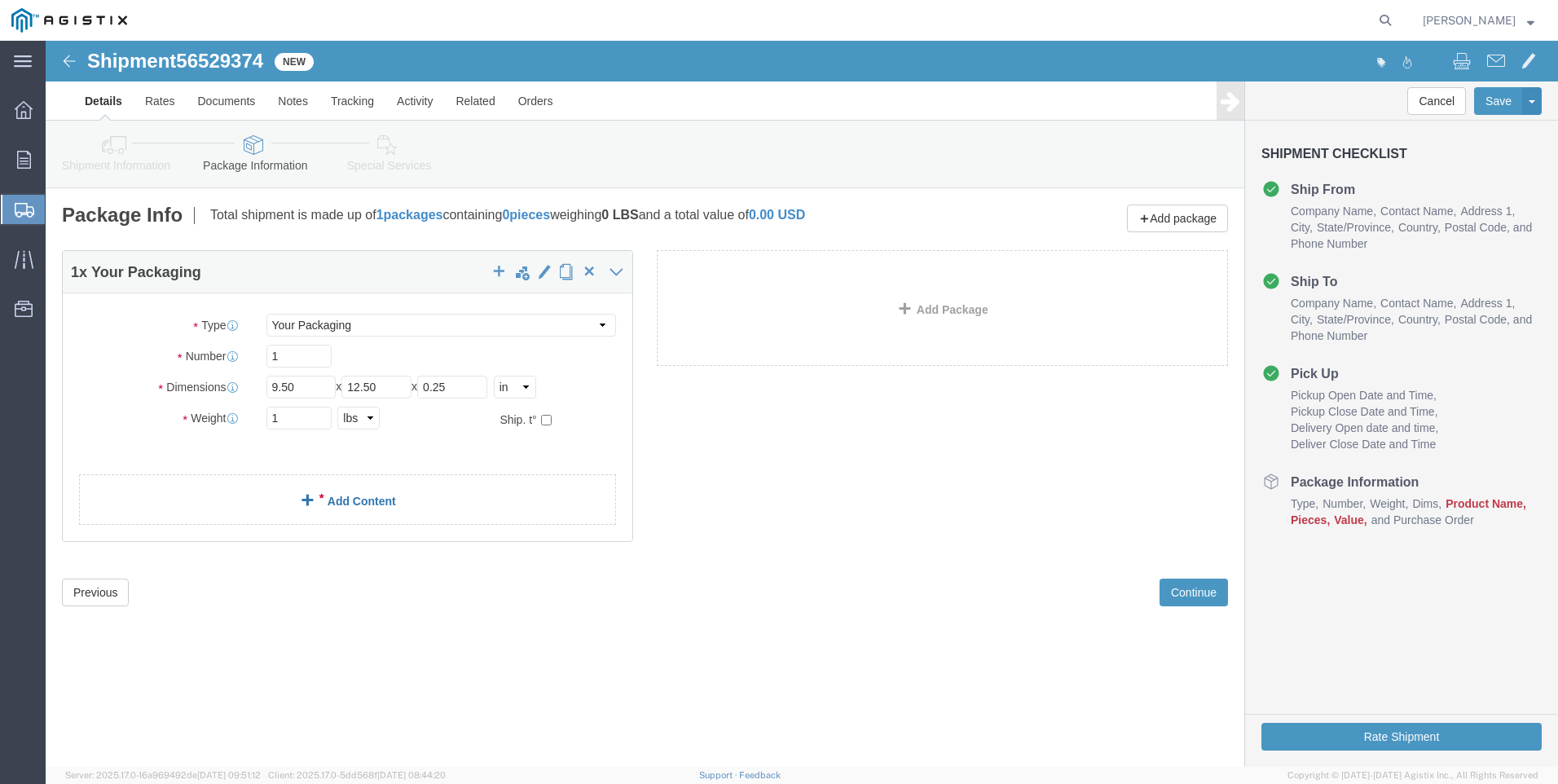
click link "Add Content"
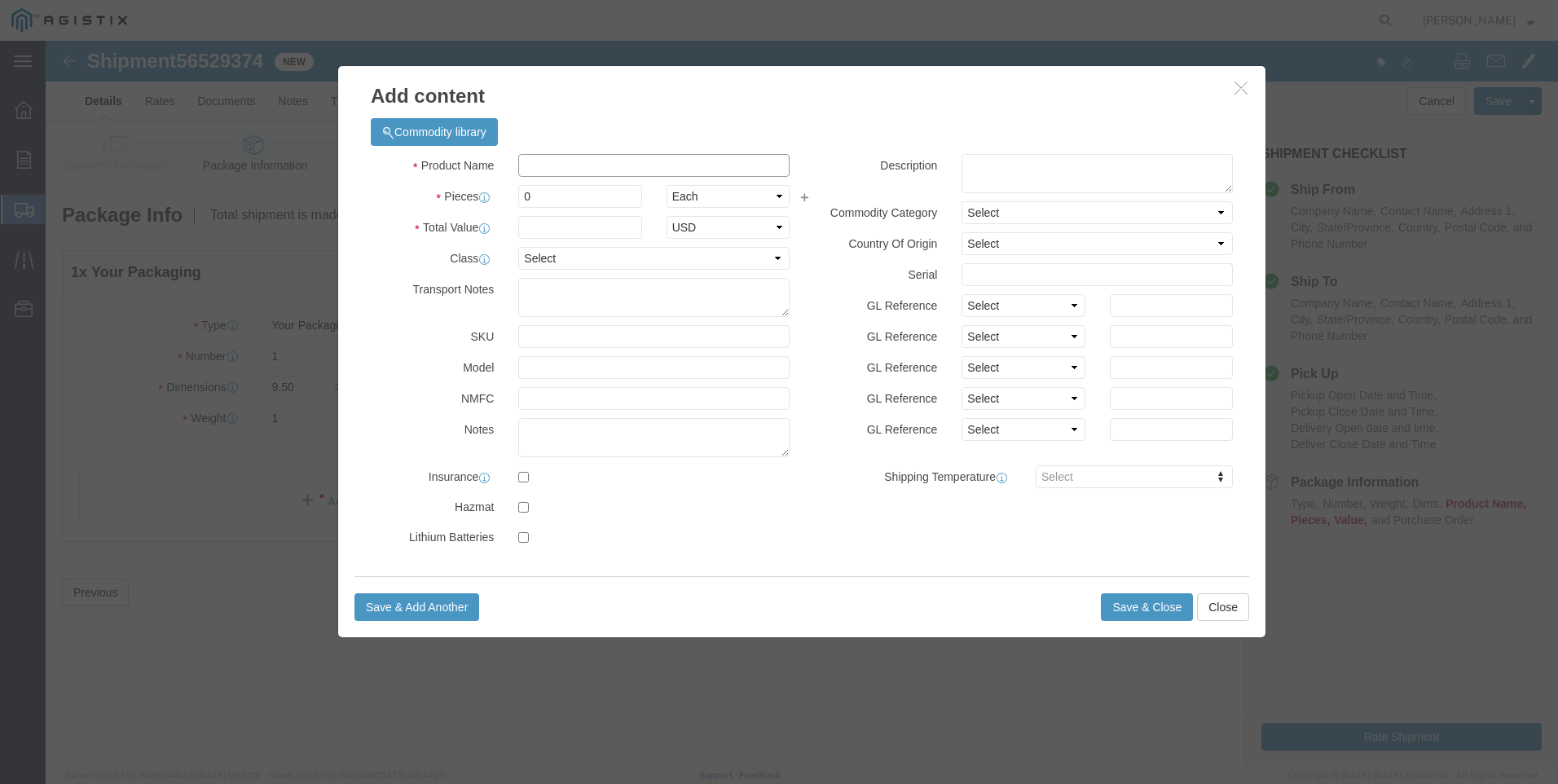
click input "text"
type input "M650292"
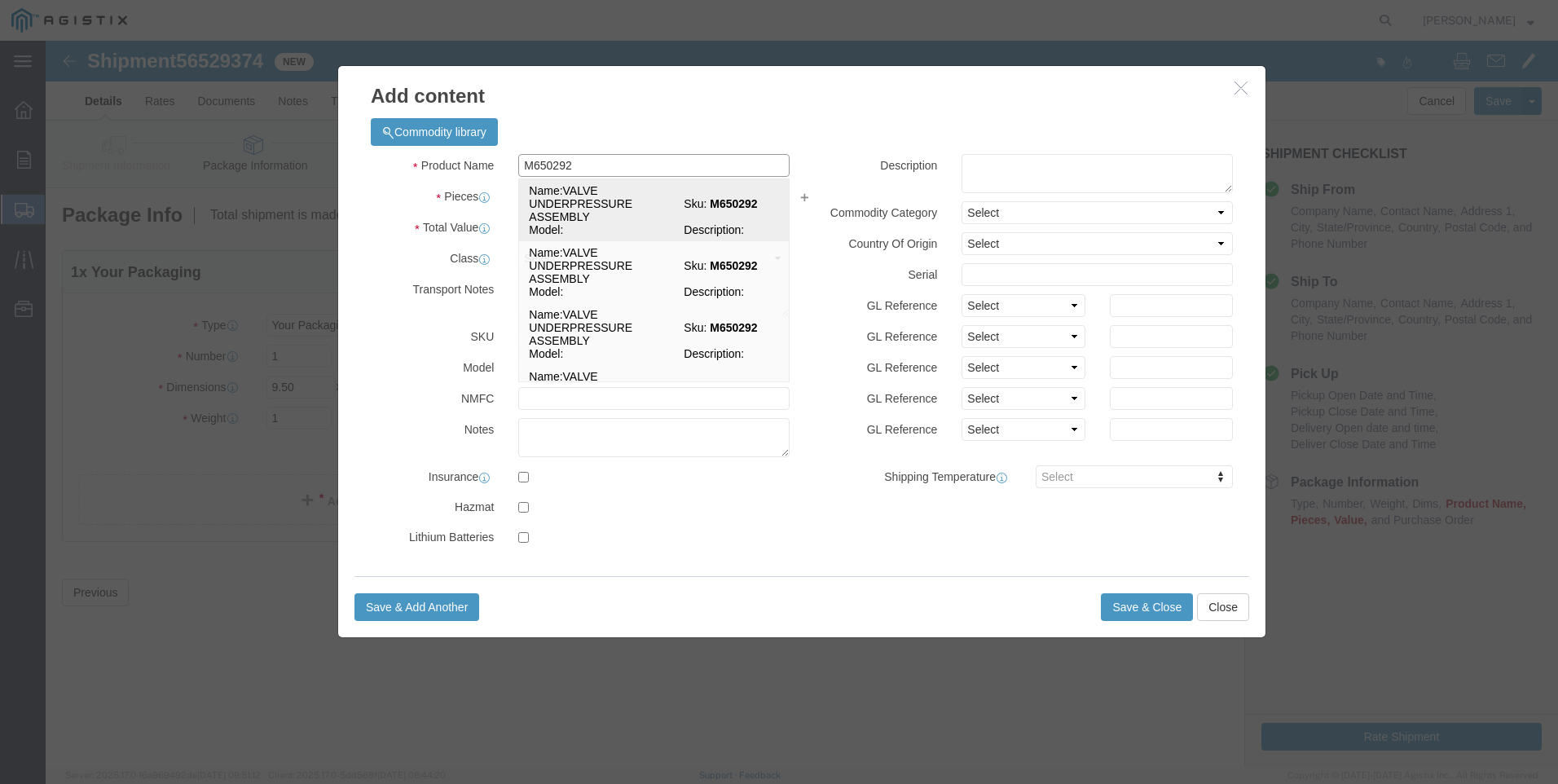
click td "Name: VALVE UNDERPRESSURE ASSEMBLY"
select select
select select "USD"
type input "VALVE UNDERPRESSURE ASSEMBLY"
type input "M650292"
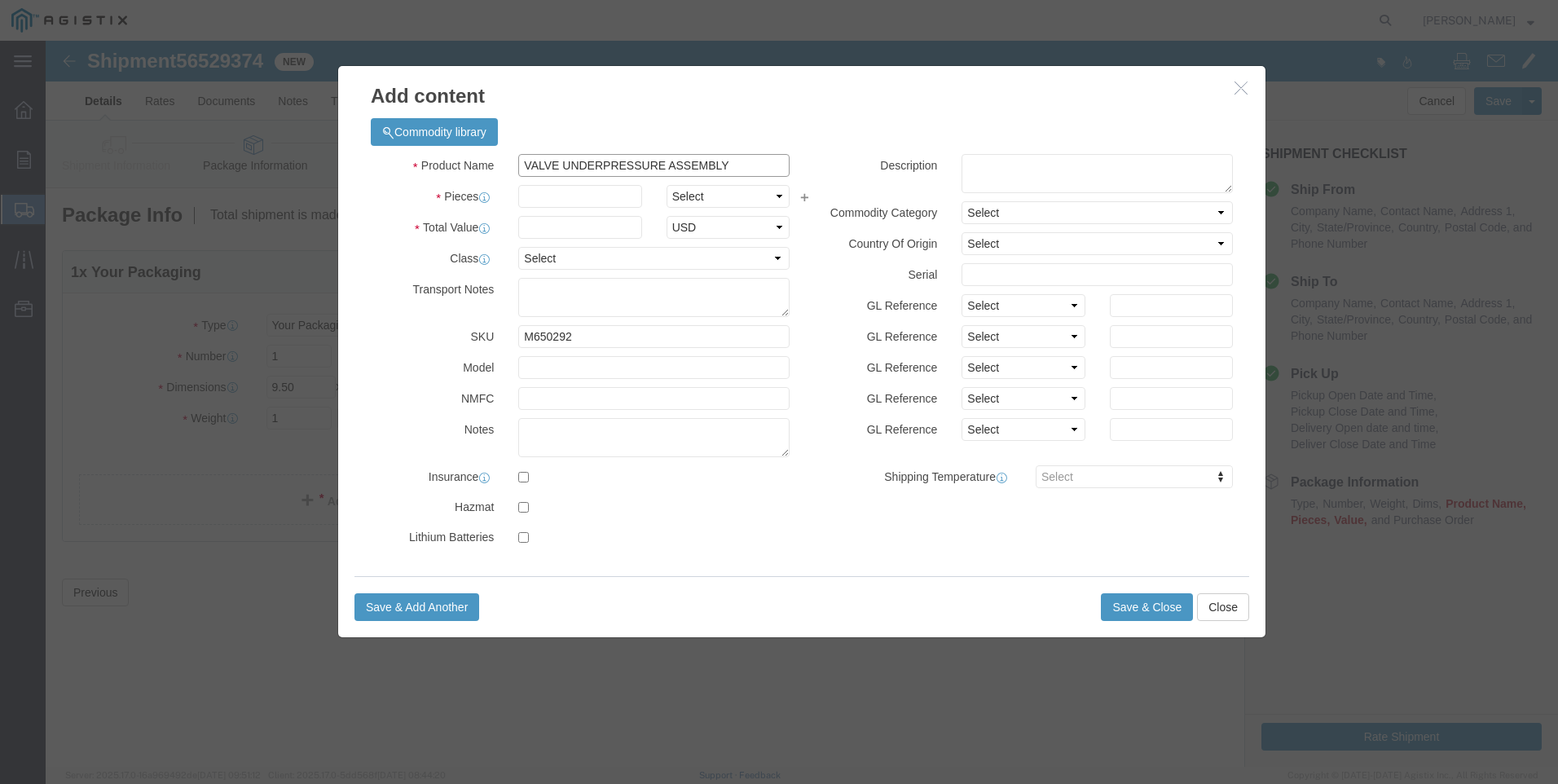
drag, startPoint x: 713, startPoint y: 119, endPoint x: 193, endPoint y: 130, distance: 520.1
click div "Add content Commodity library Product Name VALVE UNDERPRESSURE ASSEMBLY M650292…"
type input "VALVE UNDERPRESSURE ASSEMBLY"
click textarea
paste textarea "VALVE UNDERPRESSURE ASSEMBLY"
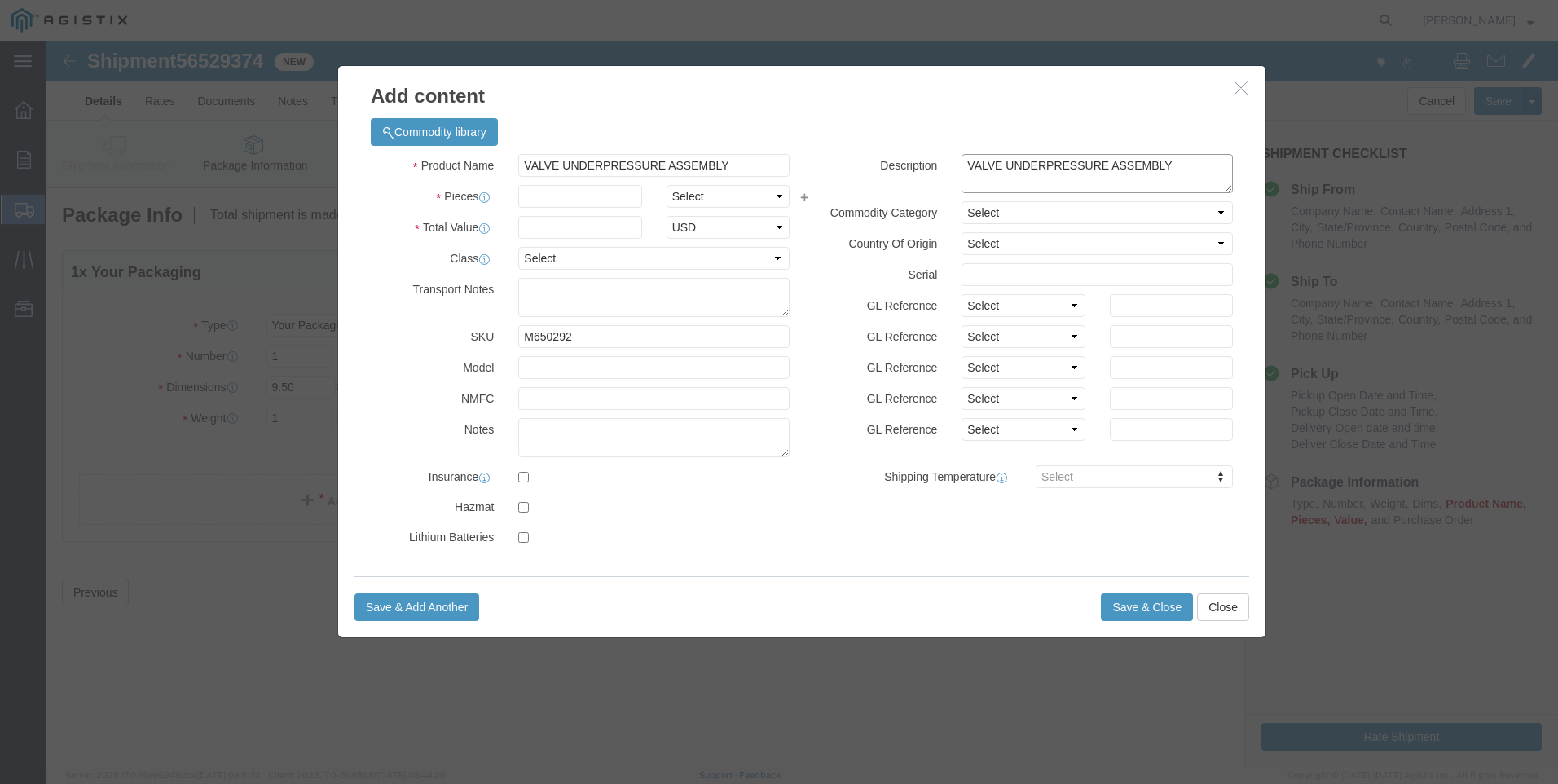
type textarea "VALVE UNDERPRESSURE ASSEMBLY"
drag, startPoint x: 713, startPoint y: 120, endPoint x: 208, endPoint y: 145, distance: 505.6
click div "Add content Commodity library Product Name VALVE UNDERPRESSURE ASSEMBLY M650292…"
type input "M650292 / [PHONE_NUMBER]"
click input "text"
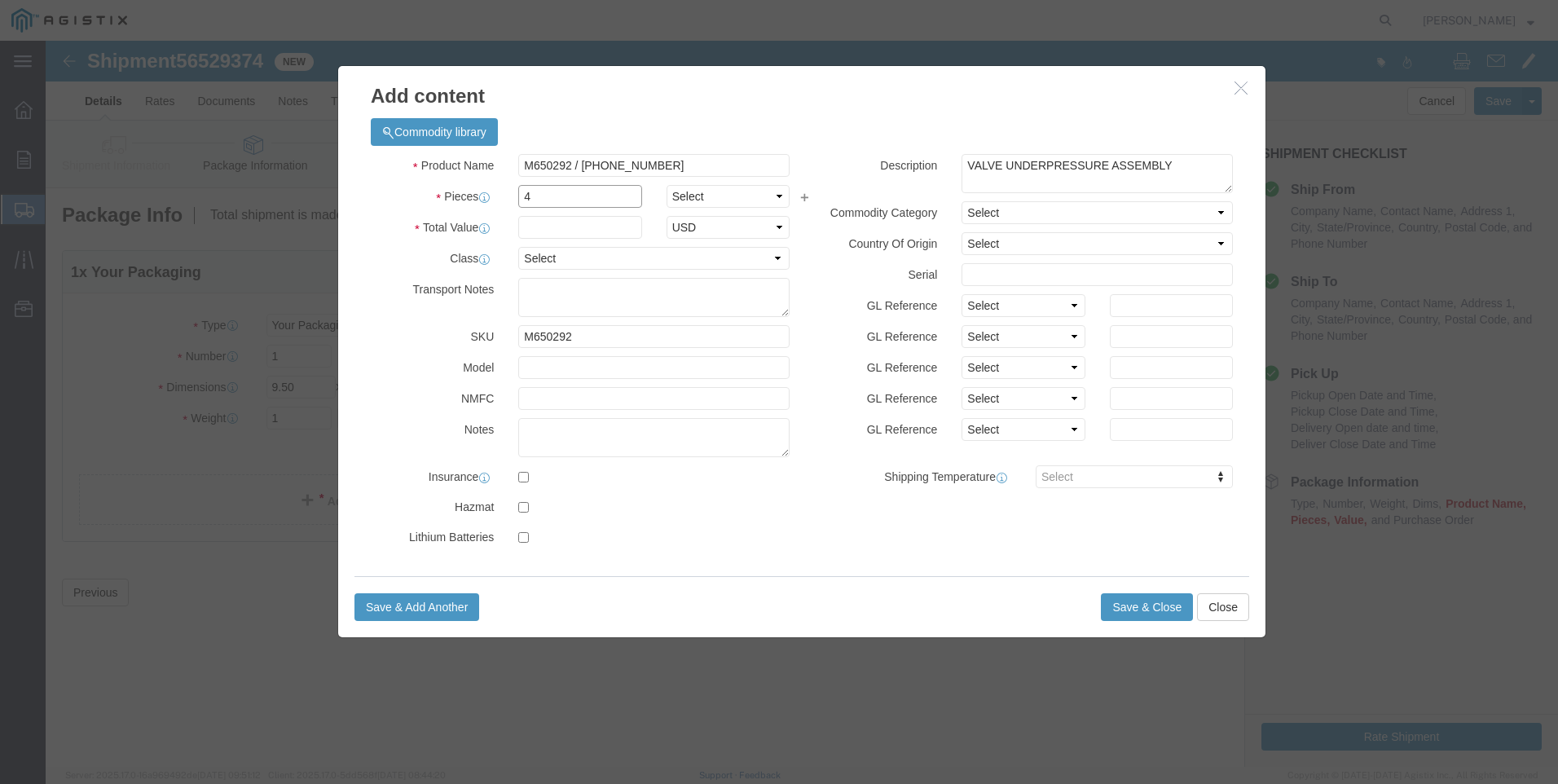
type input "4"
click input "text"
type input "600"
click button "Save & Close"
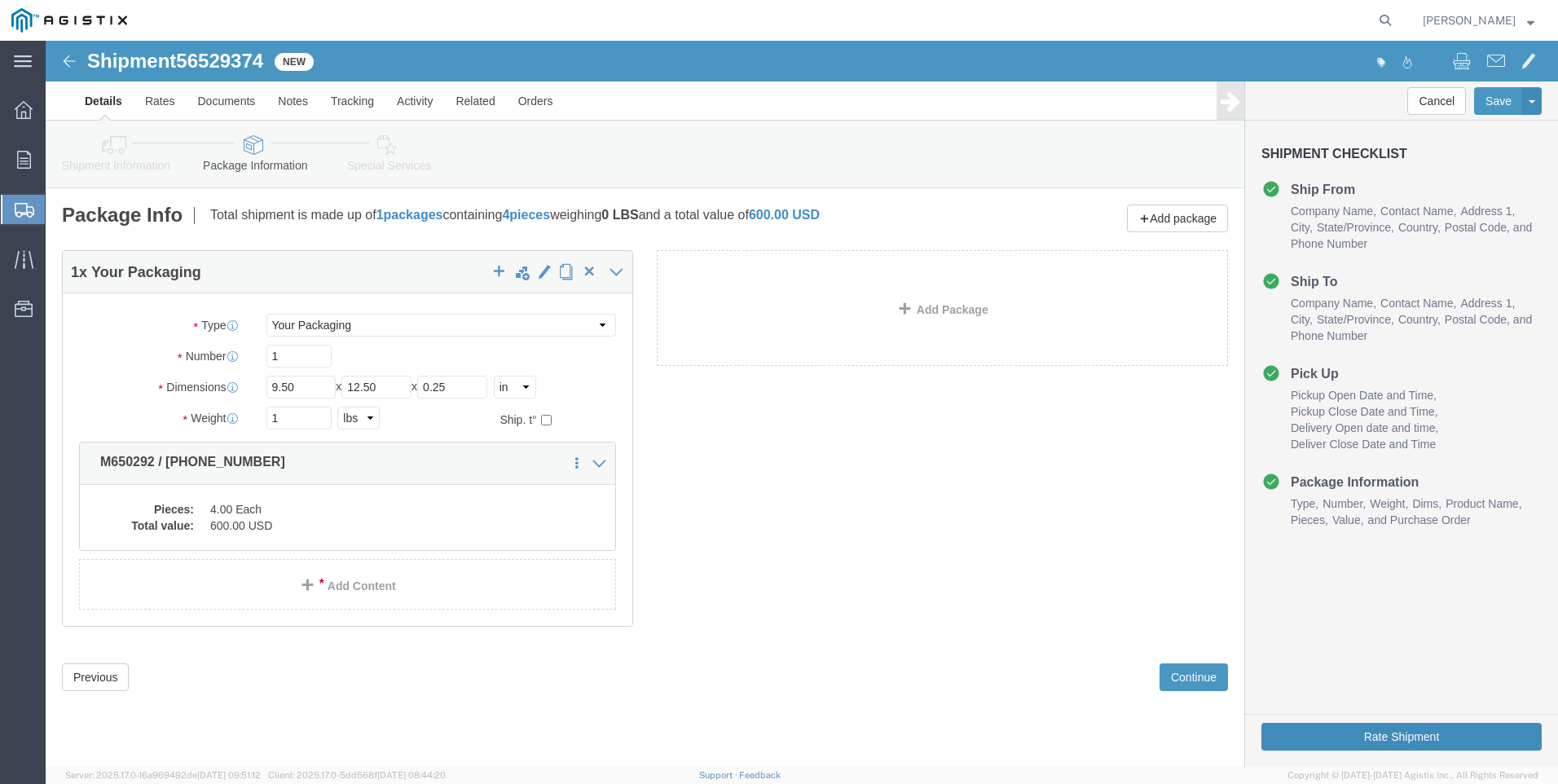
click button "Rate Shipment"
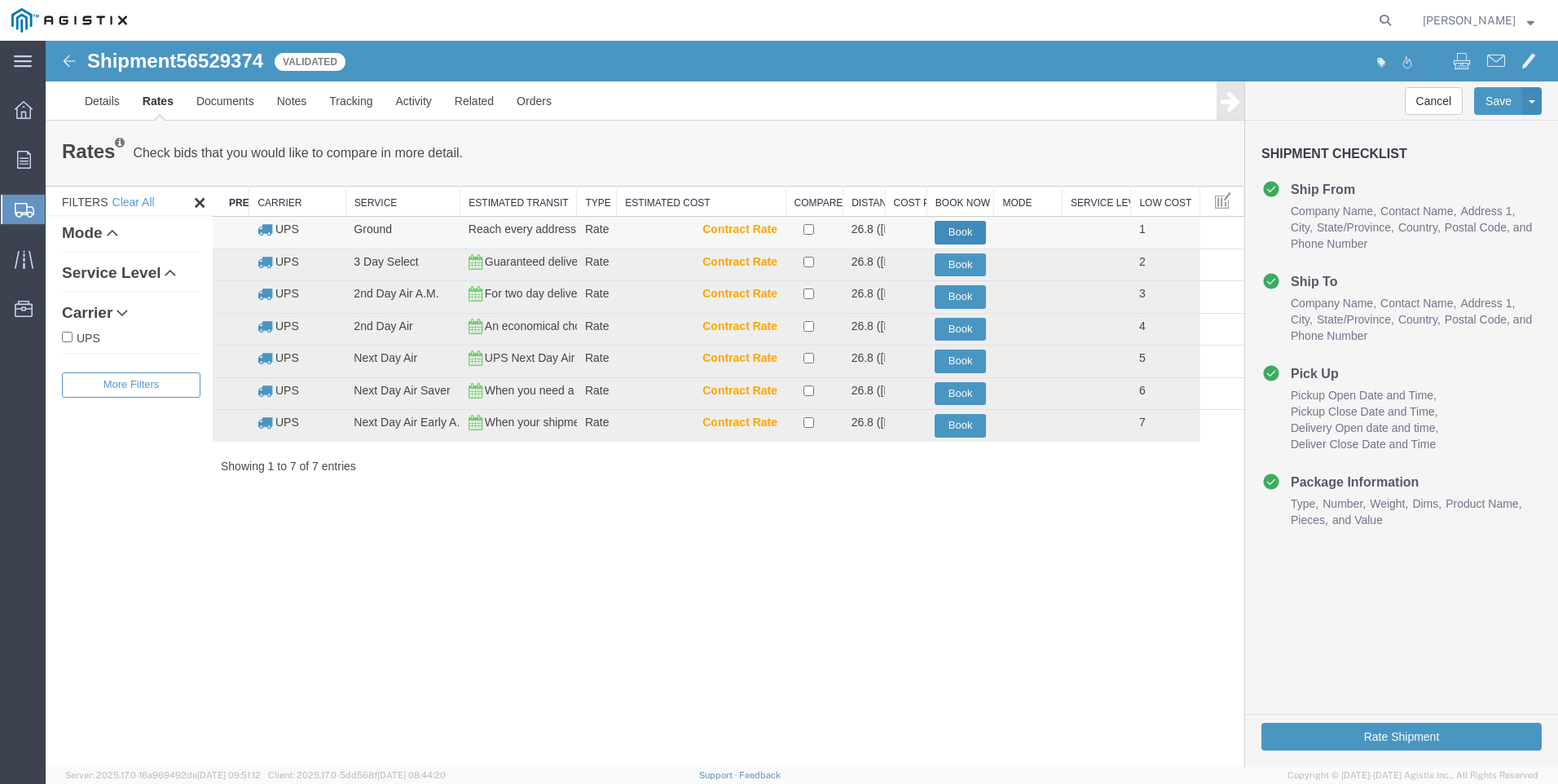
click at [961, 231] on button "Book" at bounding box center [960, 232] width 51 height 23
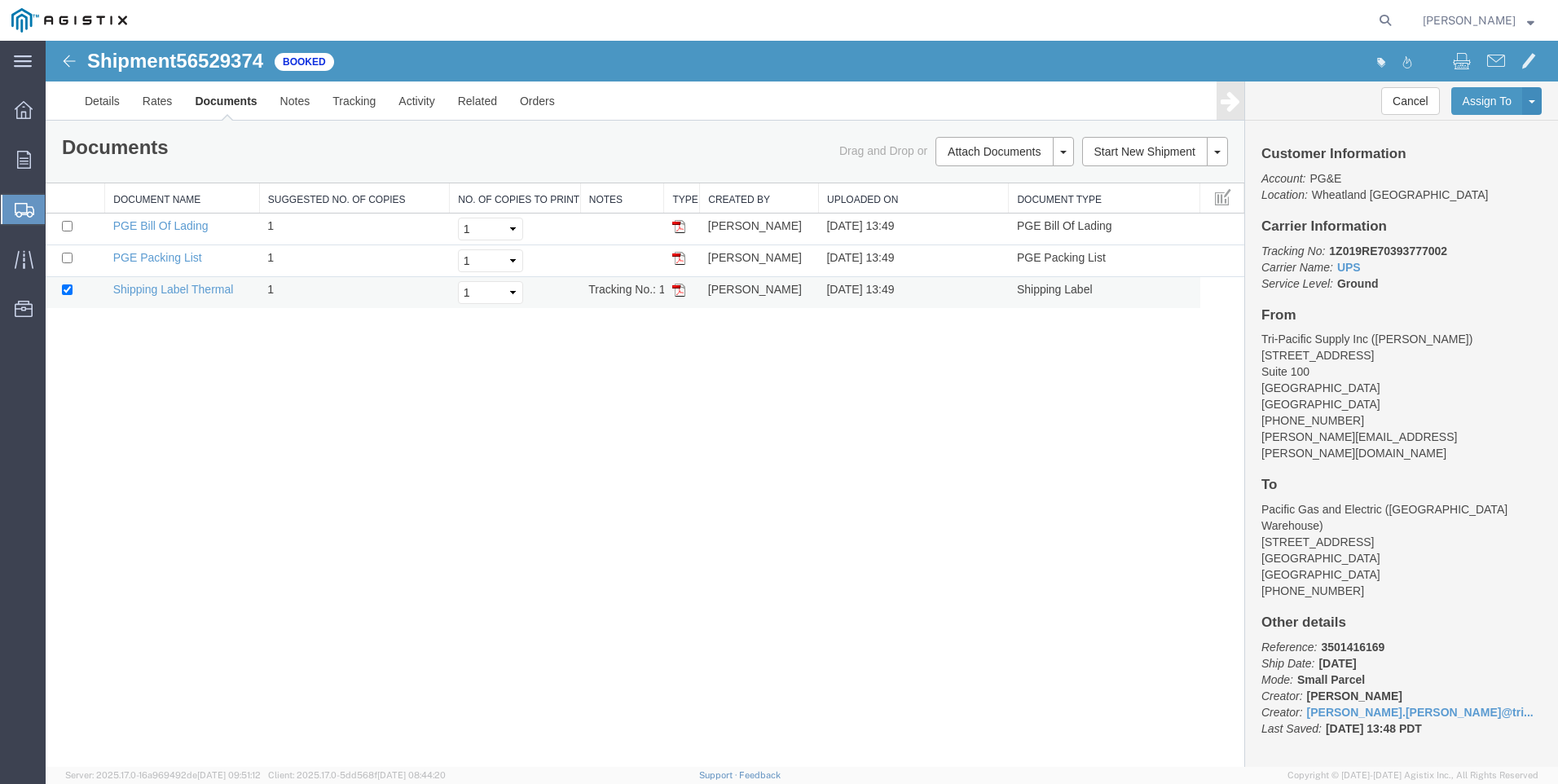
click at [672, 294] on img at bounding box center [678, 289] width 13 height 13
